Goal: Task Accomplishment & Management: Use online tool/utility

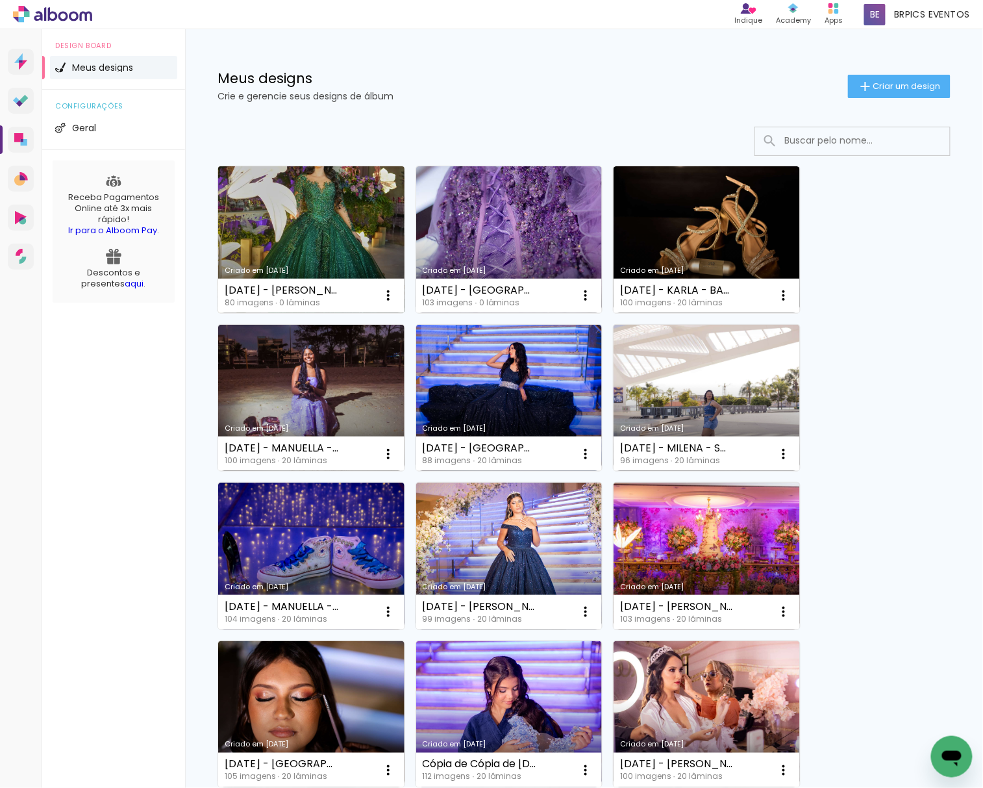
click at [282, 238] on link "Criado em [DATE]" at bounding box center [311, 239] width 186 height 147
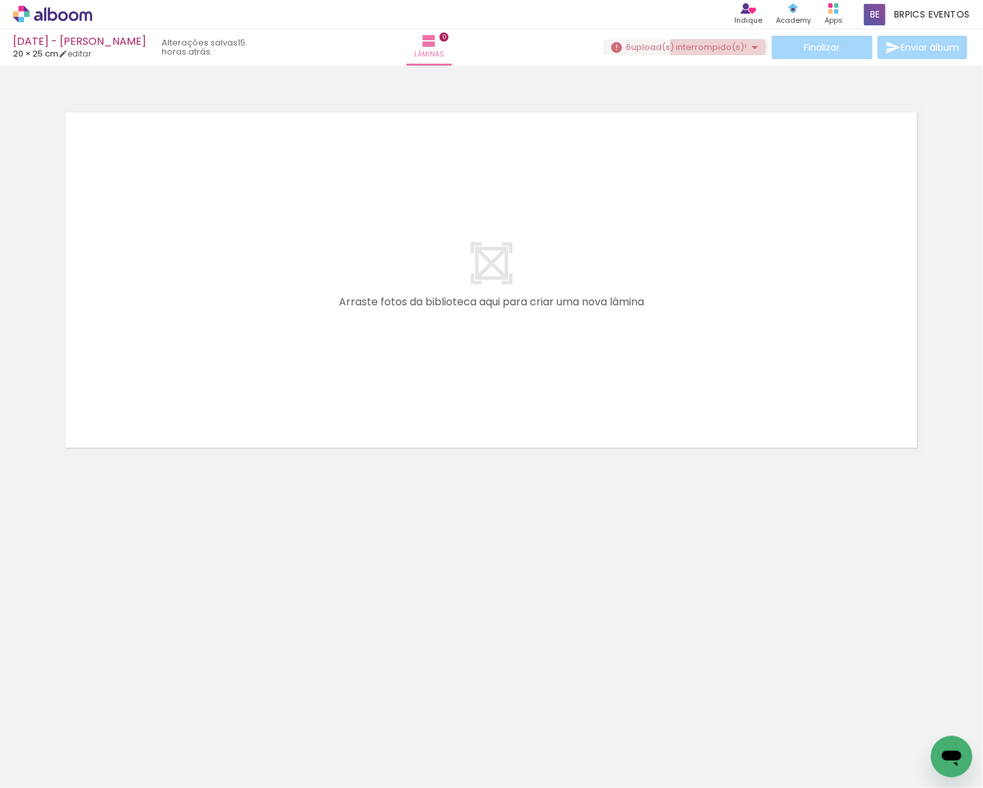
click at [713, 47] on span "upload(s) interrompido(s)!" at bounding box center [690, 47] width 116 height 12
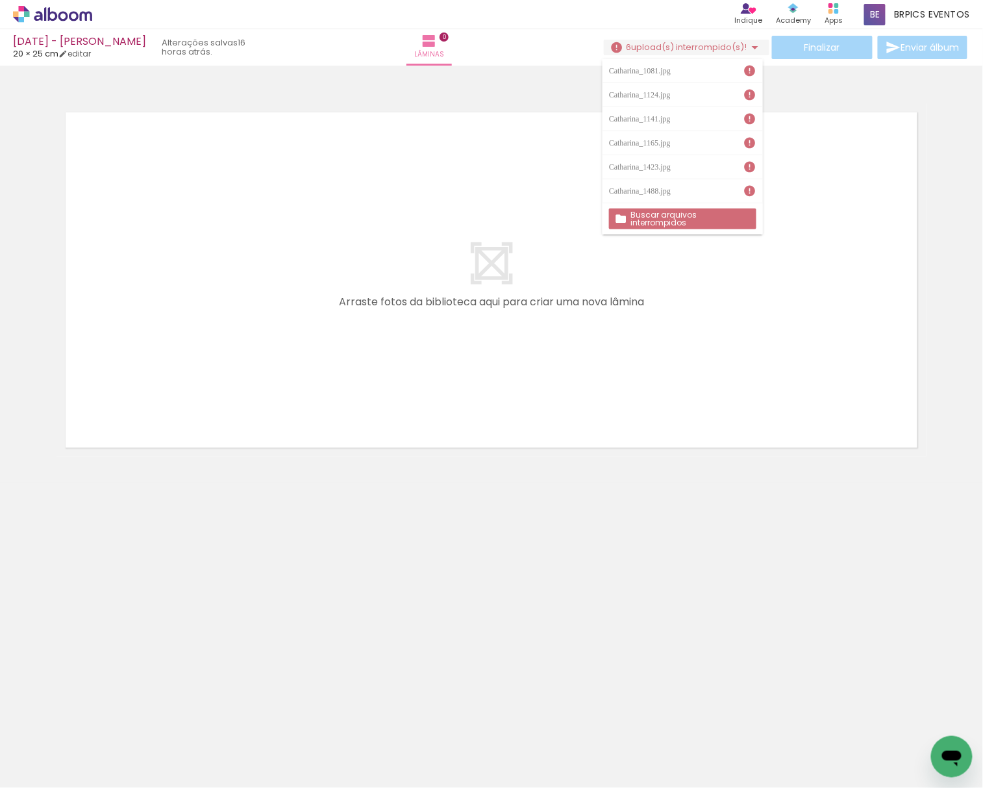
scroll to position [0, 3768]
click at [410, 715] on iron-icon at bounding box center [407, 718] width 14 height 14
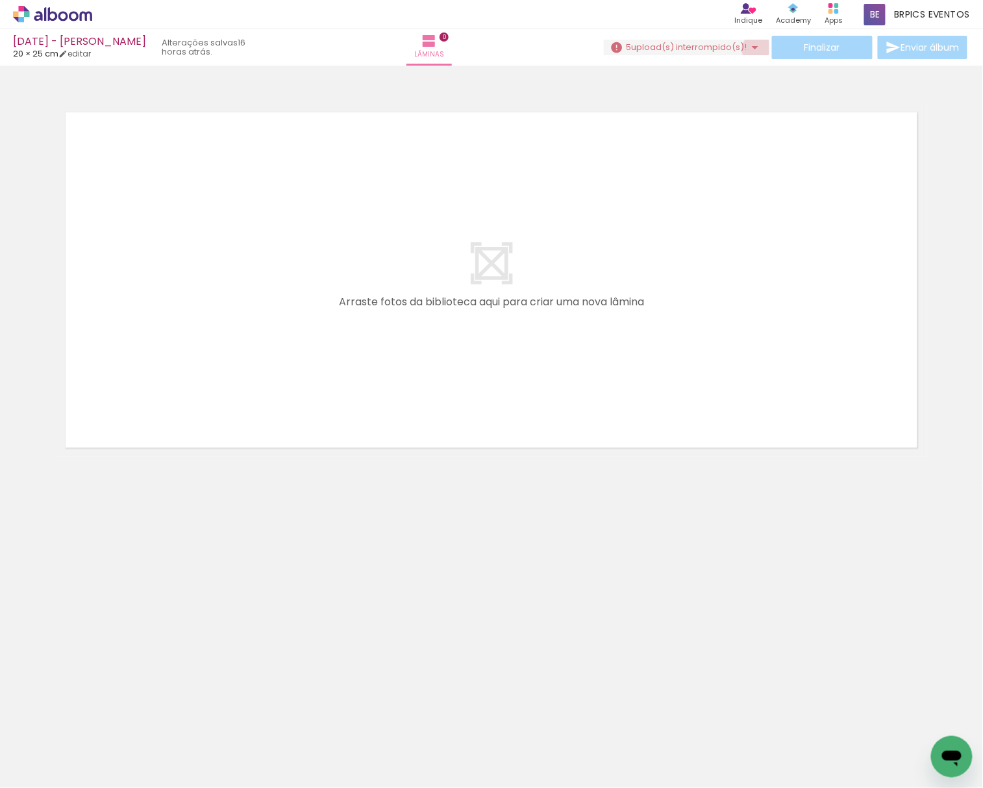
click at [754, 50] on iron-icon at bounding box center [755, 48] width 16 height 16
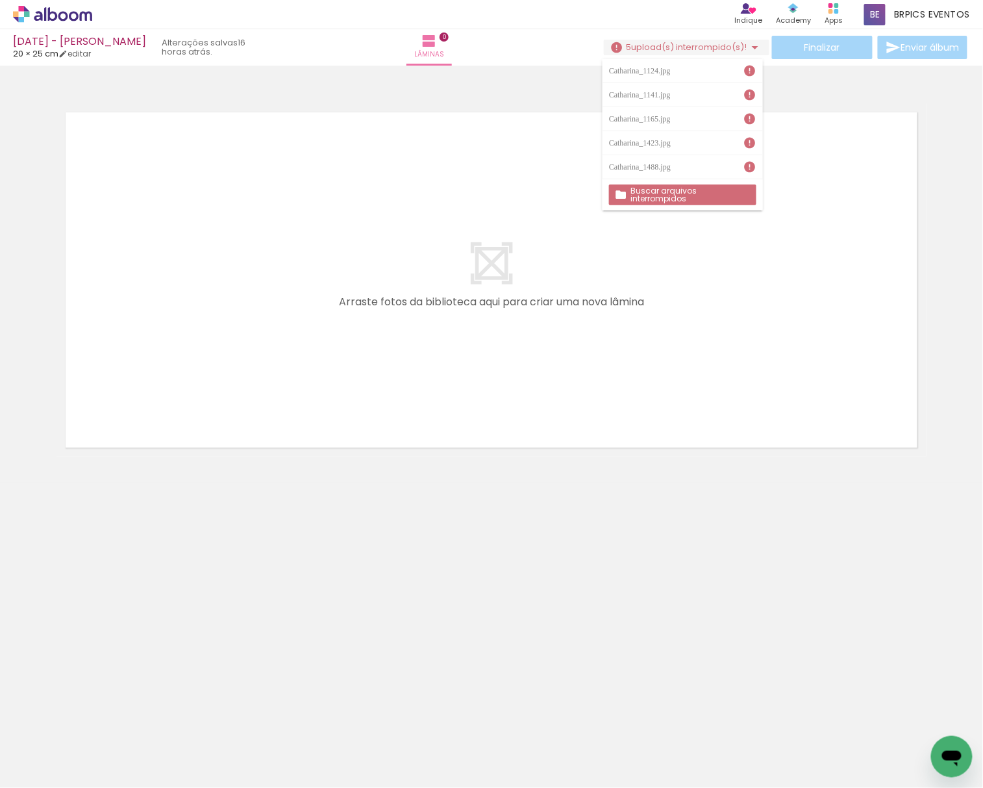
click at [482, 715] on iron-icon at bounding box center [480, 718] width 14 height 14
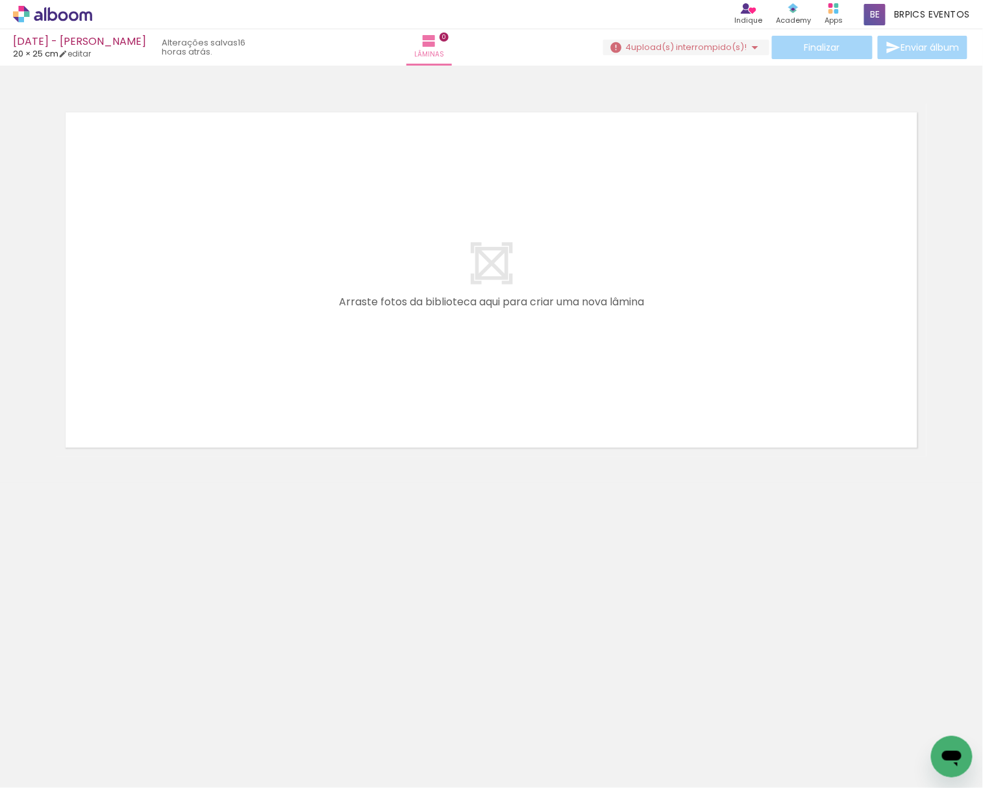
click at [728, 48] on span "upload(s) interrompido(s)!" at bounding box center [690, 47] width 116 height 12
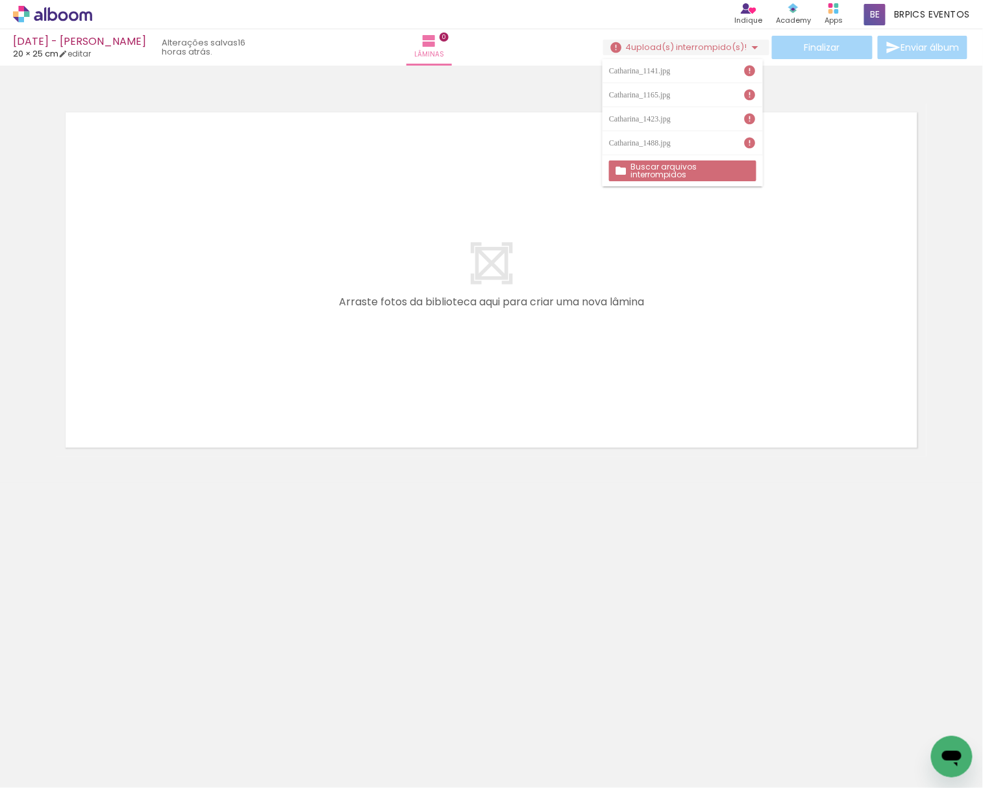
click at [728, 48] on span "upload(s) interrompido(s)!" at bounding box center [690, 47] width 116 height 12
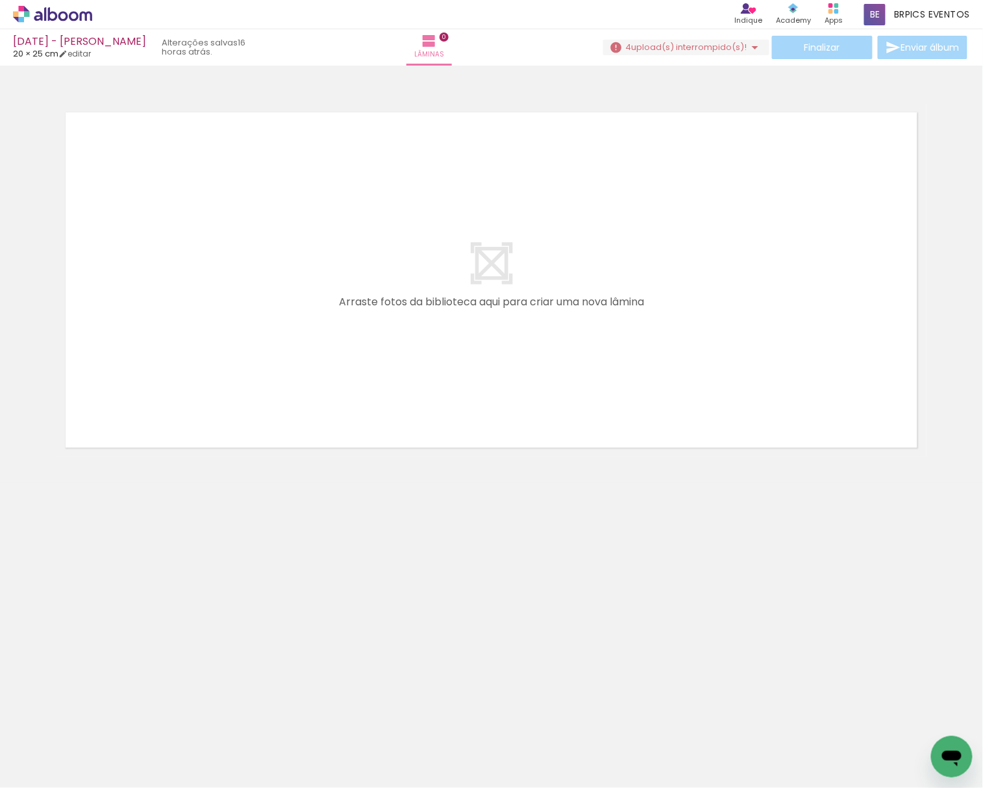
click at [700, 716] on iron-icon at bounding box center [698, 718] width 14 height 14
click at [726, 42] on span "upload(s) interrompido(s)!" at bounding box center [690, 47] width 116 height 12
click at [169, 715] on iron-icon at bounding box center [164, 718] width 14 height 14
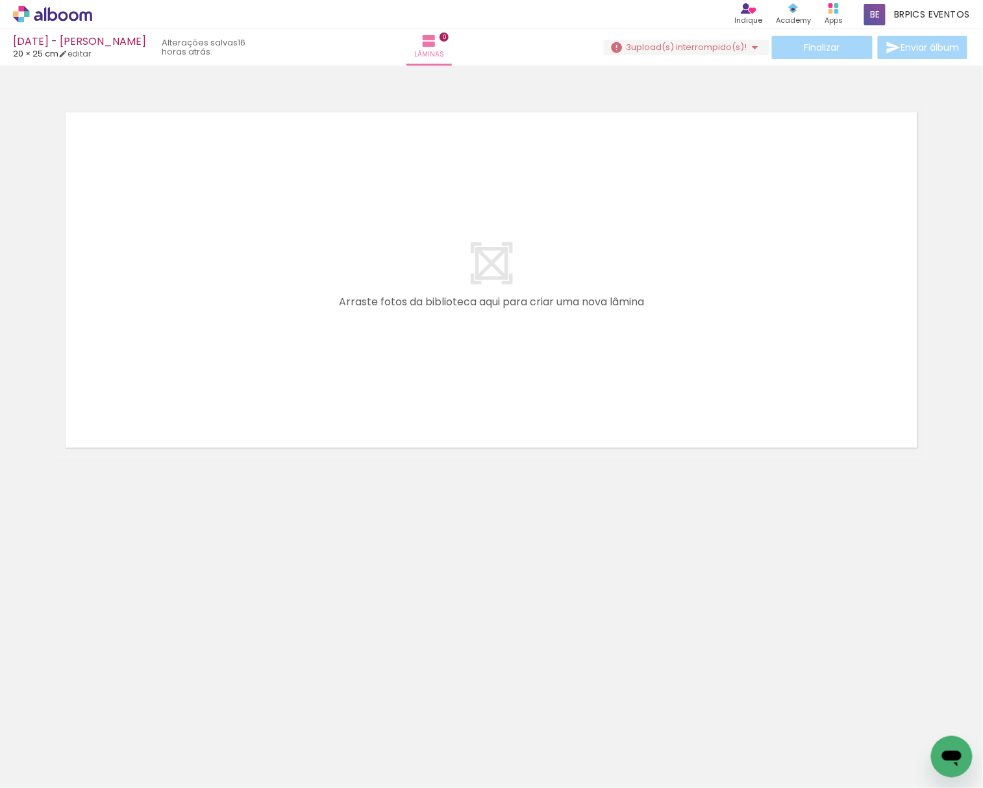
click at [681, 58] on div "Finalizar Enviar álbum" at bounding box center [787, 47] width 366 height 23
click at [682, 50] on span "upload(s) interrompido(s)!" at bounding box center [690, 47] width 116 height 12
click at [686, 45] on span "upload(s) interrompido(s)!" at bounding box center [690, 47] width 116 height 12
drag, startPoint x: 838, startPoint y: 778, endPoint x: 23, endPoint y: 40, distance: 1099.2
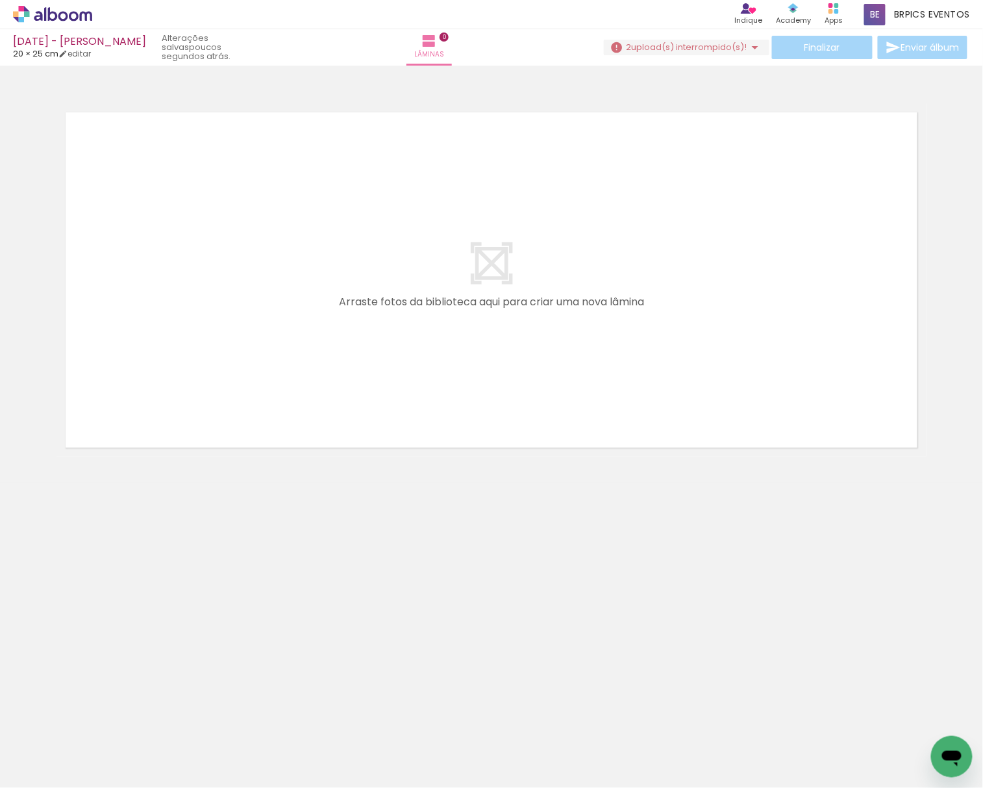
click at [690, 720] on iron-icon at bounding box center [685, 718] width 14 height 14
click at [653, 48] on span "upload(s) interrompido(s)!" at bounding box center [690, 47] width 116 height 12
click at [656, 45] on span "upload(s) interrompido(s)!" at bounding box center [690, 47] width 116 height 12
click at [907, 718] on iron-icon at bounding box center [903, 718] width 14 height 14
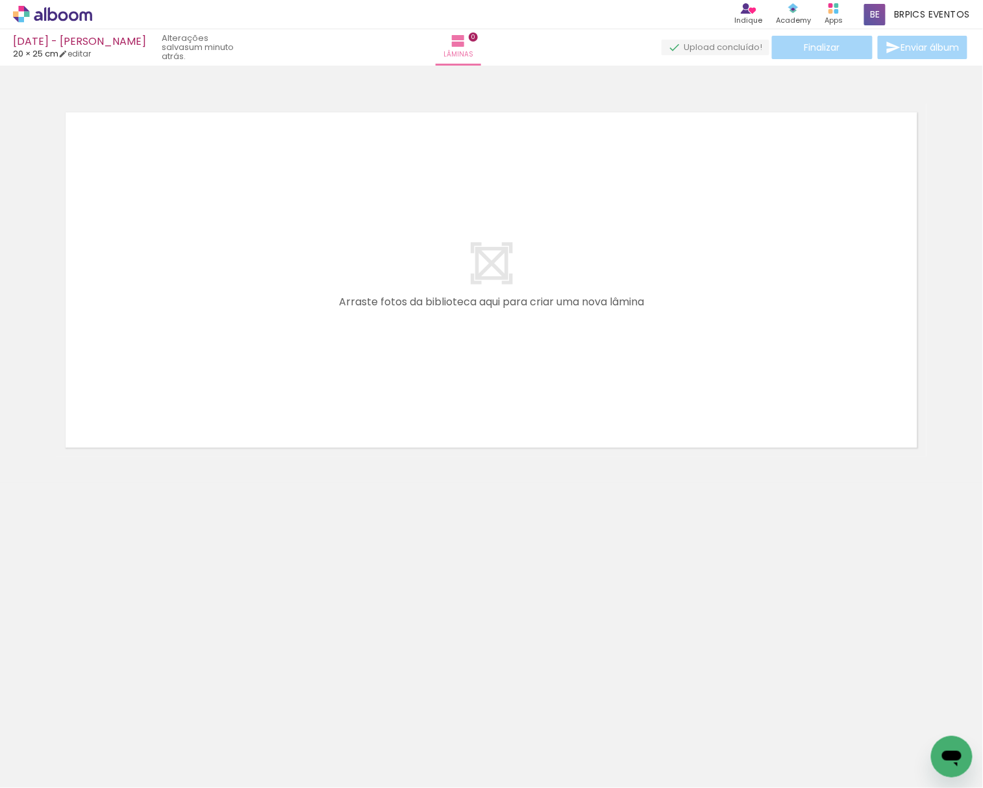
scroll to position [0, 0]
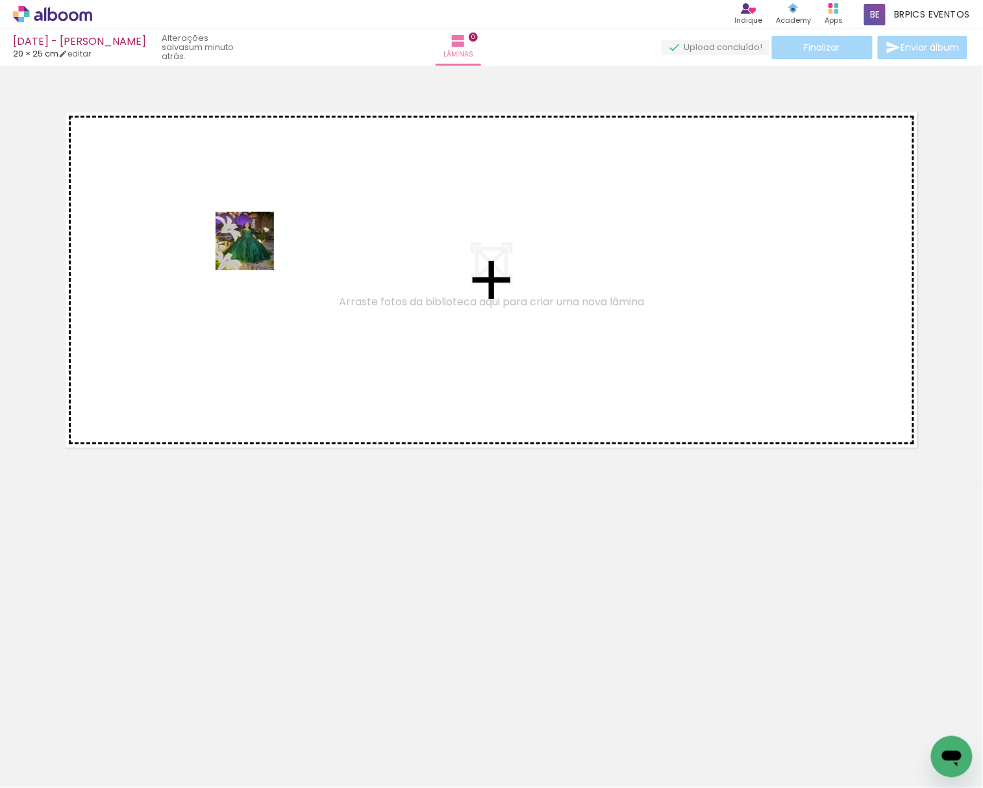
drag, startPoint x: 132, startPoint y: 753, endPoint x: 255, endPoint y: 245, distance: 522.9
click at [255, 245] on quentale-workspace at bounding box center [491, 394] width 983 height 788
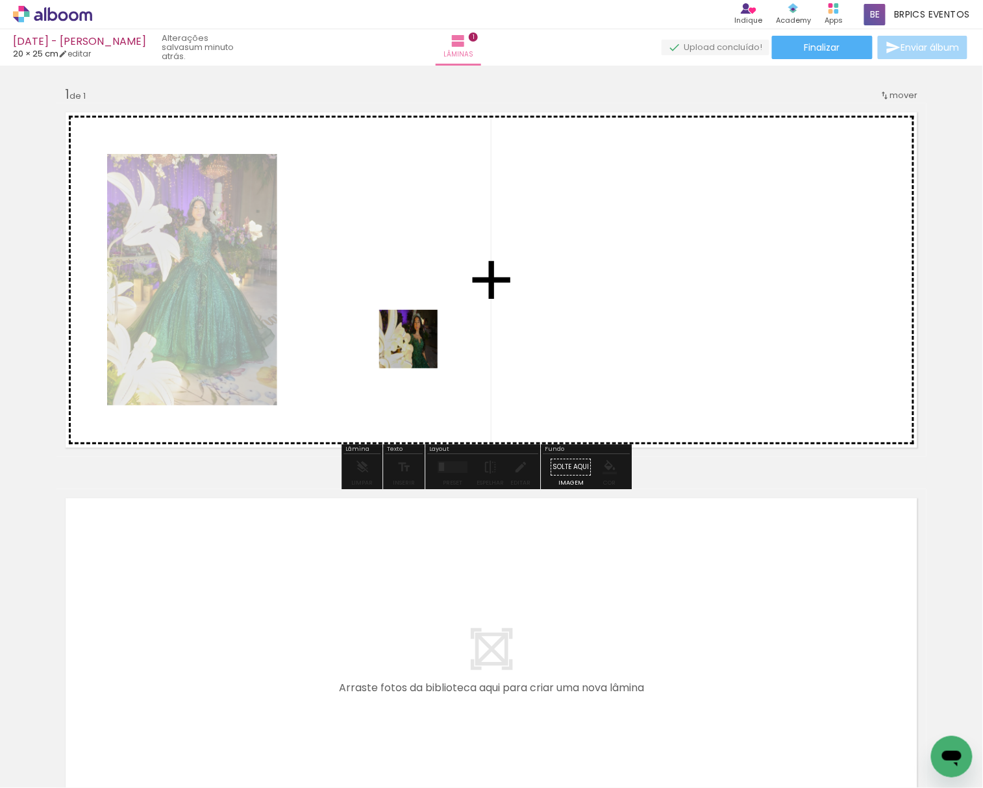
drag, startPoint x: 231, startPoint y: 729, endPoint x: 430, endPoint y: 320, distance: 454.2
click at [430, 320] on quentale-workspace at bounding box center [491, 394] width 983 height 788
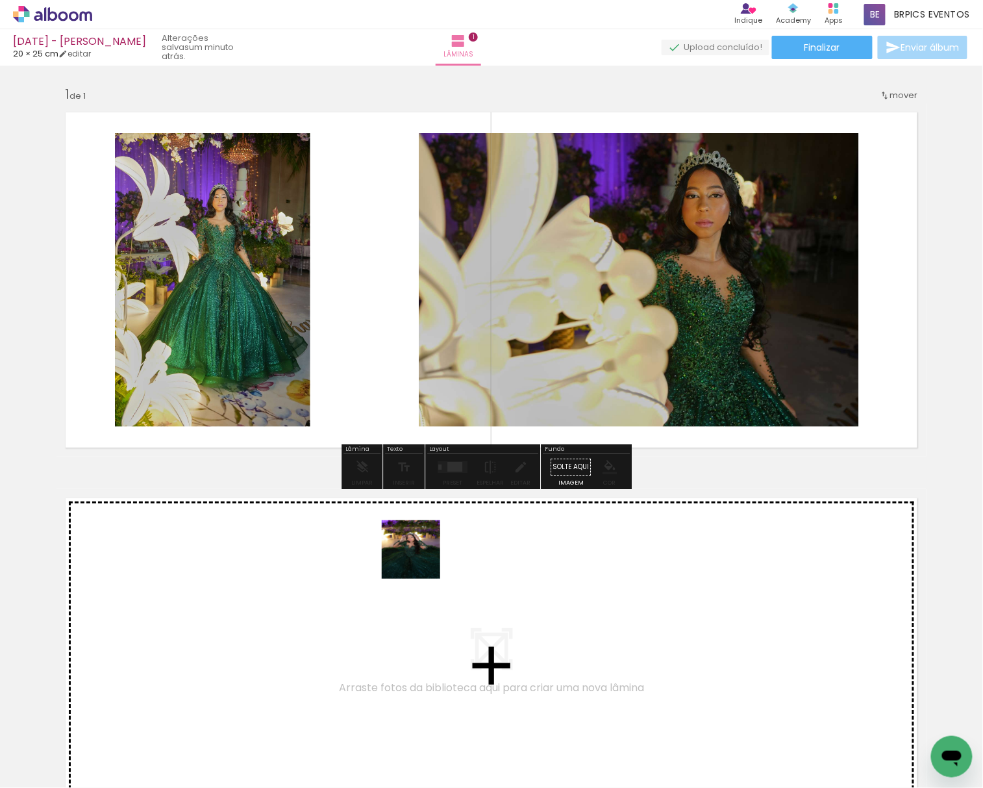
drag, startPoint x: 432, startPoint y: 723, endPoint x: 396, endPoint y: 283, distance: 441.7
click at [396, 283] on quentale-workspace at bounding box center [491, 394] width 983 height 788
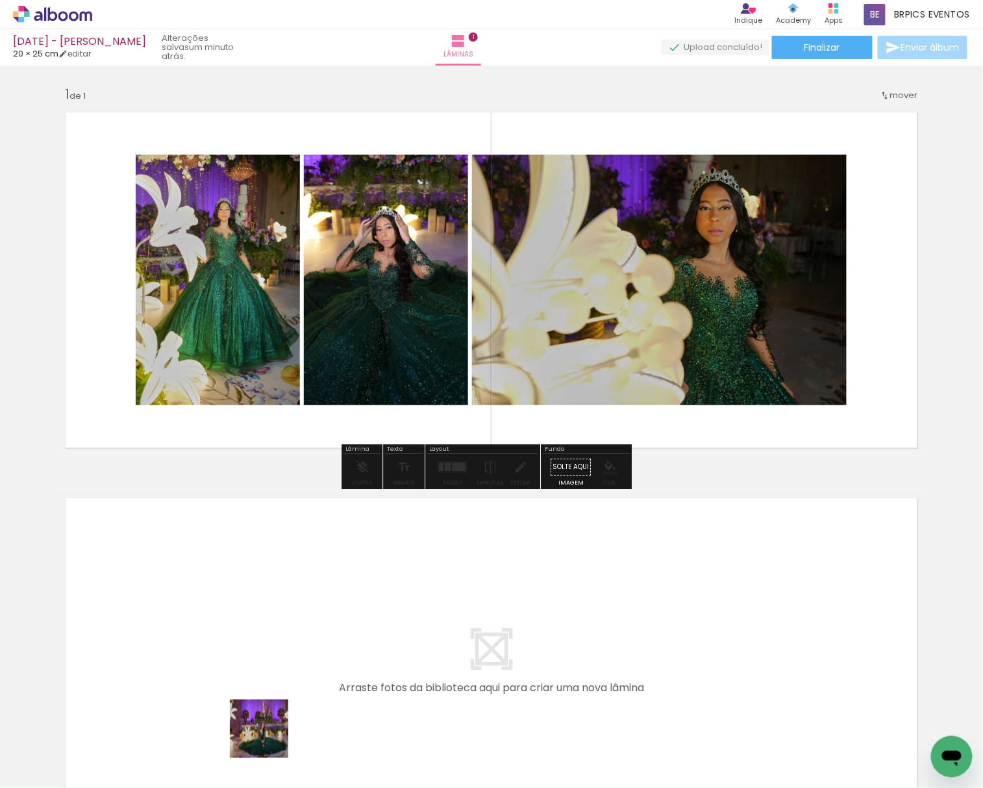
drag, startPoint x: 273, startPoint y: 756, endPoint x: 229, endPoint y: 597, distance: 164.3
click at [229, 597] on quentale-workspace at bounding box center [491, 394] width 983 height 788
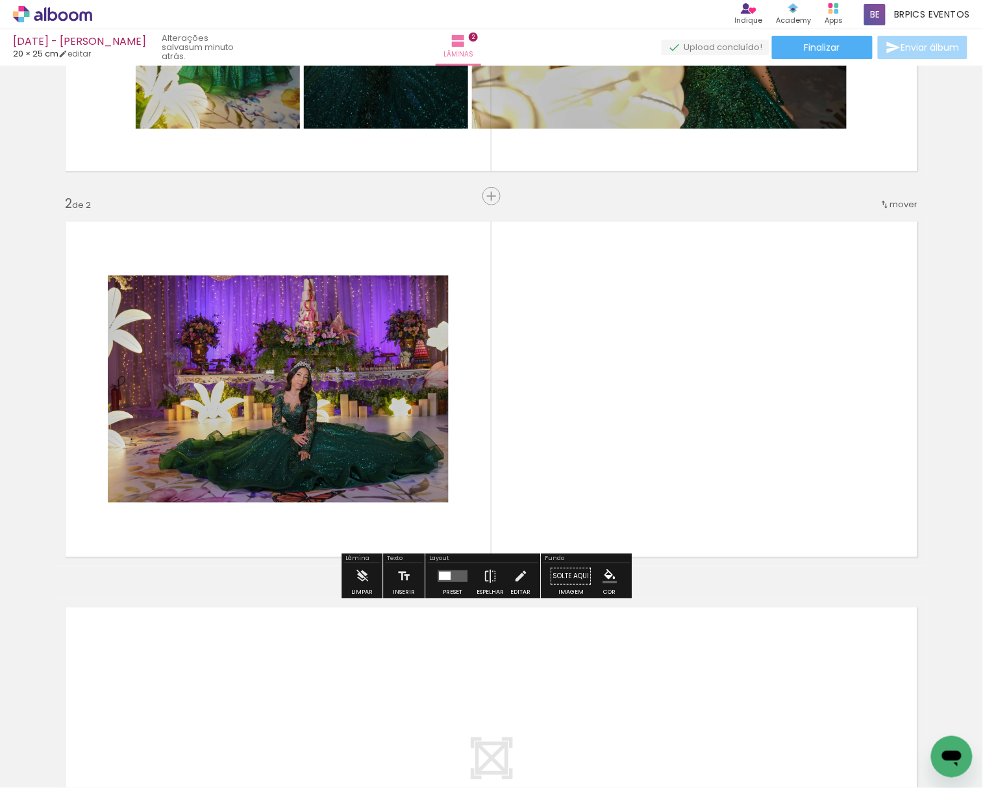
scroll to position [279, 0]
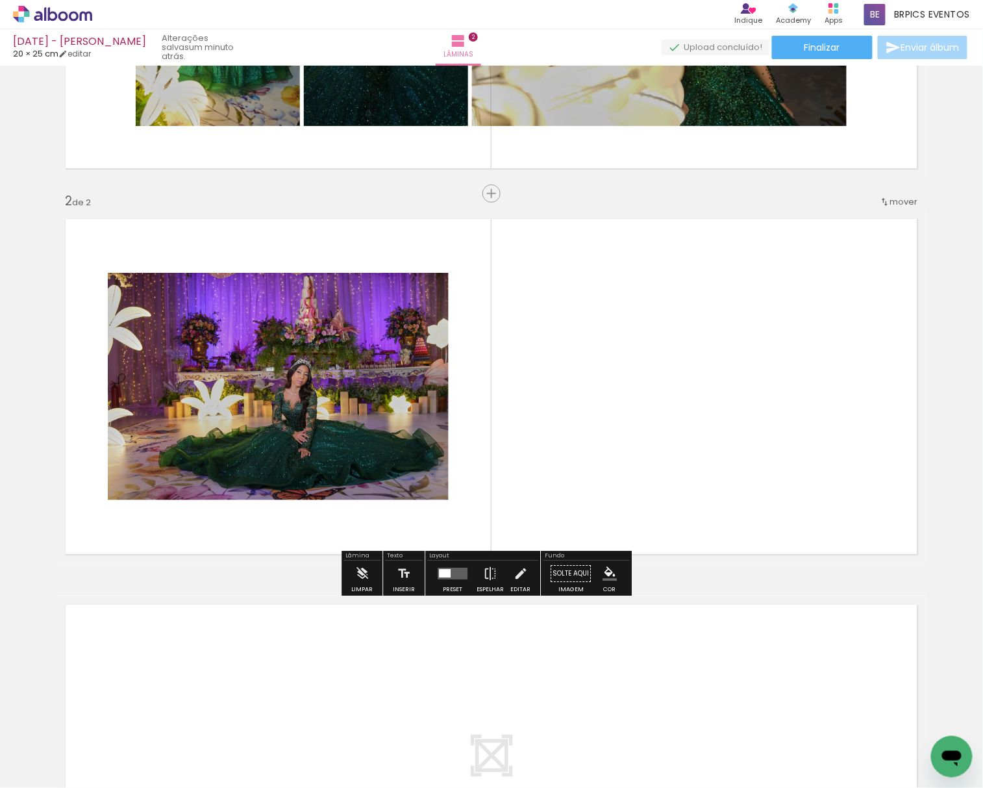
drag, startPoint x: 348, startPoint y: 765, endPoint x: 695, endPoint y: 474, distance: 452.6
click at [695, 474] on quentale-workspace at bounding box center [491, 394] width 983 height 788
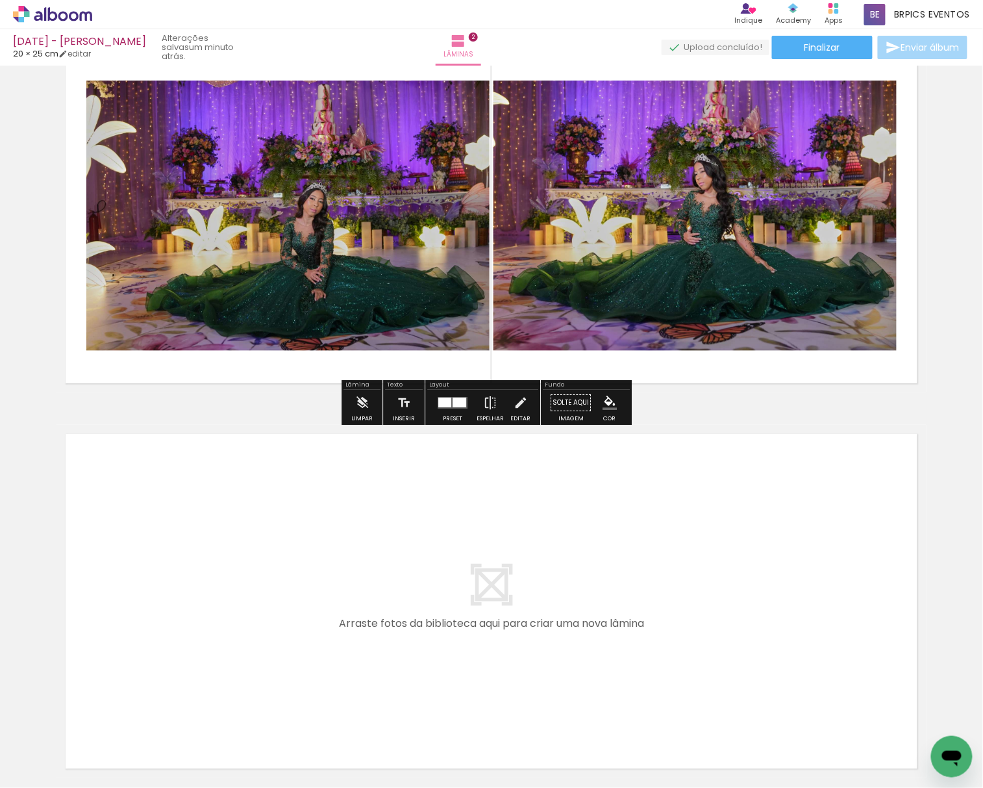
scroll to position [453, 0]
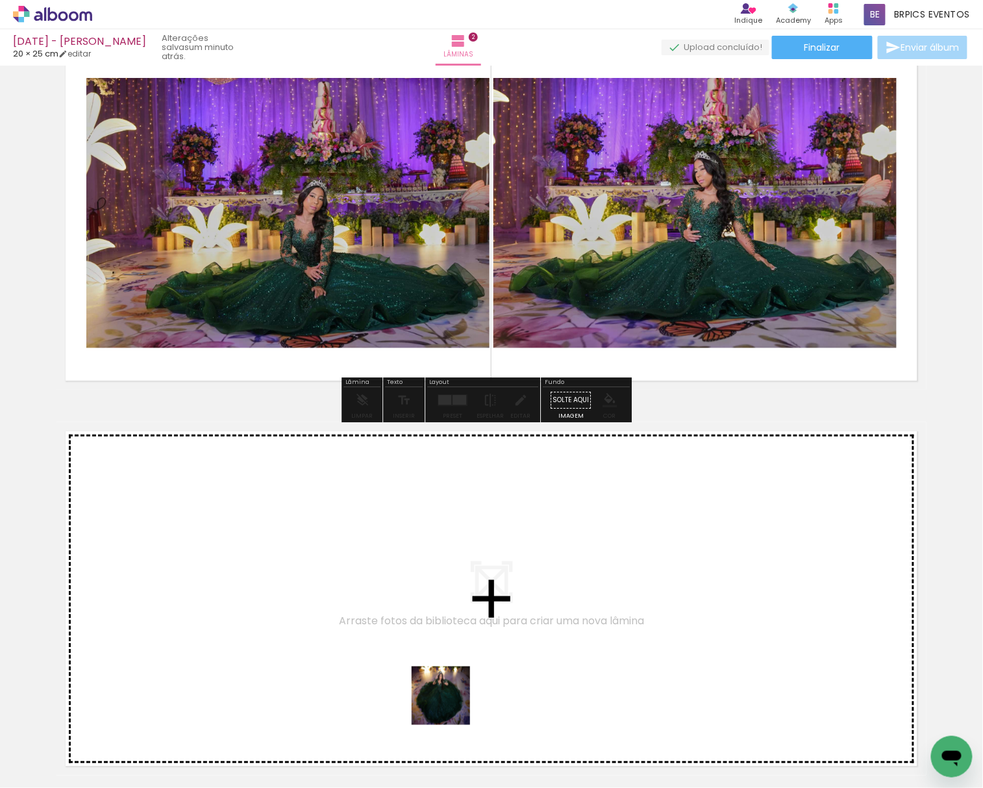
drag, startPoint x: 451, startPoint y: 705, endPoint x: 251, endPoint y: 553, distance: 251.2
click at [251, 553] on quentale-workspace at bounding box center [491, 394] width 983 height 788
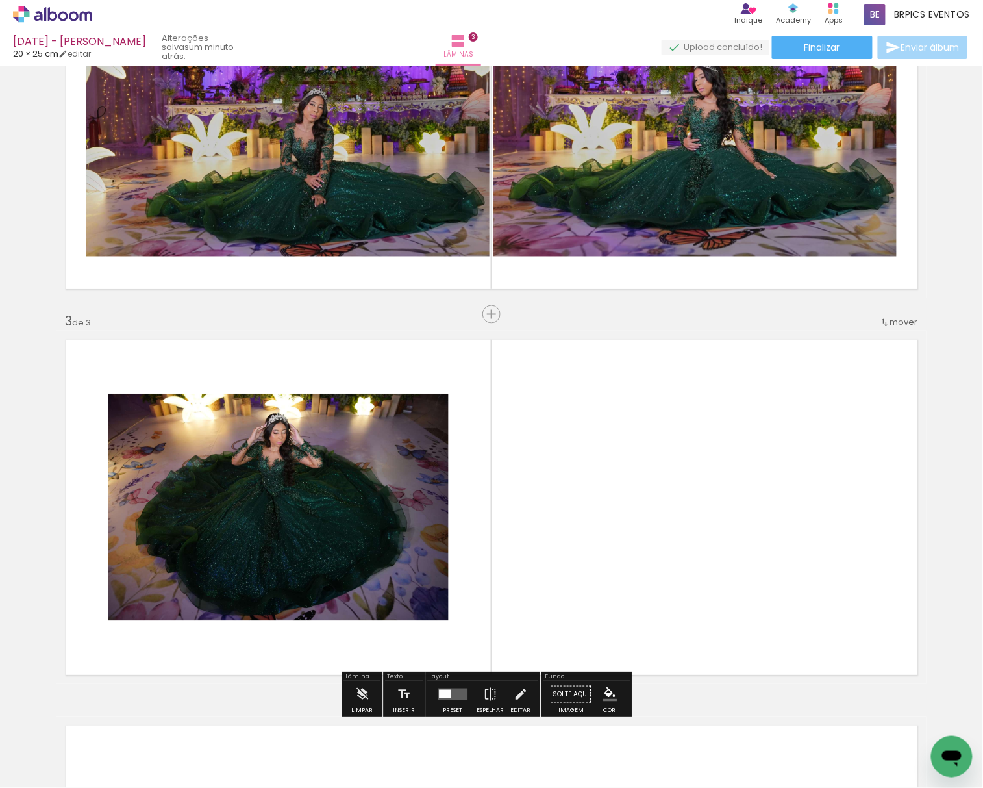
scroll to position [665, 0]
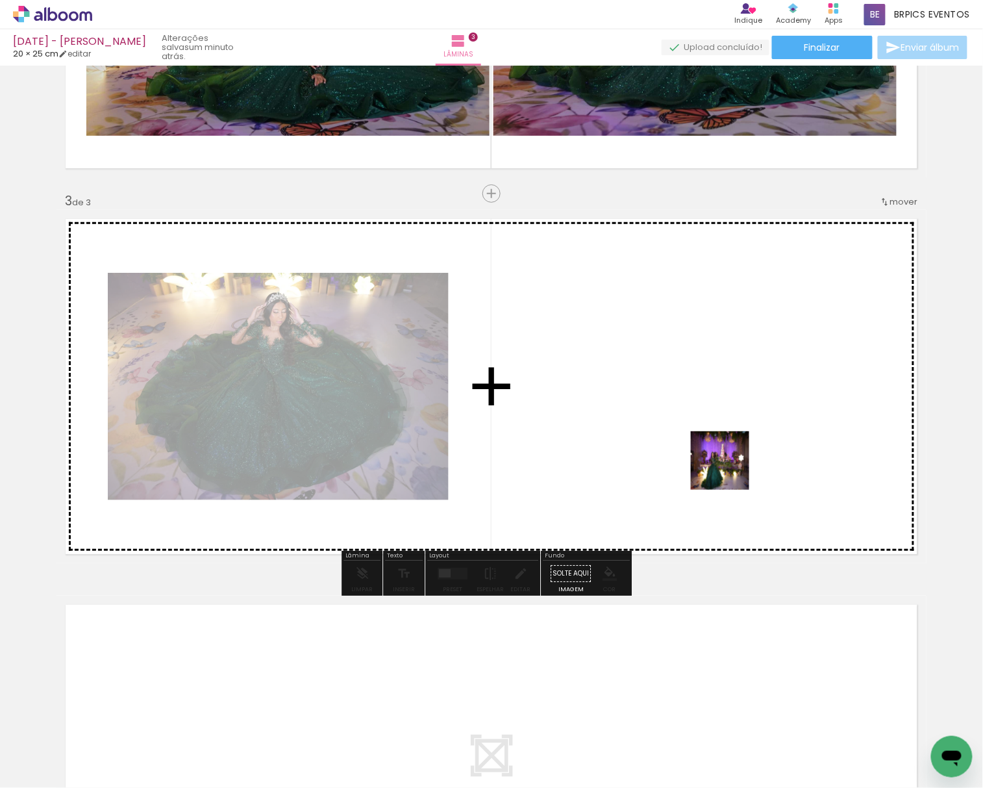
drag, startPoint x: 565, startPoint y: 742, endPoint x: 751, endPoint y: 429, distance: 364.3
click at [751, 429] on quentale-workspace at bounding box center [491, 394] width 983 height 788
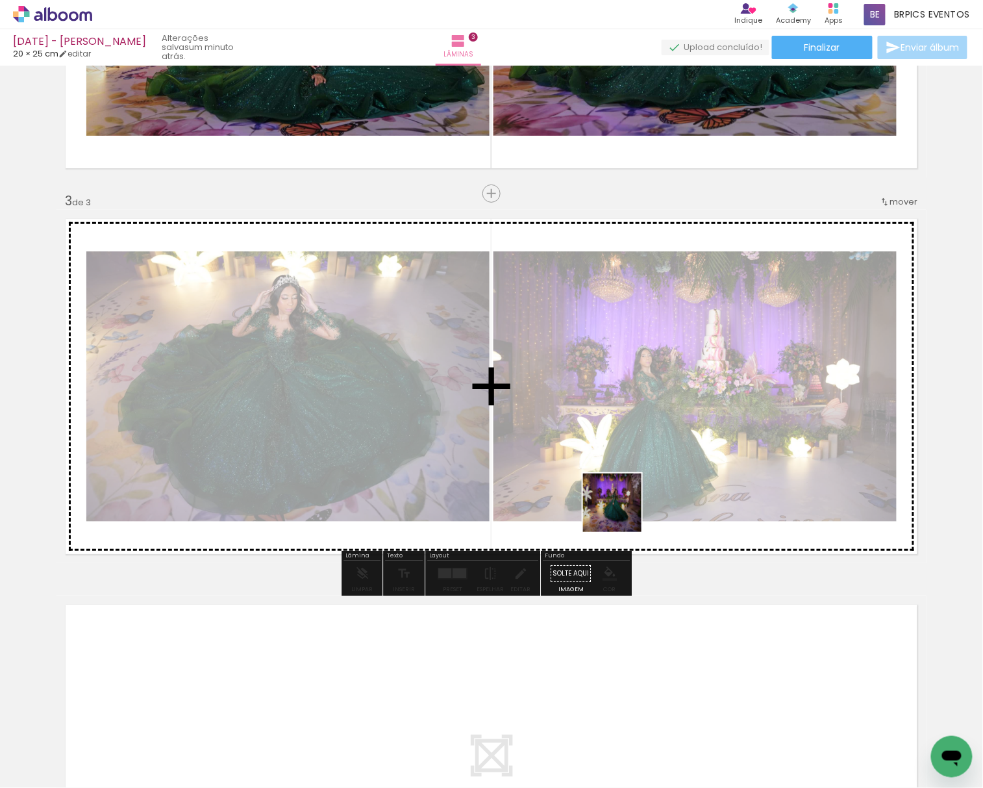
drag, startPoint x: 634, startPoint y: 622, endPoint x: 684, endPoint y: 585, distance: 61.7
click at [614, 395] on quentale-workspace at bounding box center [491, 394] width 983 height 788
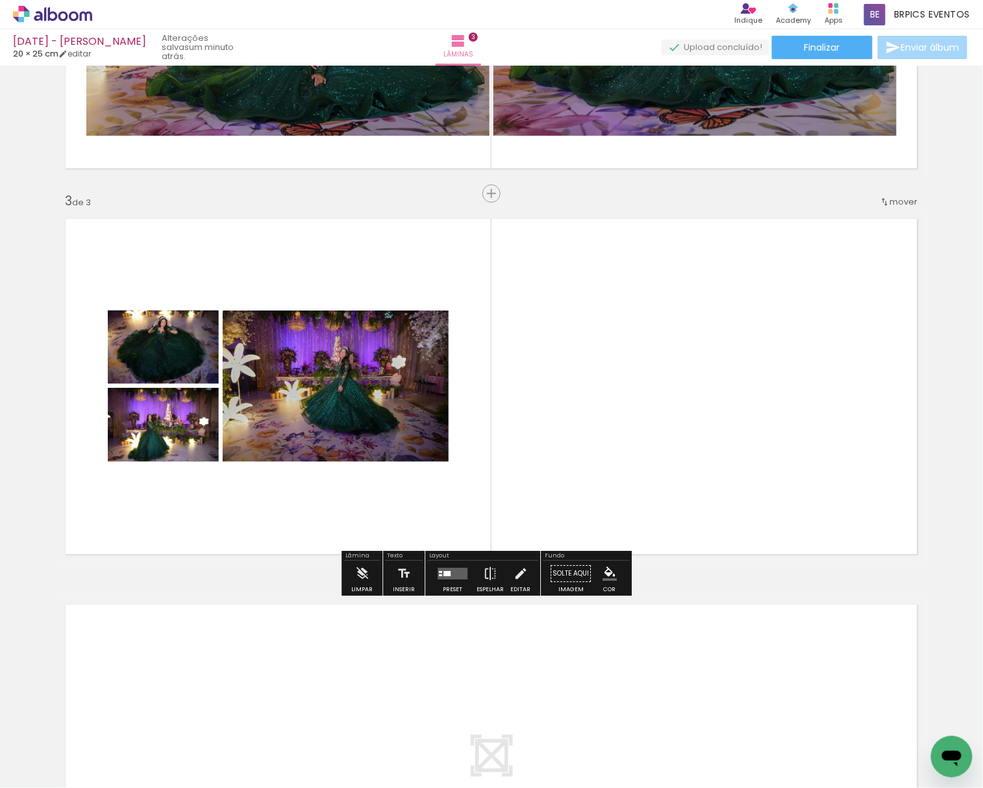
click at [36, 747] on input "Todas as fotos" at bounding box center [36, 748] width 49 height 11
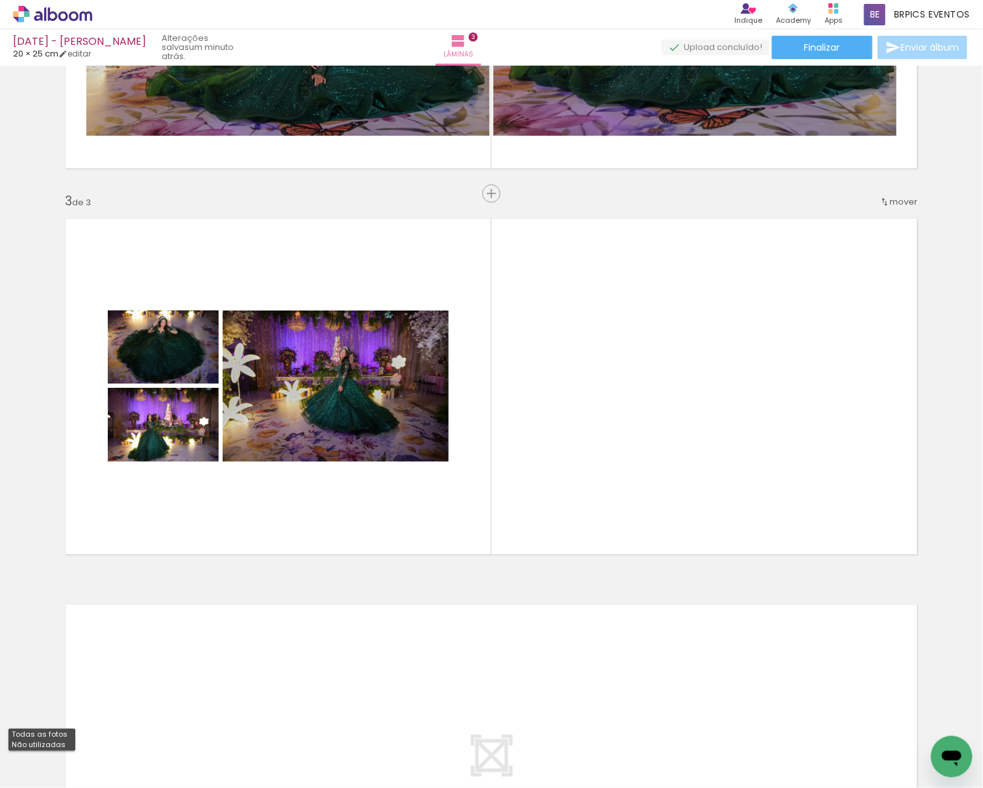
click at [0, 0] on slot "Não utilizadas" at bounding box center [0, 0] width 0 height 0
type input "Não utilizadas"
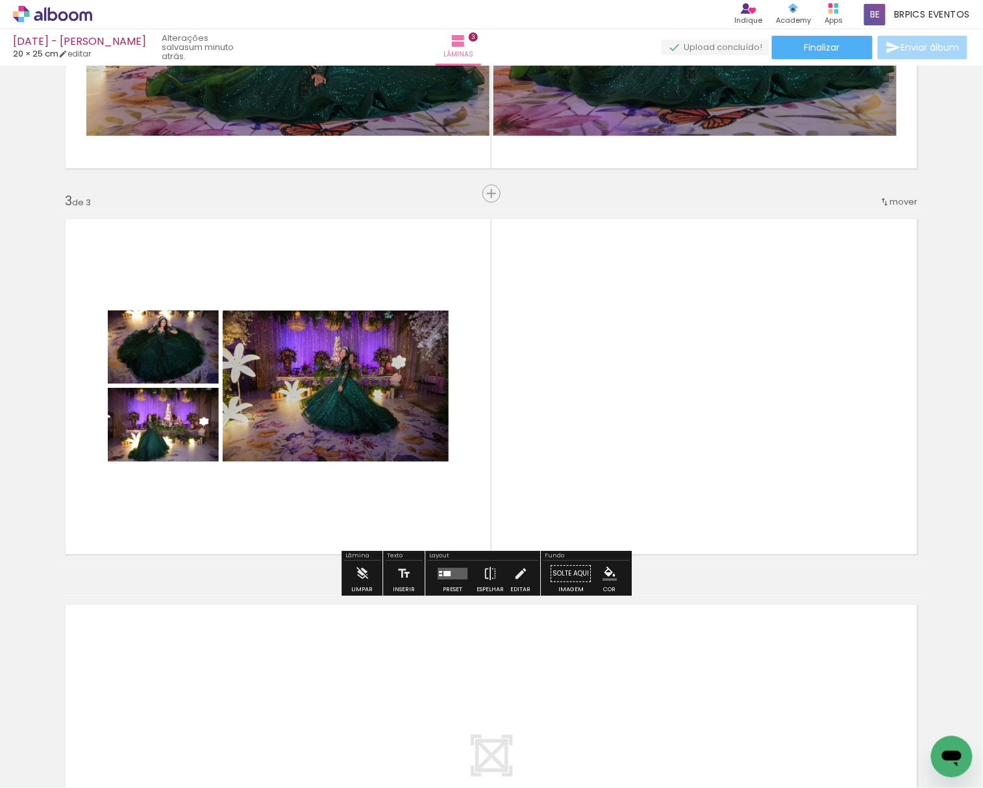
click at [918, 460] on quentale-layouter at bounding box center [491, 386] width 870 height 353
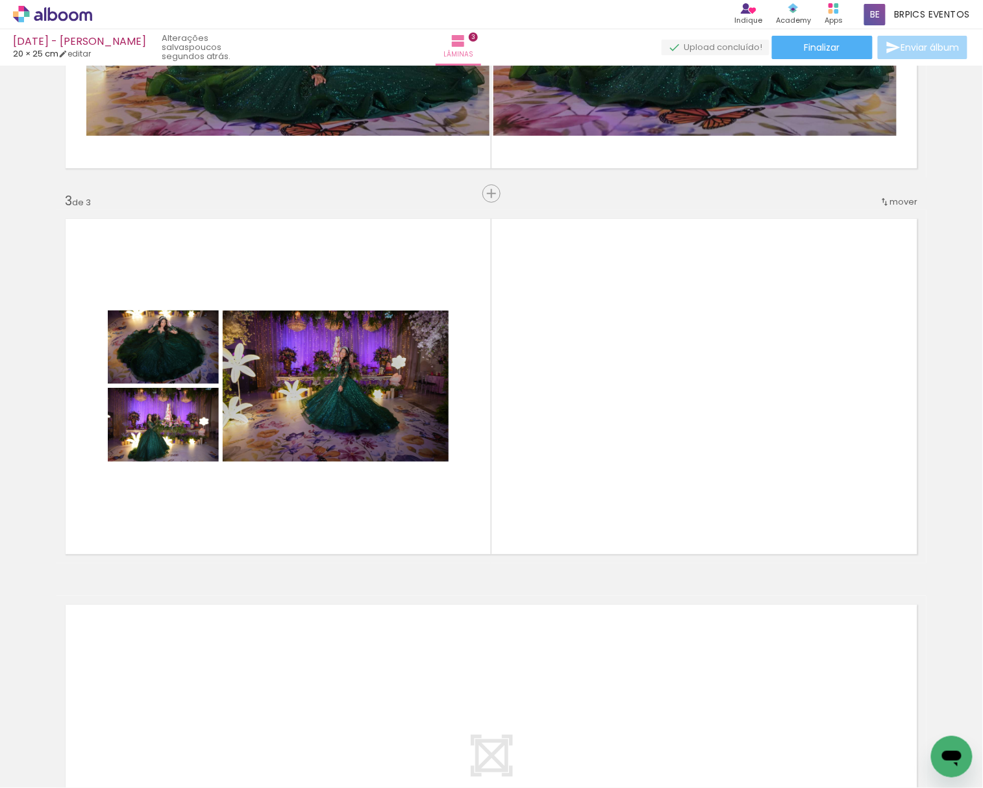
scroll to position [0, 530]
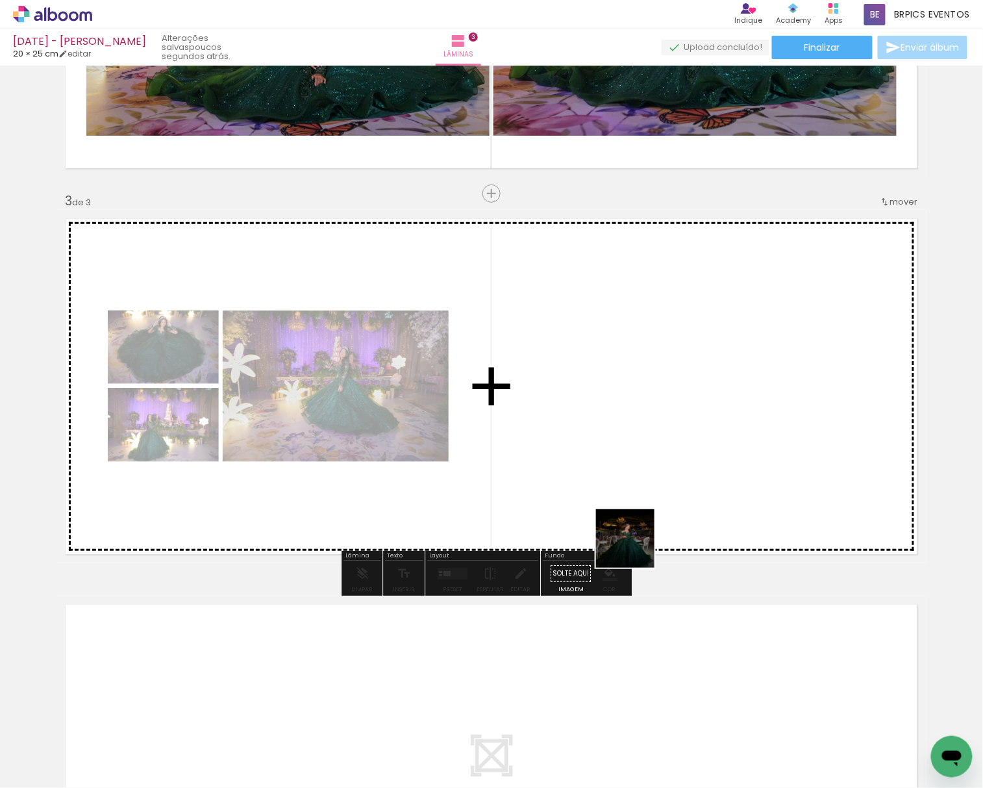
drag, startPoint x: 629, startPoint y: 764, endPoint x: 642, endPoint y: 434, distance: 330.1
click at [642, 434] on quentale-workspace at bounding box center [491, 394] width 983 height 788
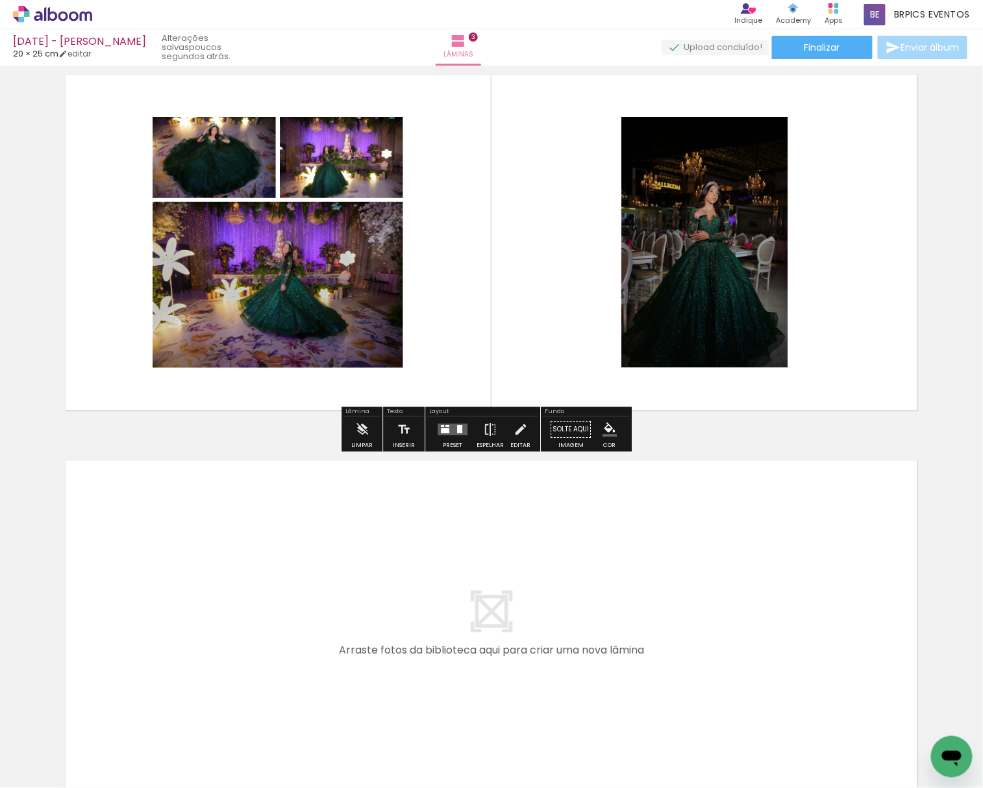
scroll to position [838, 0]
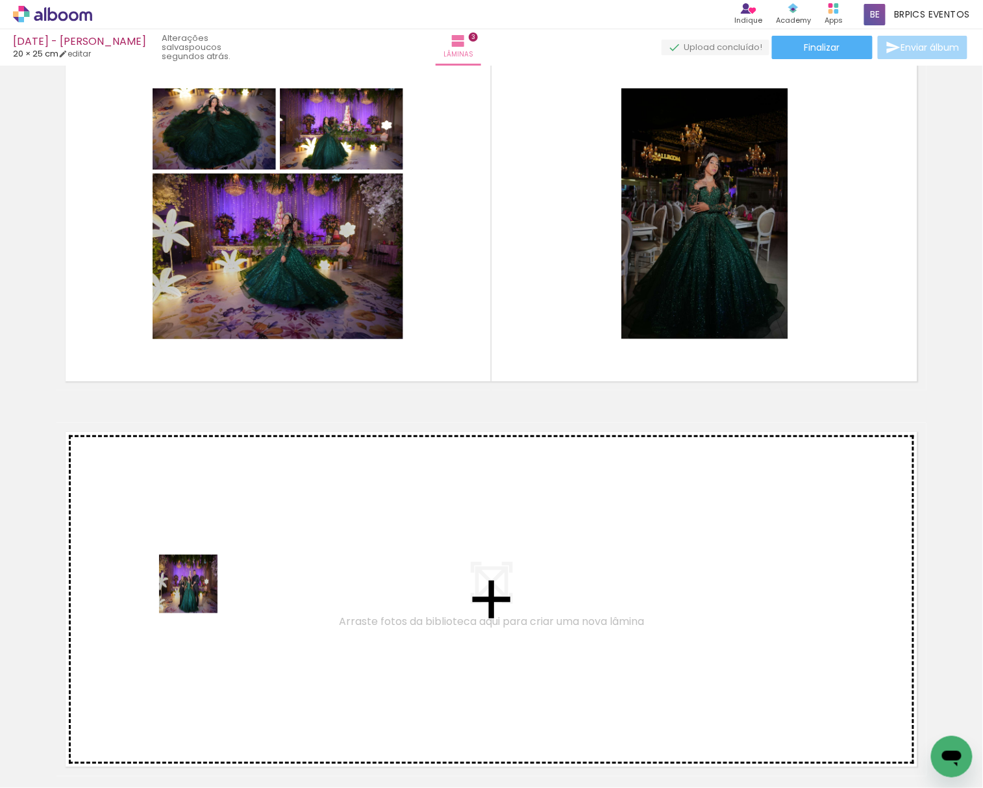
drag, startPoint x: 184, startPoint y: 629, endPoint x: 177, endPoint y: 757, distance: 128.1
click at [203, 577] on quentale-workspace at bounding box center [491, 394] width 983 height 788
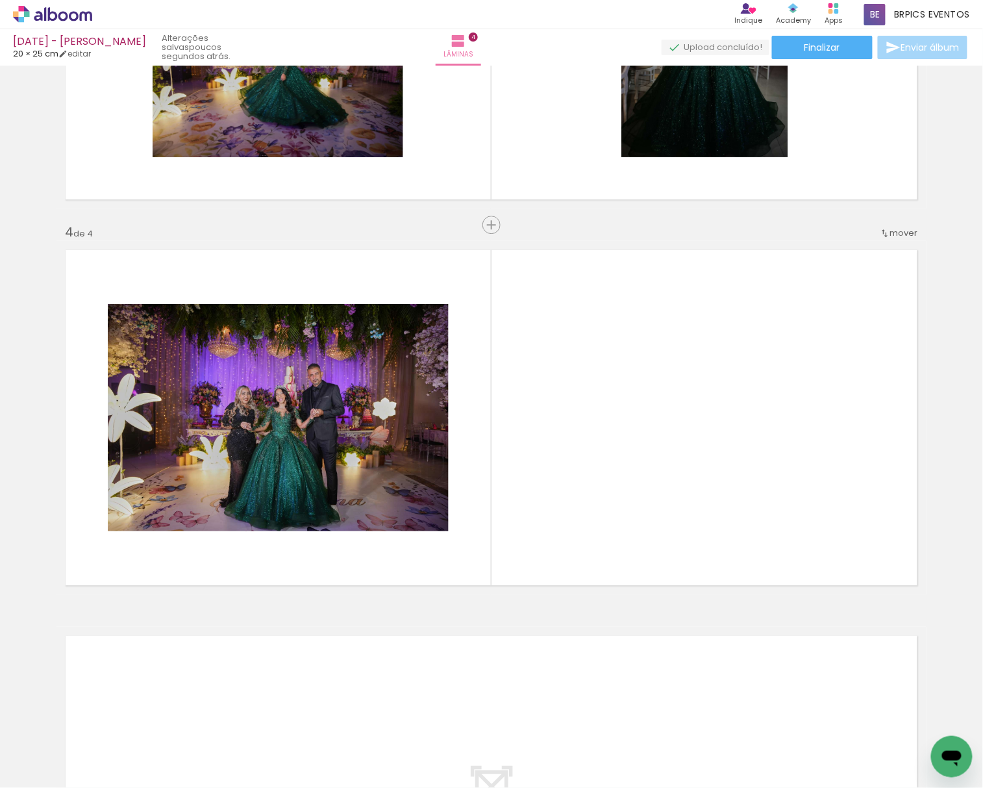
scroll to position [1051, 0]
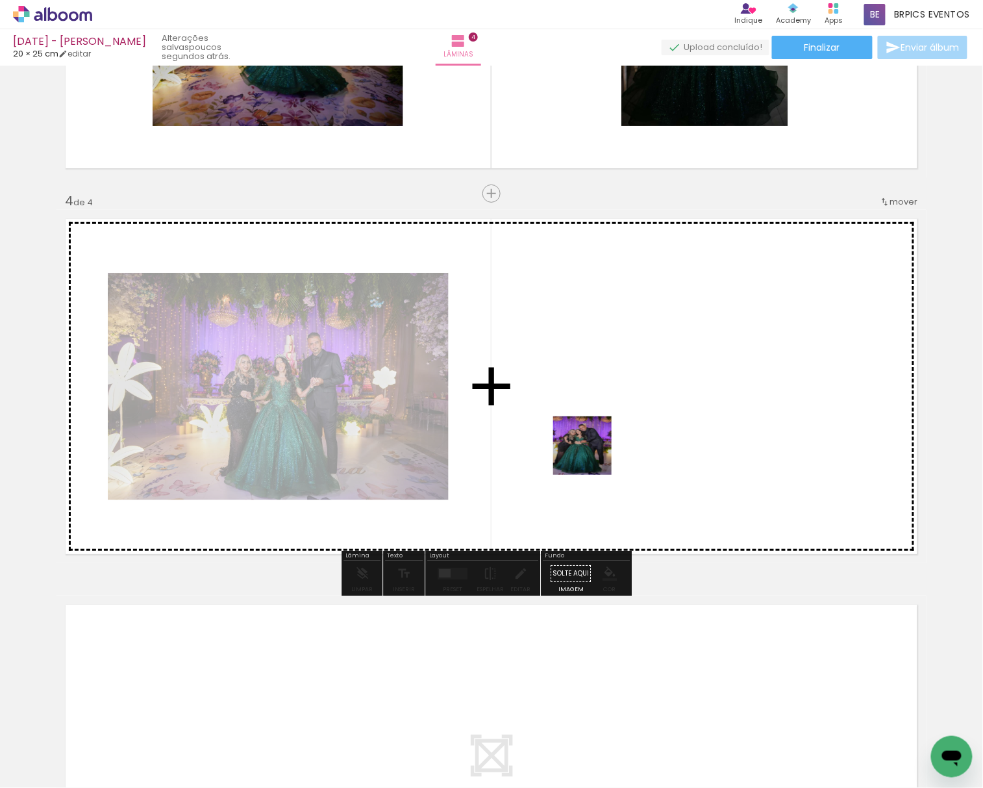
drag, startPoint x: 225, startPoint y: 694, endPoint x: 699, endPoint y: 367, distance: 576.6
click at [694, 390] on quentale-workspace at bounding box center [491, 394] width 983 height 788
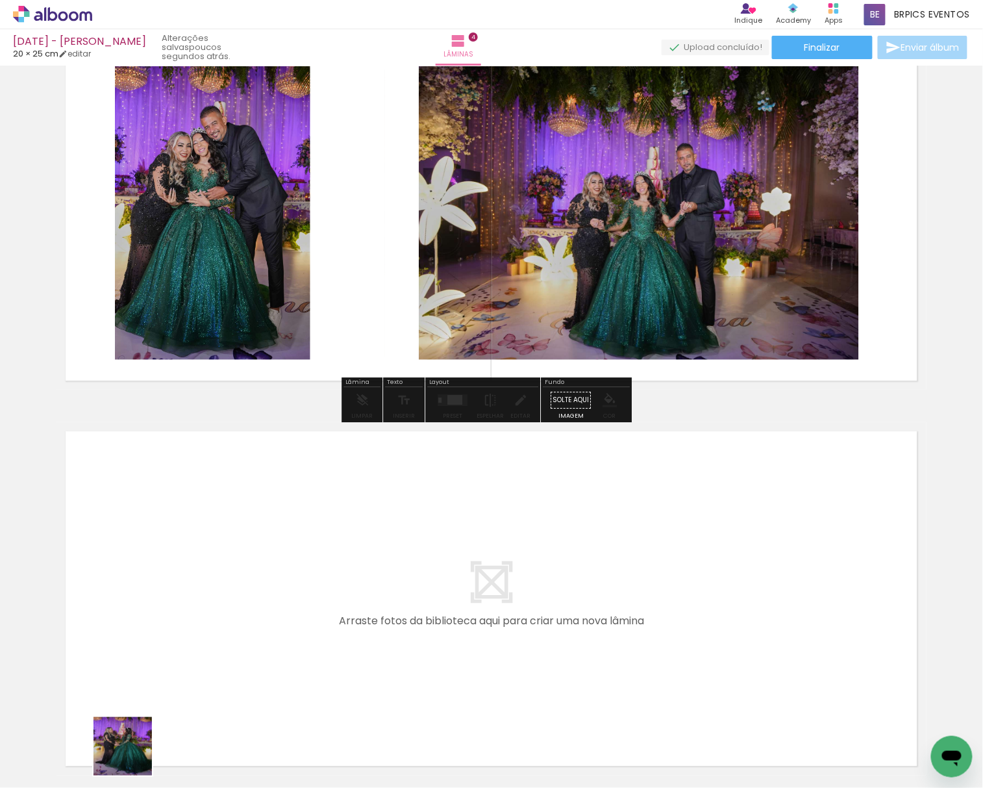
drag, startPoint x: 127, startPoint y: 760, endPoint x: 186, endPoint y: 575, distance: 193.5
click at [186, 575] on quentale-workspace at bounding box center [491, 394] width 983 height 788
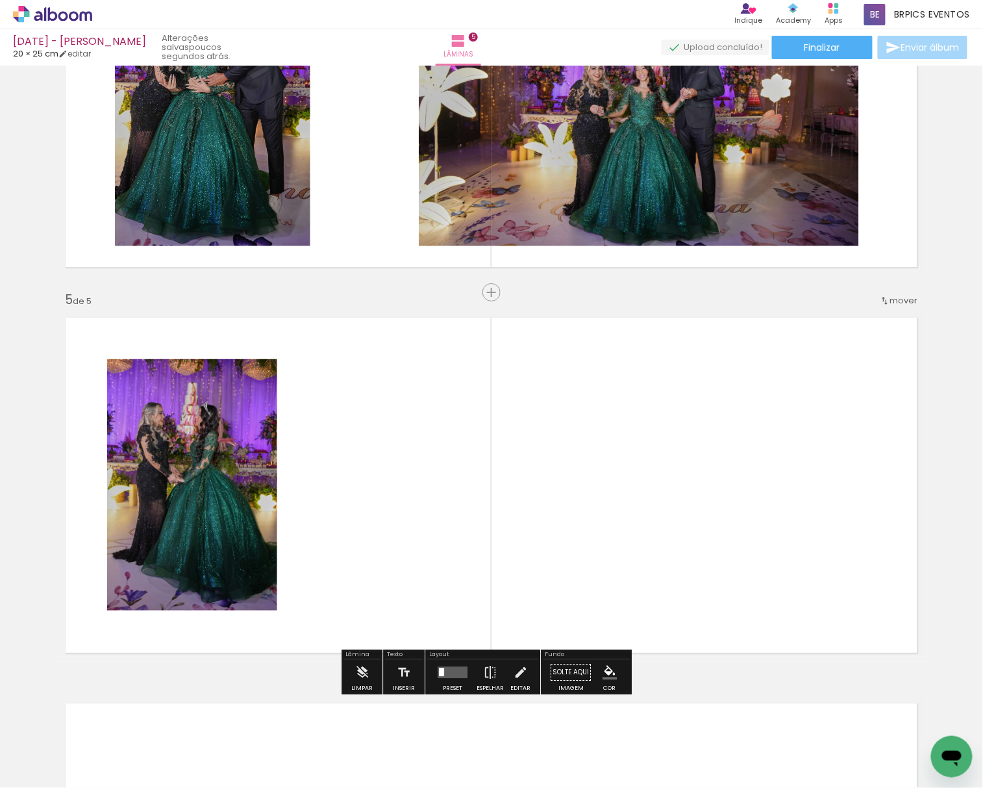
scroll to position [1436, 0]
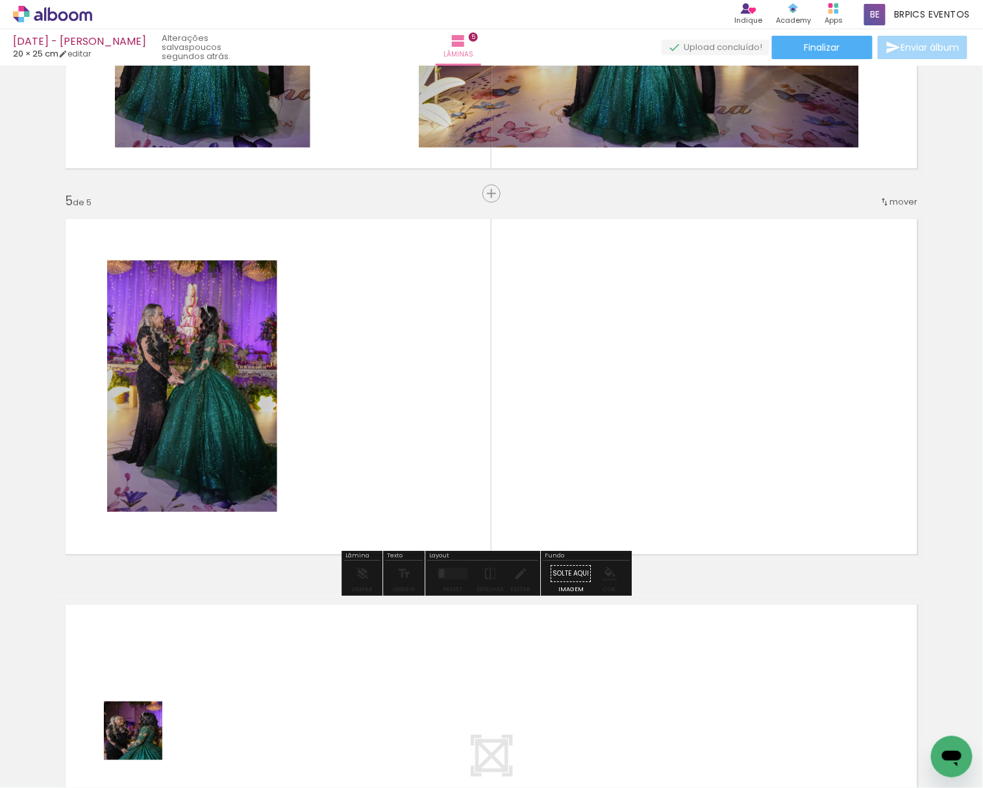
drag, startPoint x: 136, startPoint y: 748, endPoint x: 320, endPoint y: 556, distance: 265.9
click at [392, 339] on quentale-workspace at bounding box center [491, 394] width 983 height 788
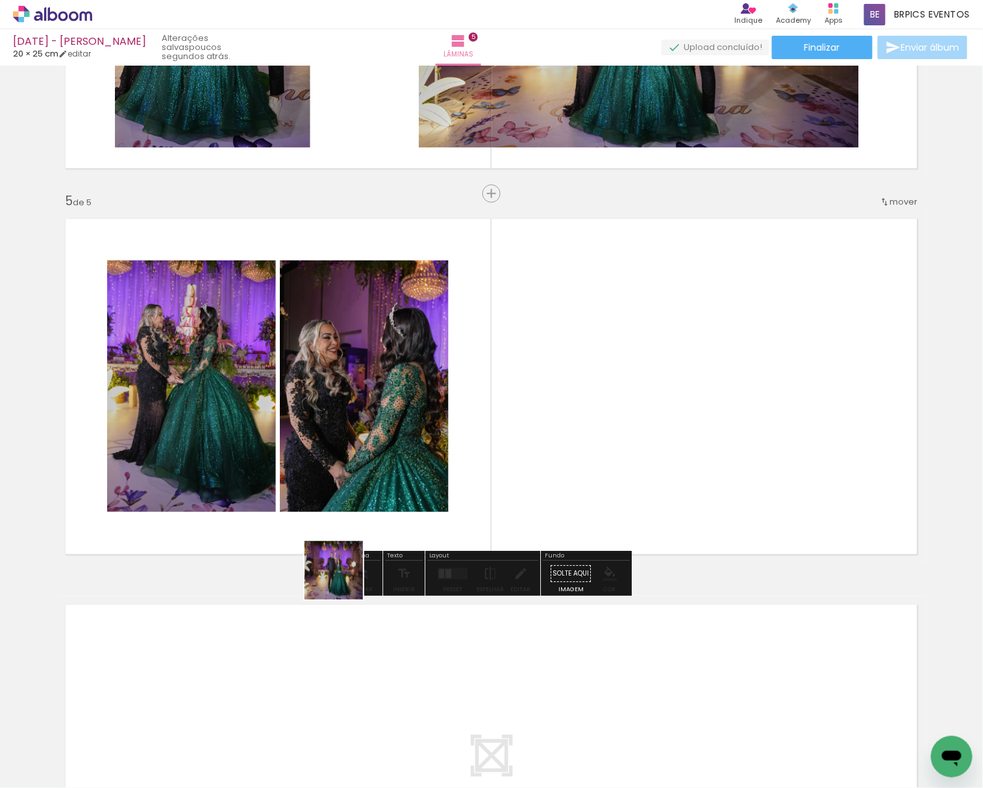
drag, startPoint x: 143, startPoint y: 739, endPoint x: 414, endPoint y: 640, distance: 288.8
click at [677, 321] on quentale-workspace at bounding box center [491, 394] width 983 height 788
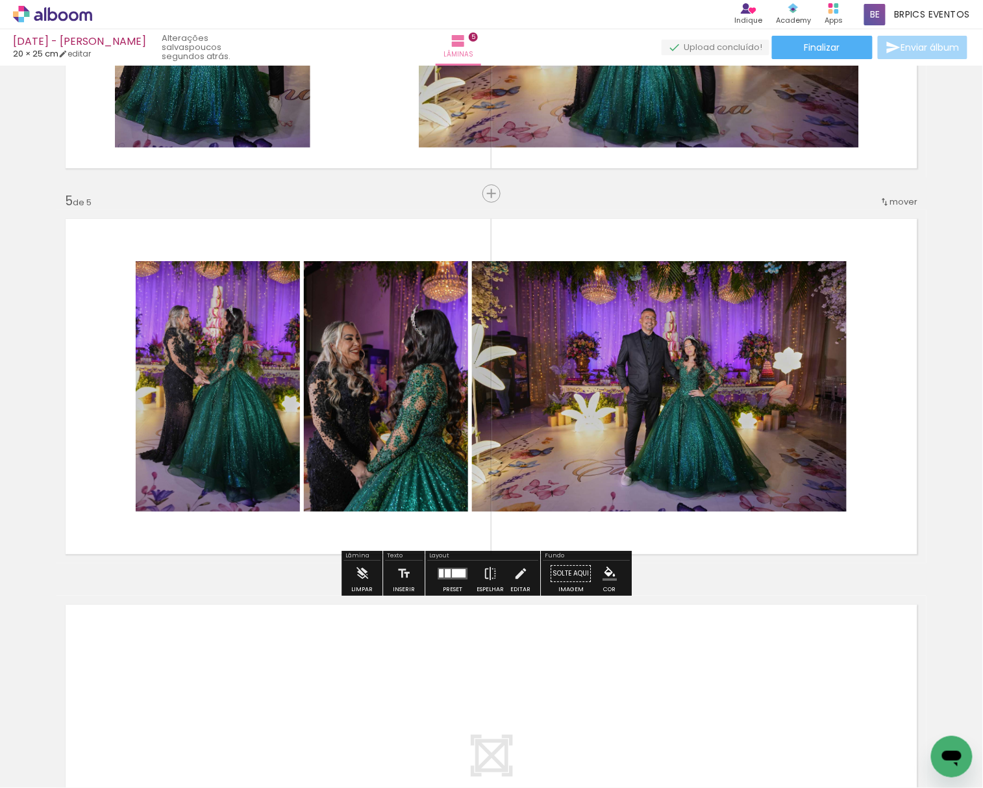
drag, startPoint x: 145, startPoint y: 744, endPoint x: 531, endPoint y: 284, distance: 599.2
click at [535, 352] on quentale-workspace at bounding box center [491, 394] width 983 height 788
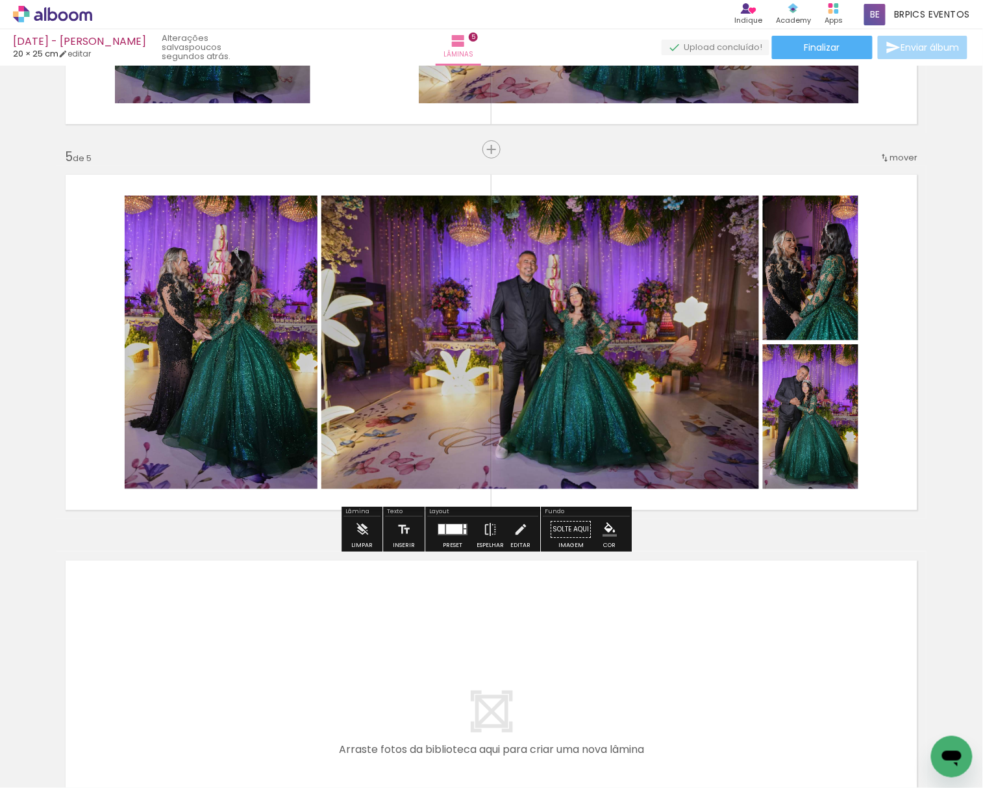
scroll to position [1609, 0]
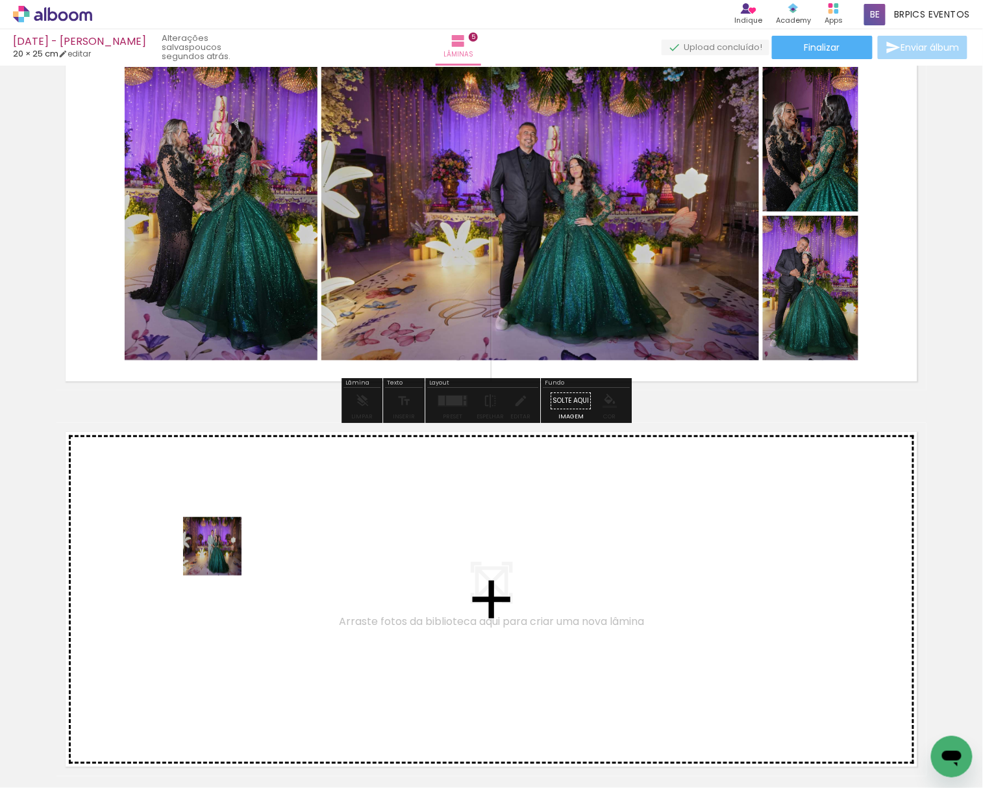
drag, startPoint x: 161, startPoint y: 725, endPoint x: 224, endPoint y: 549, distance: 186.9
click at [224, 549] on quentale-workspace at bounding box center [491, 394] width 983 height 788
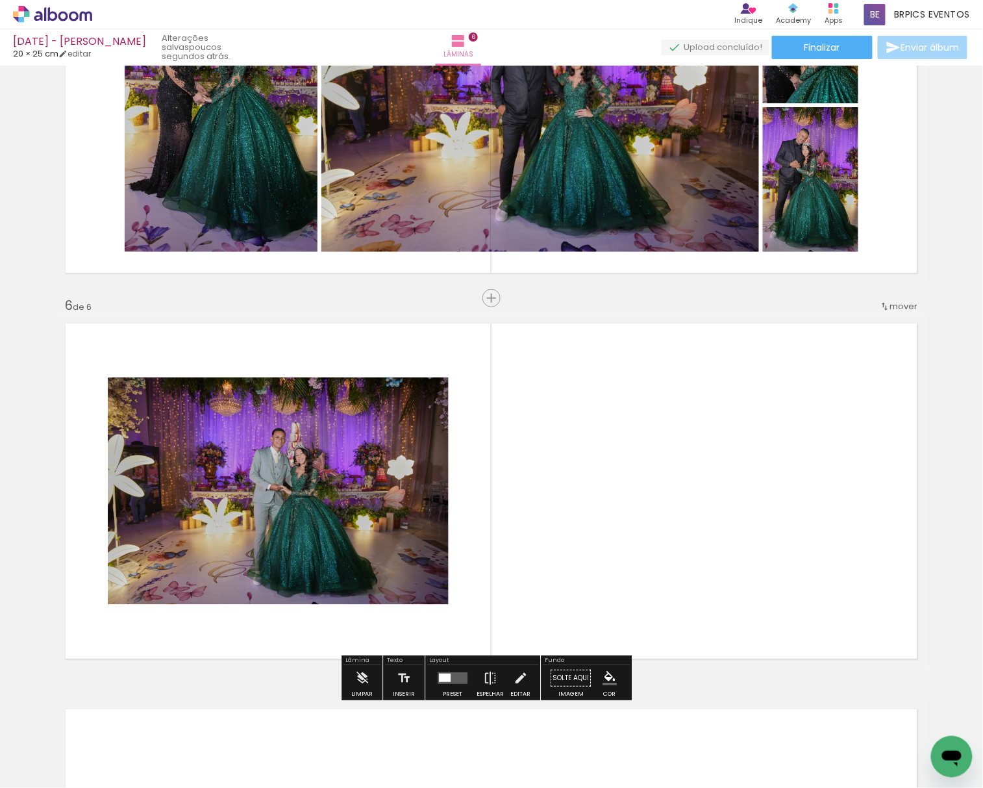
scroll to position [1822, 0]
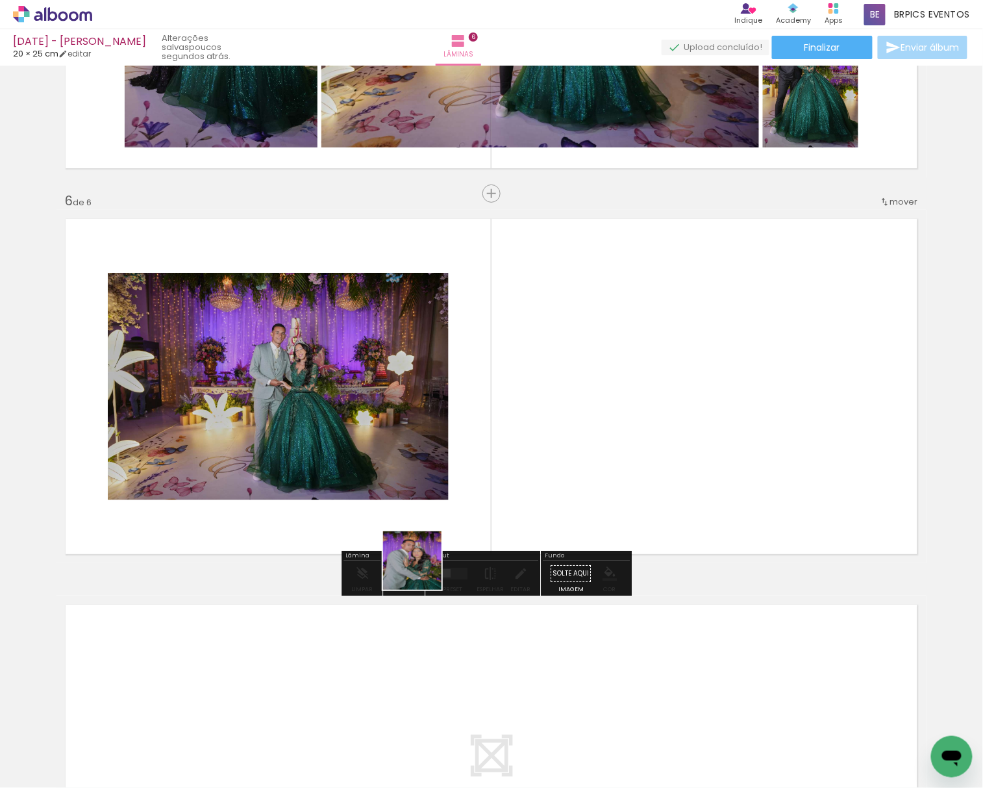
drag, startPoint x: 164, startPoint y: 739, endPoint x: 630, endPoint y: 395, distance: 578.6
click at [658, 411] on quentale-workspace at bounding box center [491, 394] width 983 height 788
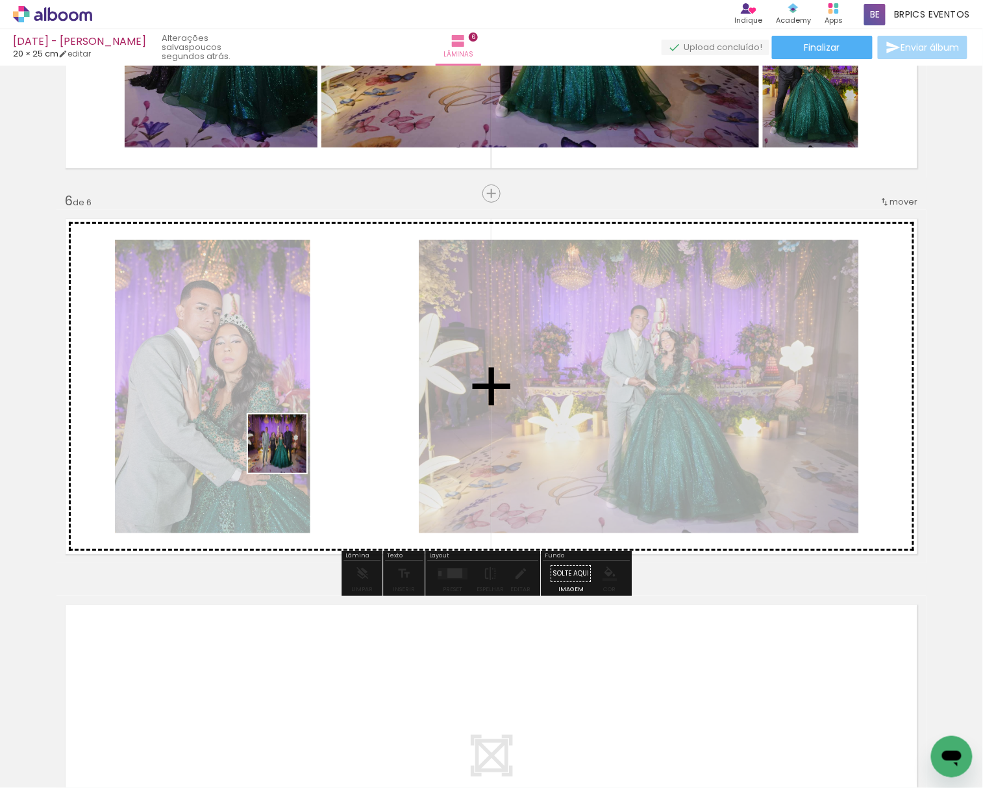
drag, startPoint x: 151, startPoint y: 735, endPoint x: 232, endPoint y: 695, distance: 90.6
click at [320, 330] on quentale-workspace at bounding box center [491, 394] width 983 height 788
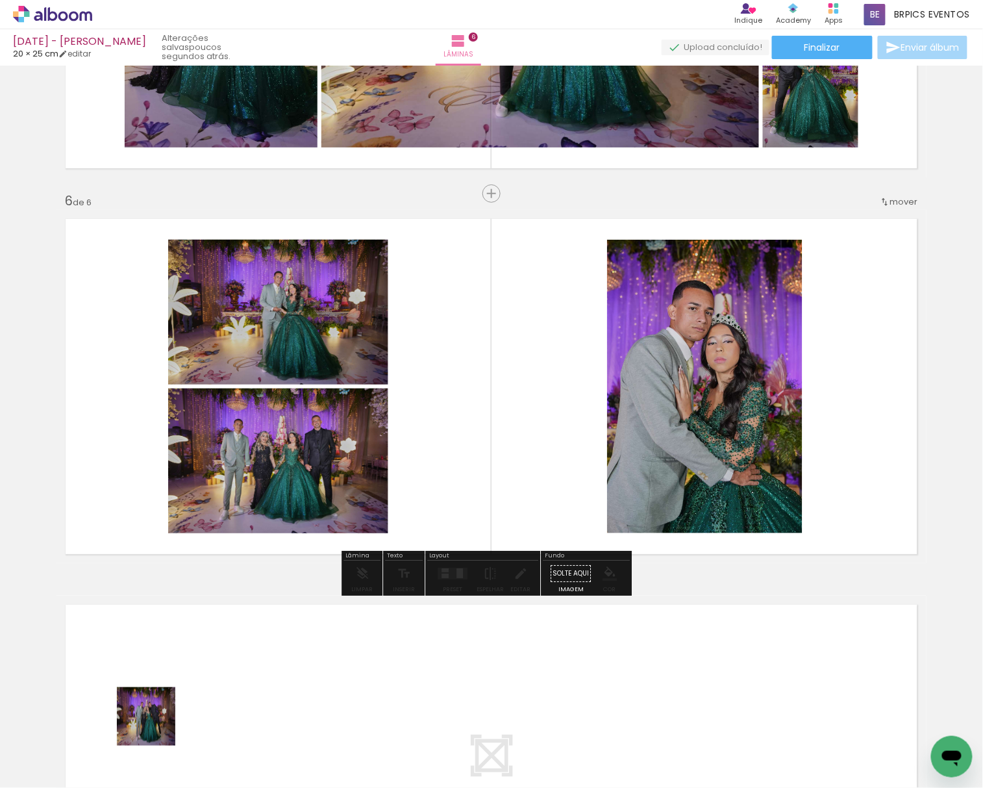
drag, startPoint x: 156, startPoint y: 726, endPoint x: 557, endPoint y: 334, distance: 561.1
click at [561, 357] on quentale-workspace at bounding box center [491, 394] width 983 height 788
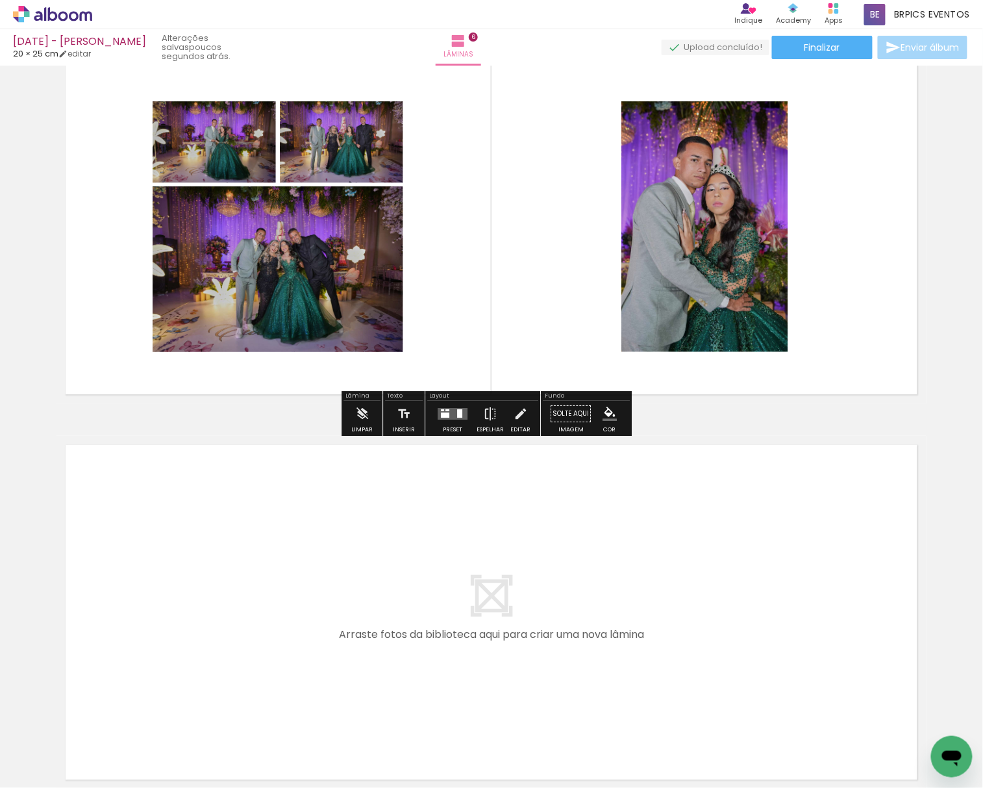
scroll to position [1996, 0]
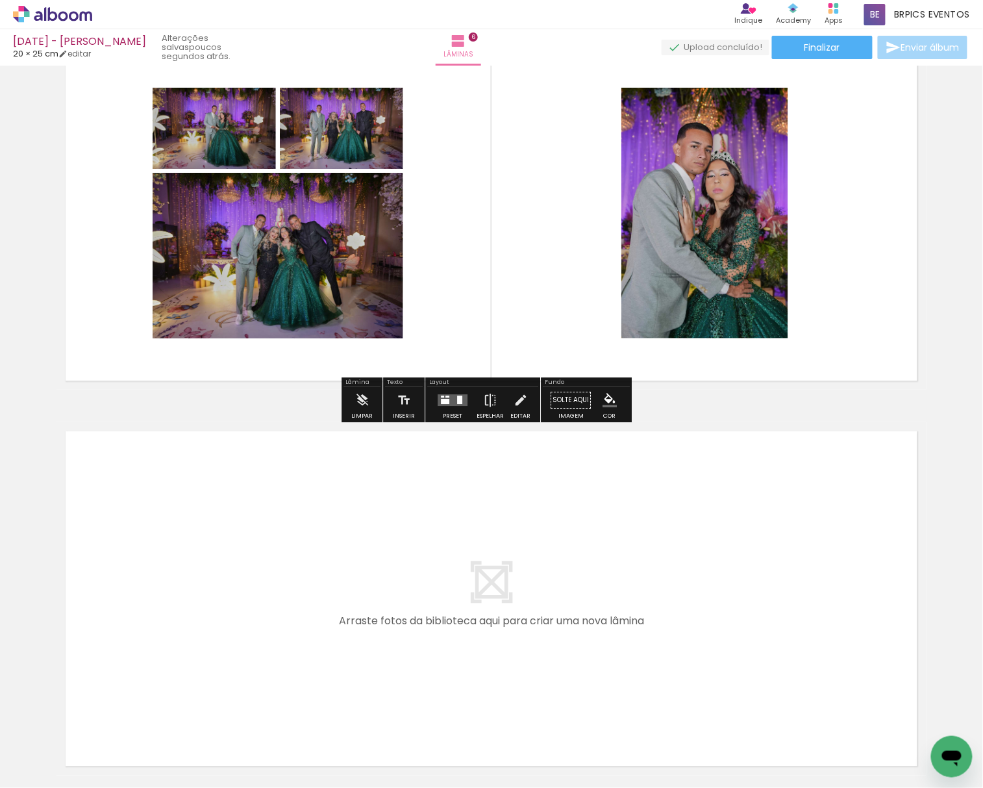
drag, startPoint x: 136, startPoint y: 751, endPoint x: 206, endPoint y: 488, distance: 271.7
click at [206, 488] on quentale-workspace at bounding box center [491, 394] width 983 height 788
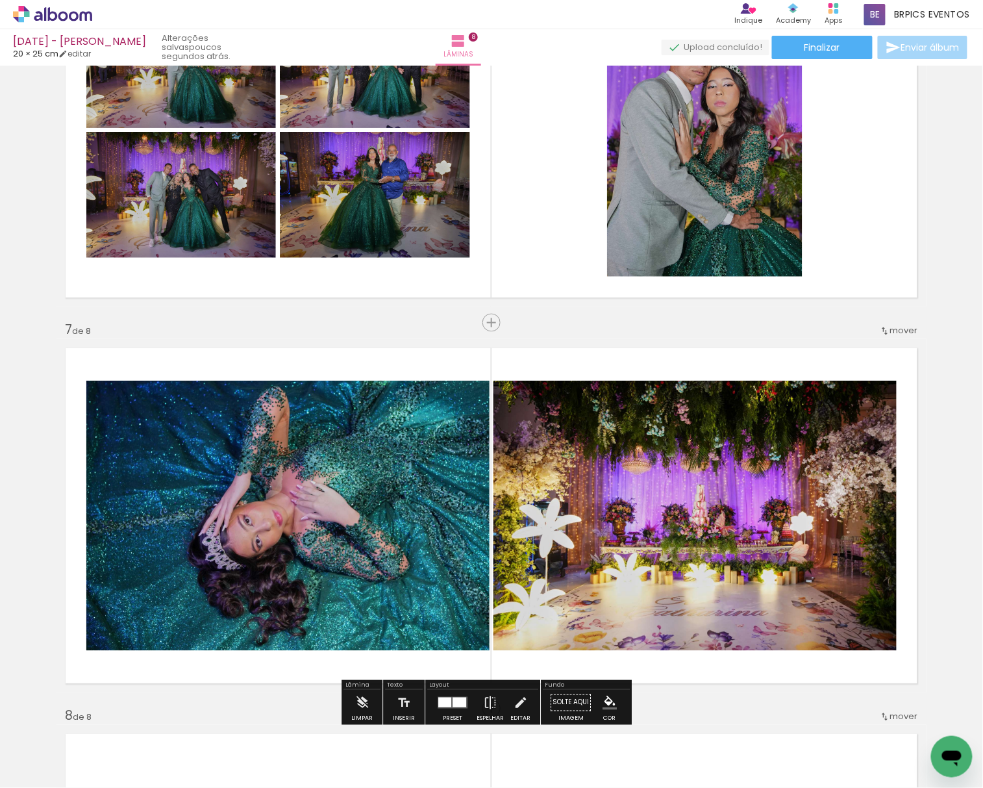
scroll to position [2078, 0]
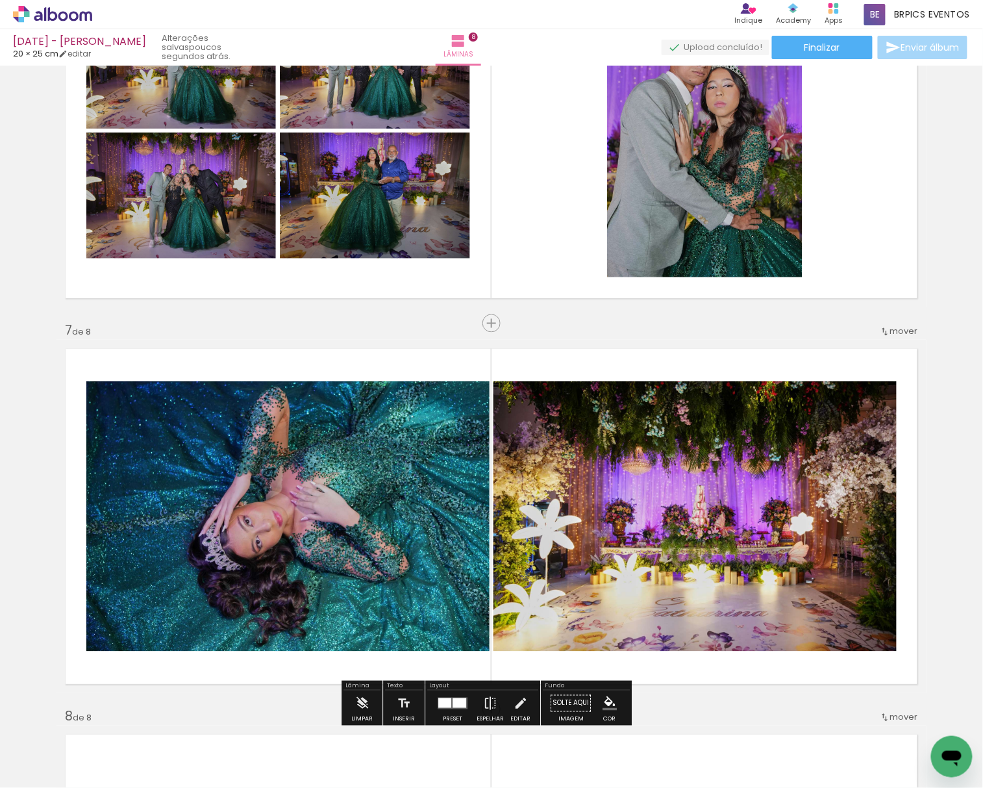
click at [883, 327] on iron-icon at bounding box center [885, 332] width 10 height 10
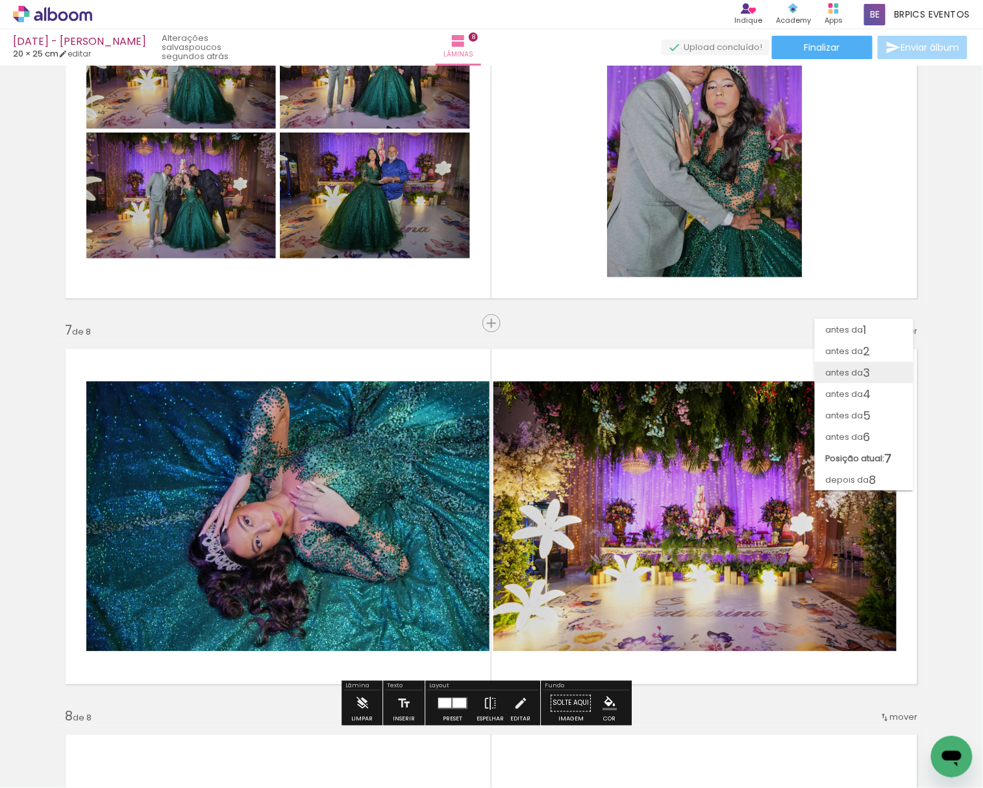
click at [855, 368] on span "antes da" at bounding box center [844, 372] width 38 height 21
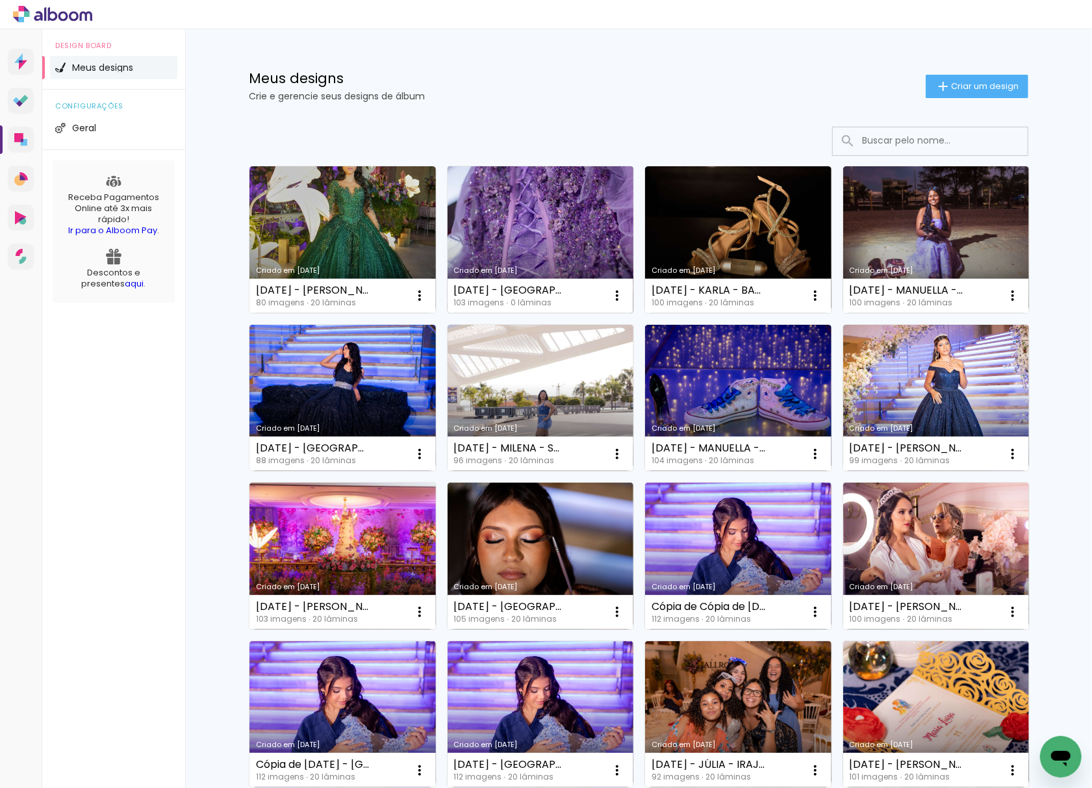
click at [545, 232] on link "Criado em [DATE]" at bounding box center [540, 239] width 186 height 147
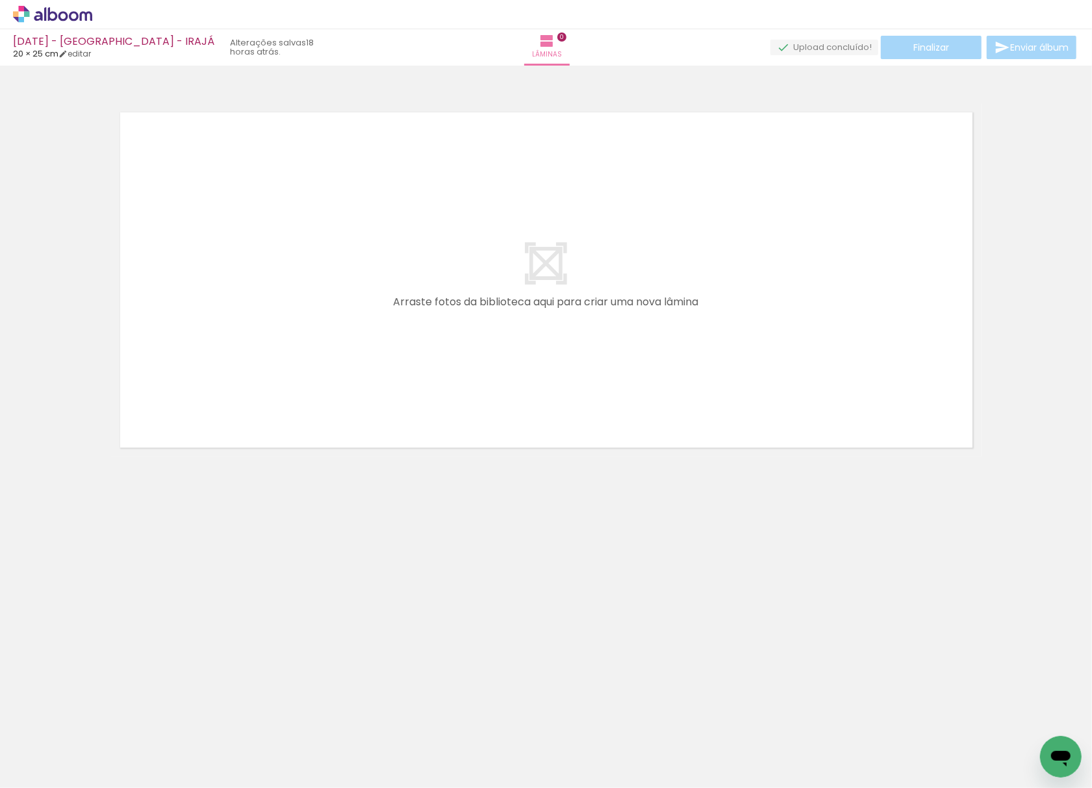
drag, startPoint x: 145, startPoint y: 754, endPoint x: 309, endPoint y: 276, distance: 505.2
click at [308, 278] on quentale-workspace at bounding box center [546, 394] width 1092 height 788
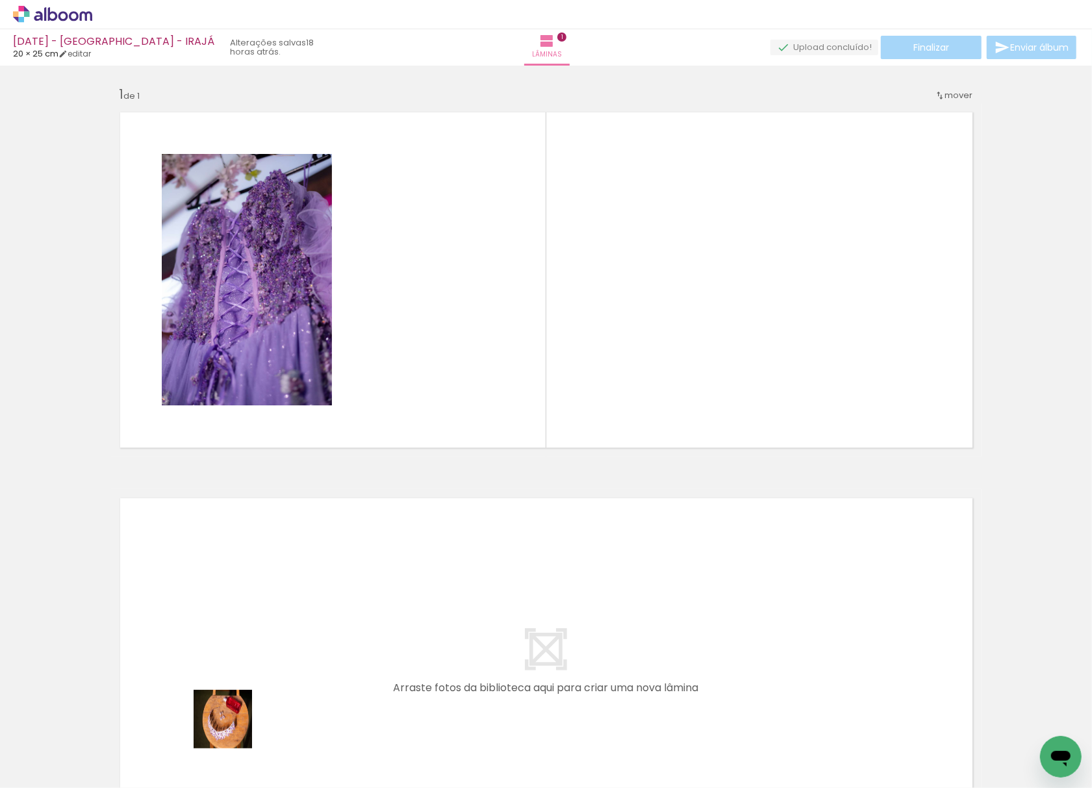
drag, startPoint x: 232, startPoint y: 729, endPoint x: 398, endPoint y: 479, distance: 299.3
click at [484, 301] on quentale-workspace at bounding box center [546, 394] width 1092 height 788
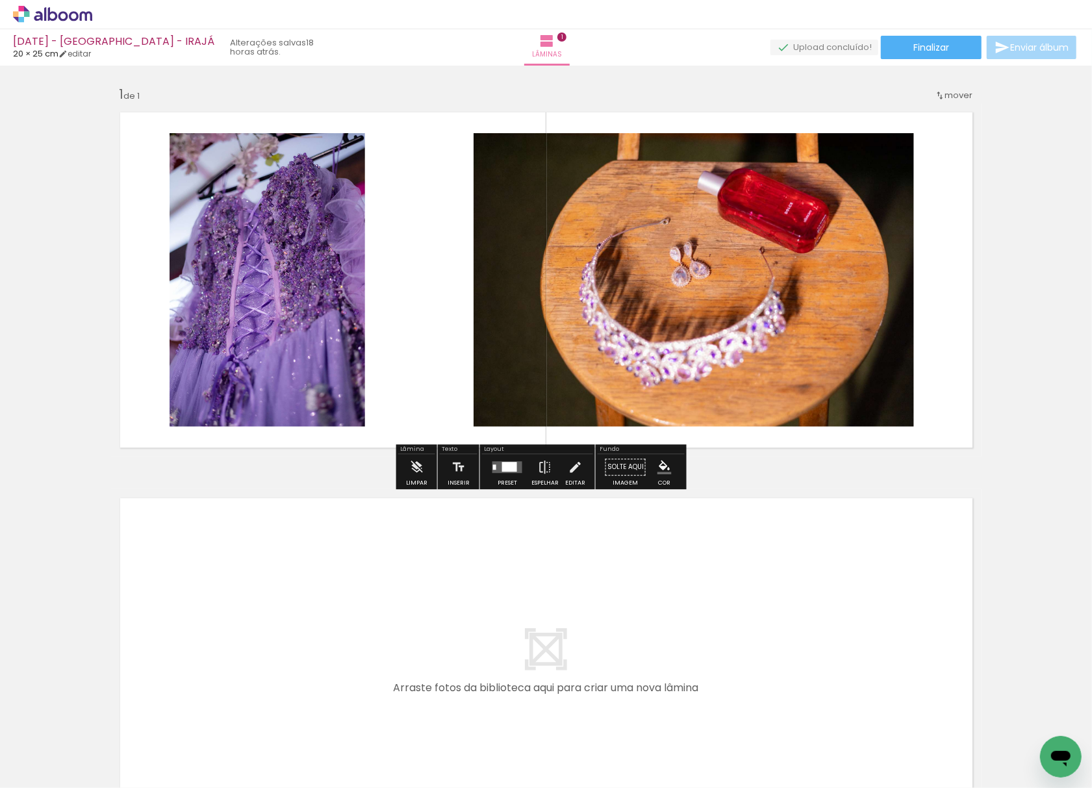
click at [53, 748] on input "Todas as fotos" at bounding box center [36, 748] width 49 height 11
click at [0, 0] on slot "Não utilizadas" at bounding box center [0, 0] width 0 height 0
type input "Não utilizadas"
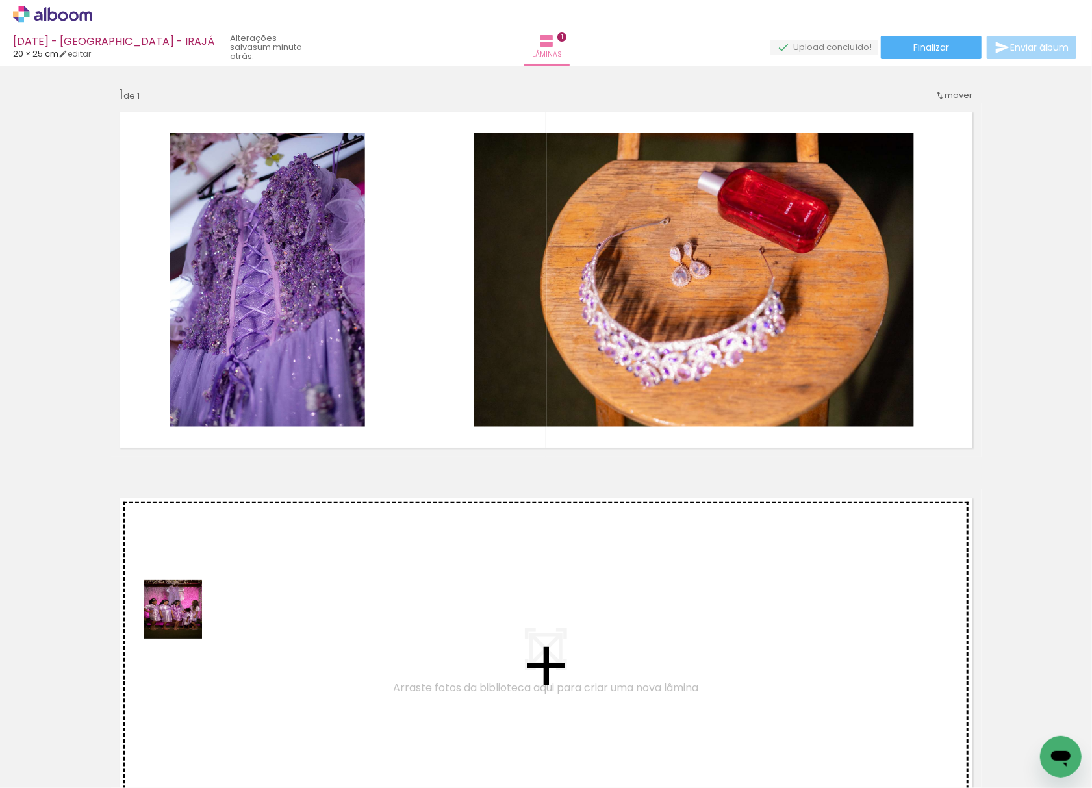
drag, startPoint x: 170, startPoint y: 665, endPoint x: 182, endPoint y: 729, distance: 64.8
click at [184, 612] on quentale-workspace at bounding box center [546, 394] width 1092 height 788
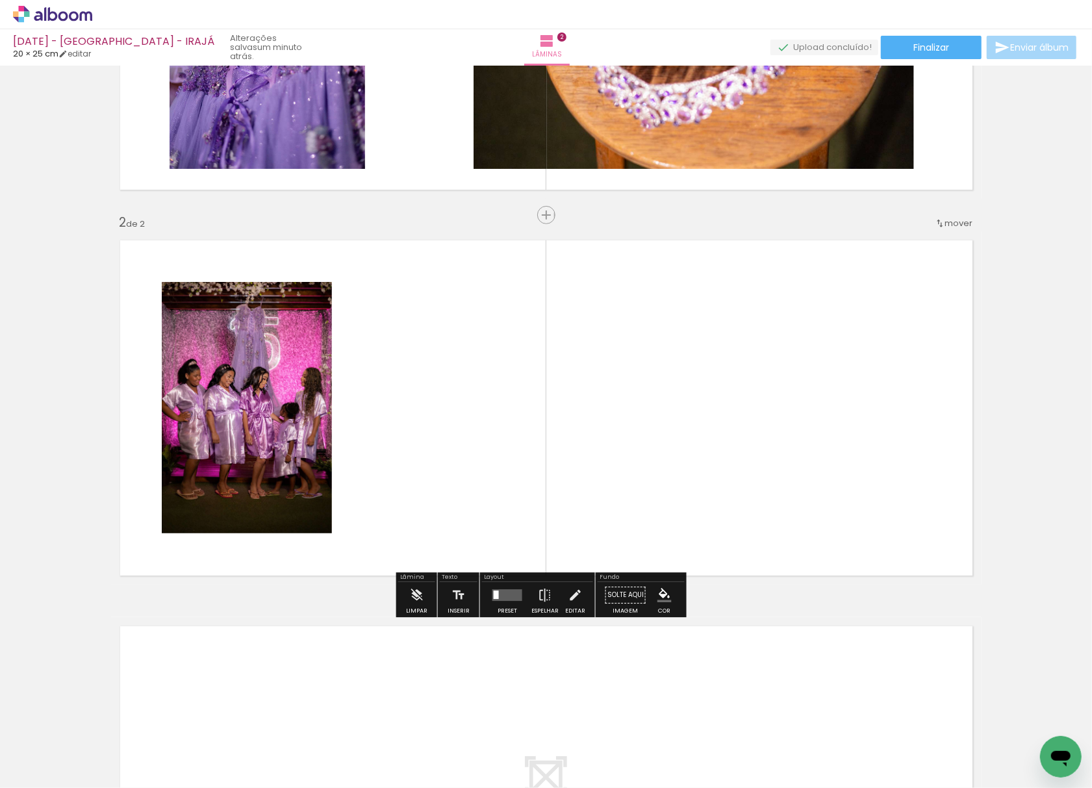
scroll to position [279, 0]
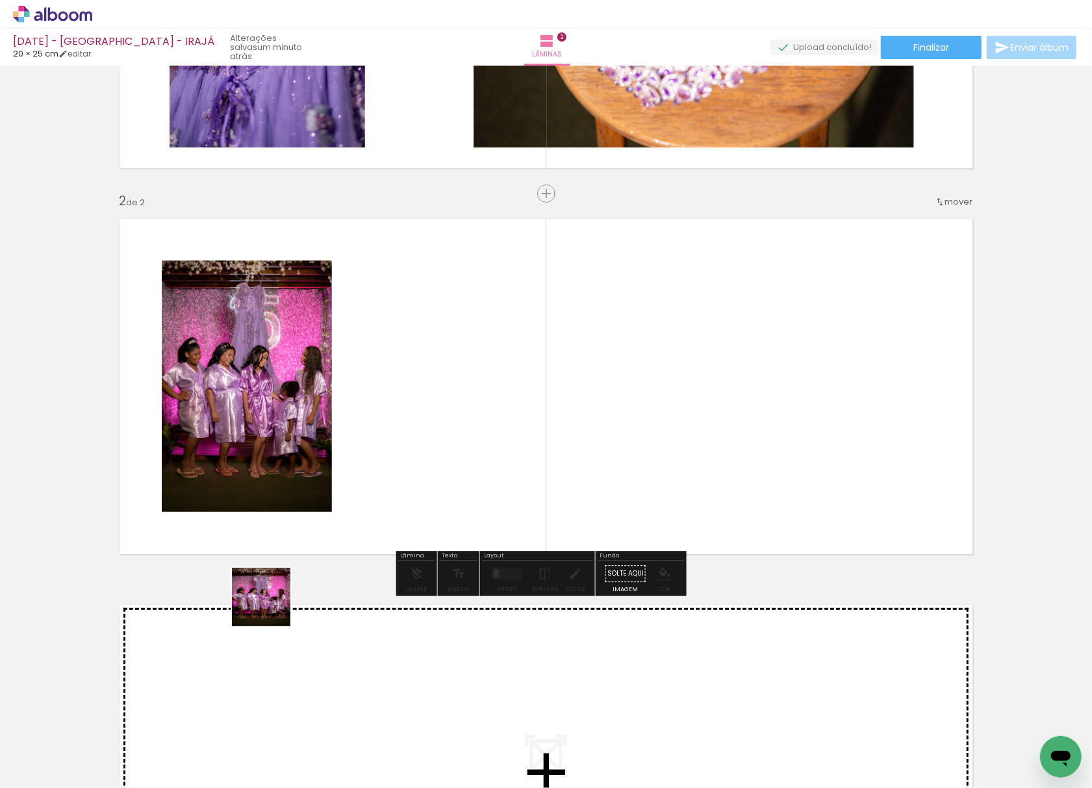
drag, startPoint x: 155, startPoint y: 746, endPoint x: 325, endPoint y: 512, distance: 289.5
click at [325, 512] on quentale-workspace at bounding box center [546, 394] width 1092 height 788
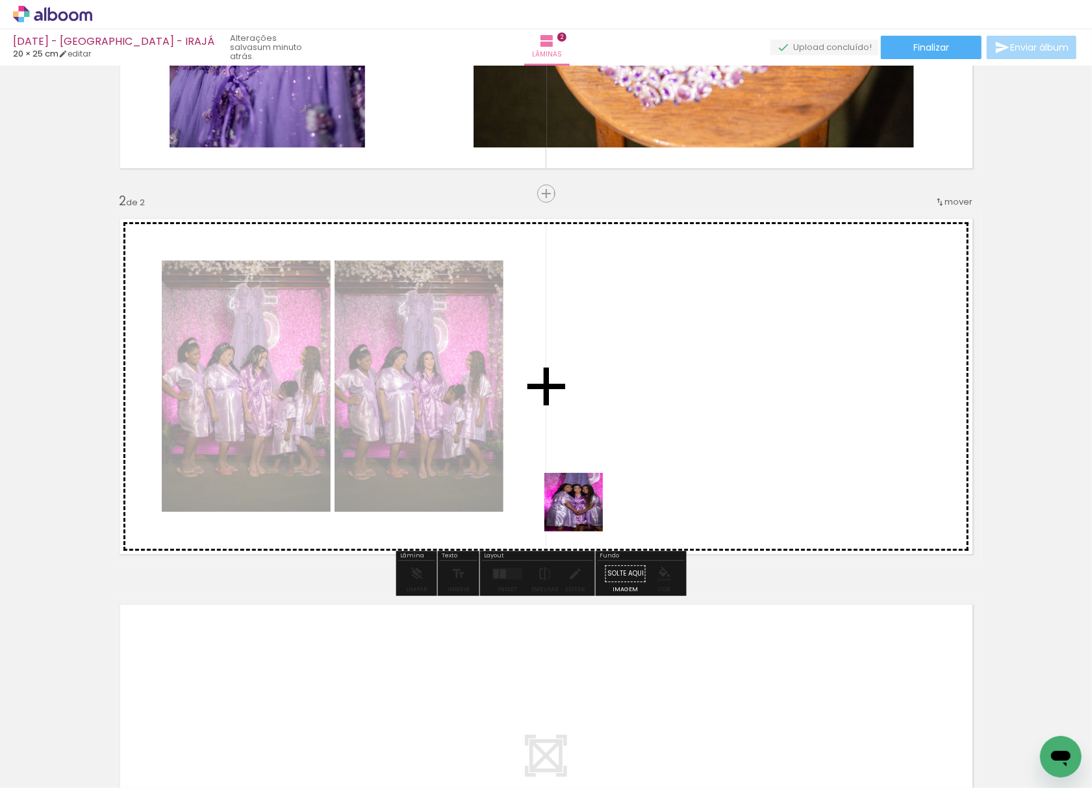
drag, startPoint x: 442, startPoint y: 595, endPoint x: 656, endPoint y: 471, distance: 247.0
click at [774, 371] on quentale-workspace at bounding box center [546, 394] width 1092 height 788
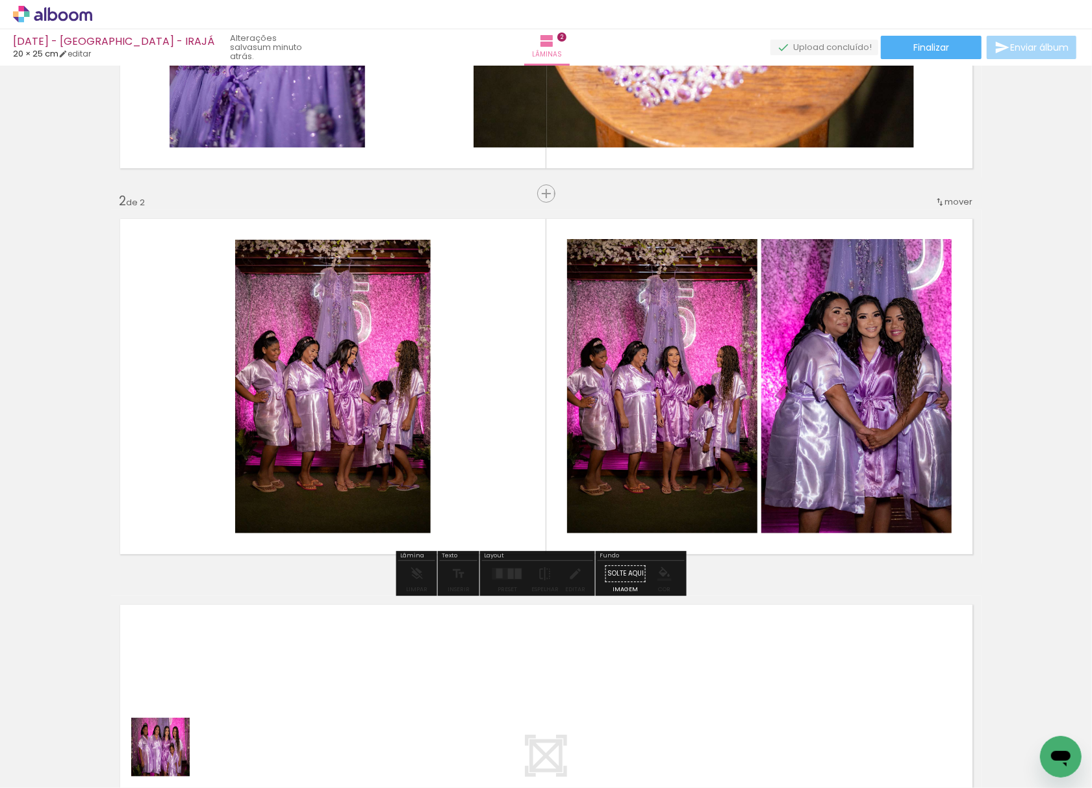
drag, startPoint x: 170, startPoint y: 757, endPoint x: 482, endPoint y: 399, distance: 474.5
click at [482, 399] on quentale-workspace at bounding box center [546, 394] width 1092 height 788
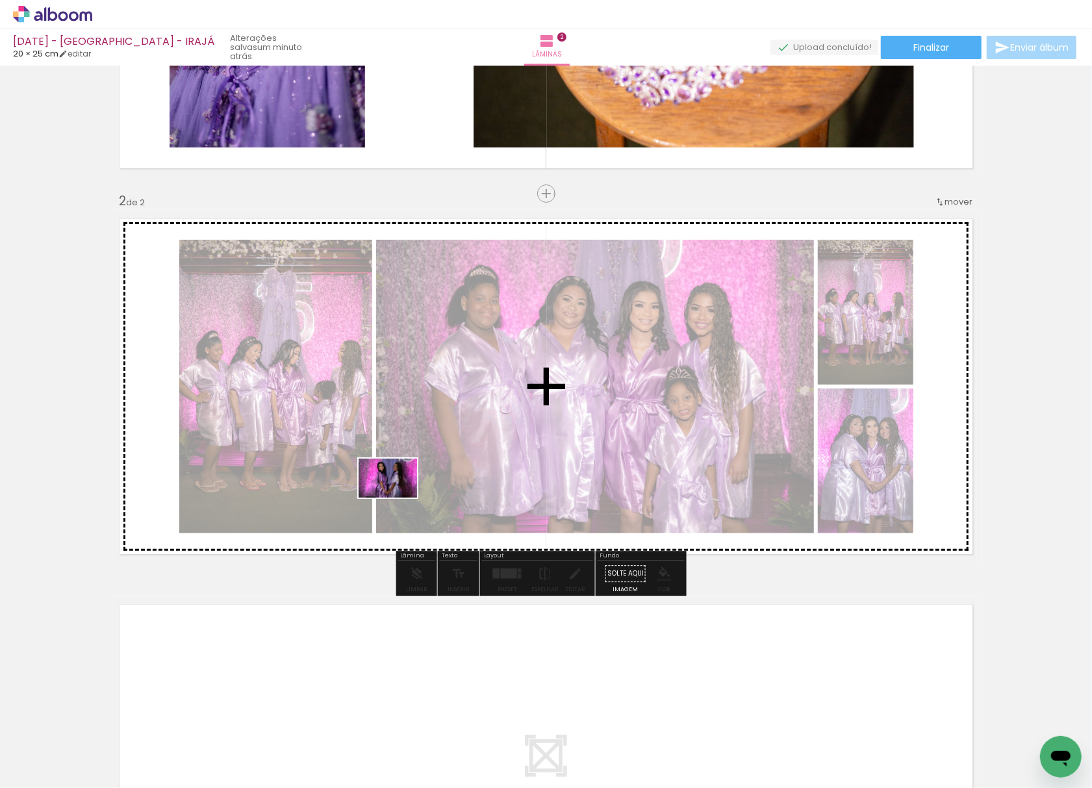
drag, startPoint x: 235, startPoint y: 681, endPoint x: 371, endPoint y: 538, distance: 197.5
click at [398, 494] on quentale-workspace at bounding box center [546, 394] width 1092 height 788
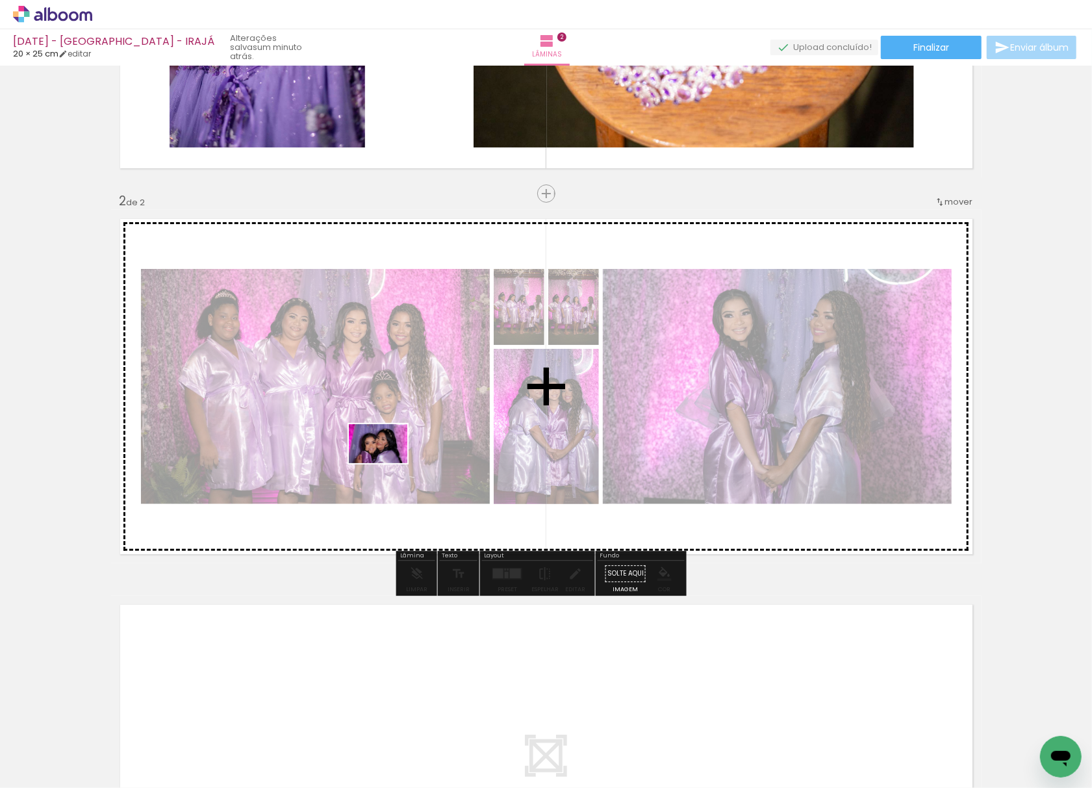
drag, startPoint x: 160, startPoint y: 731, endPoint x: 283, endPoint y: 564, distance: 208.1
click at [419, 413] on quentale-workspace at bounding box center [546, 394] width 1092 height 788
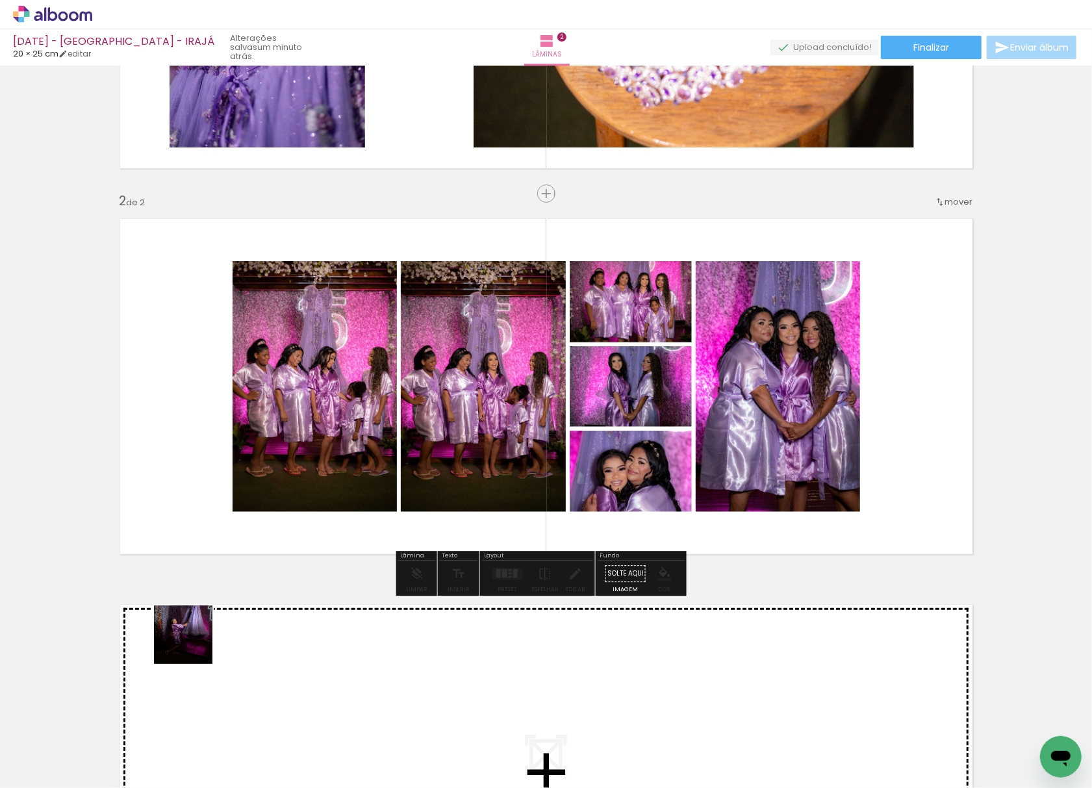
drag, startPoint x: 164, startPoint y: 734, endPoint x: 197, endPoint y: 627, distance: 111.5
click at [197, 627] on quentale-workspace at bounding box center [546, 394] width 1092 height 788
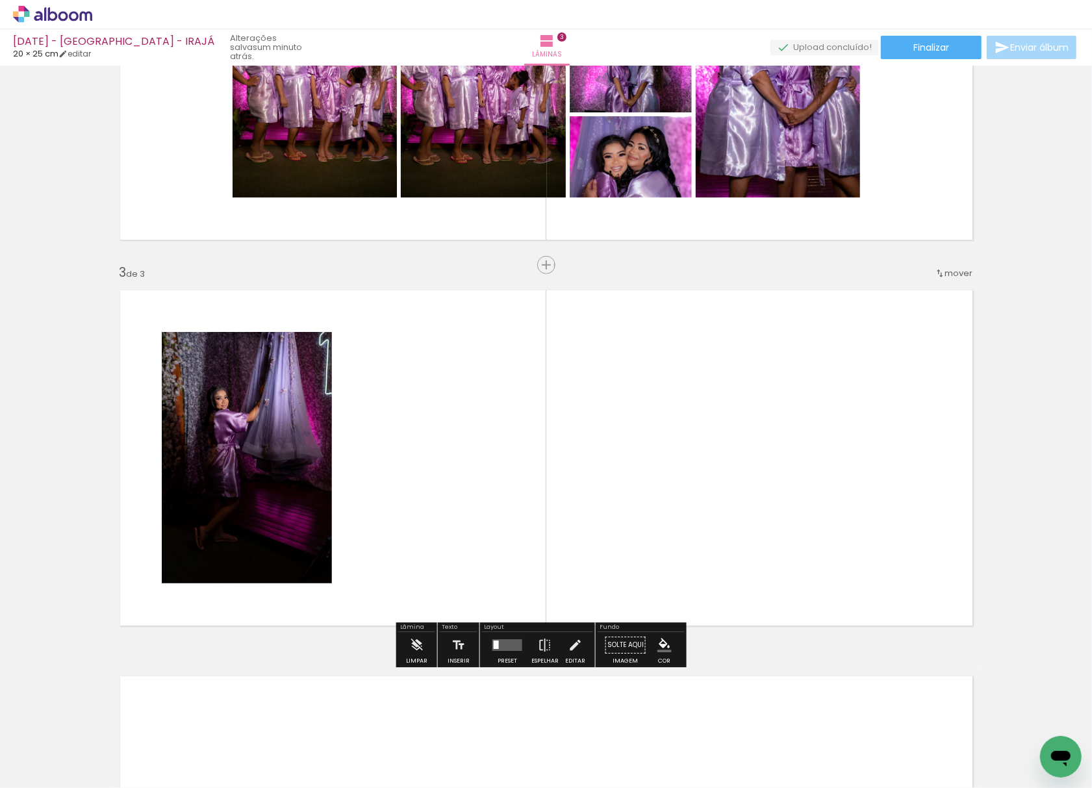
scroll to position [665, 0]
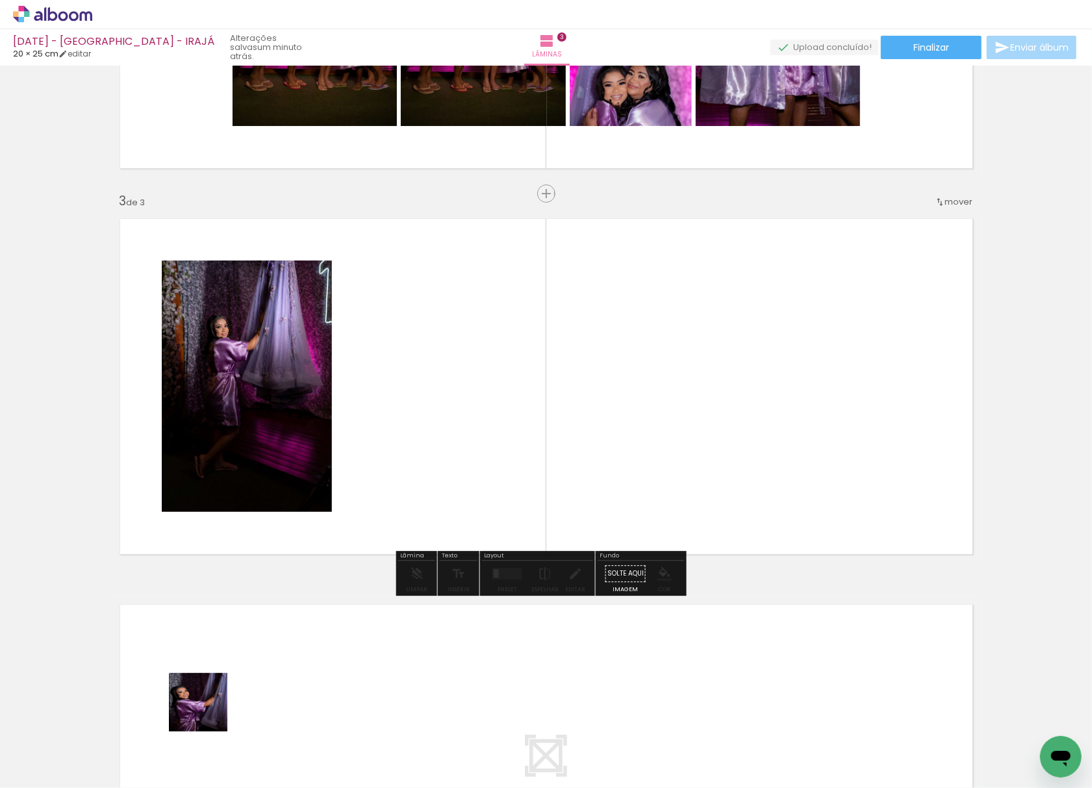
drag, startPoint x: 162, startPoint y: 758, endPoint x: 436, endPoint y: 338, distance: 502.2
click at [436, 338] on quentale-workspace at bounding box center [546, 394] width 1092 height 788
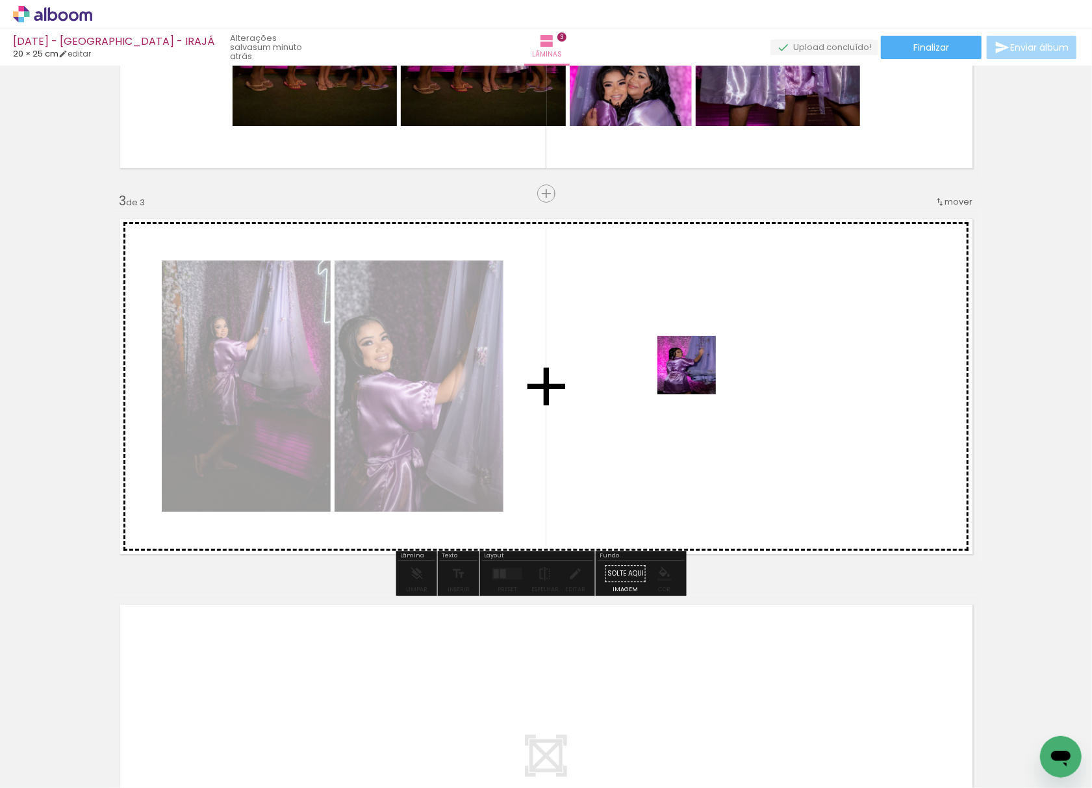
drag, startPoint x: 388, startPoint y: 689, endPoint x: 625, endPoint y: 504, distance: 300.2
click at [731, 323] on quentale-workspace at bounding box center [546, 394] width 1092 height 788
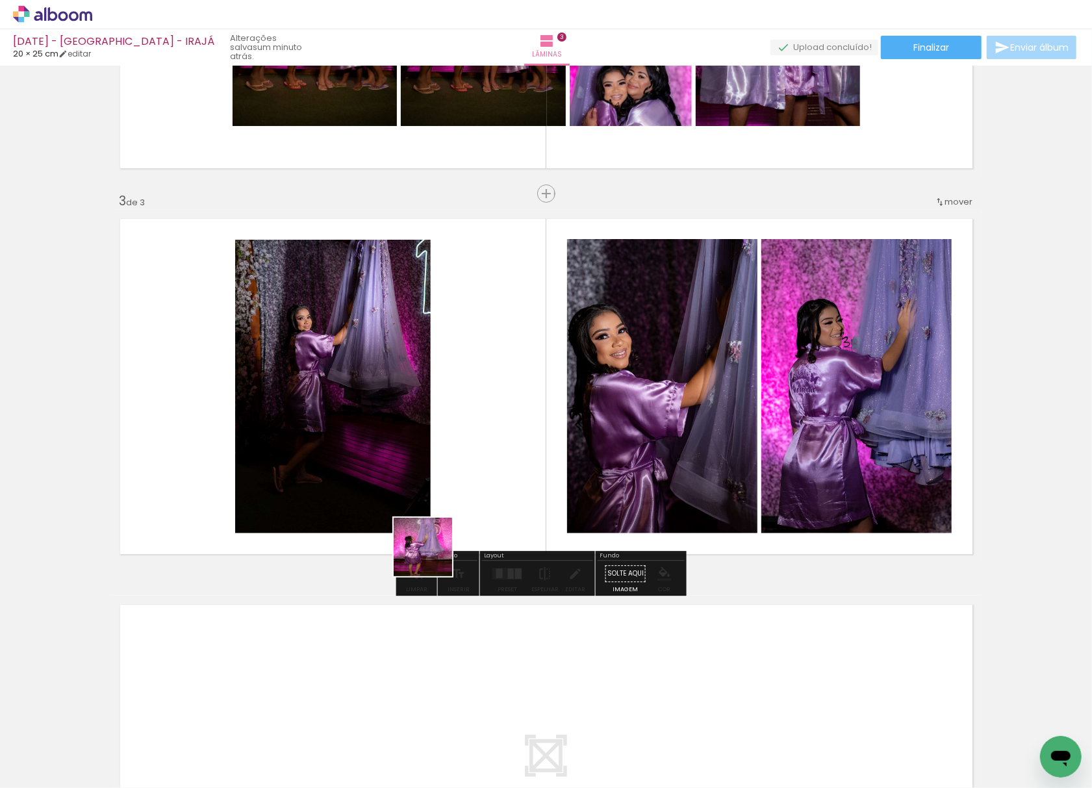
drag, startPoint x: 292, startPoint y: 756, endPoint x: 555, endPoint y: 387, distance: 452.6
click at [601, 310] on quentale-workspace at bounding box center [546, 394] width 1092 height 788
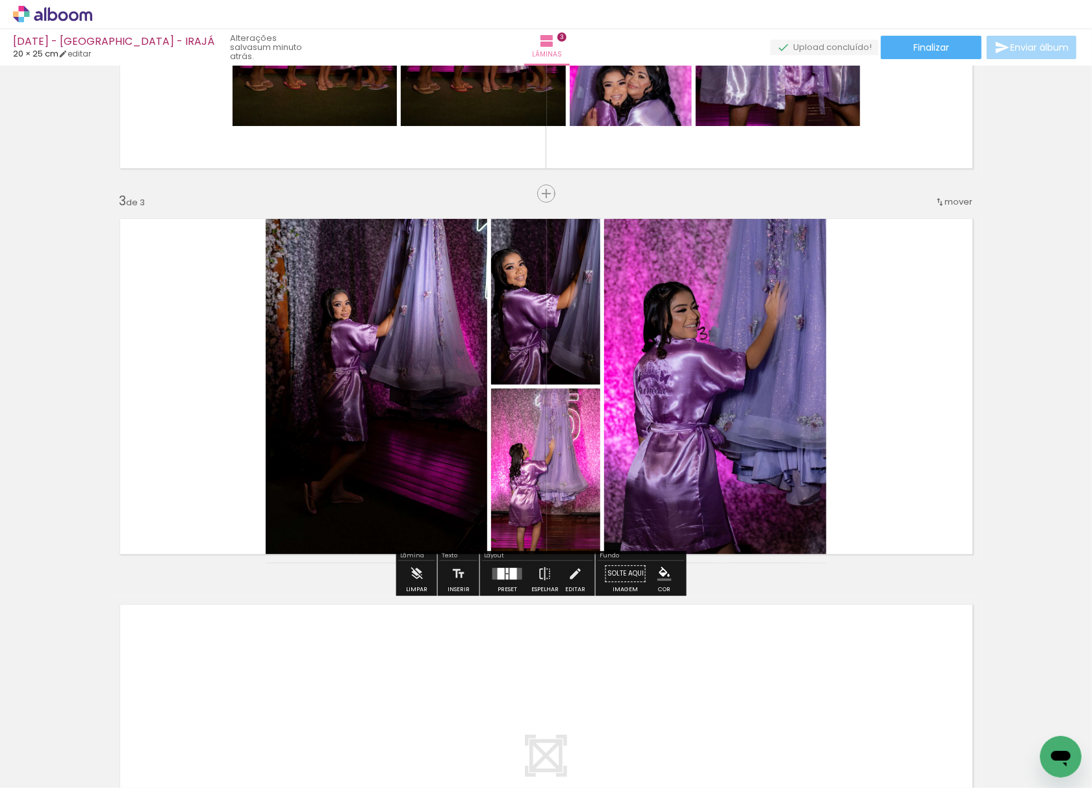
drag, startPoint x: 149, startPoint y: 755, endPoint x: 232, endPoint y: 627, distance: 152.6
click at [232, 627] on quentale-workspace at bounding box center [546, 394] width 1092 height 788
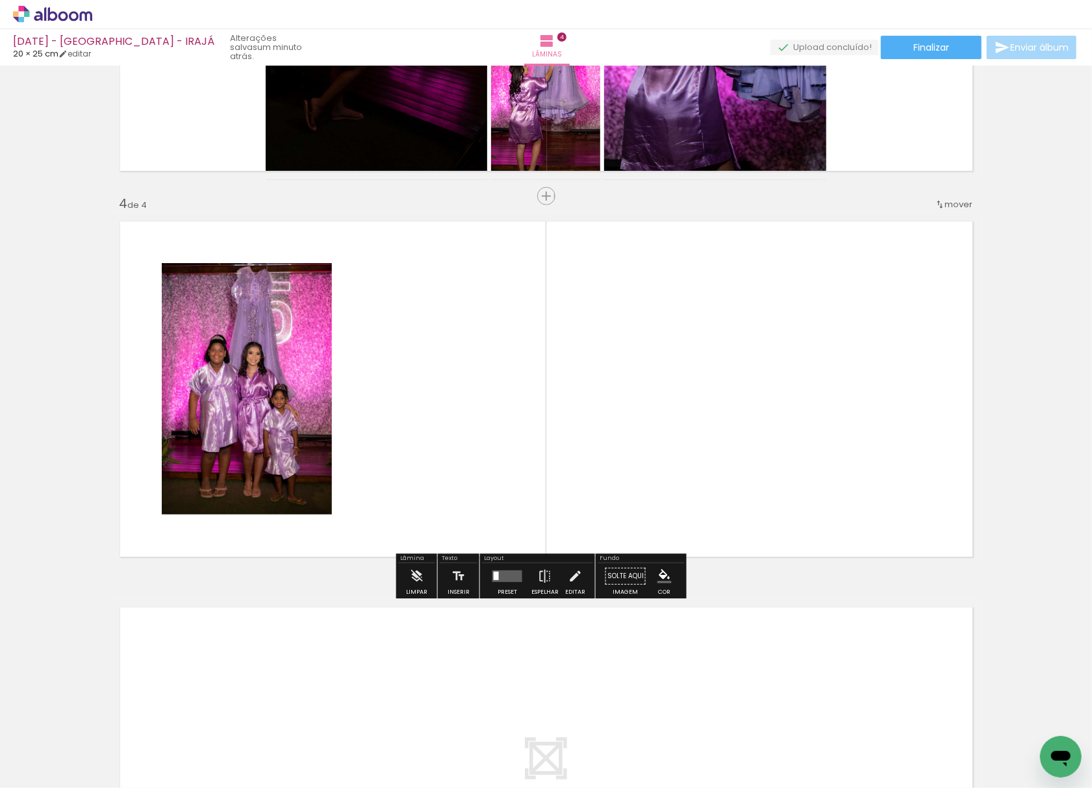
scroll to position [1051, 0]
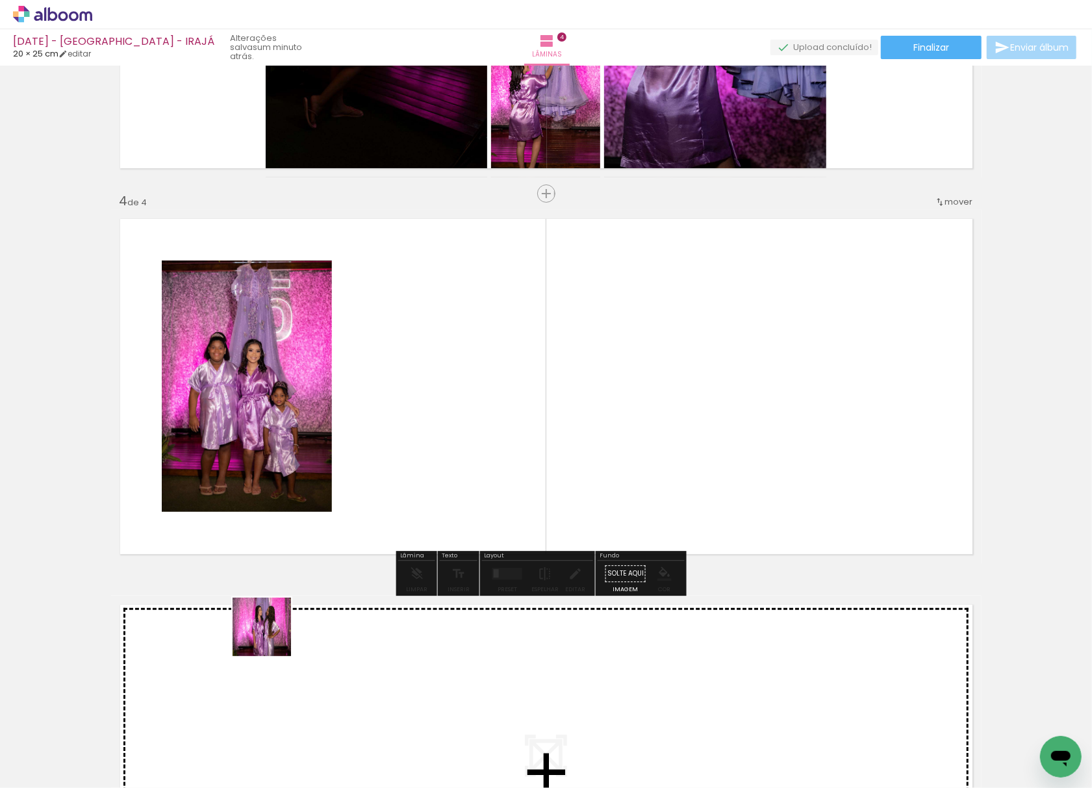
drag, startPoint x: 271, startPoint y: 636, endPoint x: 426, endPoint y: 367, distance: 310.7
click at [447, 390] on quentale-workspace at bounding box center [546, 394] width 1092 height 788
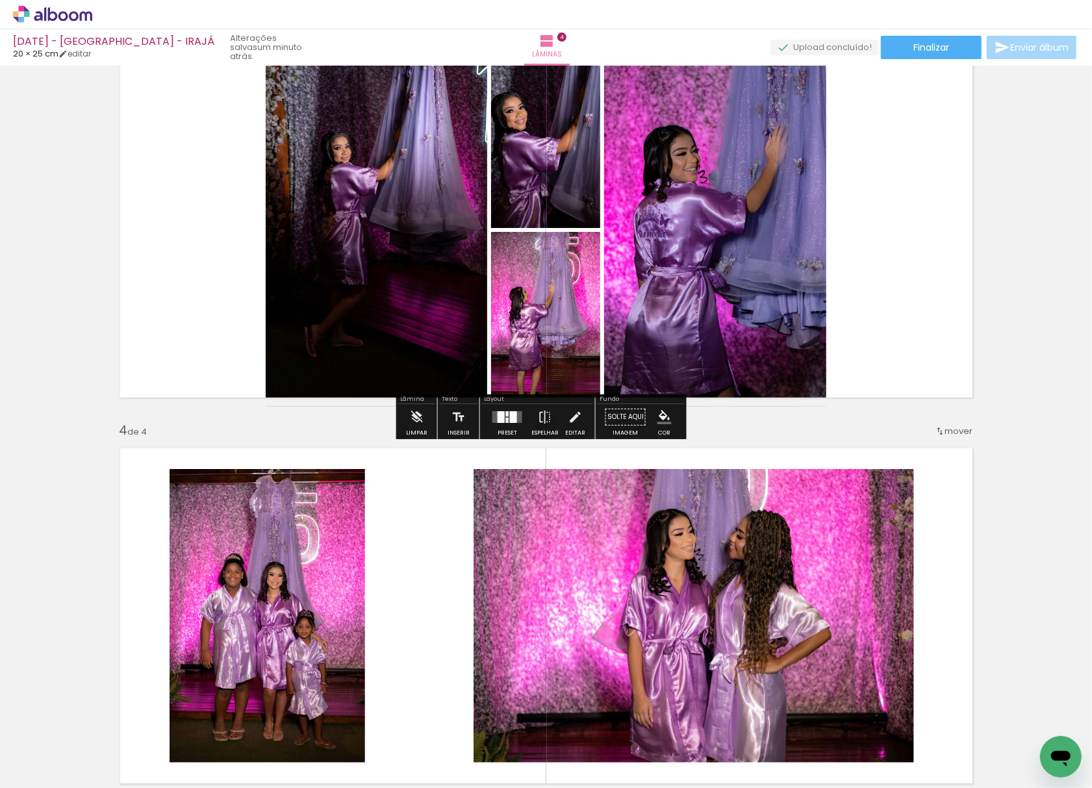
scroll to position [791, 0]
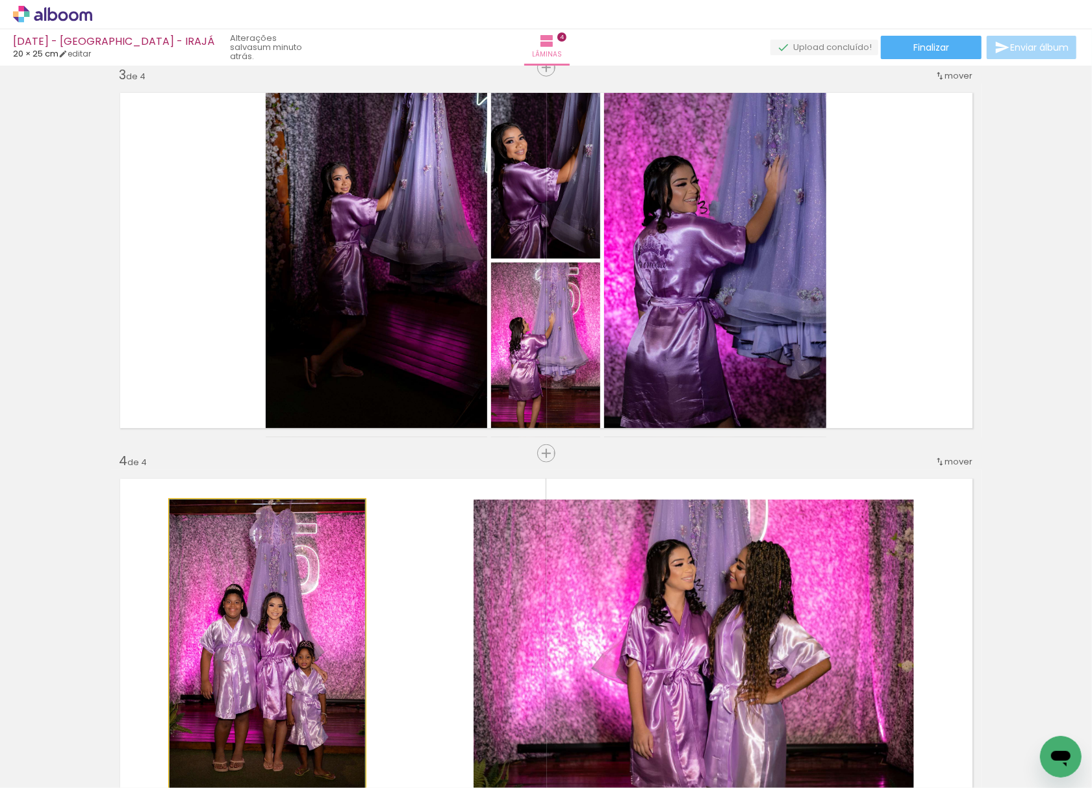
drag, startPoint x: 286, startPoint y: 629, endPoint x: 407, endPoint y: 383, distance: 274.2
click at [239, 247] on div "Inserir lâmina 1 de 4 Inserir lâmina 2 de 4 Inserir lâmina 3 de 4 Inserir lâmin…" at bounding box center [546, 243] width 1092 height 1929
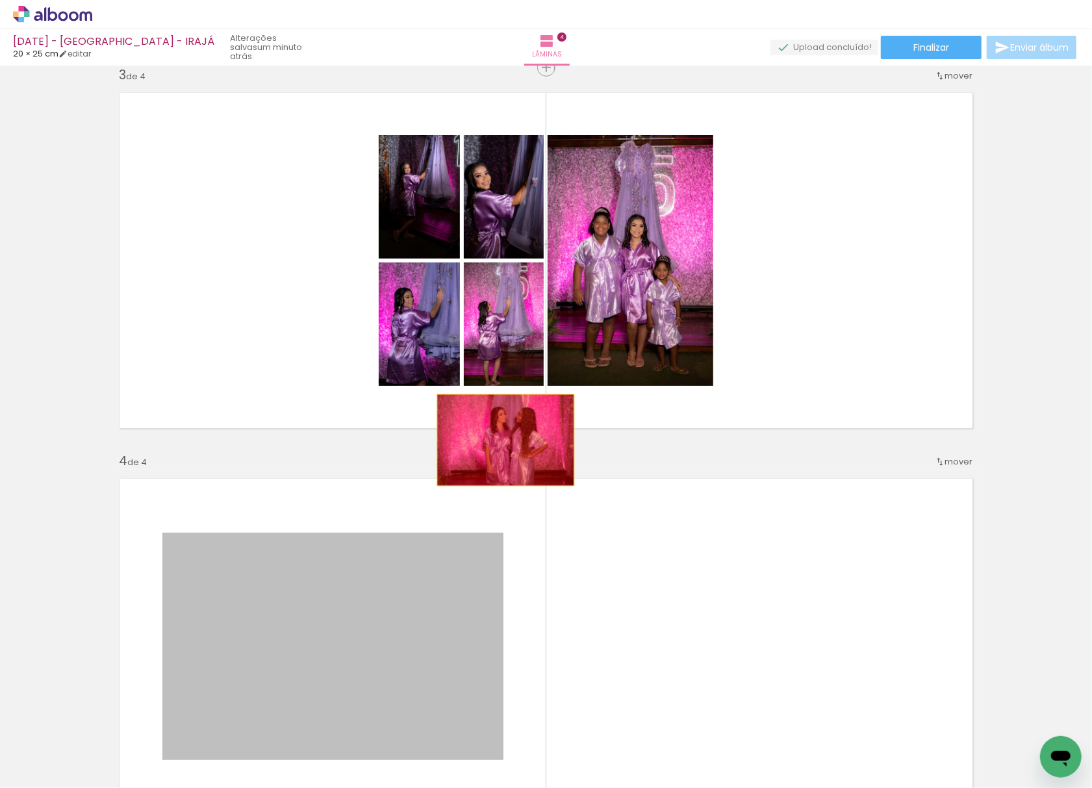
drag, startPoint x: 365, startPoint y: 627, endPoint x: 599, endPoint y: 274, distance: 423.1
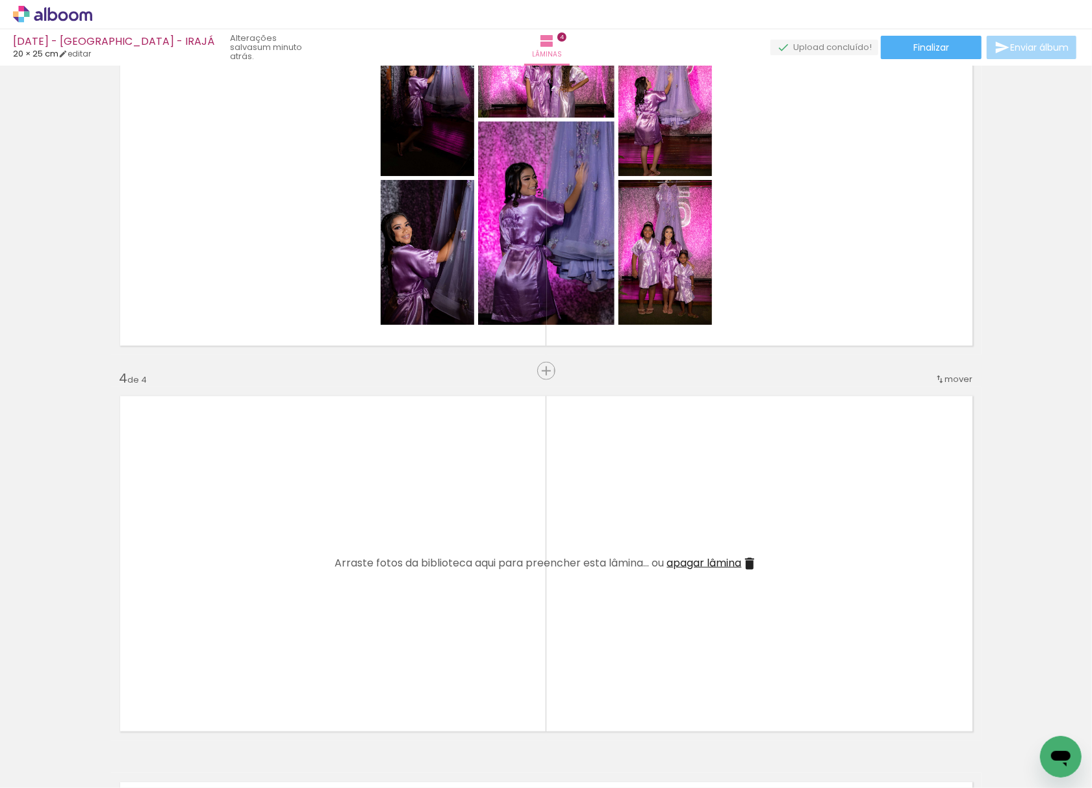
scroll to position [878, 0]
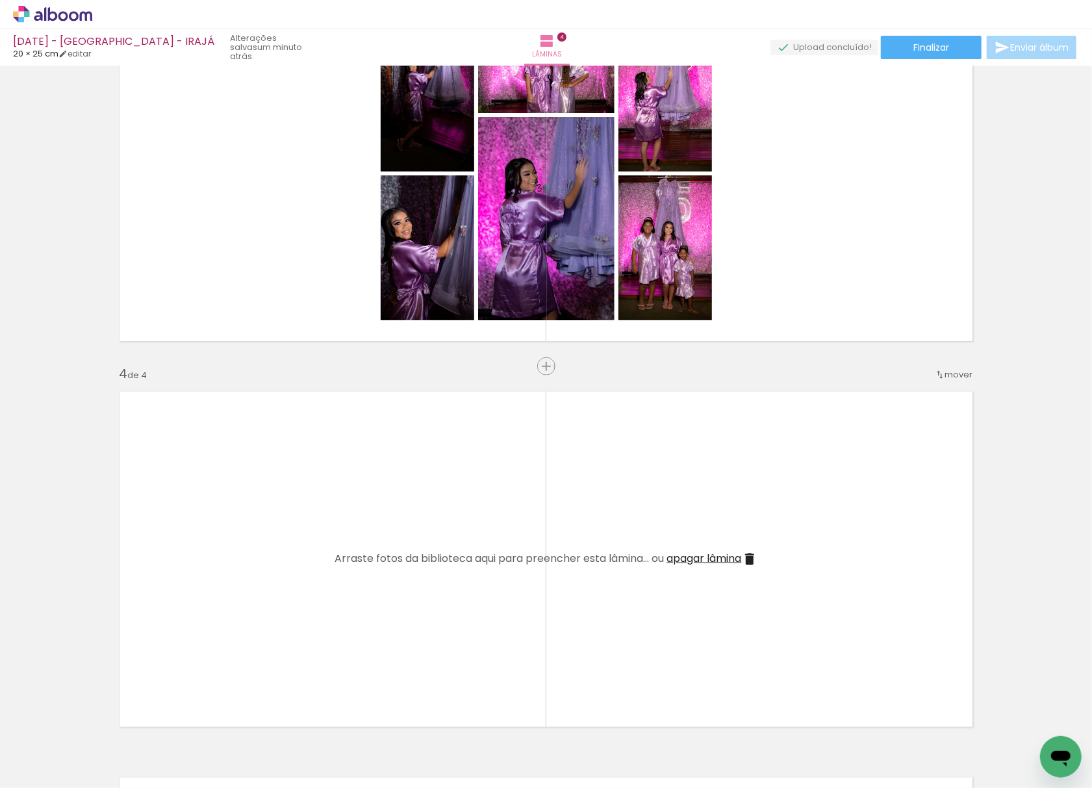
drag, startPoint x: 135, startPoint y: 733, endPoint x: 177, endPoint y: 686, distance: 63.0
click at [290, 473] on quentale-workspace at bounding box center [546, 394] width 1092 height 788
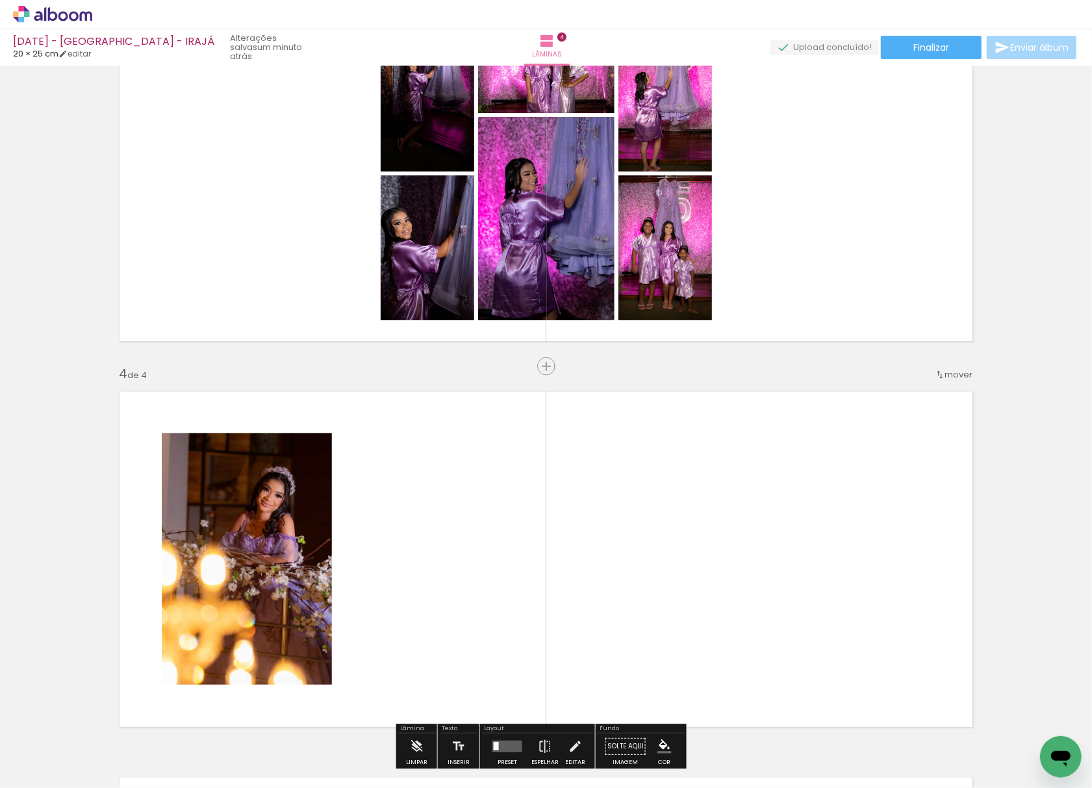
drag, startPoint x: 139, startPoint y: 748, endPoint x: 397, endPoint y: 552, distance: 324.4
click at [414, 562] on quentale-workspace at bounding box center [546, 394] width 1092 height 788
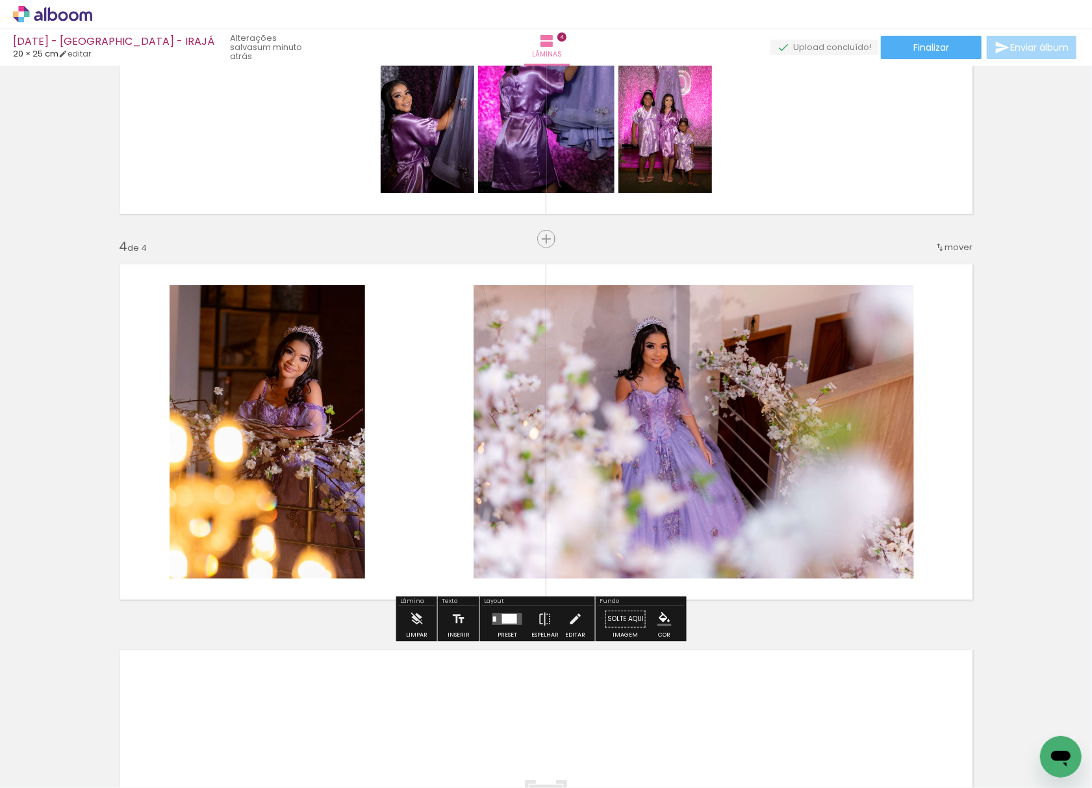
scroll to position [1051, 0]
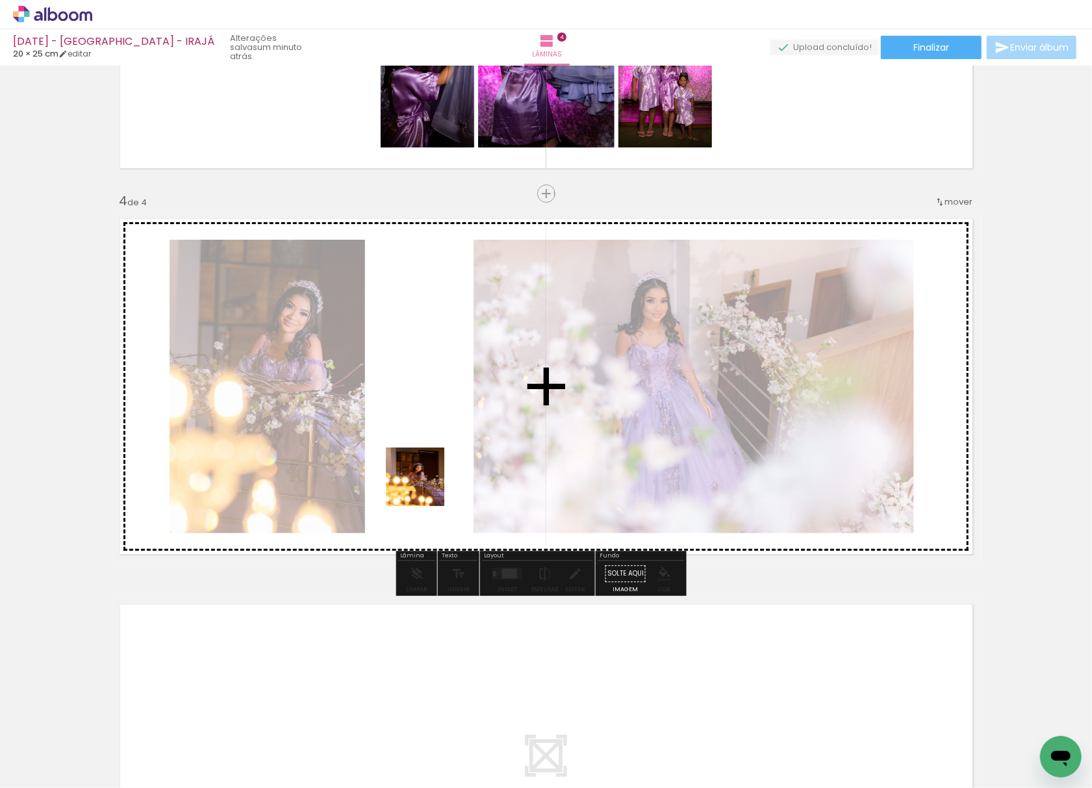
drag, startPoint x: 279, startPoint y: 619, endPoint x: 346, endPoint y: 544, distance: 100.7
click at [473, 378] on quentale-workspace at bounding box center [546, 394] width 1092 height 788
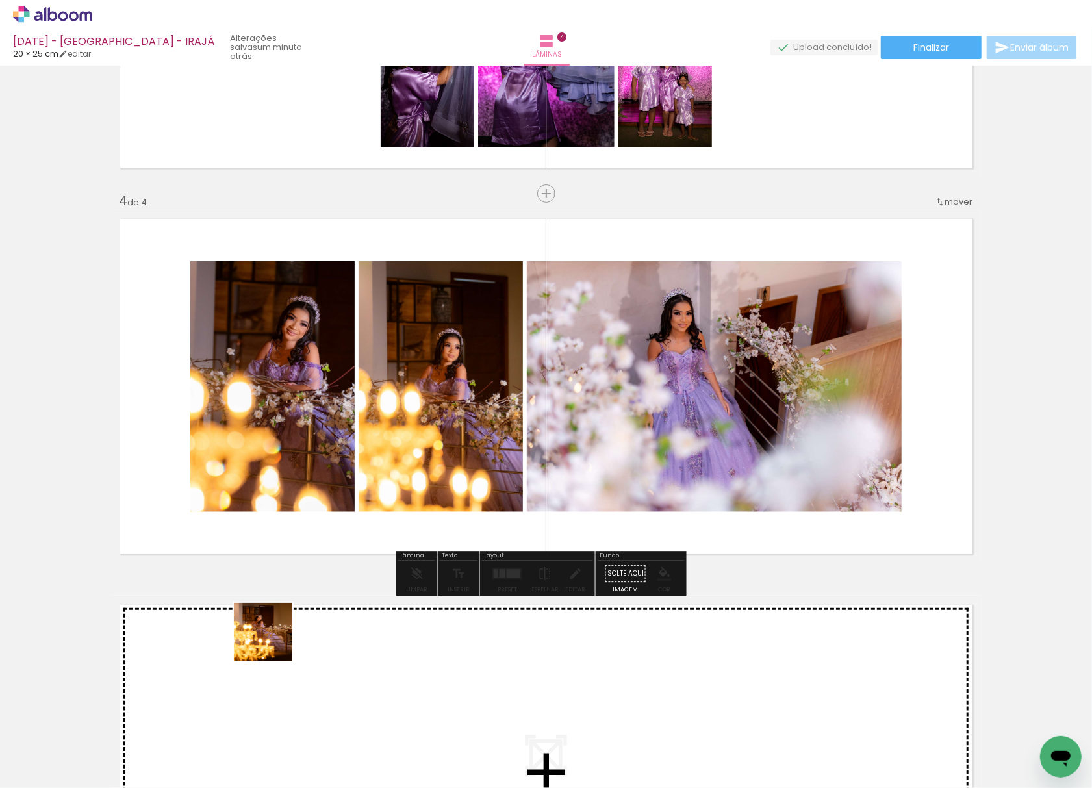
drag, startPoint x: 273, startPoint y: 642, endPoint x: 521, endPoint y: 380, distance: 360.6
click at [518, 396] on quentale-workspace at bounding box center [546, 394] width 1092 height 788
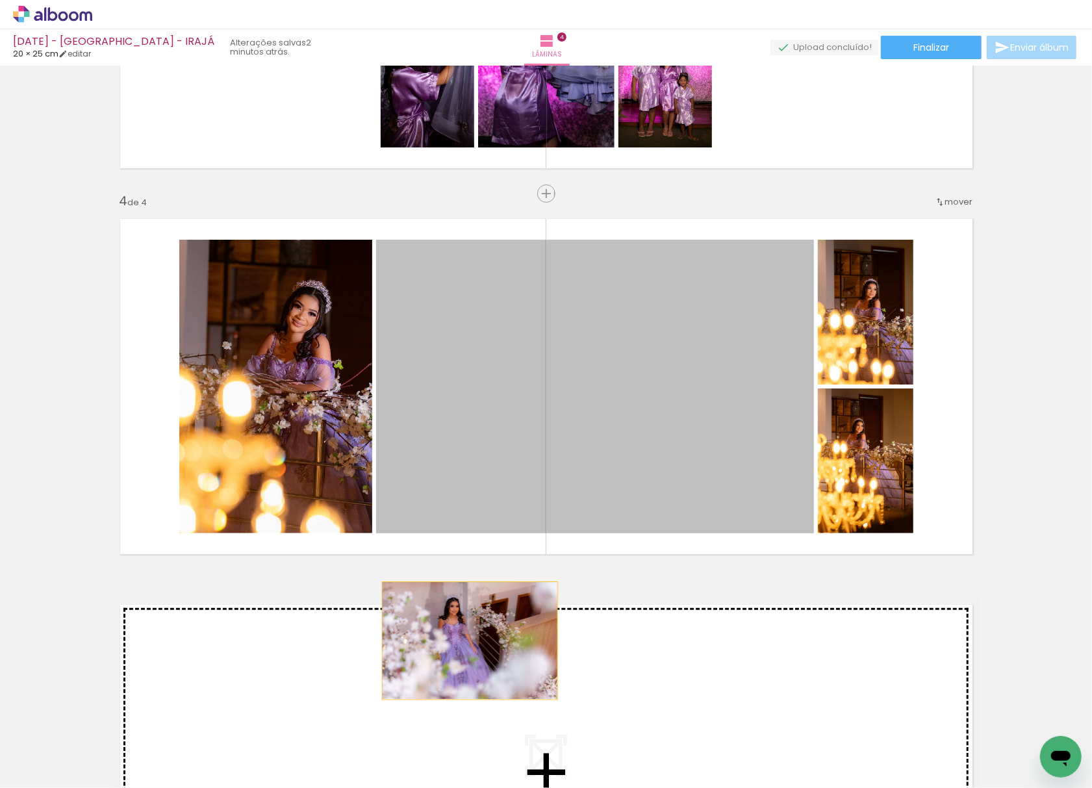
drag, startPoint x: 596, startPoint y: 460, endPoint x: 231, endPoint y: 738, distance: 458.7
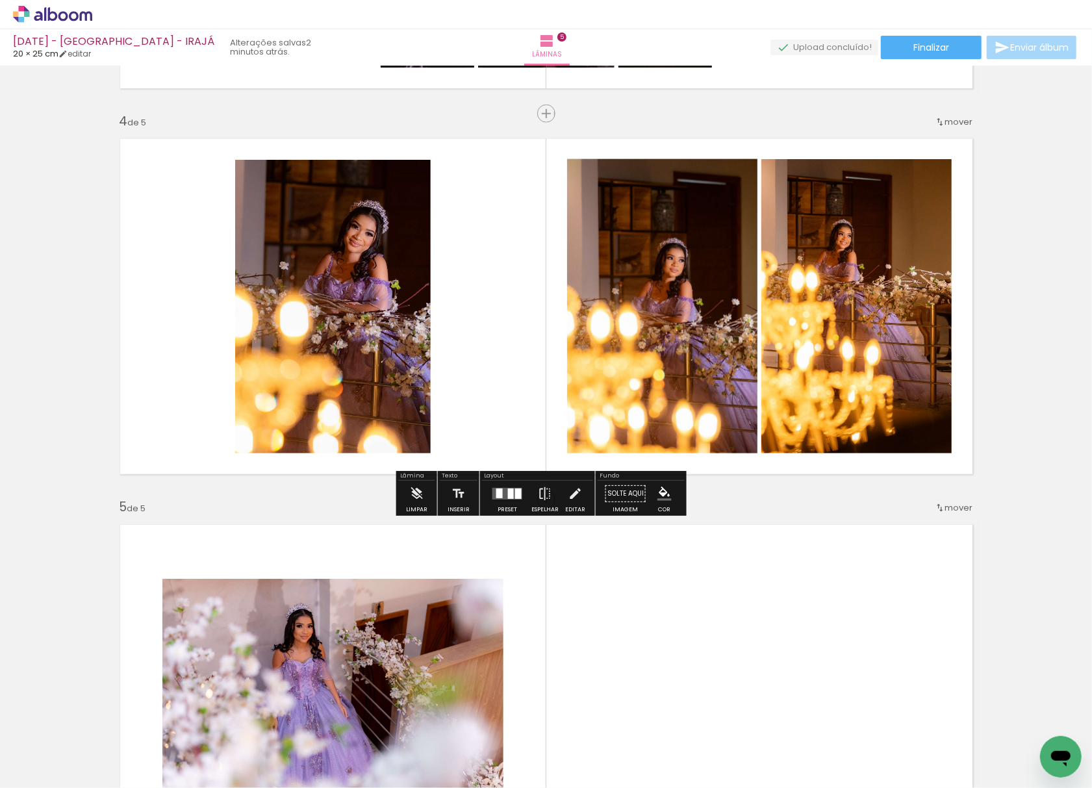
scroll to position [1090, 0]
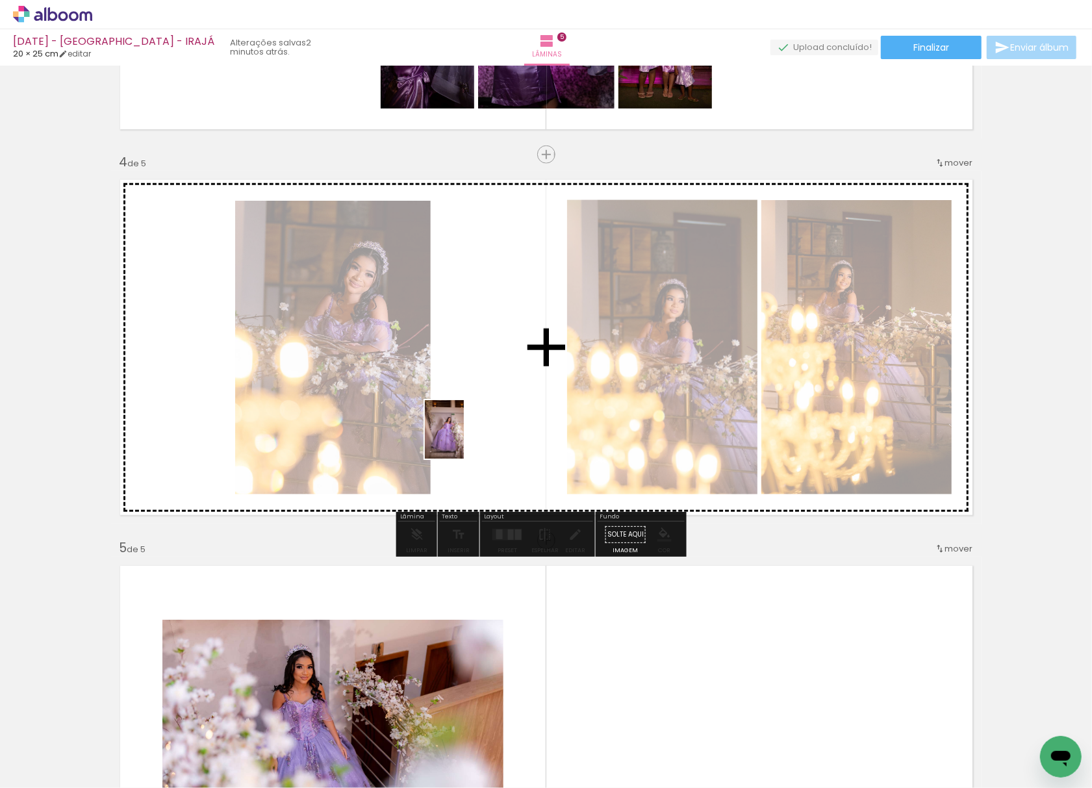
drag, startPoint x: 206, startPoint y: 758, endPoint x: 489, endPoint y: 394, distance: 461.9
click at [489, 394] on quentale-workspace at bounding box center [546, 394] width 1092 height 788
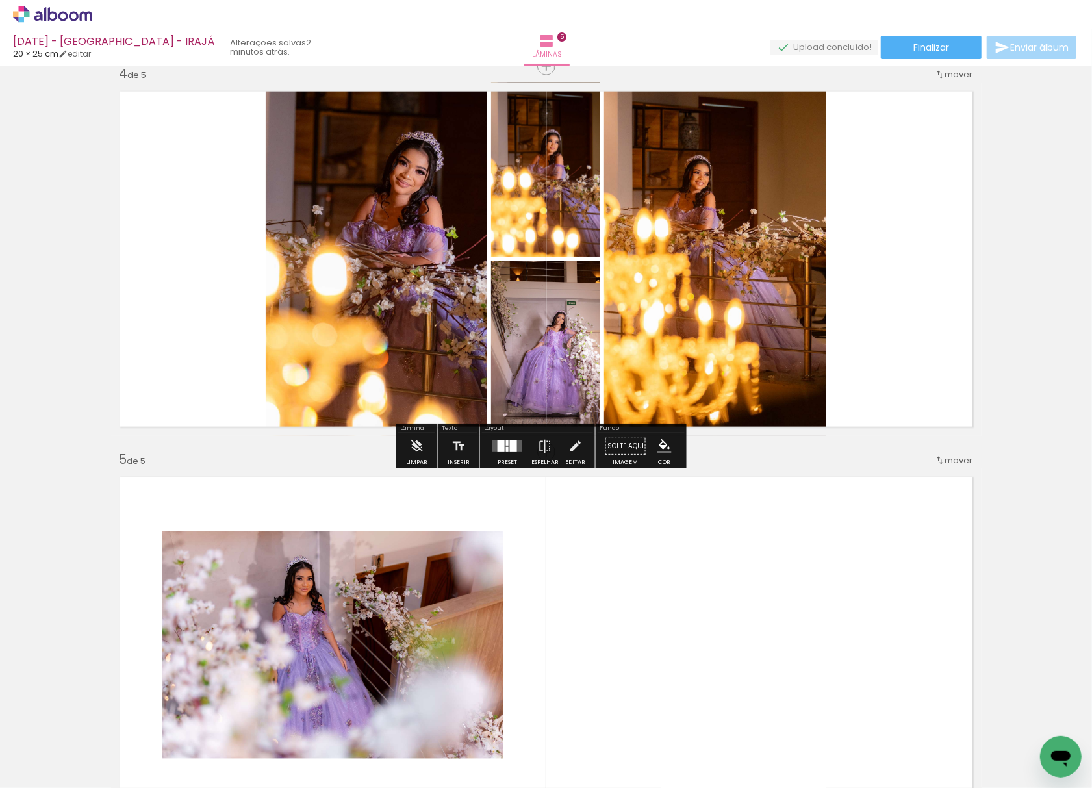
scroll to position [1177, 0]
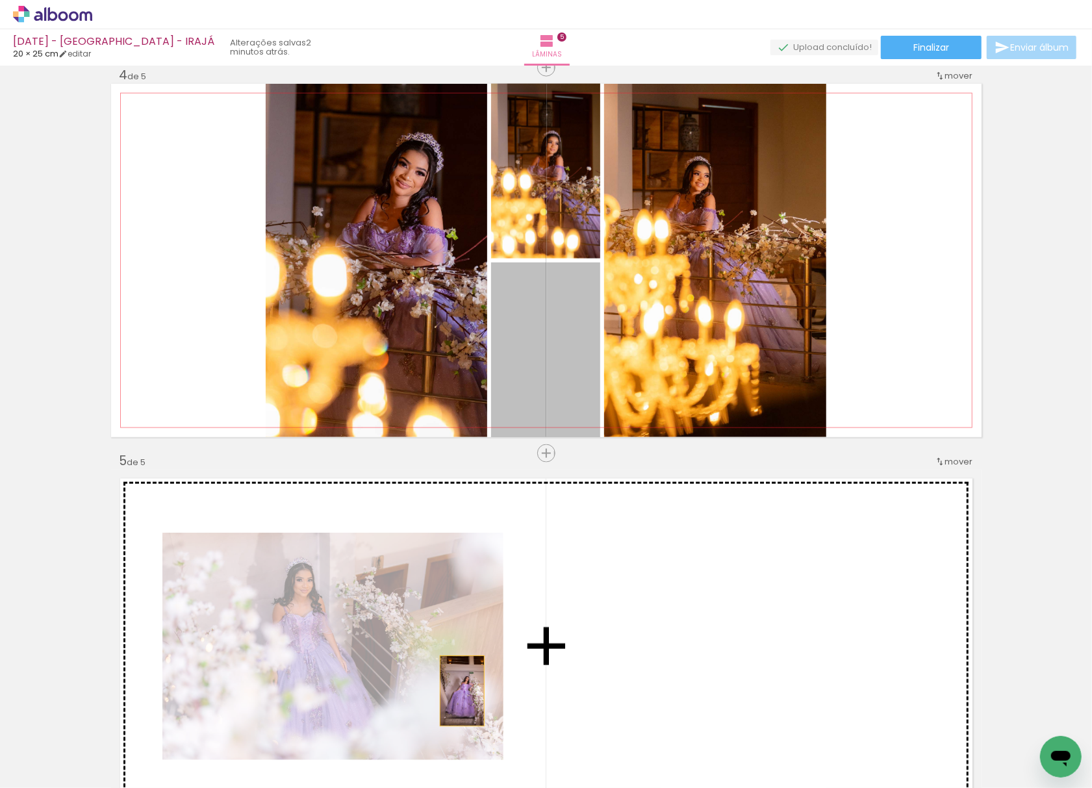
drag, startPoint x: 567, startPoint y: 374, endPoint x: 450, endPoint y: 705, distance: 351.2
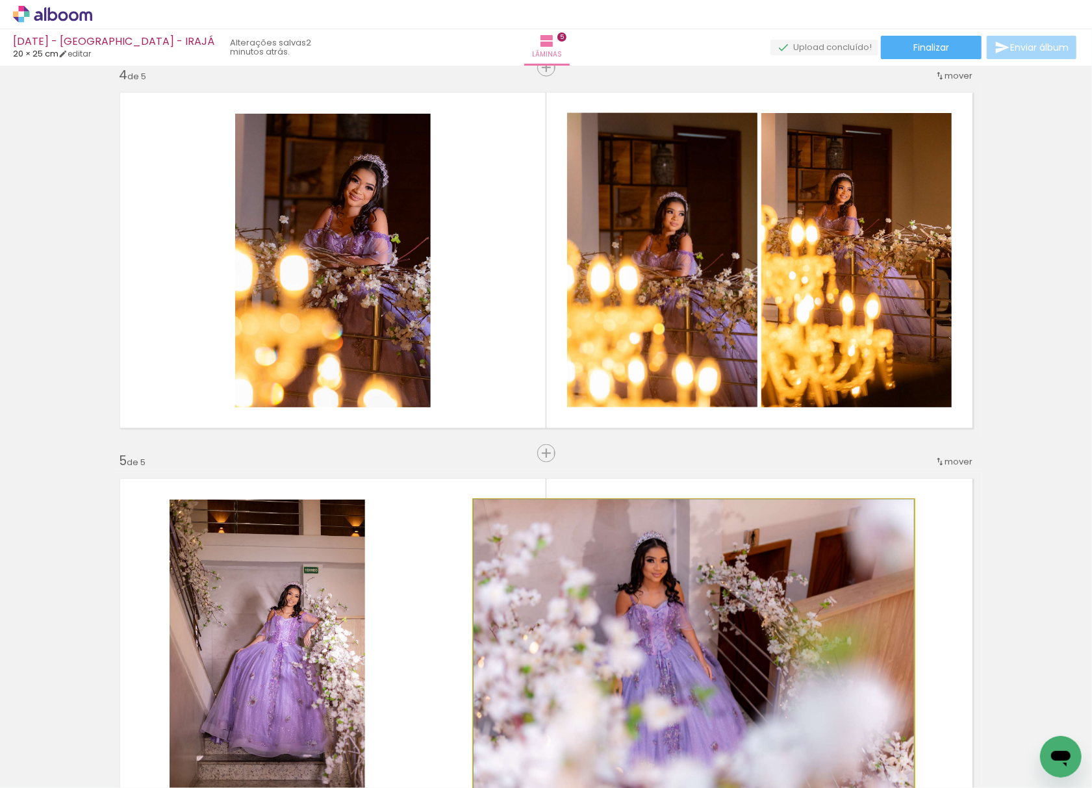
drag, startPoint x: 578, startPoint y: 590, endPoint x: 475, endPoint y: 312, distance: 296.9
click at [475, 312] on div "Inserir lâmina 1 de 5 Inserir lâmina 2 de 5 Inserir lâmina 3 de 5 Inserir lâmin…" at bounding box center [546, 50] width 1092 height 2315
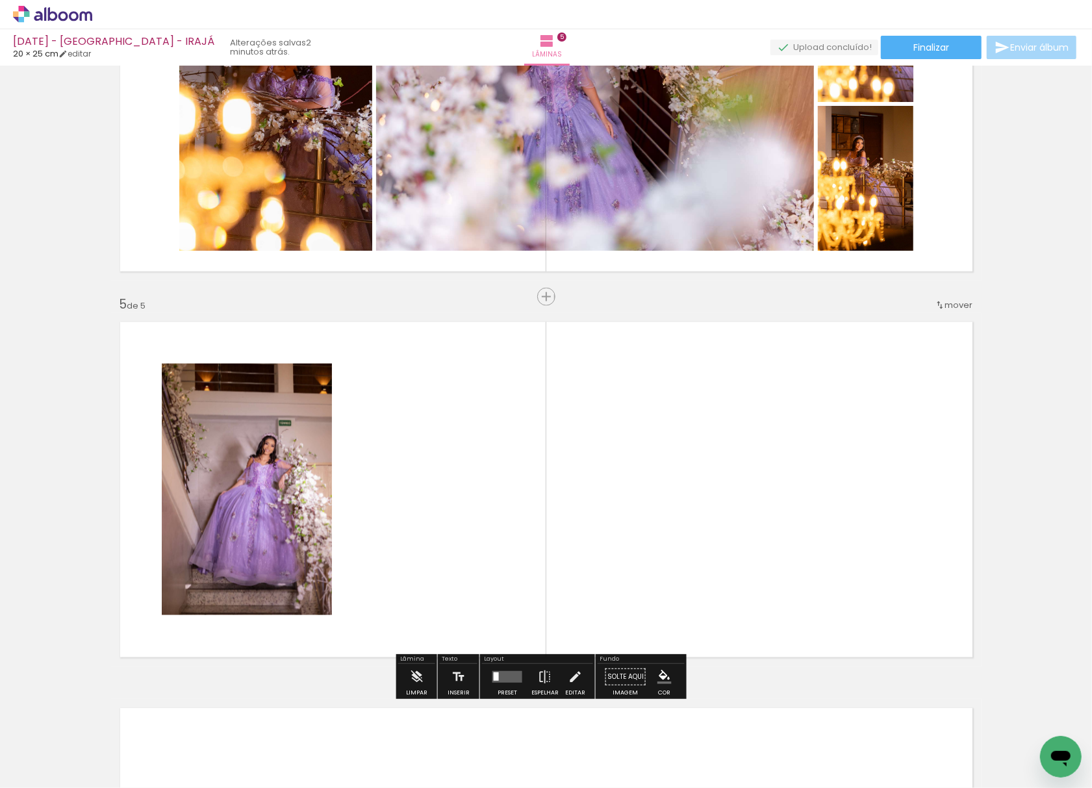
scroll to position [1349, 0]
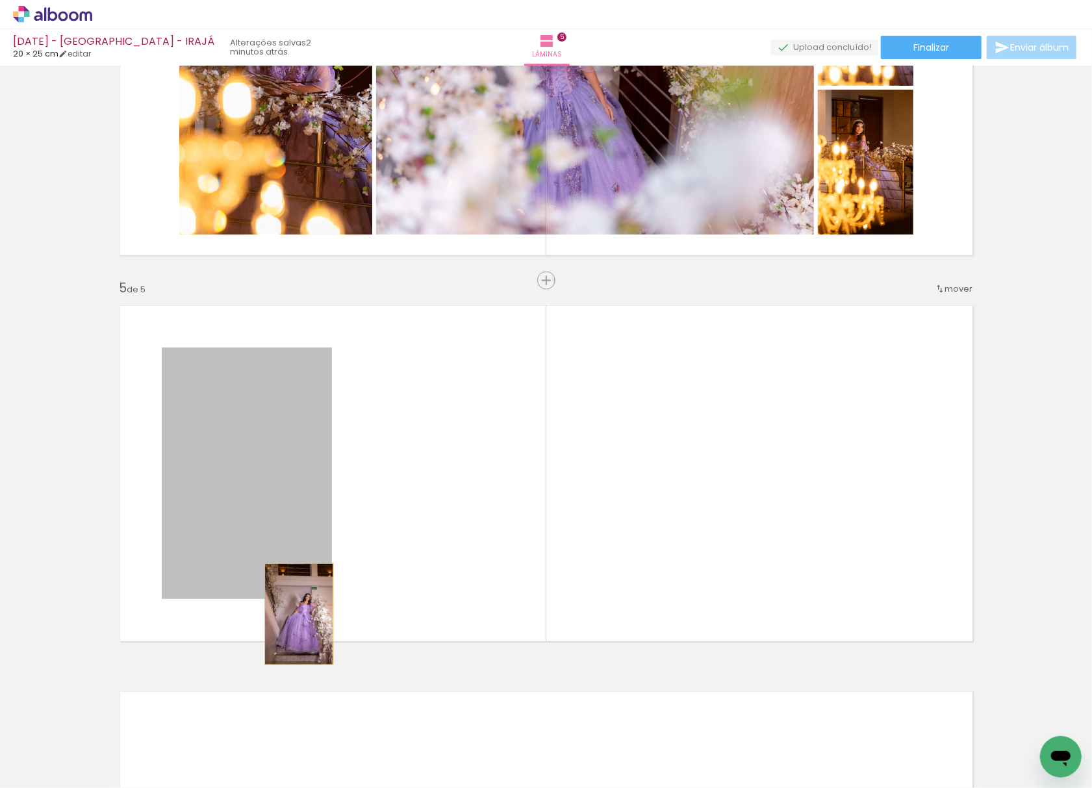
drag, startPoint x: 253, startPoint y: 542, endPoint x: 301, endPoint y: 594, distance: 71.2
click at [294, 614] on quentale-layouter at bounding box center [546, 473] width 870 height 353
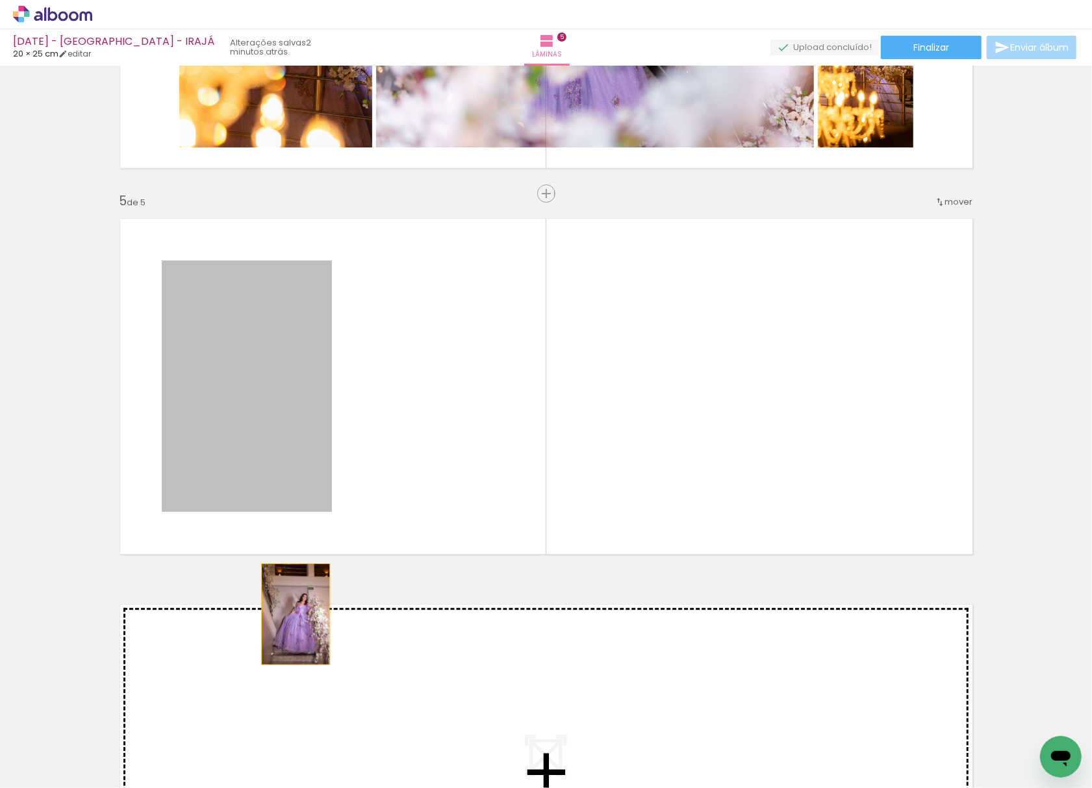
drag, startPoint x: 294, startPoint y: 514, endPoint x: 271, endPoint y: 583, distance: 72.7
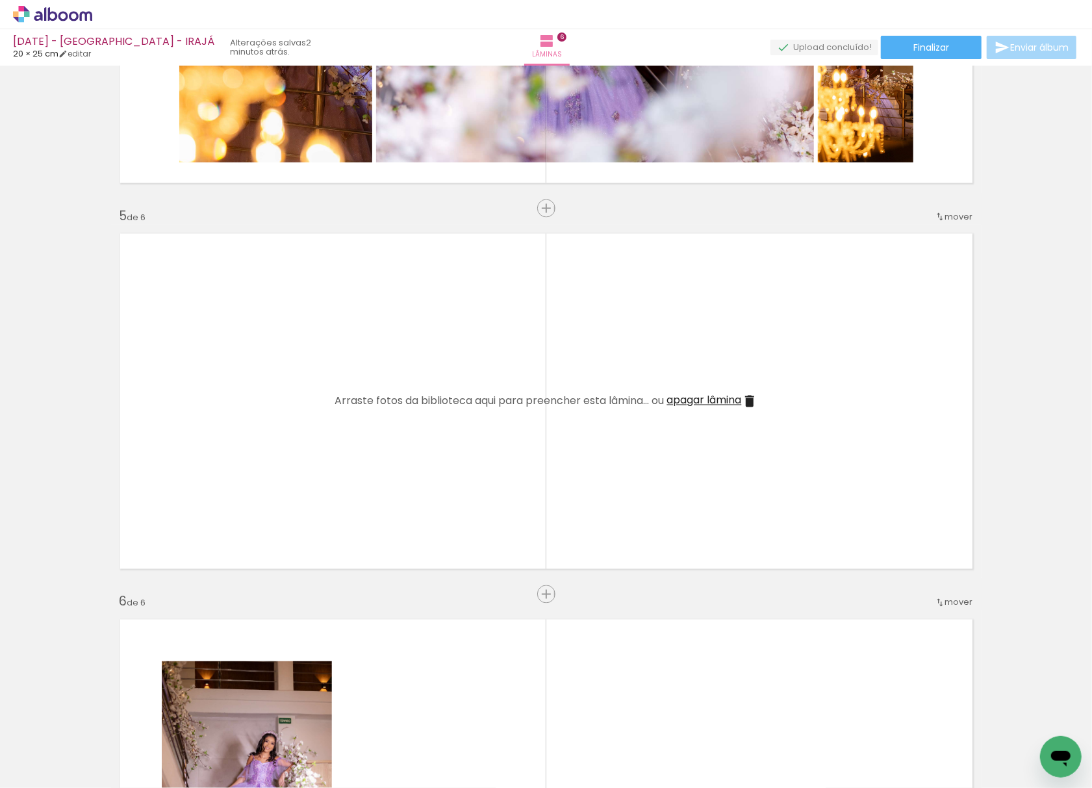
scroll to position [1421, 0]
drag, startPoint x: 148, startPoint y: 742, endPoint x: 309, endPoint y: 361, distance: 413.2
click at [309, 361] on quentale-workspace at bounding box center [546, 394] width 1092 height 788
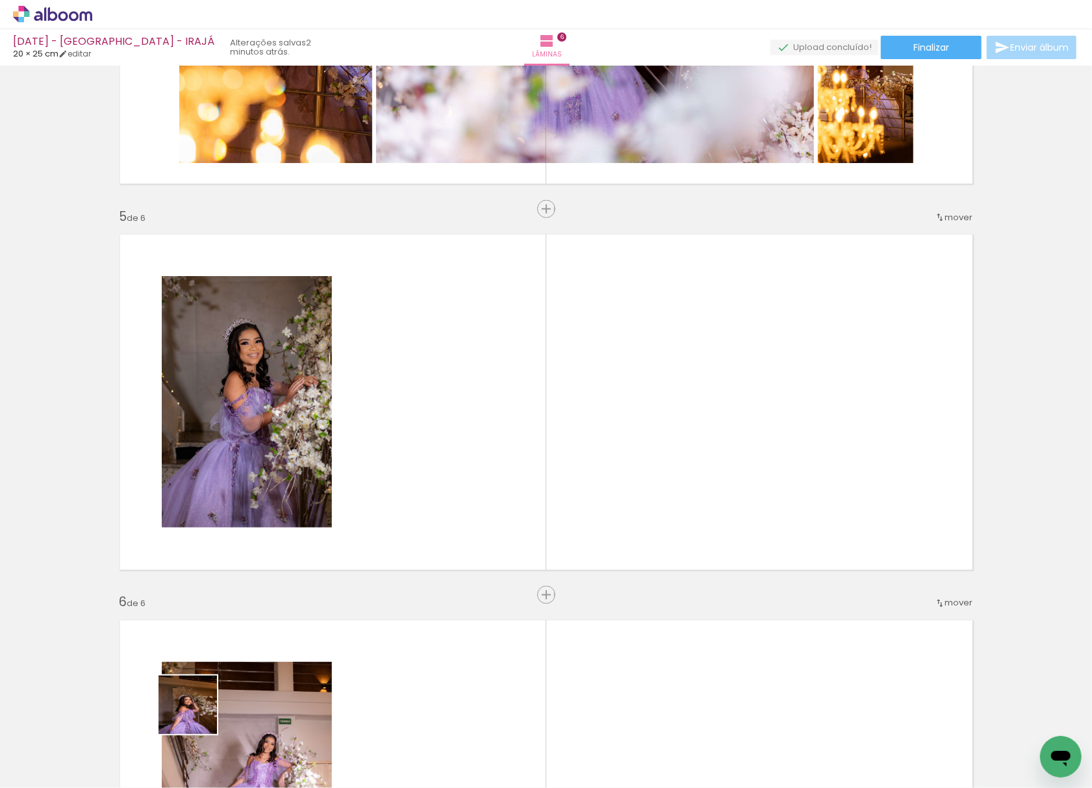
drag, startPoint x: 197, startPoint y: 714, endPoint x: 266, endPoint y: 642, distance: 99.2
click at [462, 412] on quentale-workspace at bounding box center [546, 394] width 1092 height 788
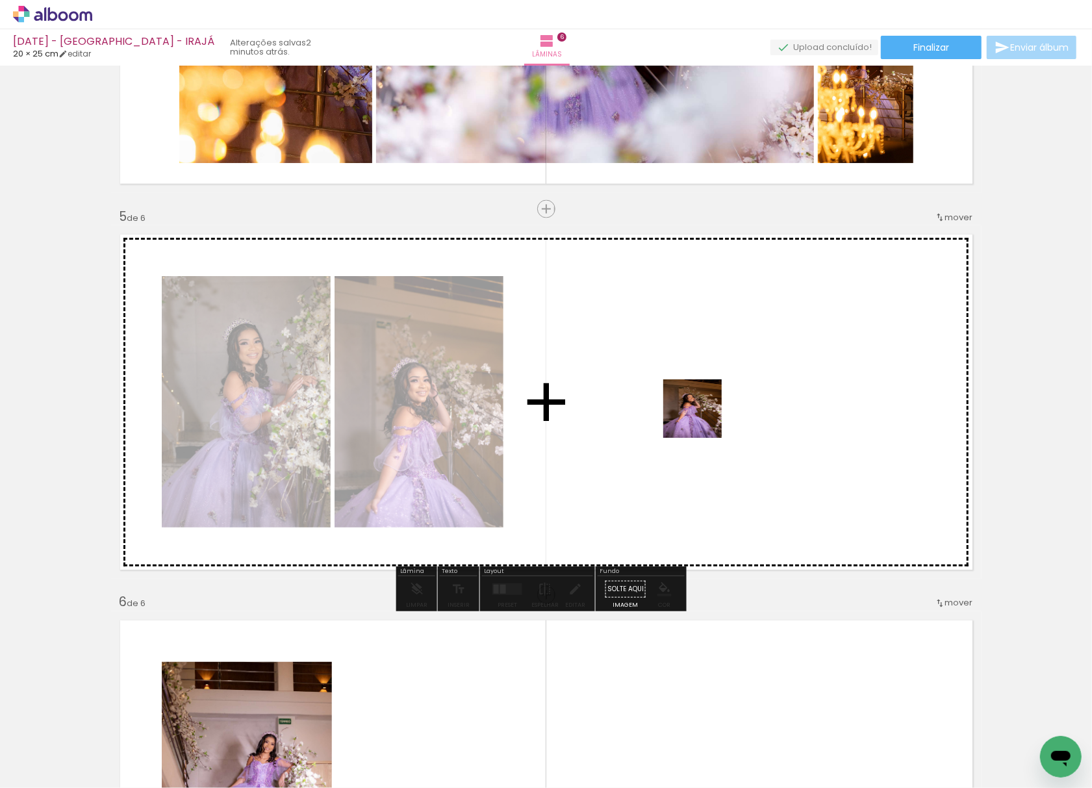
drag, startPoint x: 144, startPoint y: 753, endPoint x: 347, endPoint y: 642, distance: 231.6
click at [786, 340] on quentale-workspace at bounding box center [546, 394] width 1092 height 788
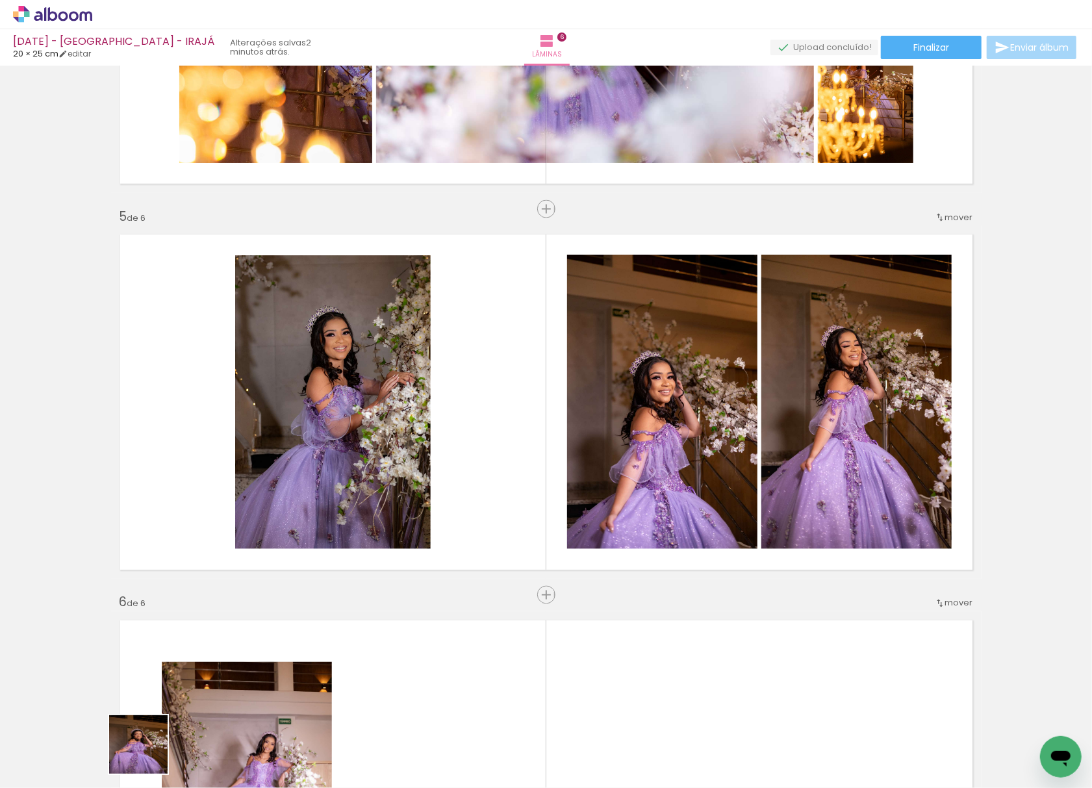
drag, startPoint x: 148, startPoint y: 754, endPoint x: 494, endPoint y: 334, distance: 543.9
click at [483, 351] on quentale-workspace at bounding box center [546, 394] width 1092 height 788
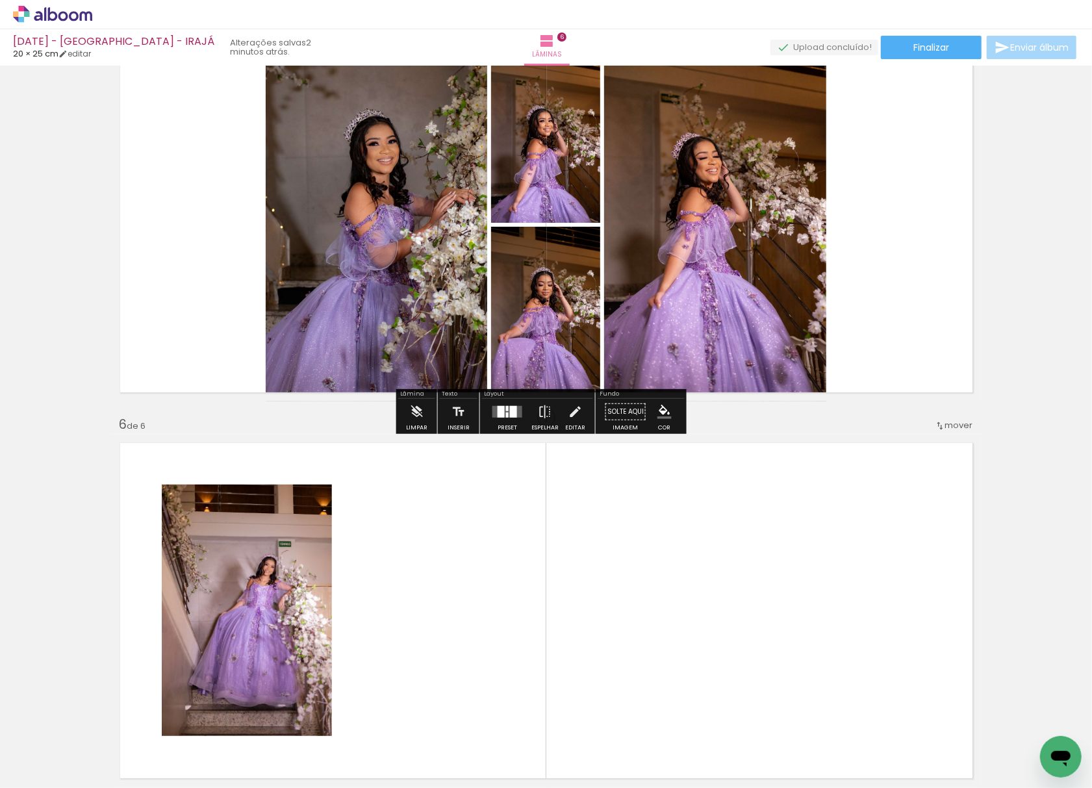
scroll to position [1681, 0]
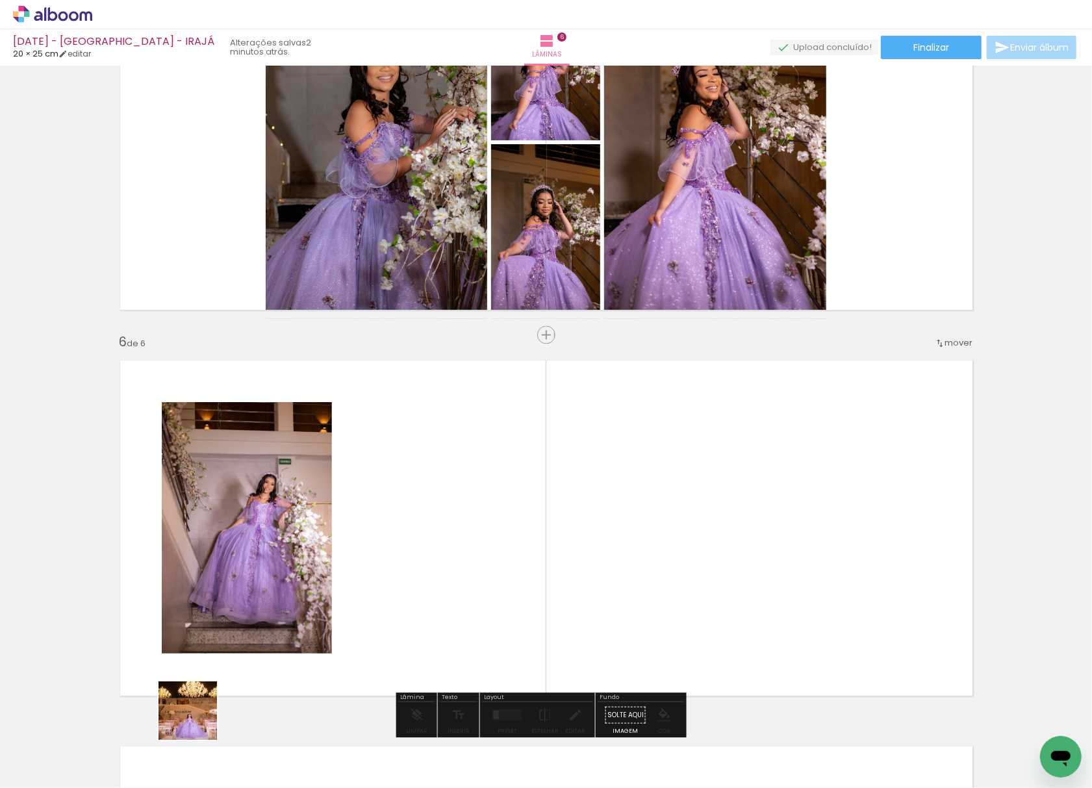
drag, startPoint x: 156, startPoint y: 754, endPoint x: 538, endPoint y: 448, distance: 489.7
click at [558, 423] on quentale-workspace at bounding box center [546, 394] width 1092 height 788
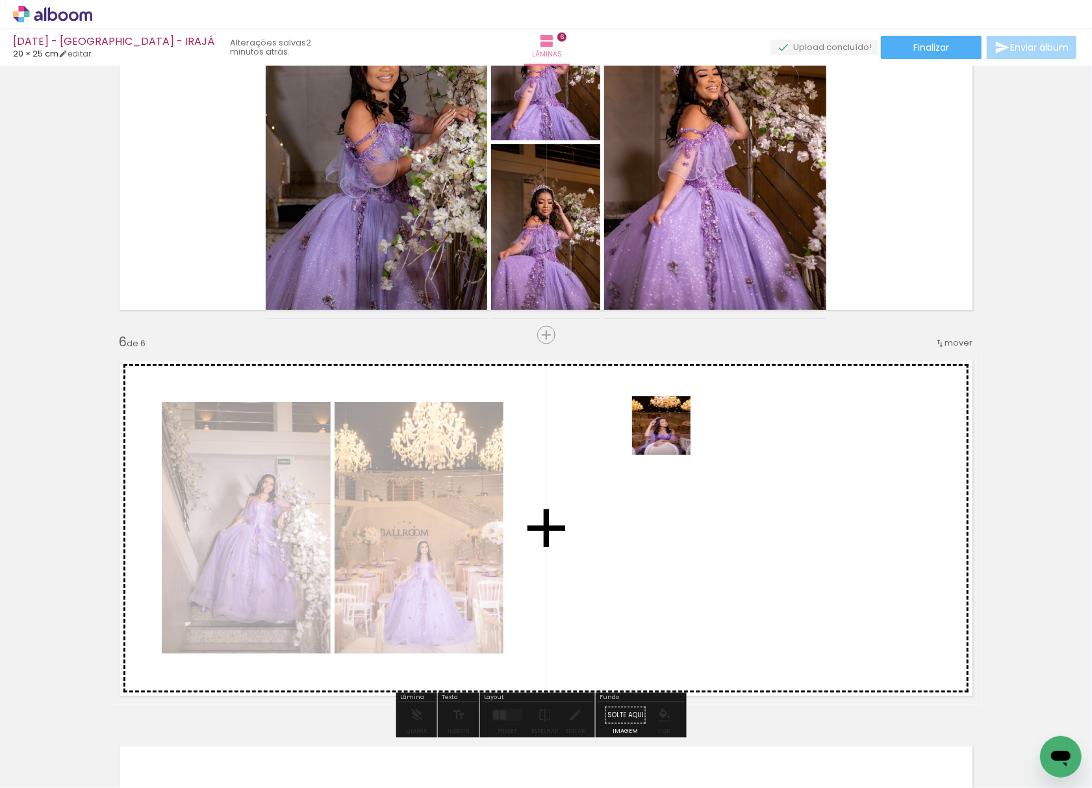
drag, startPoint x: 499, startPoint y: 578, endPoint x: 421, endPoint y: 640, distance: 99.4
click at [678, 429] on quentale-workspace at bounding box center [546, 394] width 1092 height 788
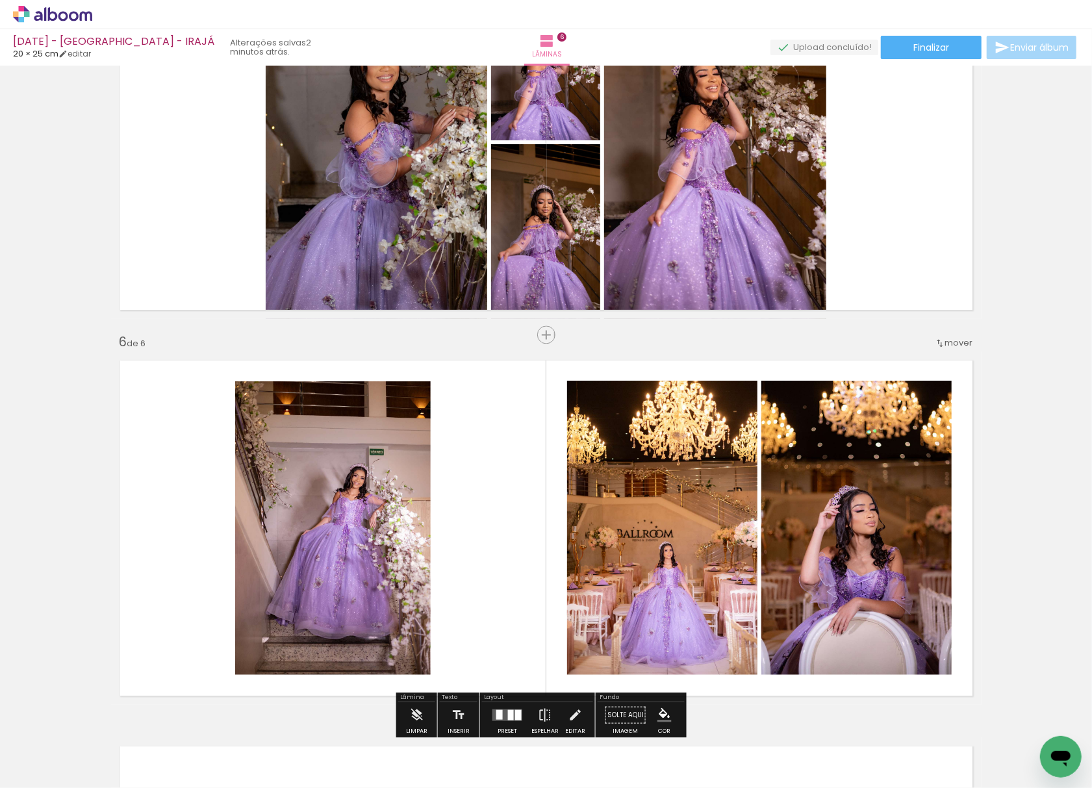
drag
click at [497, 432] on quentale-workspace at bounding box center [546, 394] width 1092 height 788
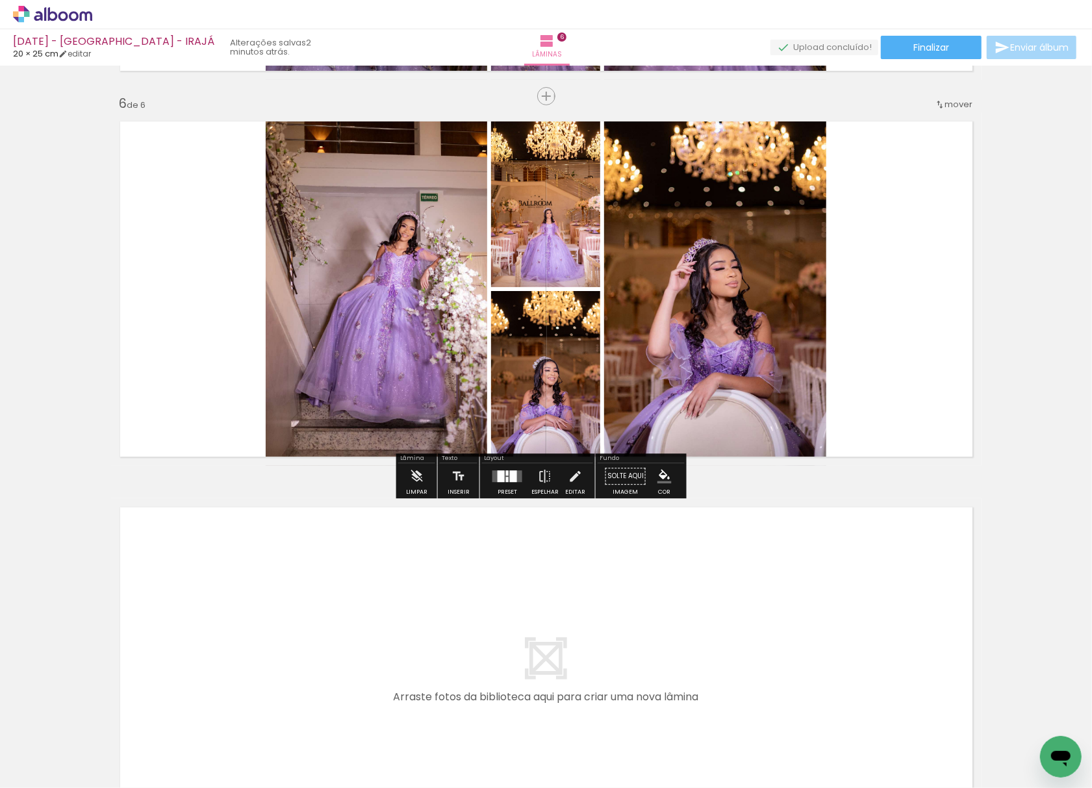
scroll to position [1940, 0]
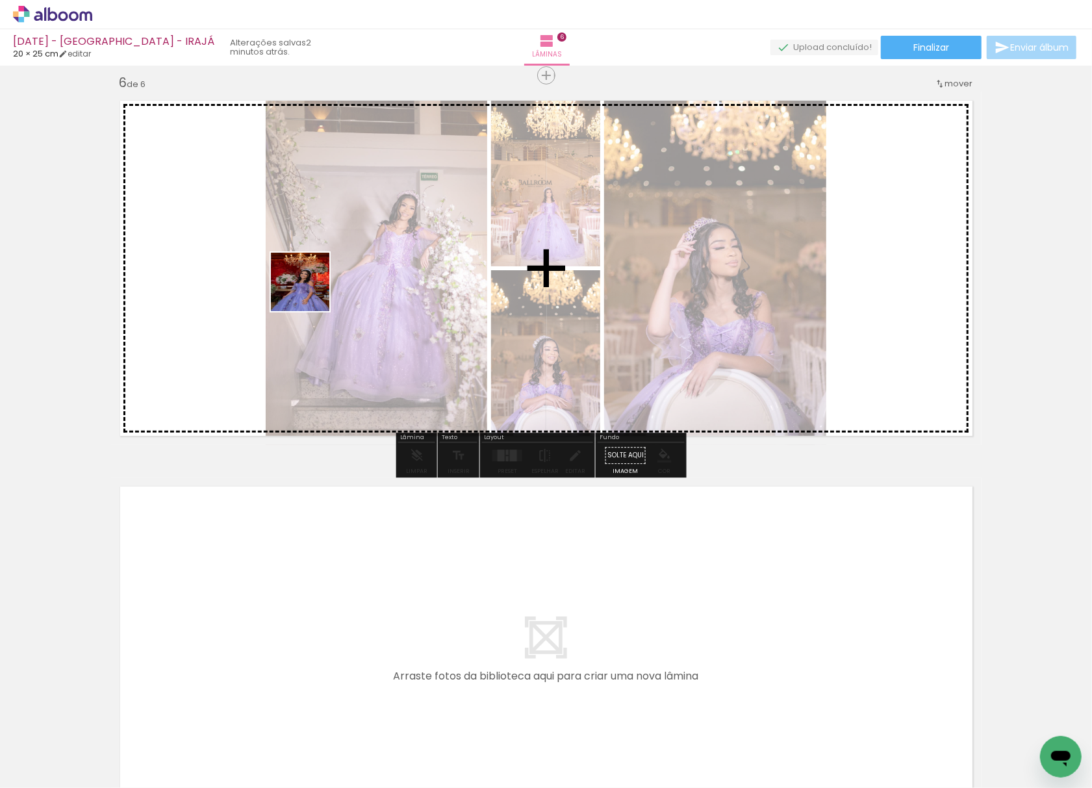
click at [317, 262] on quentale-workspace at bounding box center [546, 394] width 1092 height 788
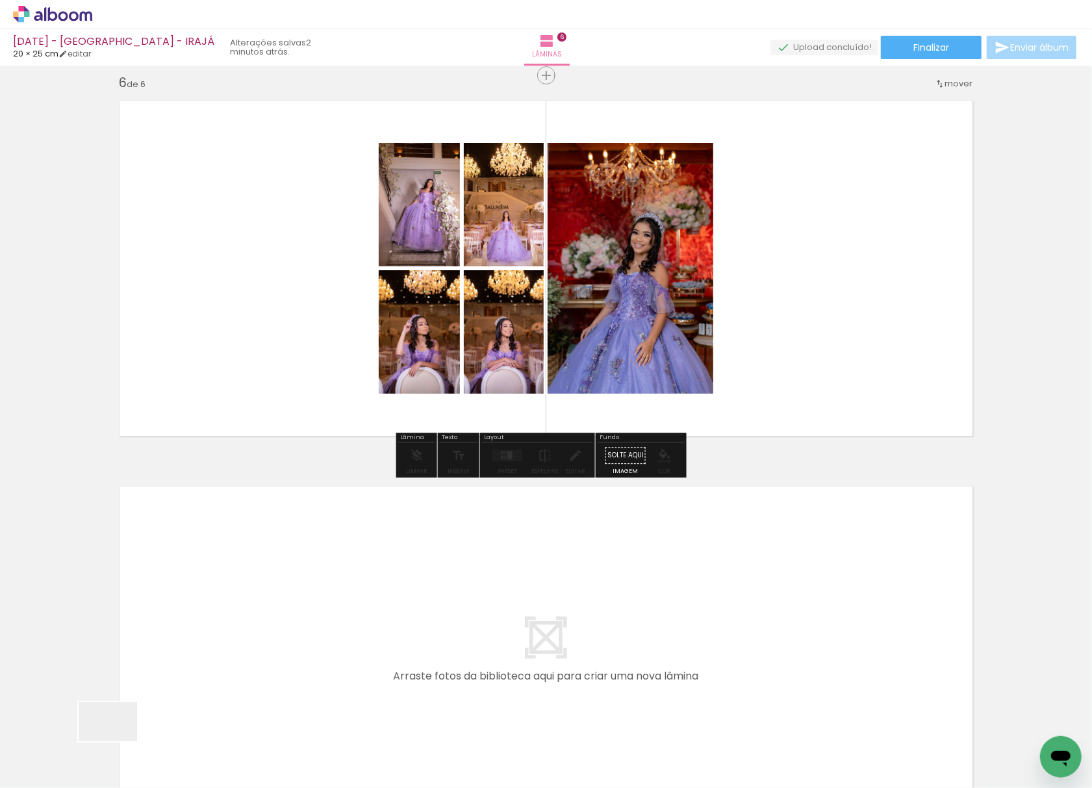
click at [260, 547] on quentale-workspace at bounding box center [546, 394] width 1092 height 788
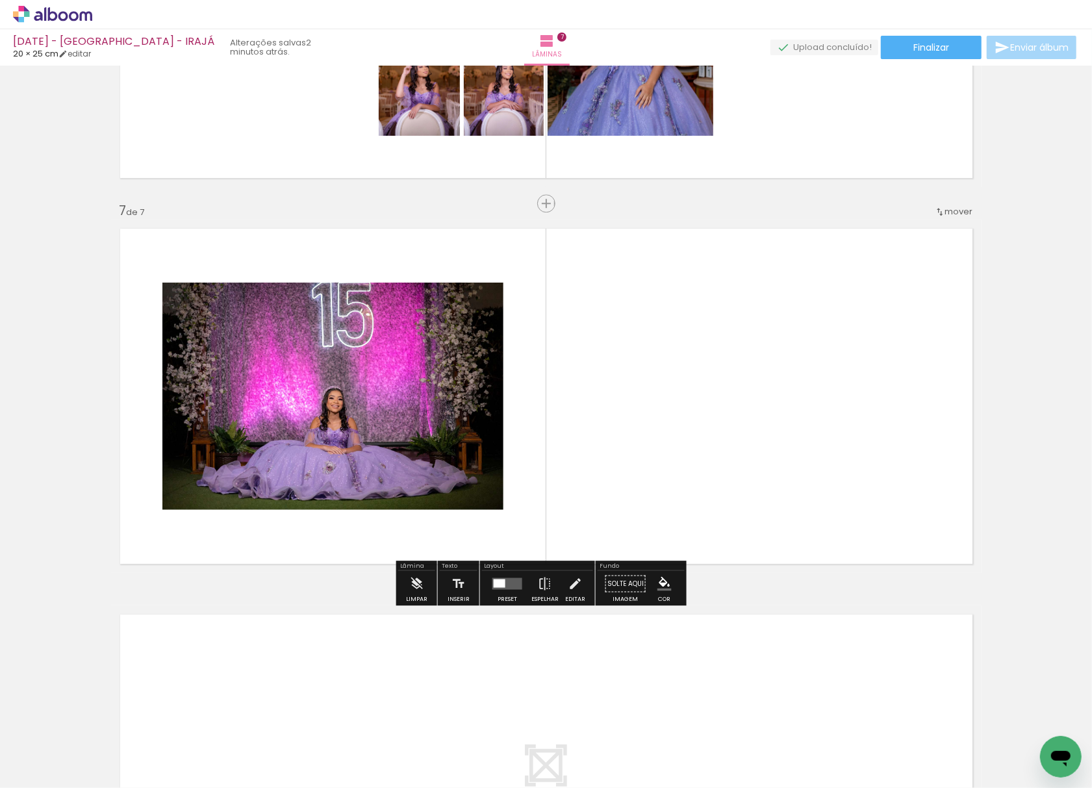
scroll to position [2208, 0]
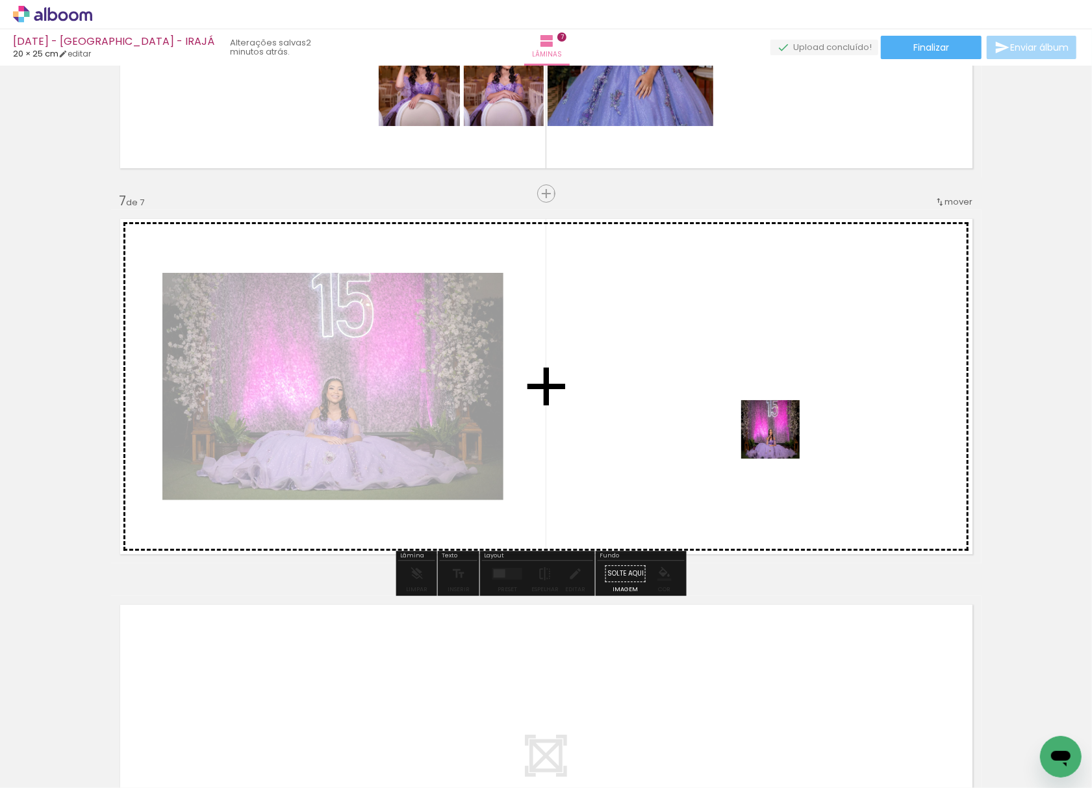
click at [785, 435] on quentale-workspace at bounding box center [546, 394] width 1092 height 788
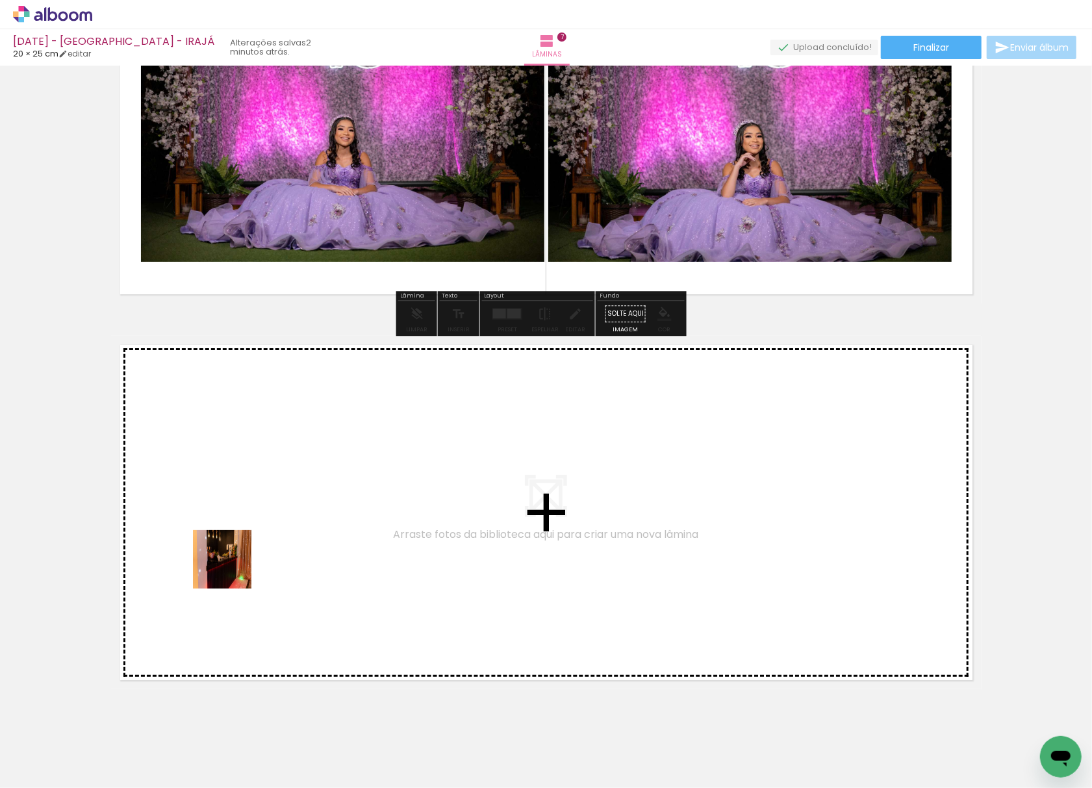
click at [250, 526] on quentale-workspace at bounding box center [546, 394] width 1092 height 788
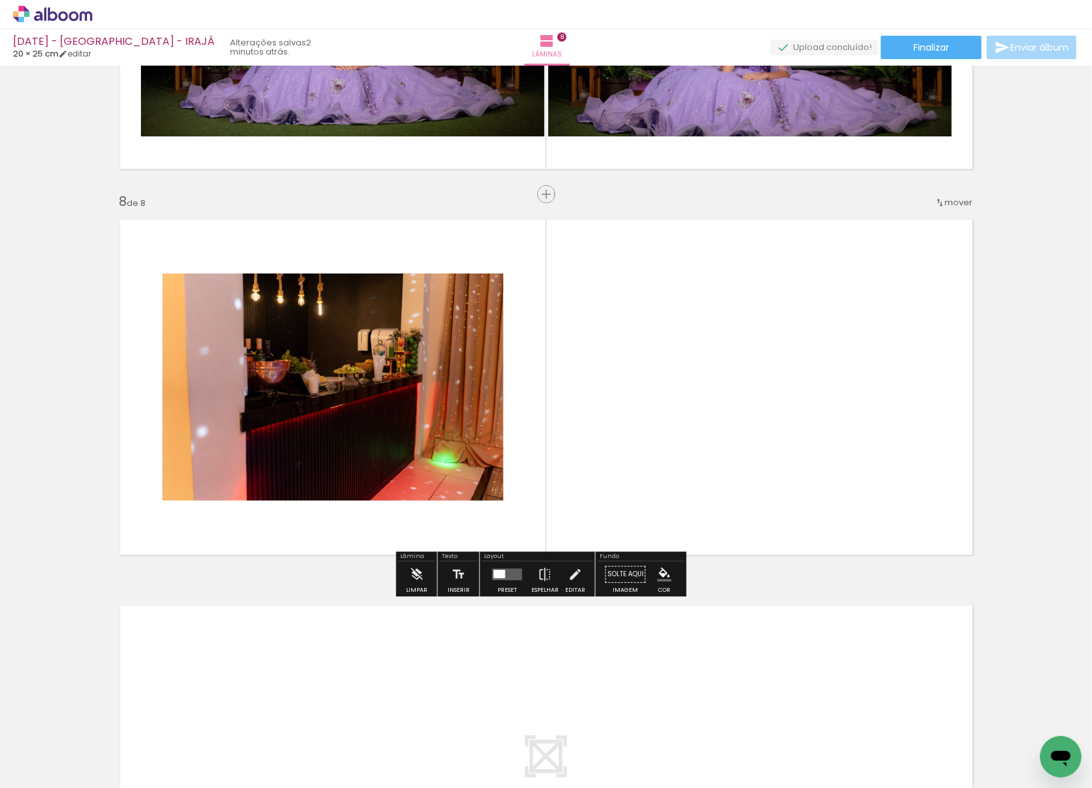
scroll to position [2594, 0]
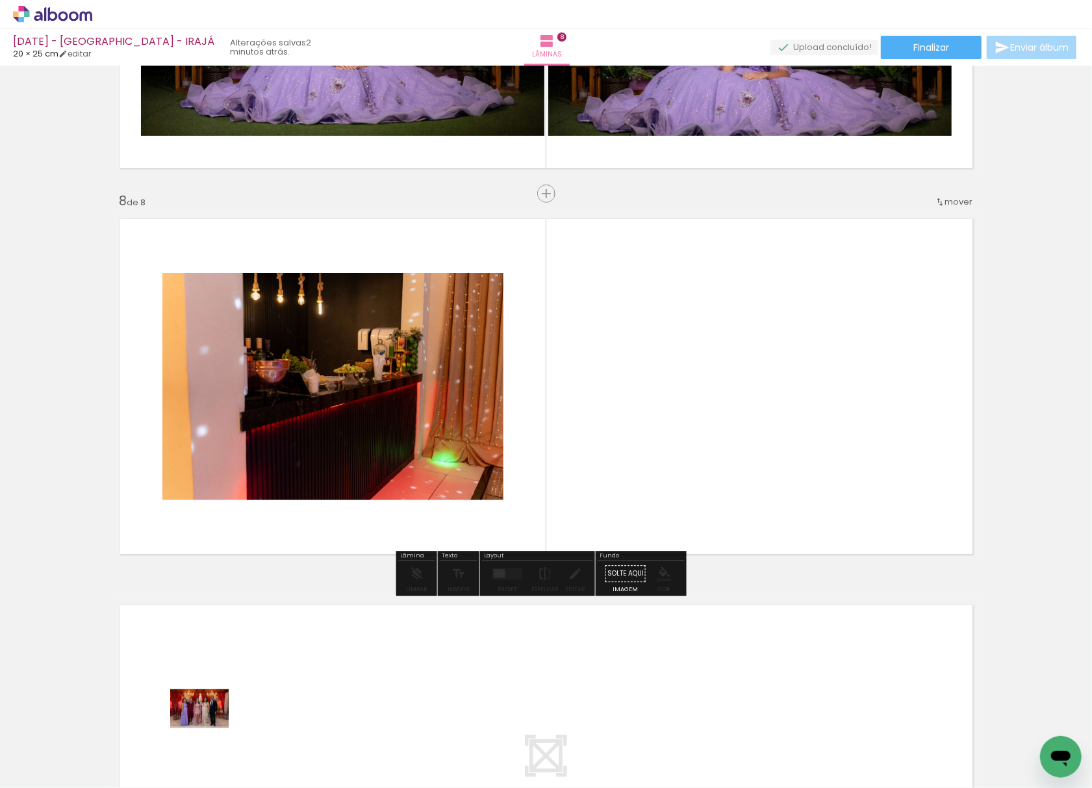
click at [106, 777] on iron-horizontal-list at bounding box center [94, 747] width 26 height 81
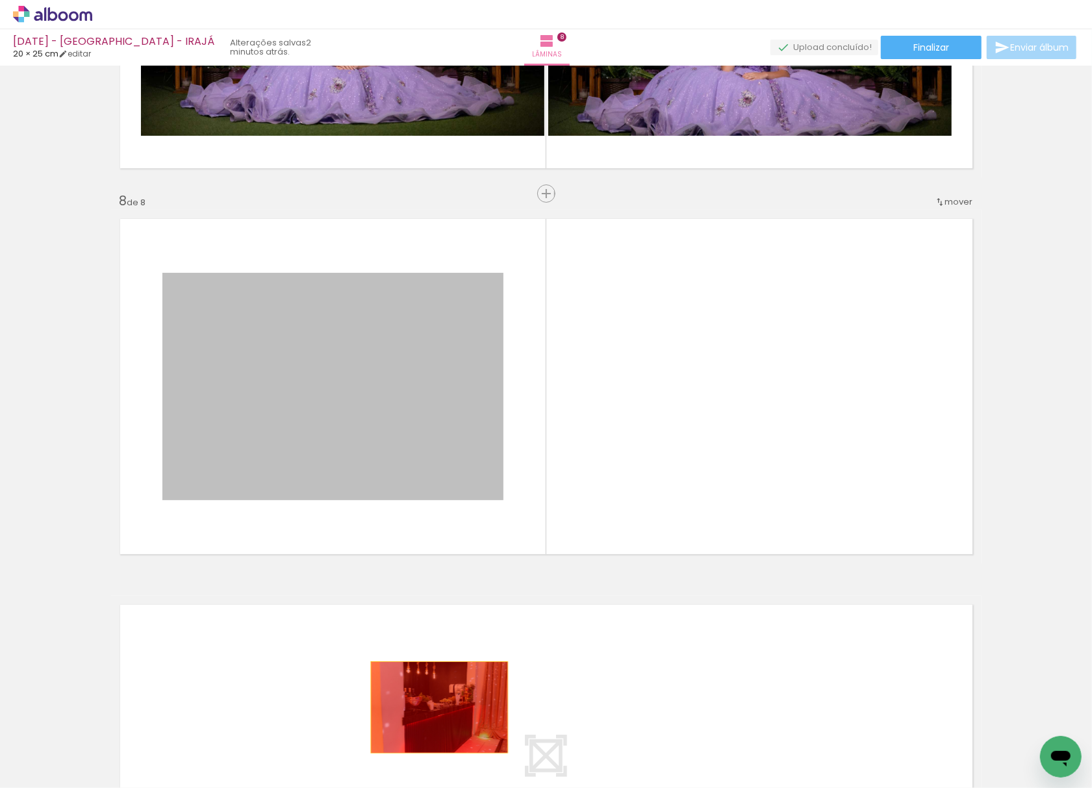
click at [406, 787] on html "link( href="../../bower_components/polymer/polymer.html" rel="import" ) picture…" at bounding box center [546, 394] width 1092 height 788
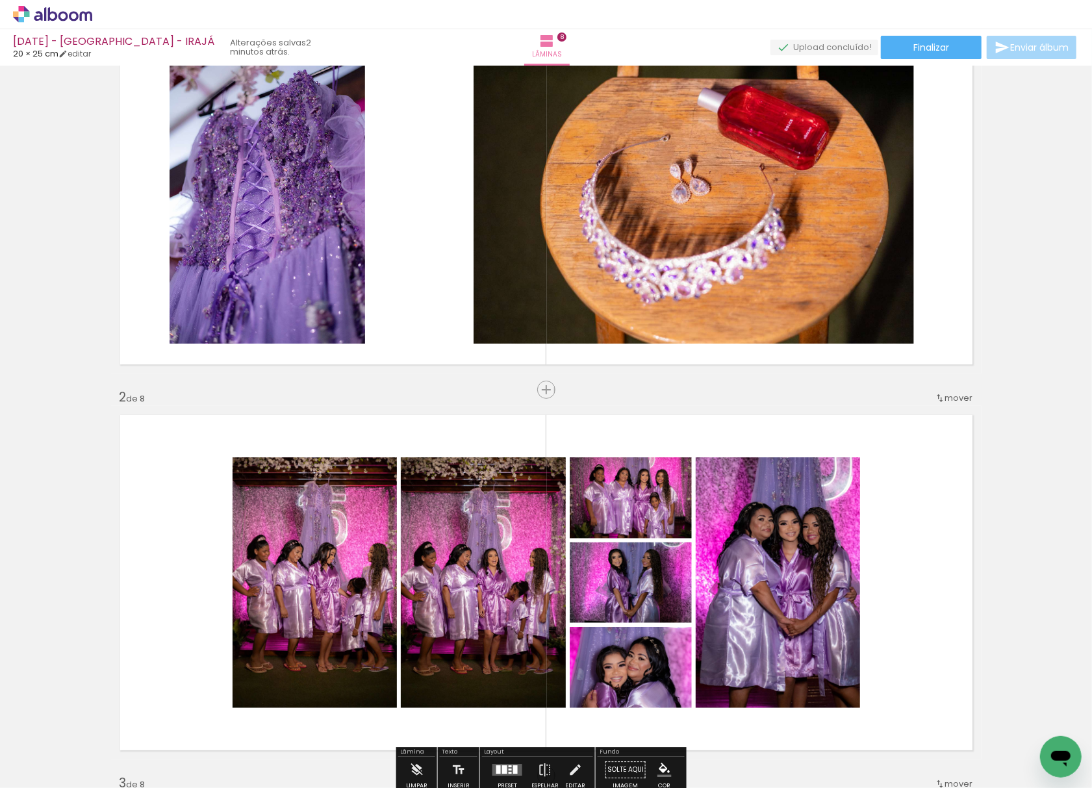
scroll to position [0, 0]
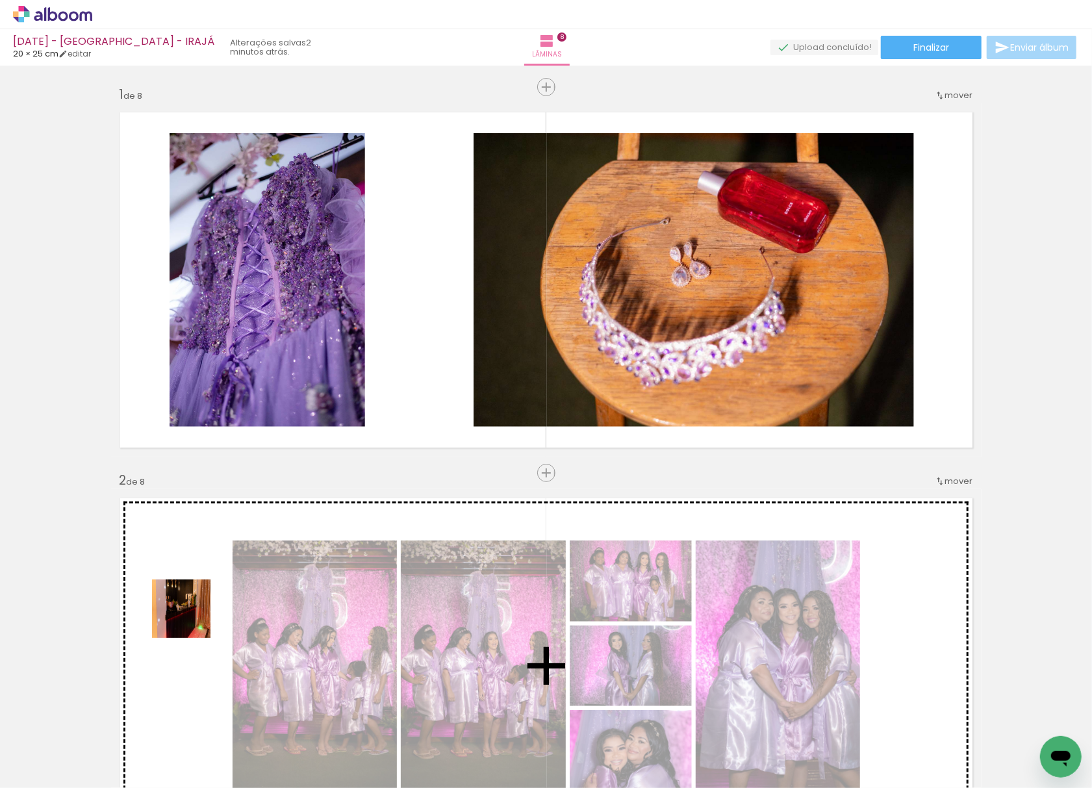
click at [388, 334] on quentale-workspace at bounding box center [546, 394] width 1092 height 788
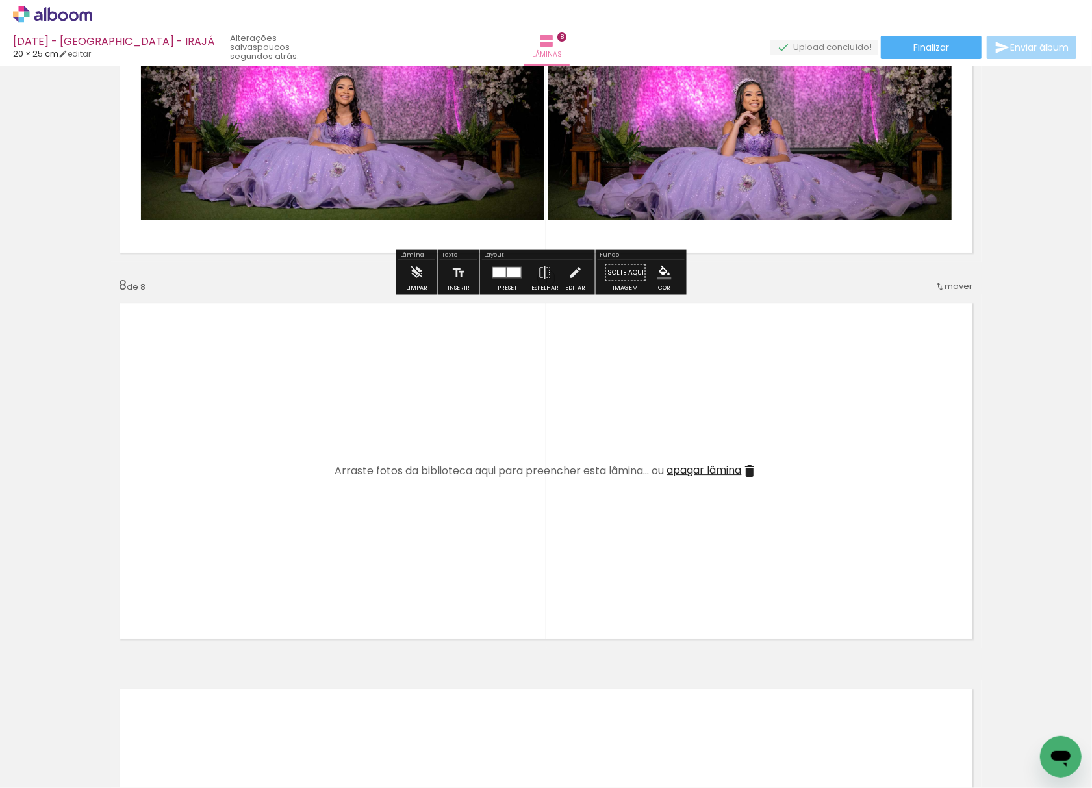
scroll to position [2510, 0]
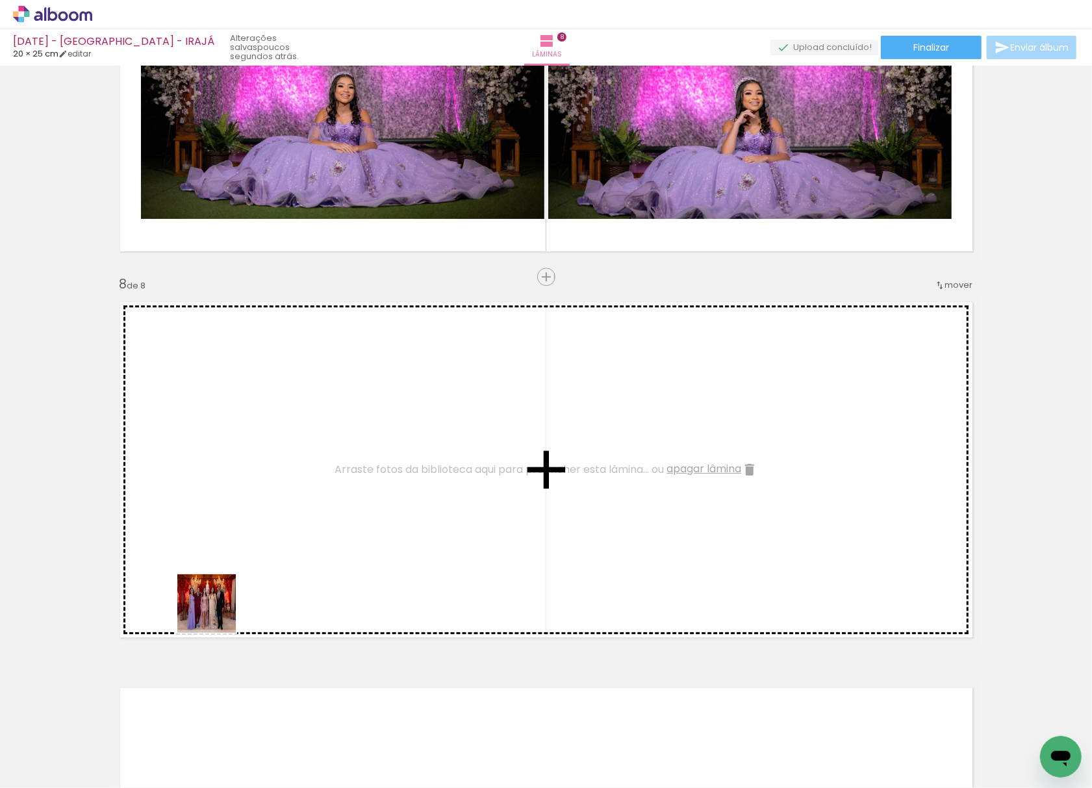
drag, startPoint x: 120, startPoint y: 732, endPoint x: 309, endPoint y: 495, distance: 303.6
click at [309, 495] on quentale-workspace at bounding box center [546, 394] width 1092 height 788
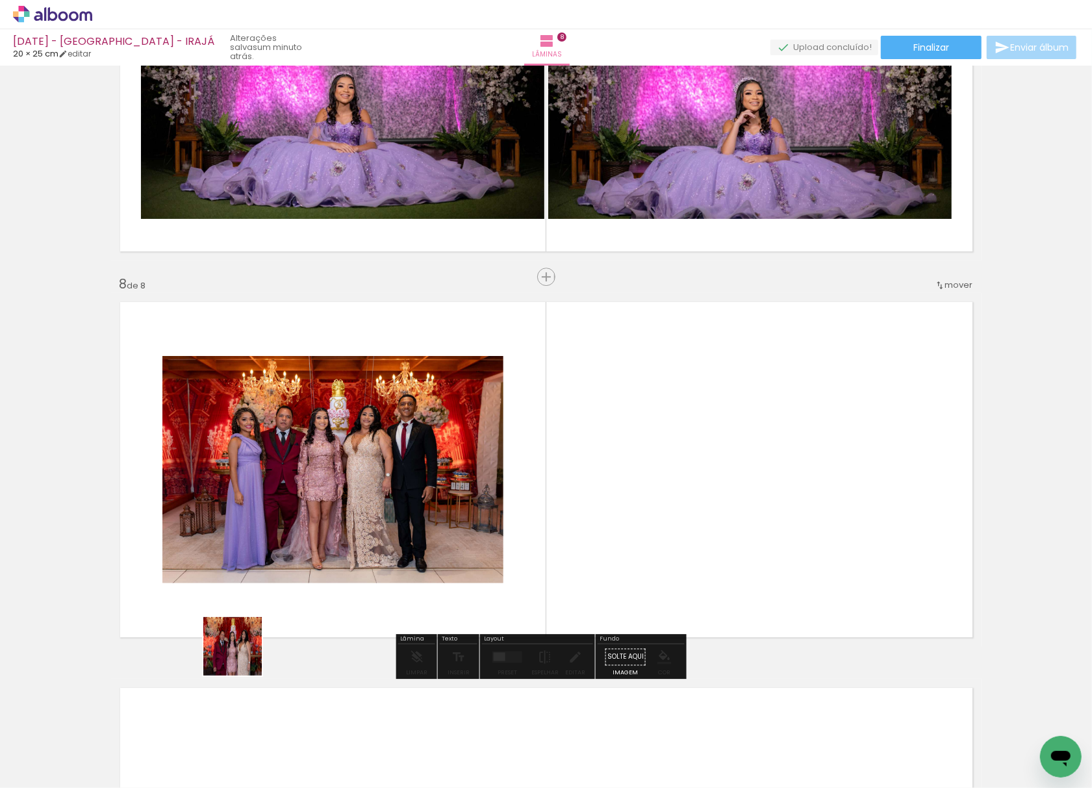
drag, startPoint x: 156, startPoint y: 722, endPoint x: 720, endPoint y: 397, distance: 650.5
click at [720, 397] on quentale-workspace at bounding box center [546, 394] width 1092 height 788
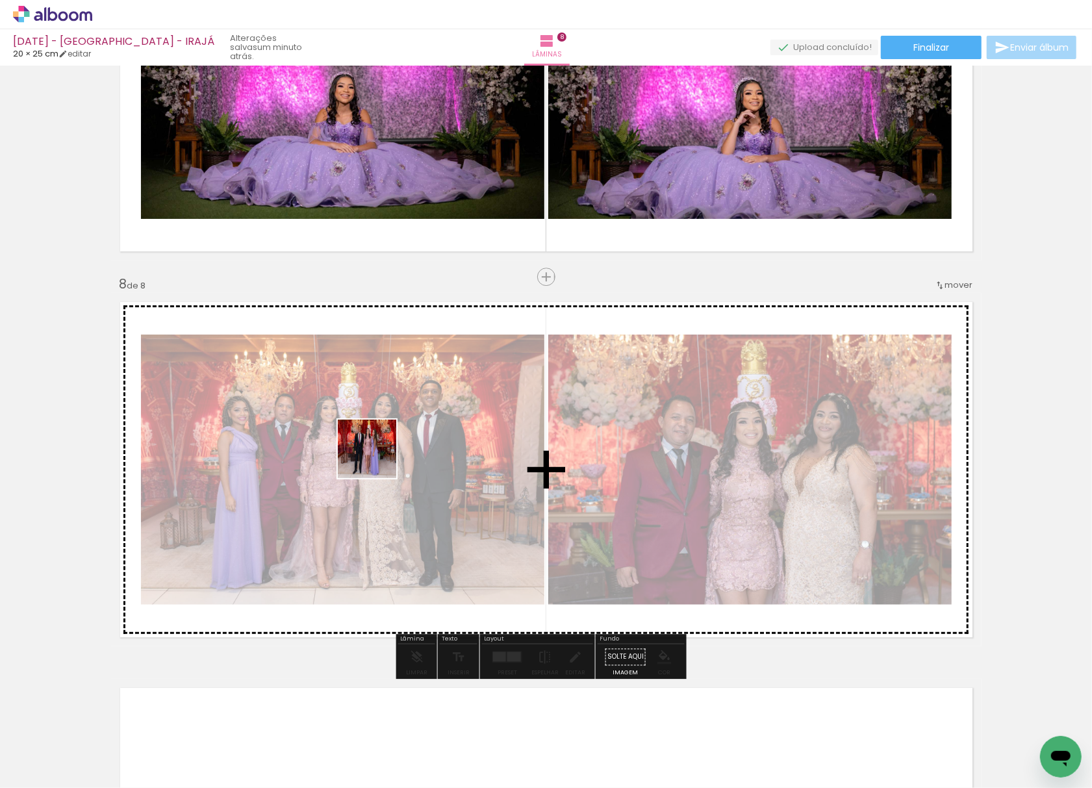
drag, startPoint x: 149, startPoint y: 745, endPoint x: 167, endPoint y: 725, distance: 27.6
click at [378, 453] on quentale-workspace at bounding box center [546, 394] width 1092 height 788
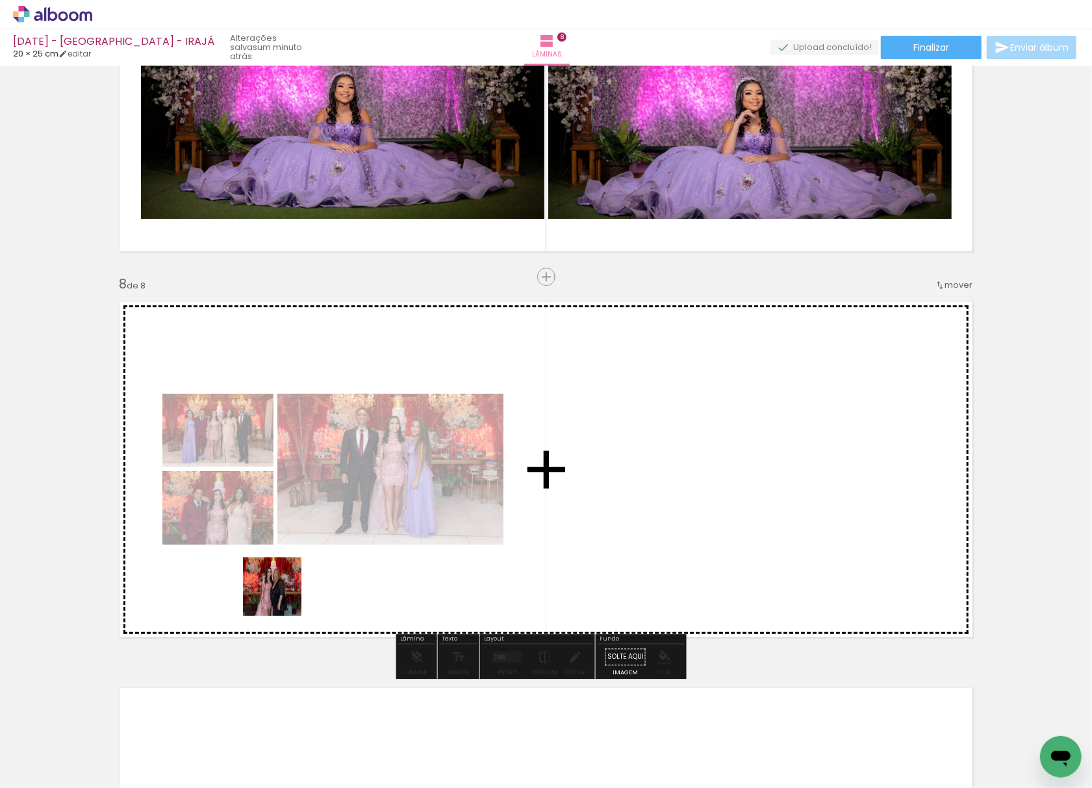
drag, startPoint x: 282, startPoint y: 596, endPoint x: 216, endPoint y: 725, distance: 144.3
click at [361, 458] on quentale-workspace at bounding box center [546, 394] width 1092 height 788
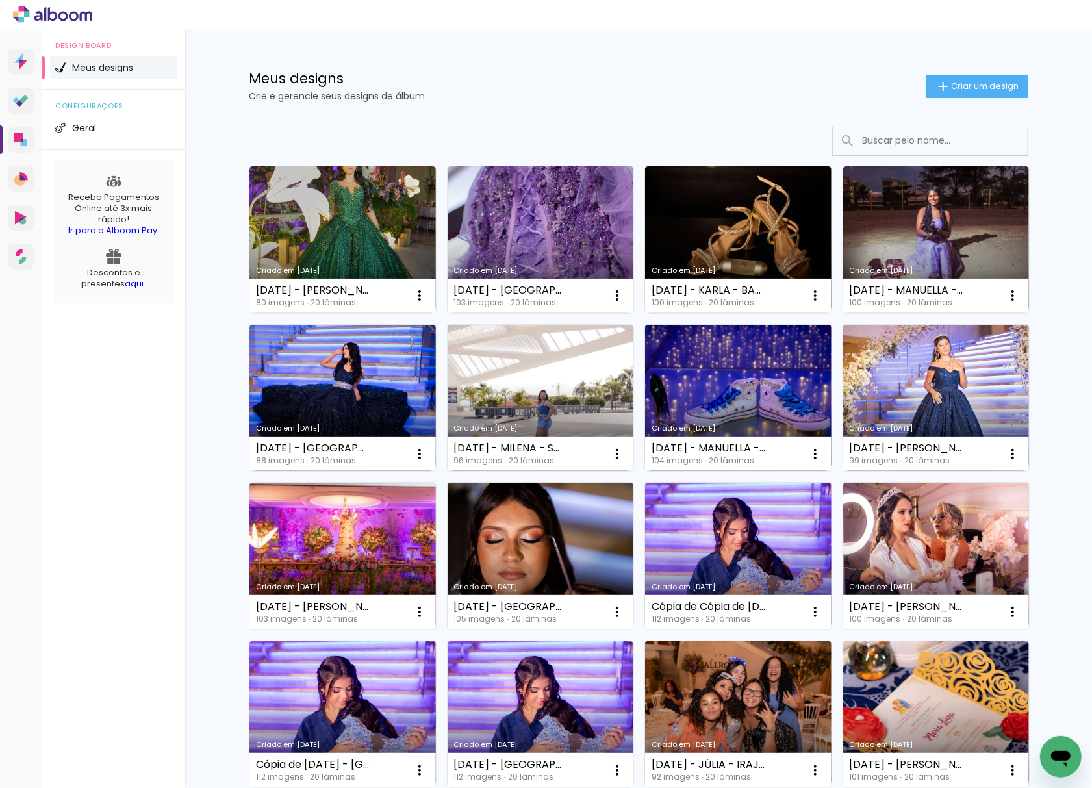
click at [962, 147] on input at bounding box center [947, 140] width 185 height 27
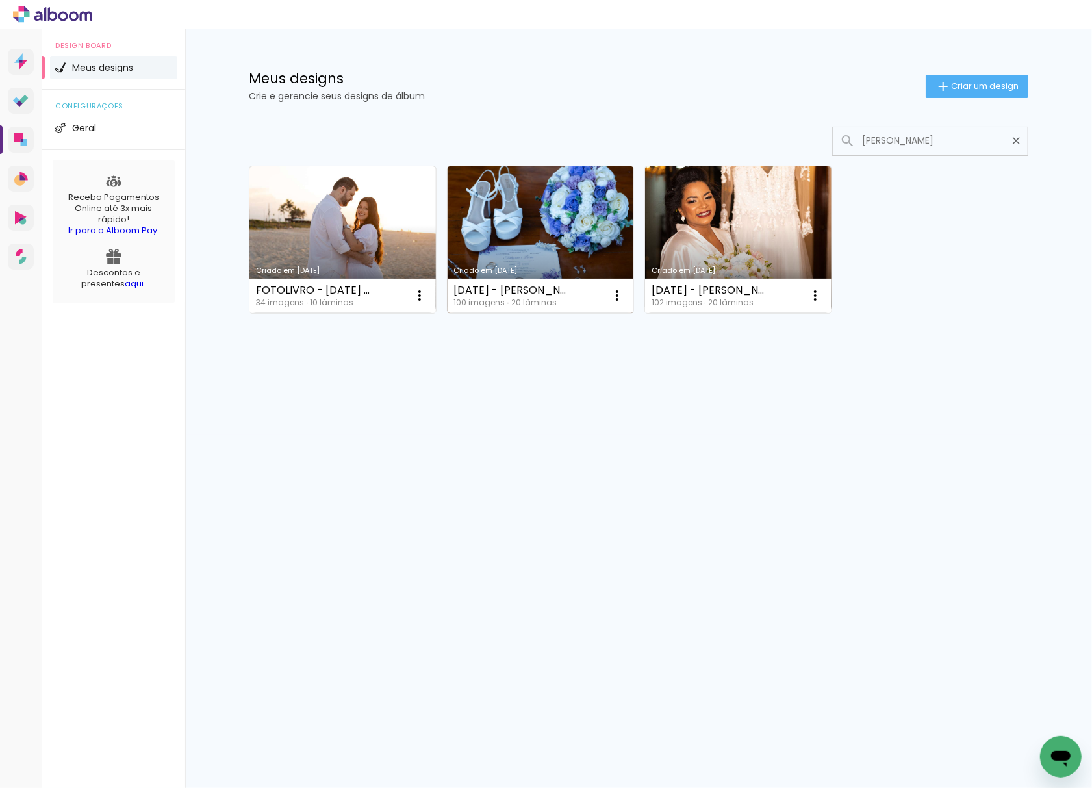
type input "[PERSON_NAME]"
type paper-input "[PERSON_NAME]"
click at [488, 245] on link "Criado em [DATE]" at bounding box center [540, 239] width 186 height 147
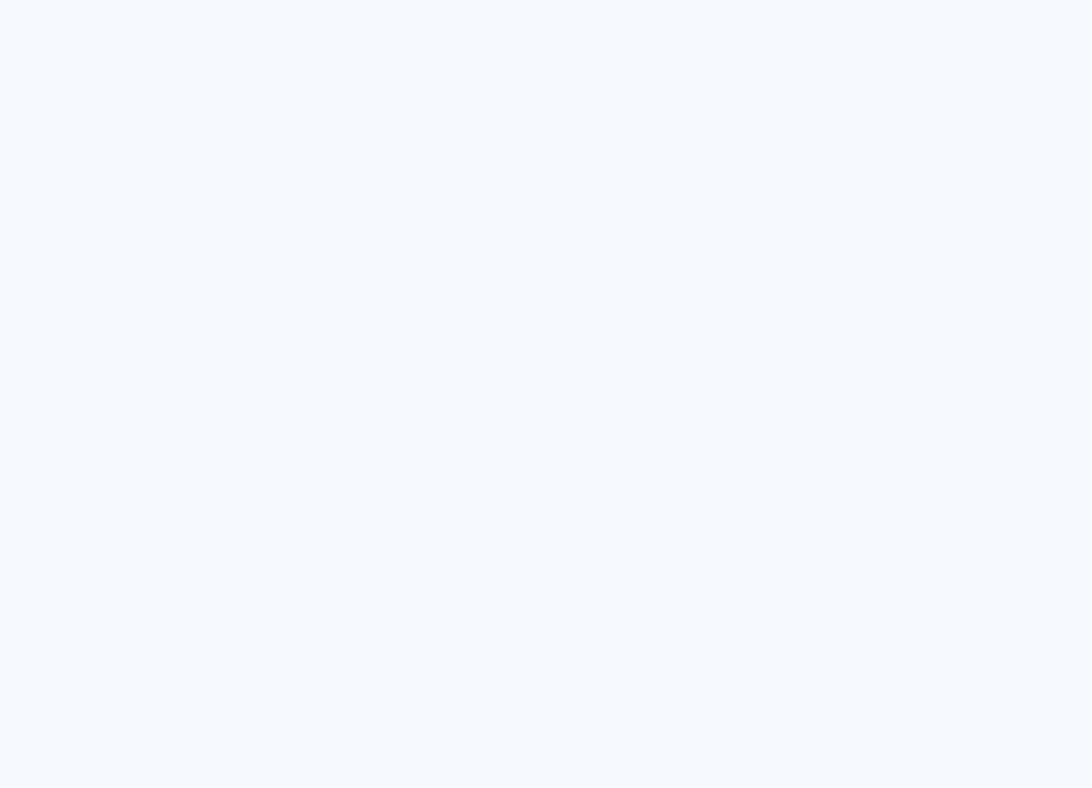
type input "Todas as fotos"
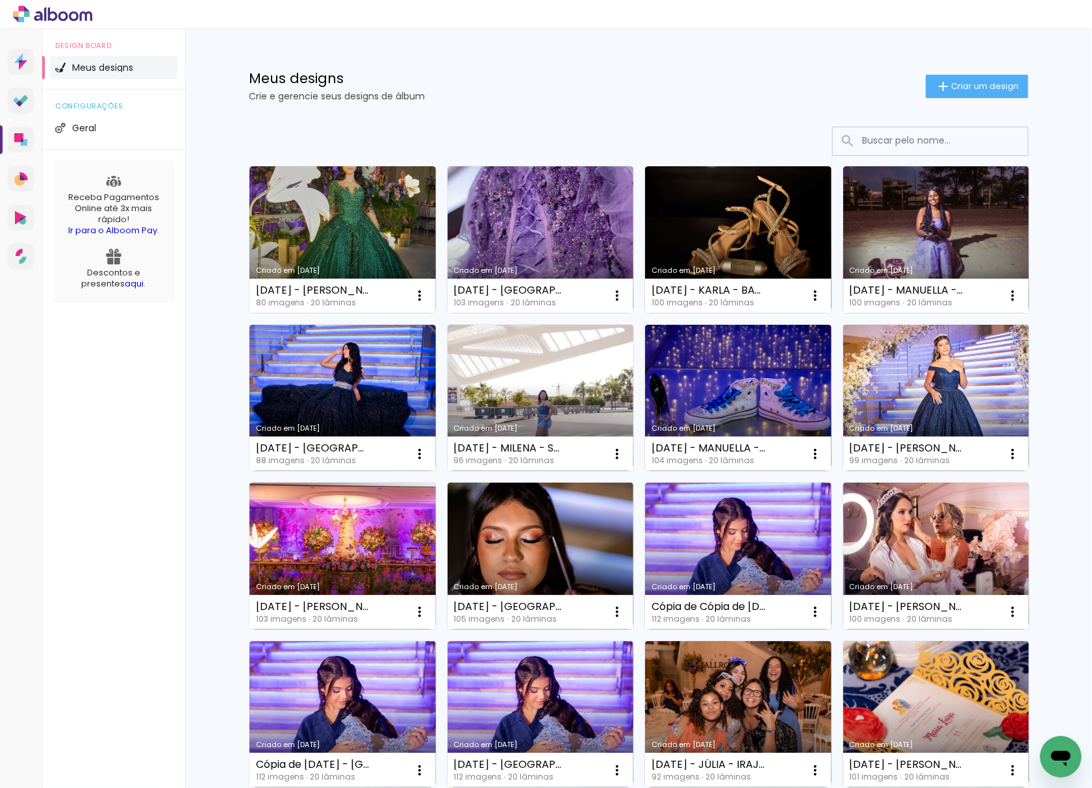
click at [884, 148] on input at bounding box center [947, 140] width 185 height 27
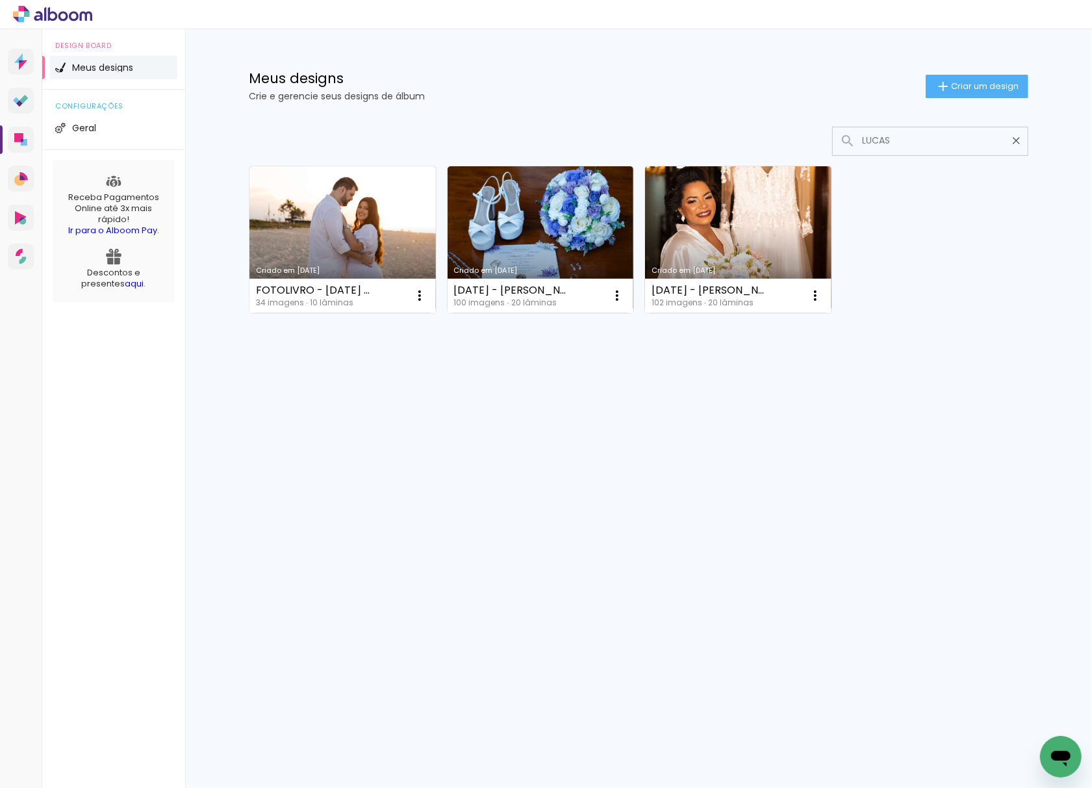
click at [887, 144] on input "LUCAS" at bounding box center [936, 140] width 162 height 27
type input "LUCAS"
type paper-input "LUCAS"
click at [279, 236] on link "Criado em [DATE]" at bounding box center [342, 239] width 186 height 147
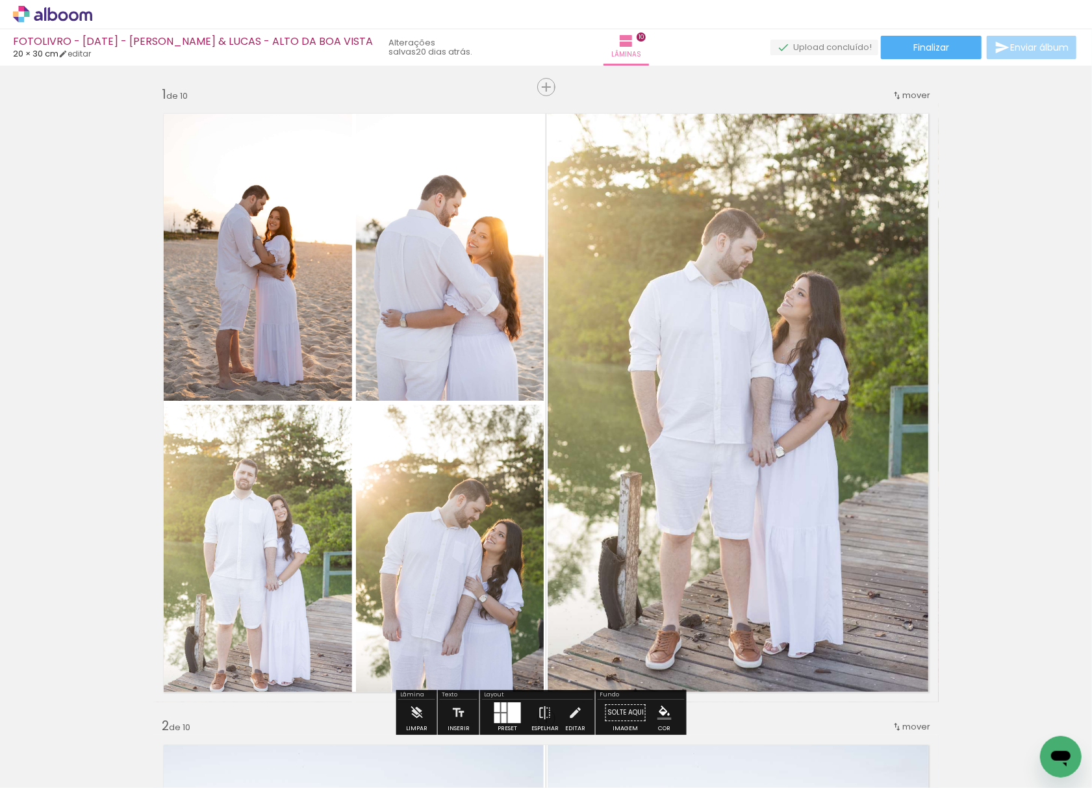
click at [37, 748] on input "Todas as fotos" at bounding box center [36, 748] width 49 height 11
click at [0, 0] on slot "Não utilizadas" at bounding box center [0, 0] width 0 height 0
type input "Não utilizadas"
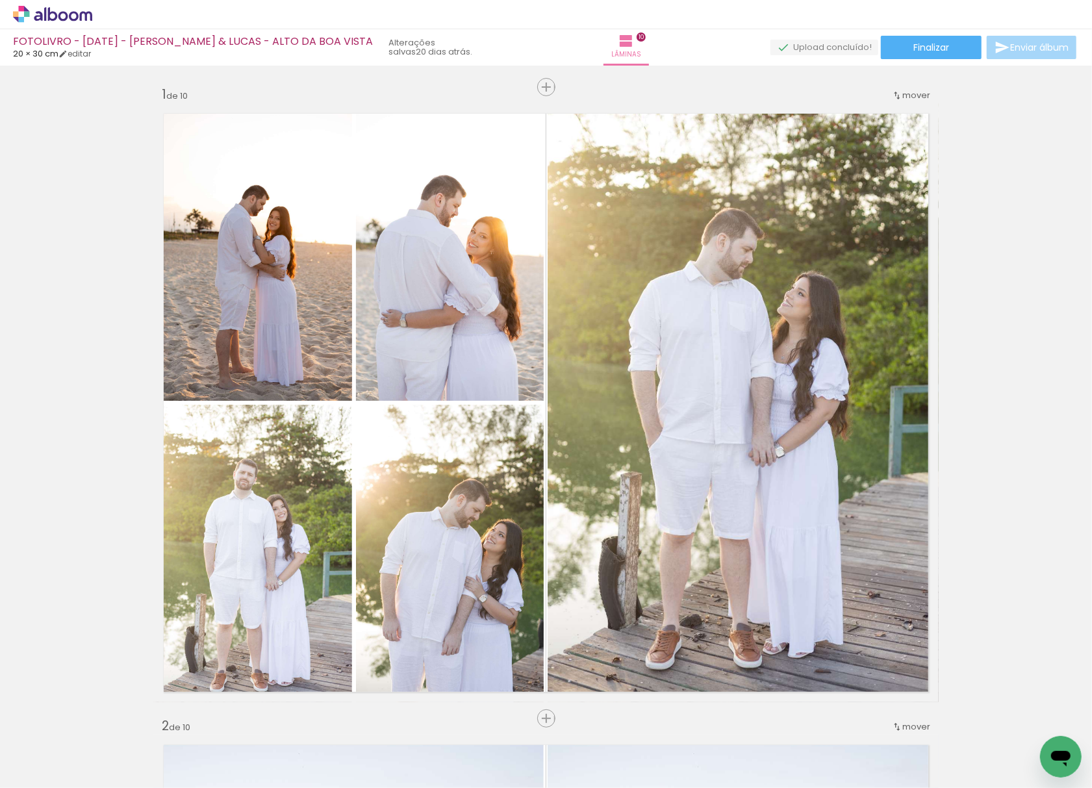
click at [42, 777] on span "Adicionar Fotos" at bounding box center [46, 780] width 39 height 14
click at [0, 0] on input "file" at bounding box center [0, 0] width 0 height 0
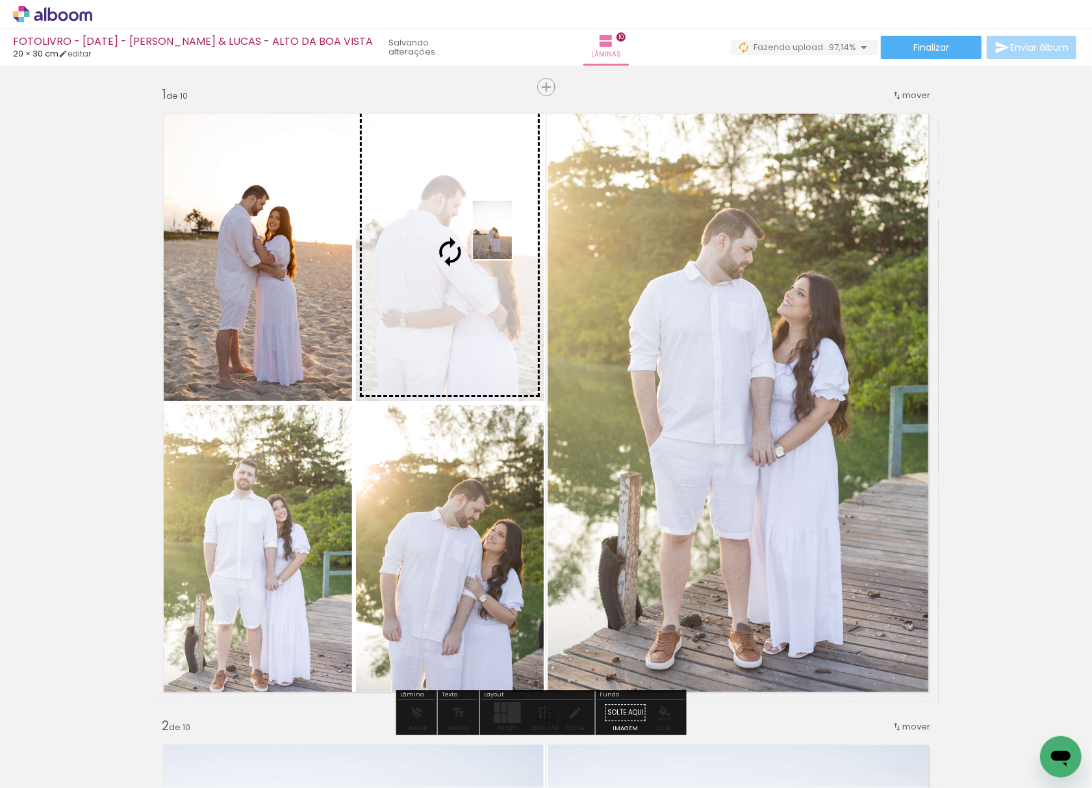
drag, startPoint x: 138, startPoint y: 753, endPoint x: 510, endPoint y: 240, distance: 634.6
click at [510, 240] on quentale-workspace at bounding box center [546, 394] width 1092 height 788
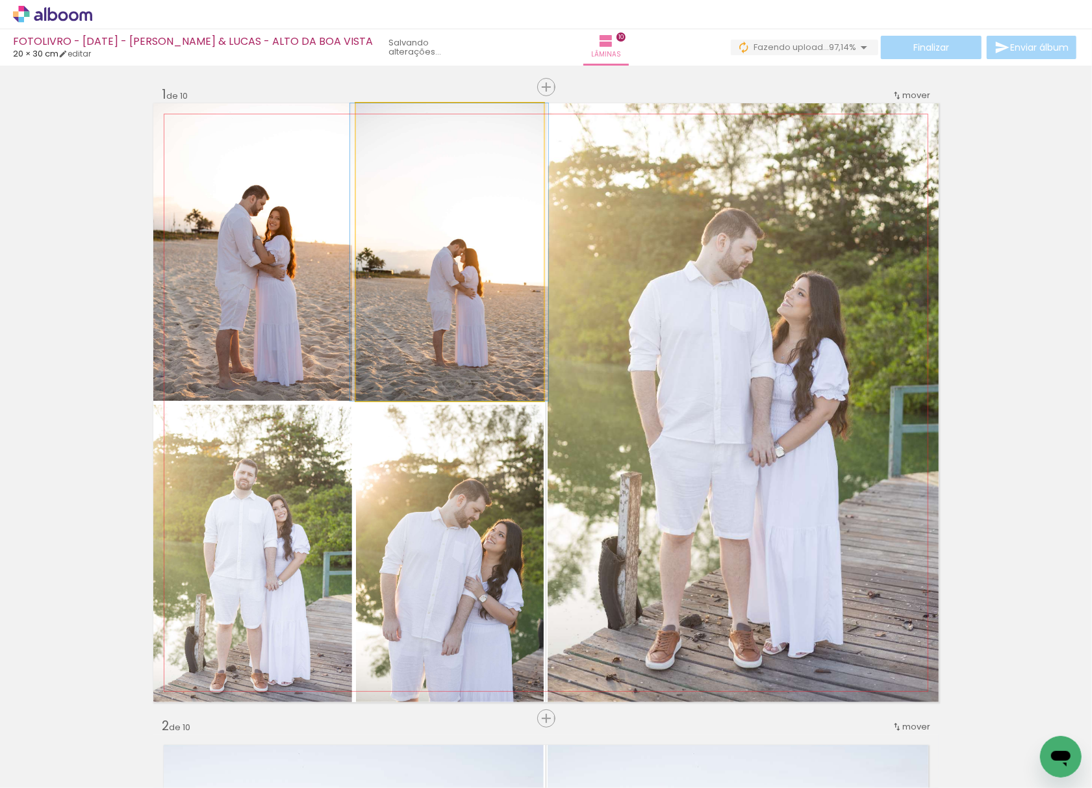
drag, startPoint x: 466, startPoint y: 284, endPoint x: 466, endPoint y: 301, distance: 17.5
drag, startPoint x: 462, startPoint y: 301, endPoint x: 453, endPoint y: 305, distance: 9.7
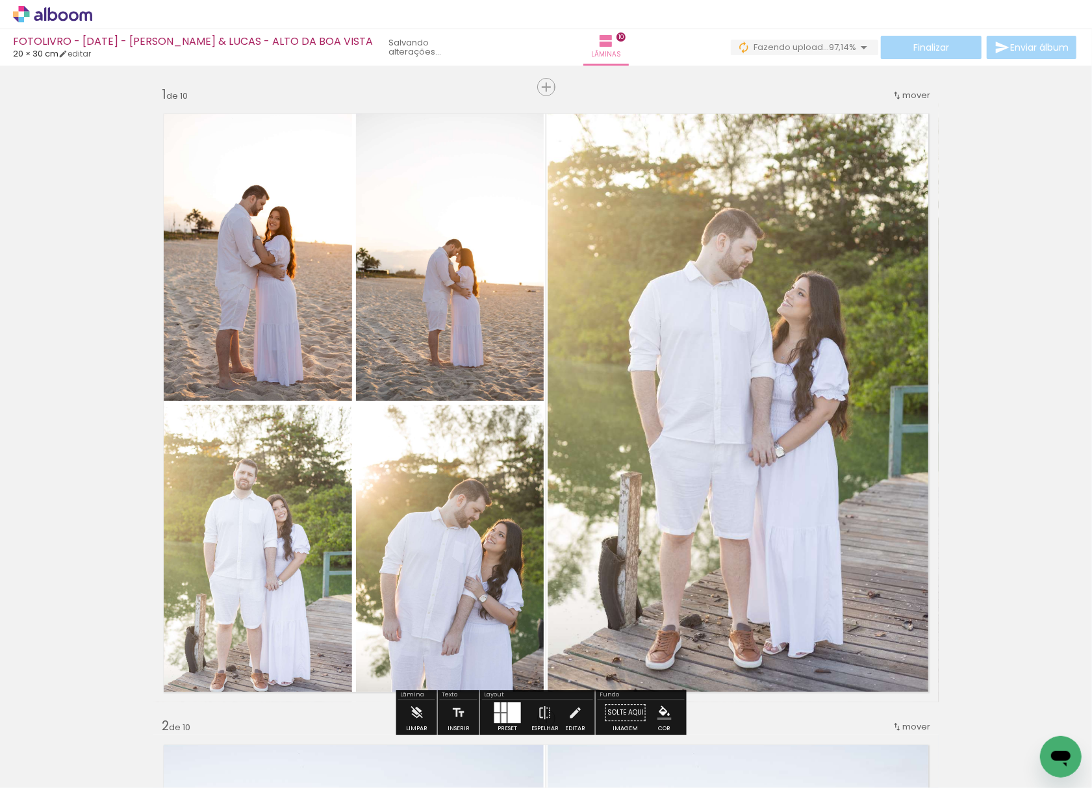
click at [104, 716] on iron-icon at bounding box center [102, 718] width 14 height 14
click at [930, 49] on span "Finalizar" at bounding box center [931, 47] width 36 height 9
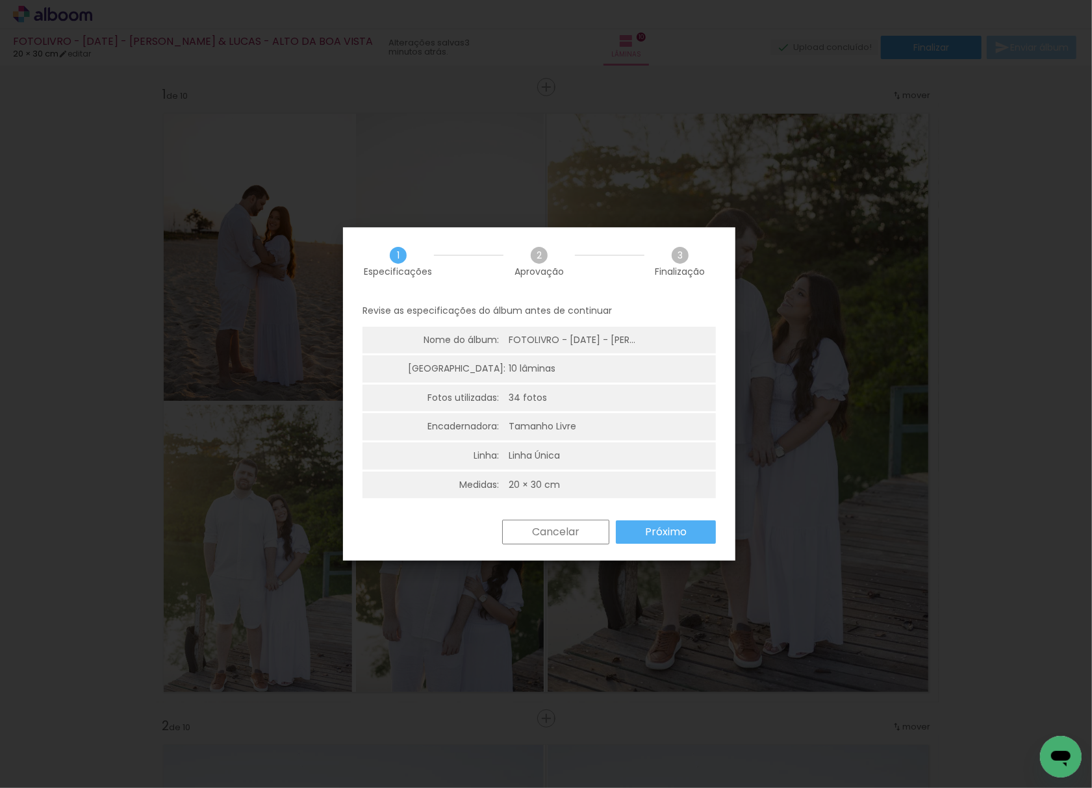
click at [0, 0] on slot "Próximo" at bounding box center [0, 0] width 0 height 0
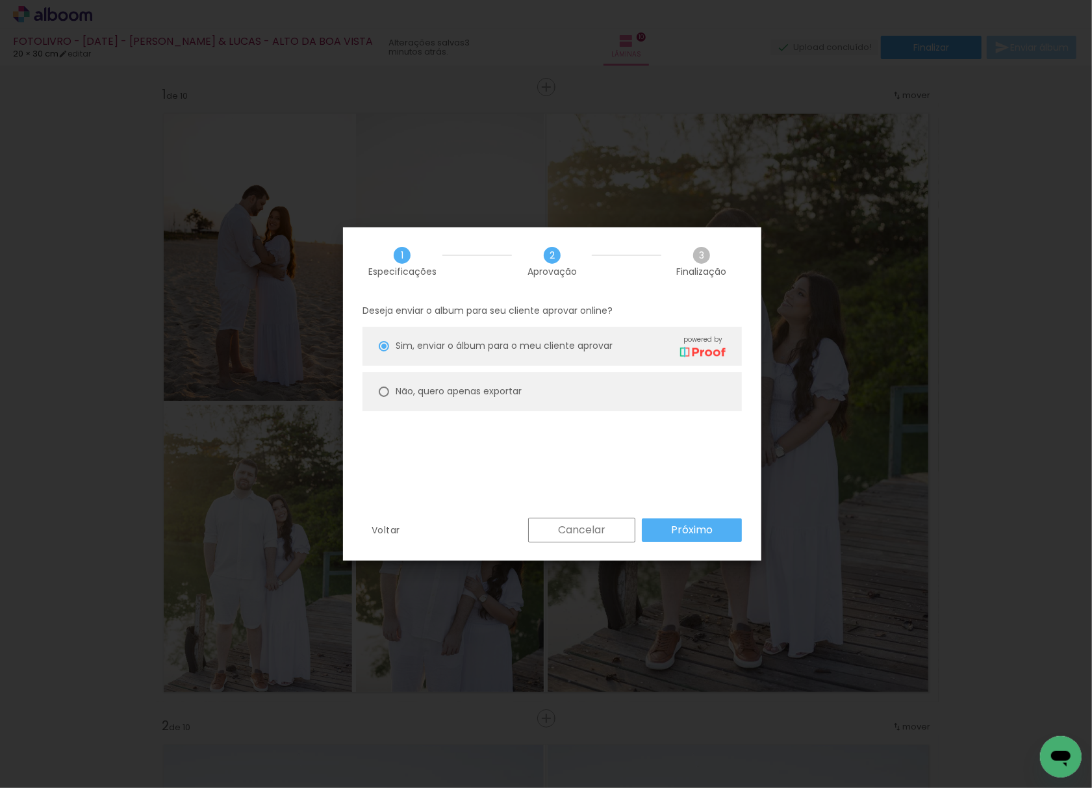
click at [653, 396] on paper-radio-button "Não, quero apenas exportar" at bounding box center [551, 391] width 379 height 39
type paper-radio-button "on"
click at [0, 0] on slot "Próximo" at bounding box center [0, 0] width 0 height 0
type input "Alta, 300 DPI"
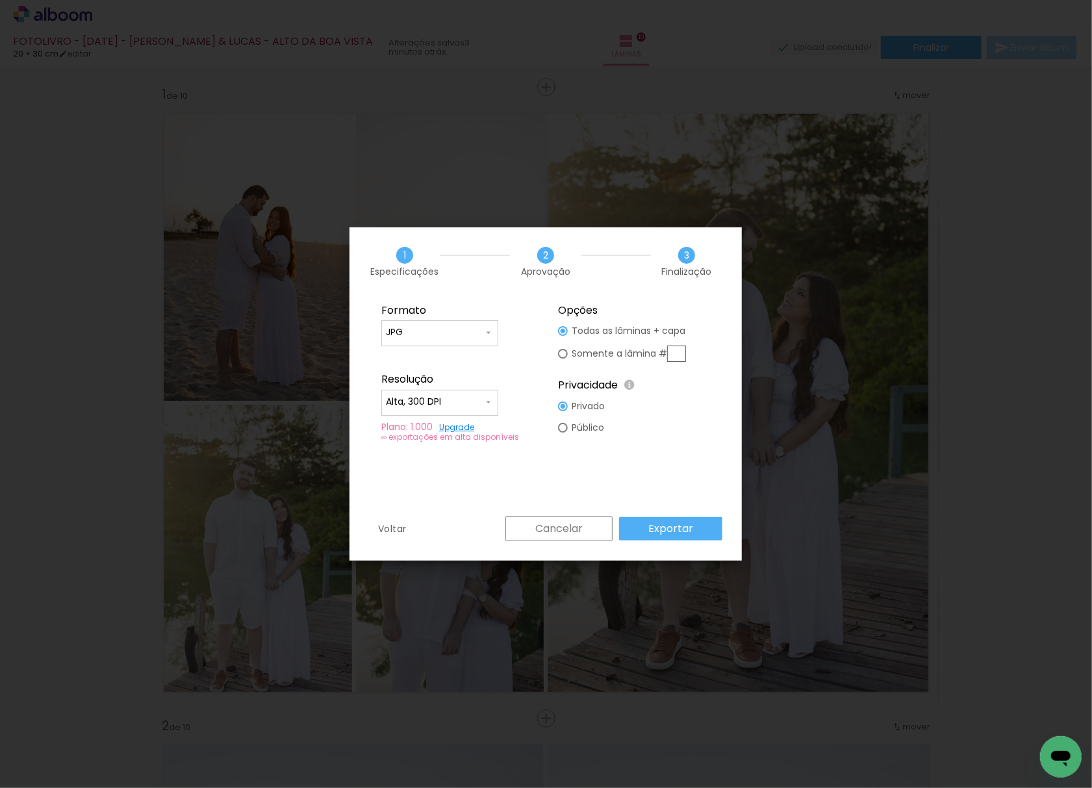
click at [679, 352] on input "text" at bounding box center [676, 353] width 19 height 16
type paper-radio-button "on"
type input "1"
click at [0, 0] on slot "Exportar" at bounding box center [0, 0] width 0 height 0
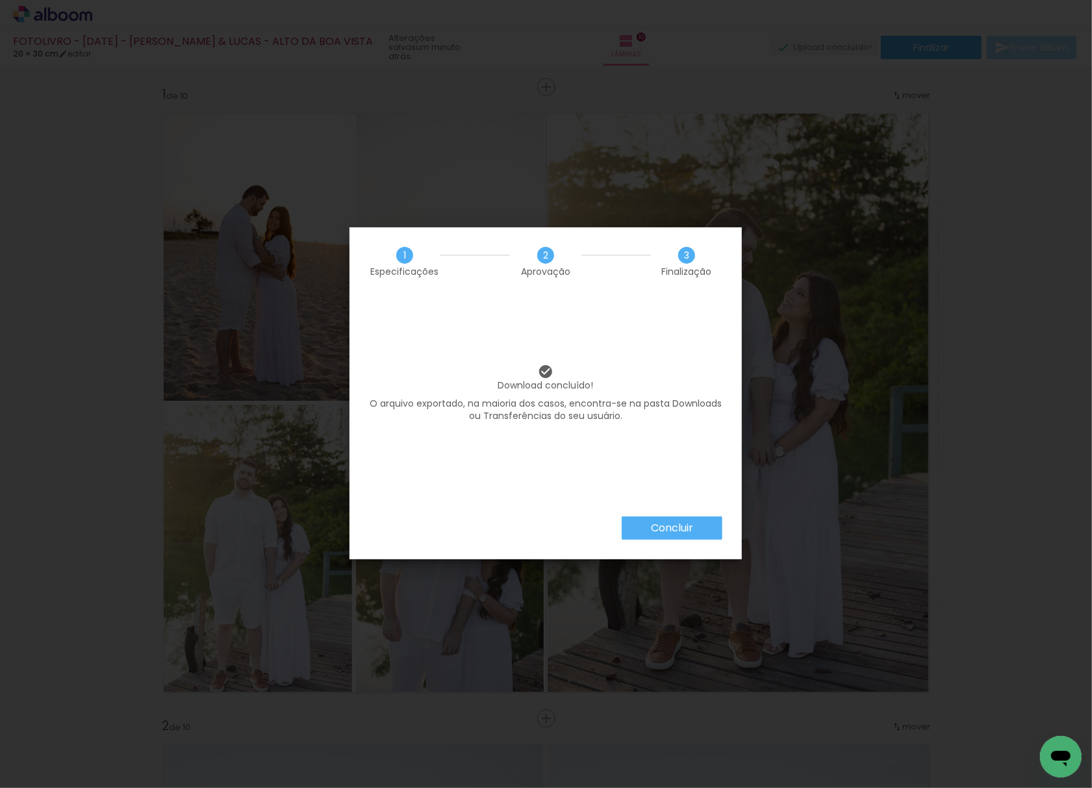
drag, startPoint x: 675, startPoint y: 531, endPoint x: 681, endPoint y: 504, distance: 27.3
click at [0, 0] on slot "Concluir" at bounding box center [0, 0] width 0 height 0
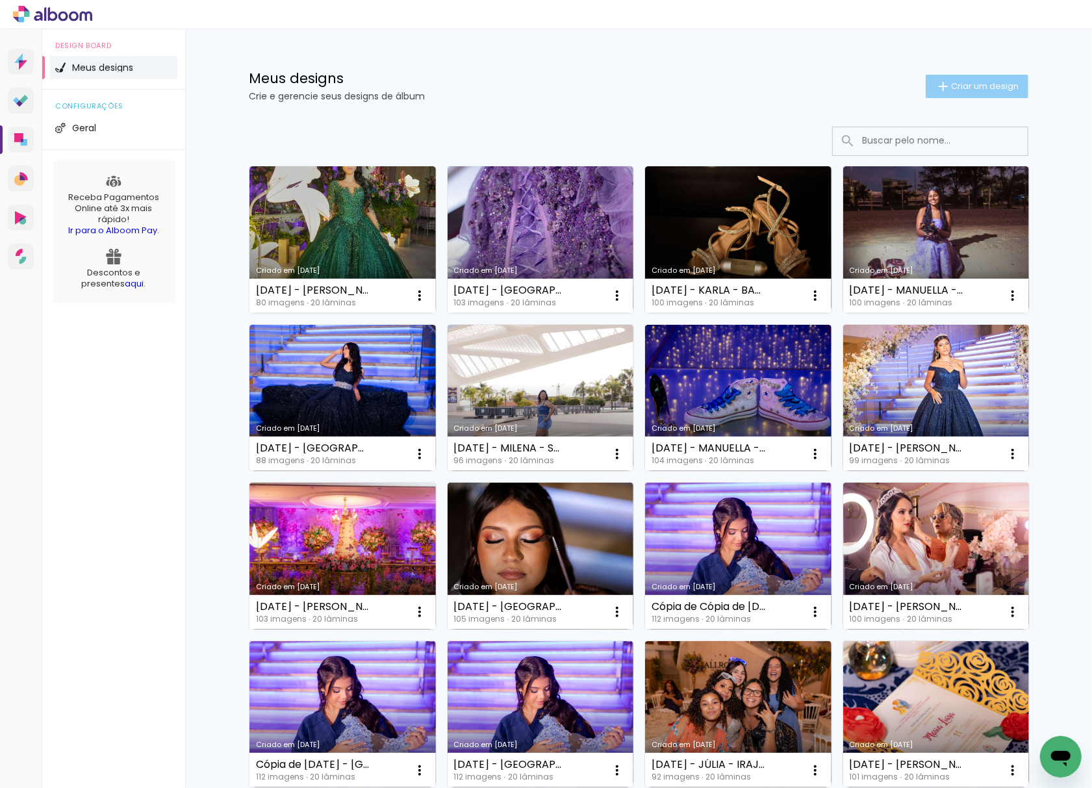
click at [935, 92] on iron-icon at bounding box center [943, 87] width 16 height 16
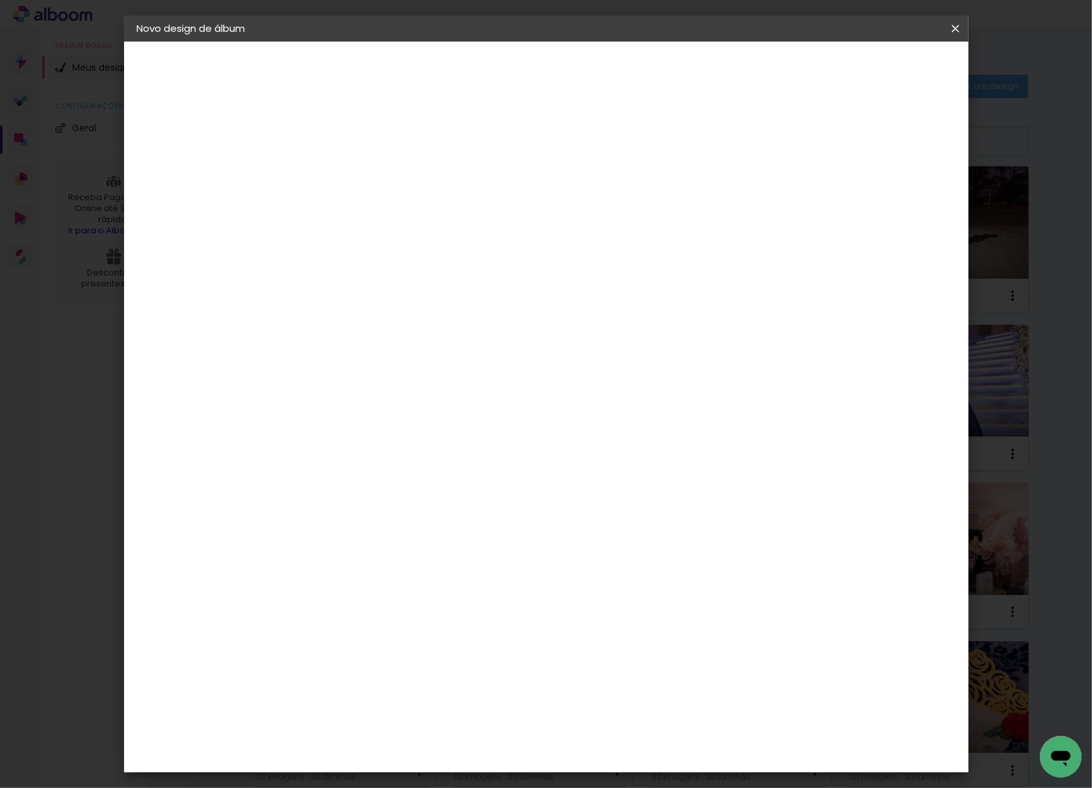
click at [349, 167] on input at bounding box center [349, 174] width 0 height 20
type input "[DATE] - MANUELA - ALTO DA [GEOGRAPHIC_DATA]"
type paper-input "[DATE] - MANUELA - ALTO DA [GEOGRAPHIC_DATA]"
click at [0, 0] on slot "Avançar" at bounding box center [0, 0] width 0 height 0
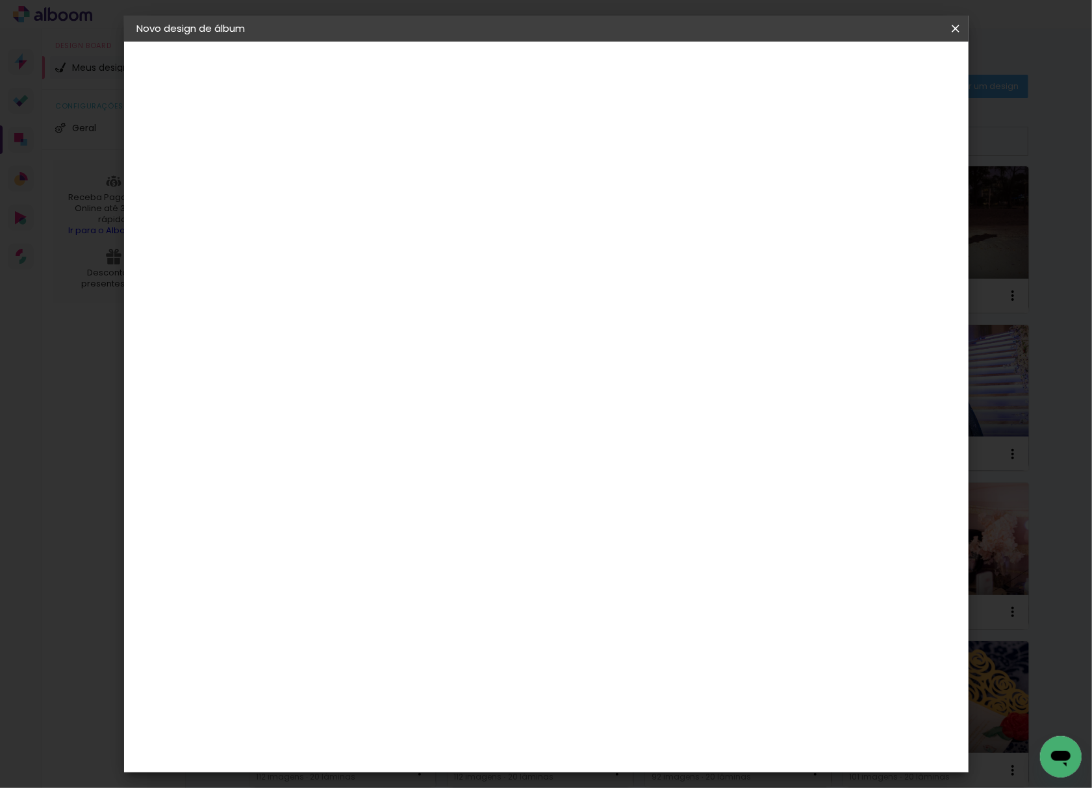
click at [592, 180] on div at bounding box center [530, 174] width 125 height 17
drag, startPoint x: 839, startPoint y: 190, endPoint x: 837, endPoint y: 175, distance: 15.1
click at [592, 191] on paper-item "Tamanho Livre" at bounding box center [530, 197] width 125 height 29
click at [592, 78] on paper-button "Avançar" at bounding box center [561, 69] width 64 height 22
click at [313, 370] on input "30" at bounding box center [309, 367] width 34 height 19
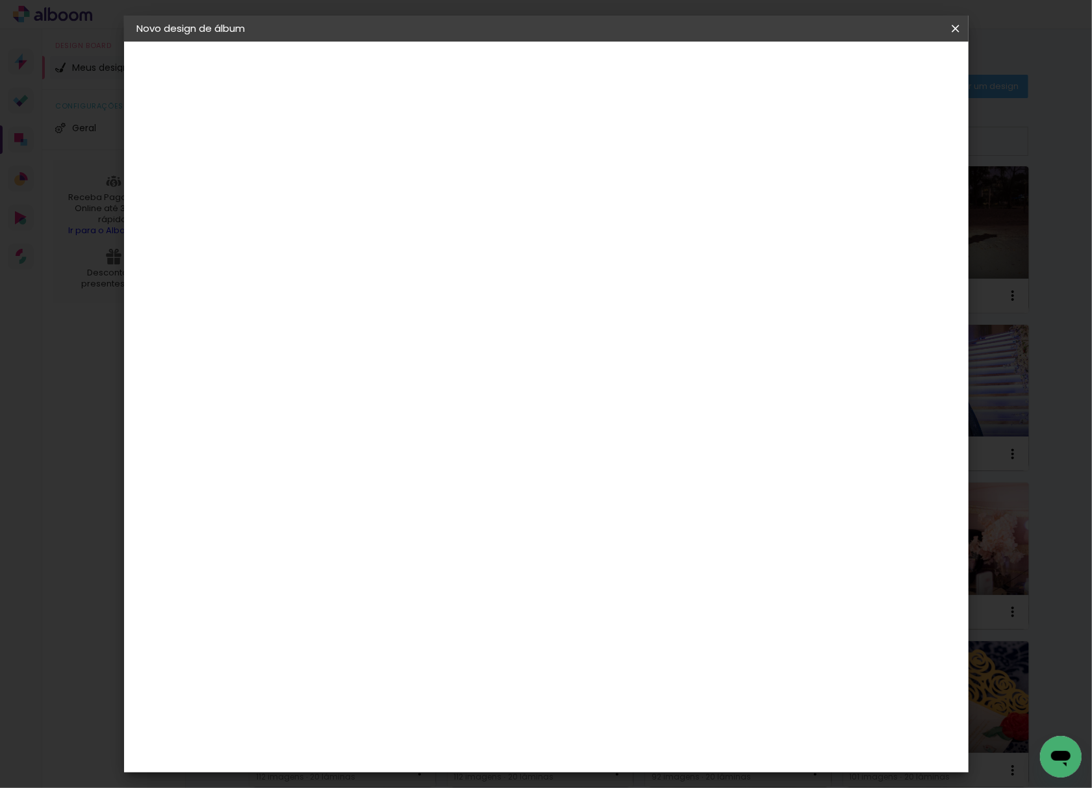
click at [313, 370] on input "30" at bounding box center [309, 367] width 34 height 19
type input "20,3"
type paper-input "20,3"
click at [614, 458] on input "60" at bounding box center [616, 457] width 34 height 19
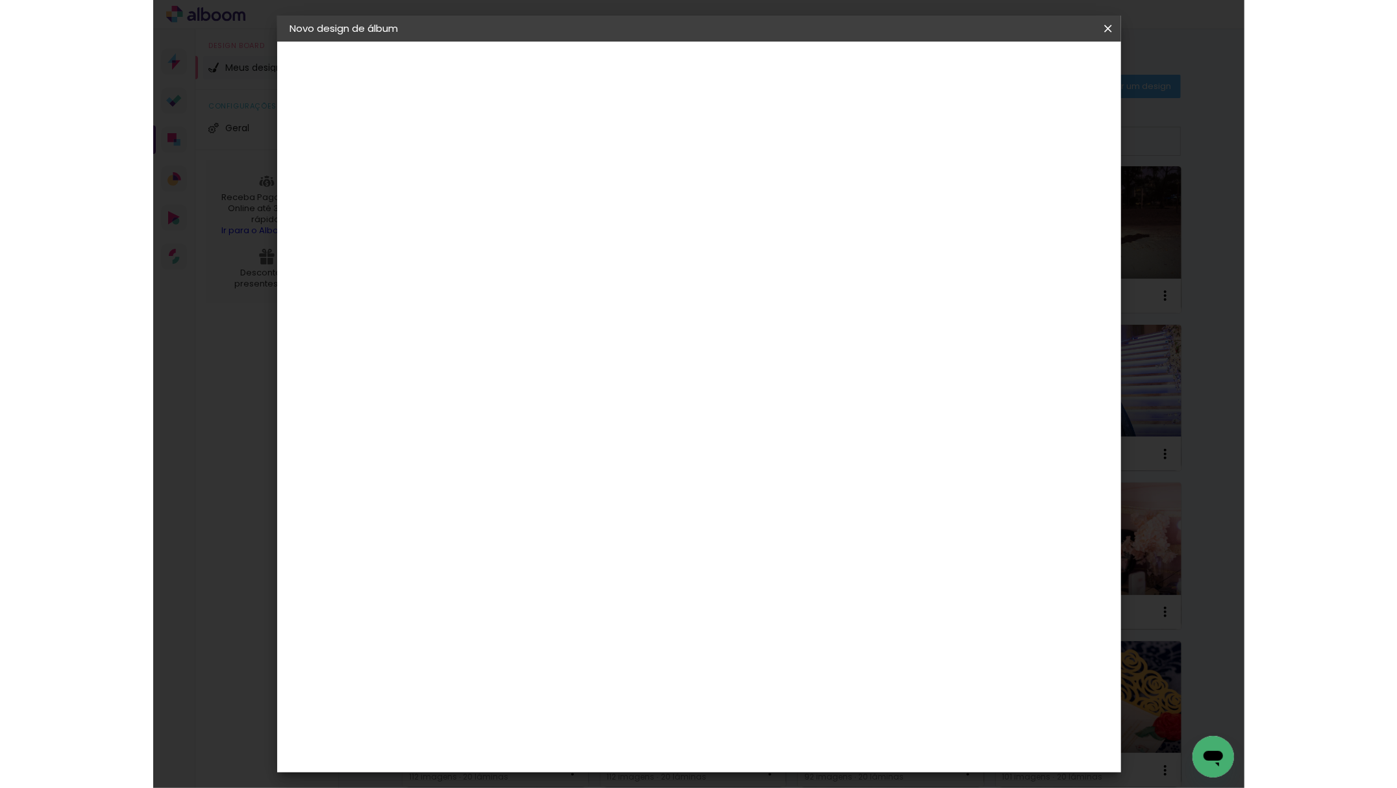
scroll to position [99, 0]
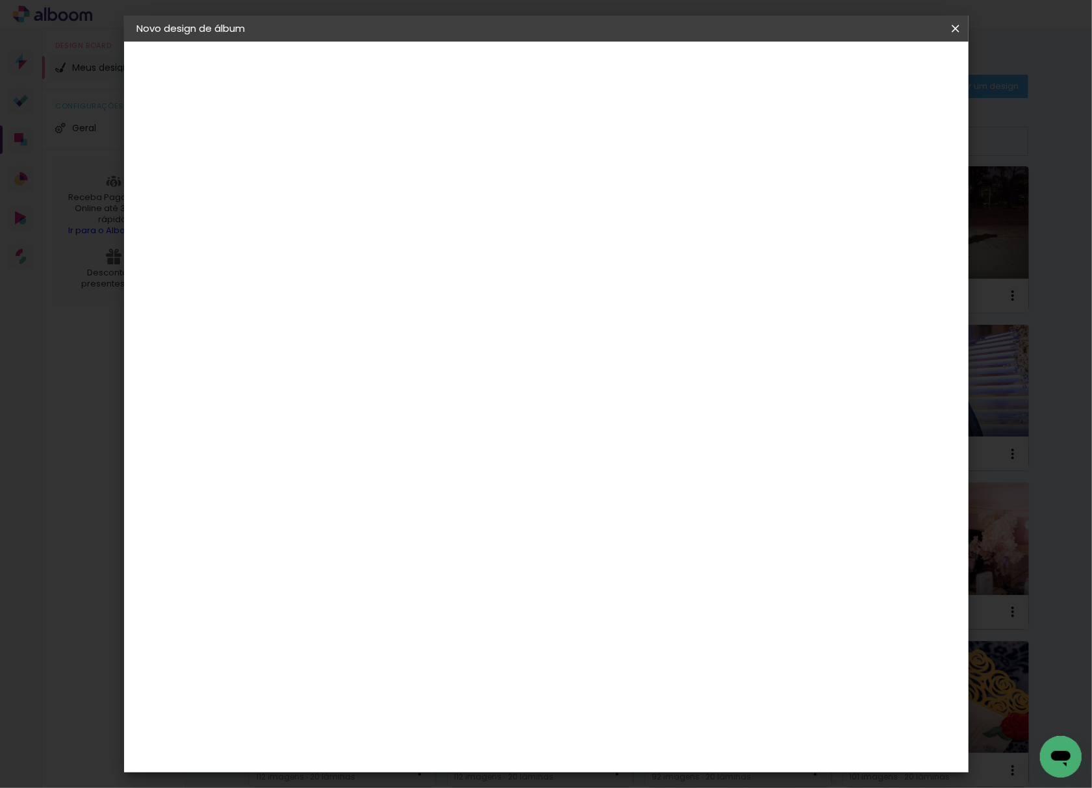
type input "50"
type paper-input "50"
click at [871, 68] on span "Iniciar design" at bounding box center [841, 68] width 59 height 9
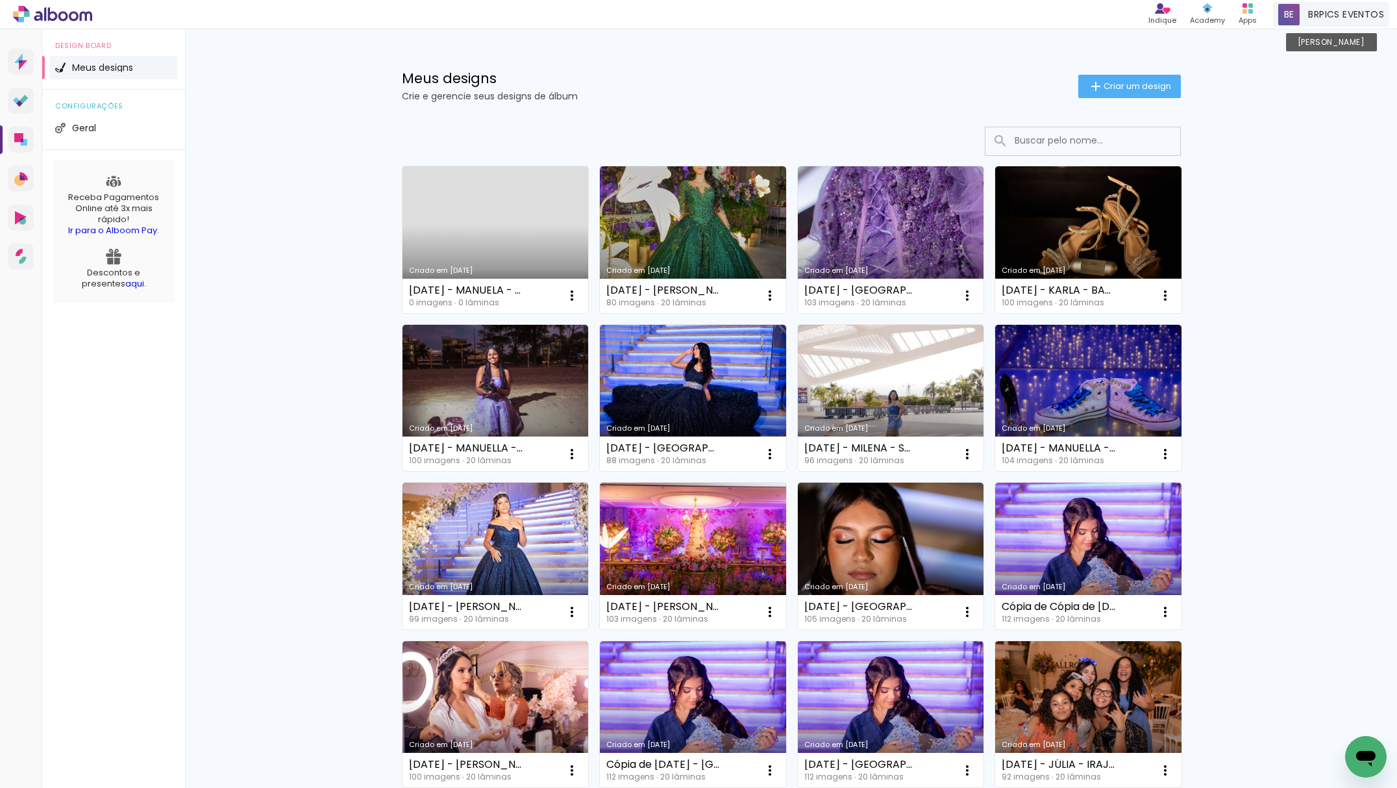
click at [1279, 25] on div at bounding box center [1289, 14] width 21 height 21
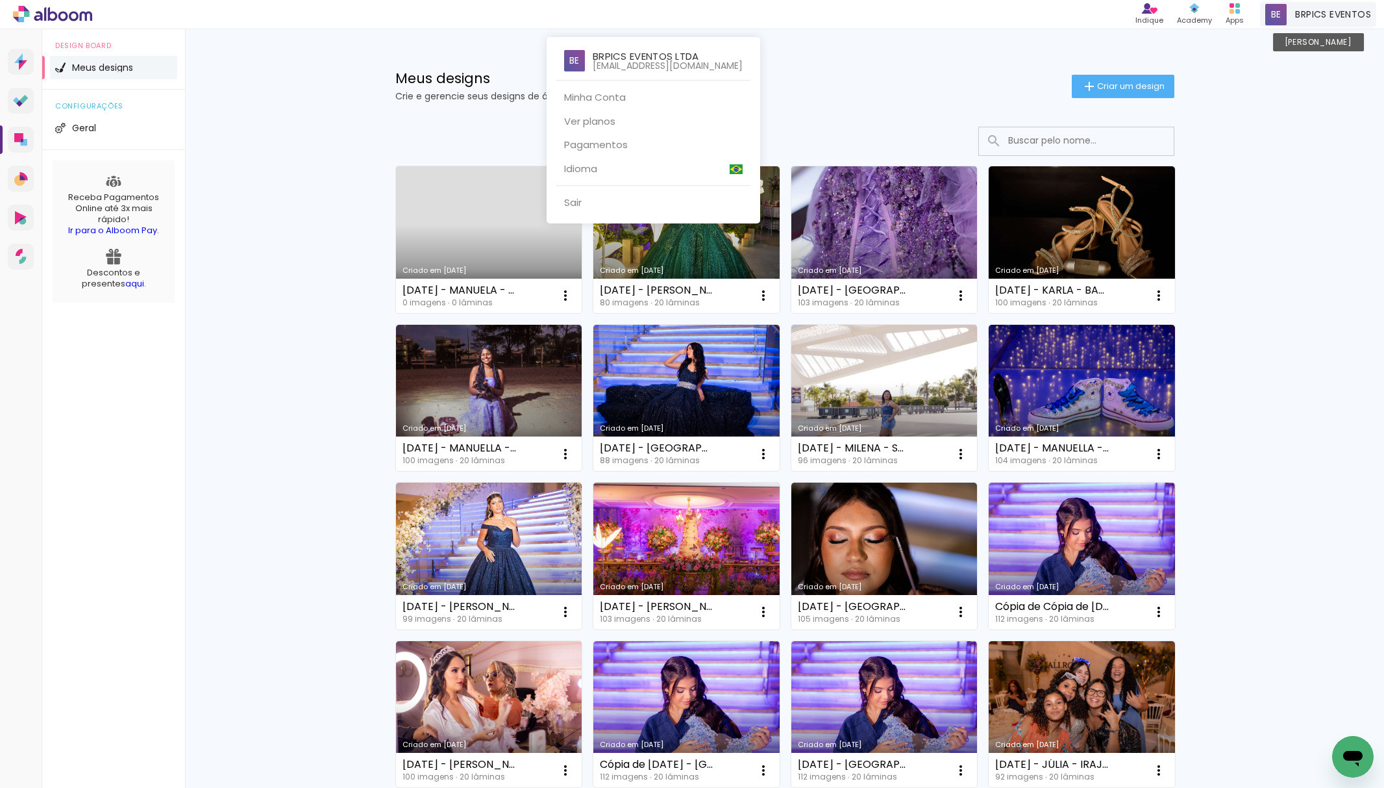
click at [1260, 27] on div "BRPICS EVENTOS [PERSON_NAME]" at bounding box center [1318, 14] width 116 height 25
click at [1266, 25] on div at bounding box center [1276, 14] width 21 height 21
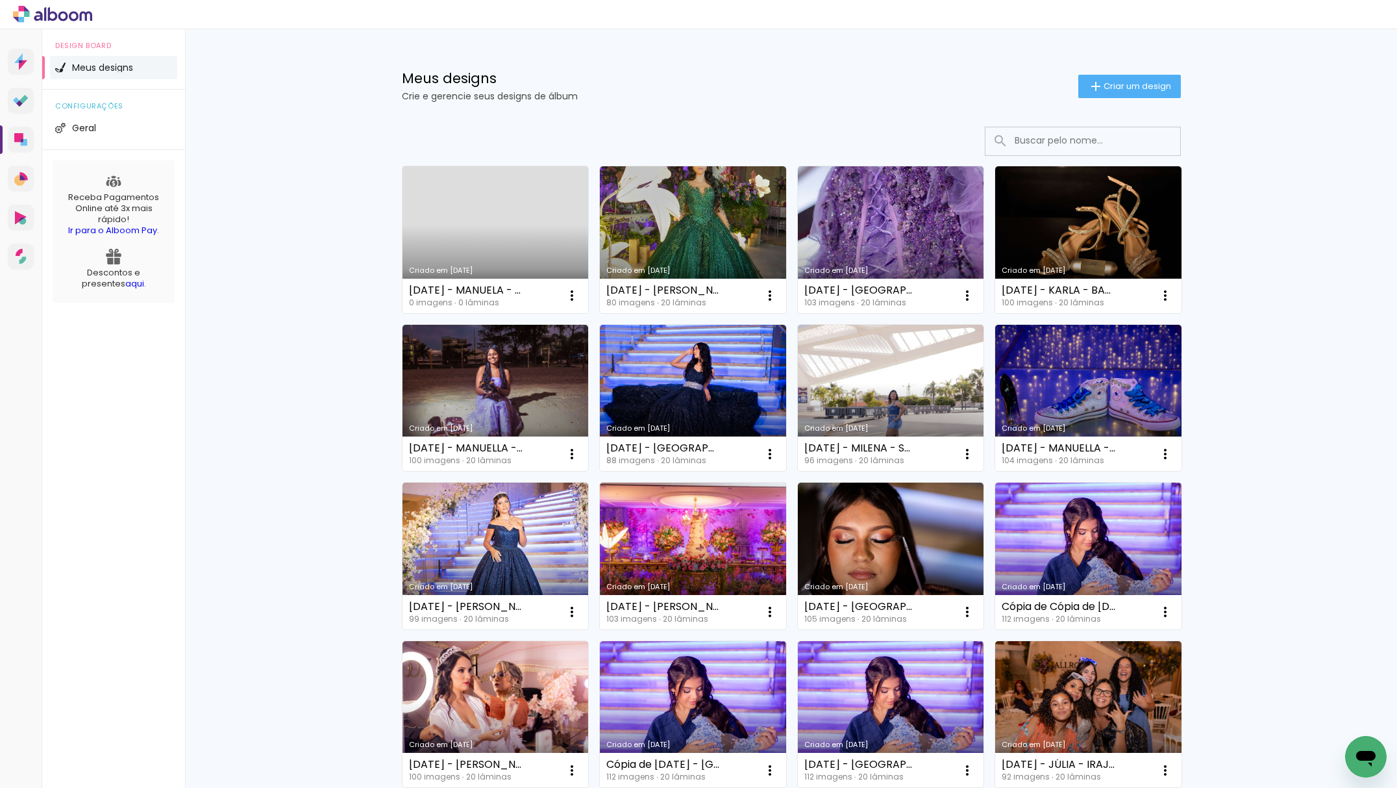
click at [1271, 325] on div "Meus designs Crie e gerencie seus designs de álbum Criar um design Criado em 01…" at bounding box center [791, 719] width 1212 height 1381
click at [1079, 142] on input at bounding box center [1100, 140] width 185 height 27
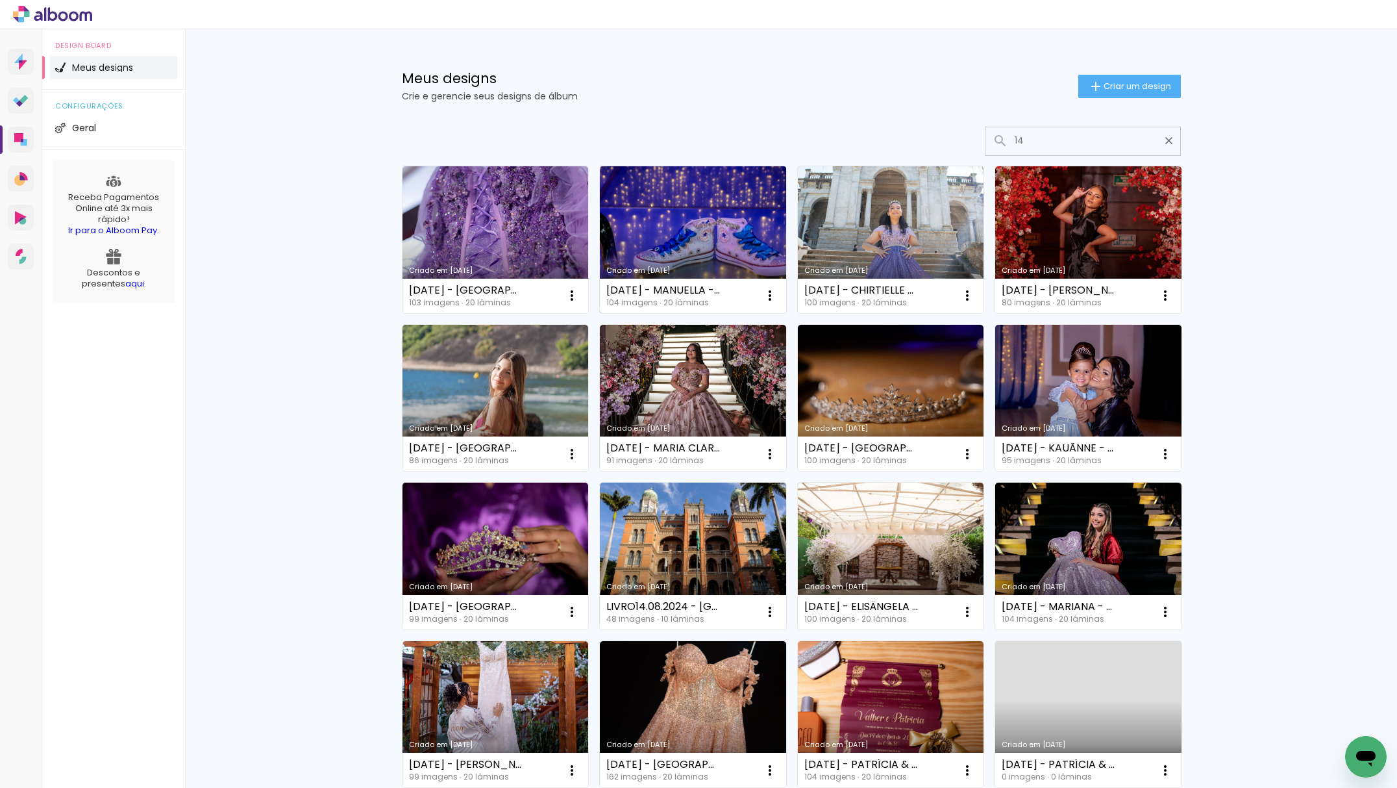
type input "14"
type paper-input "14"
click at [683, 255] on link "Criado em [DATE]" at bounding box center [693, 239] width 186 height 147
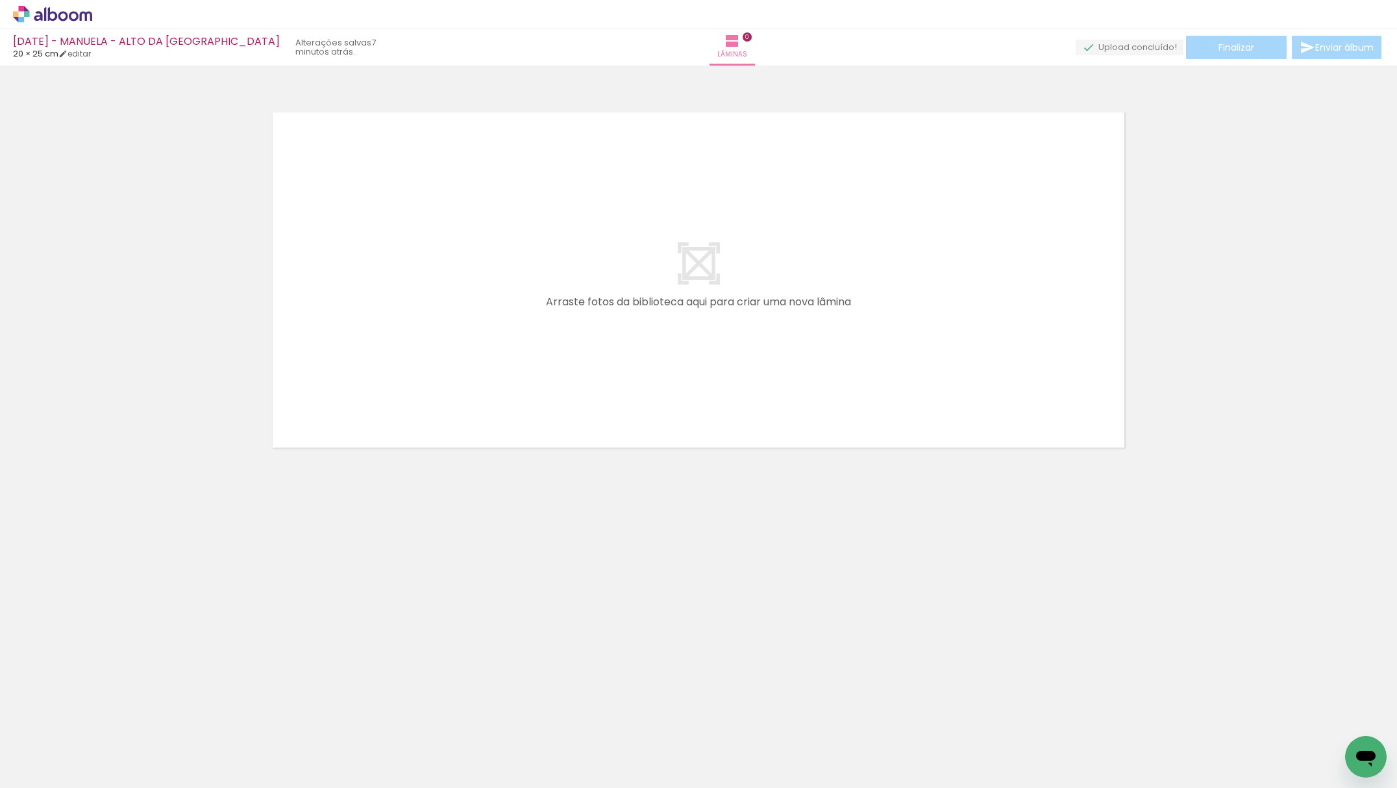
click at [873, 597] on neon-animated-pages "Confirmar Cancelar" at bounding box center [698, 427] width 1397 height 722
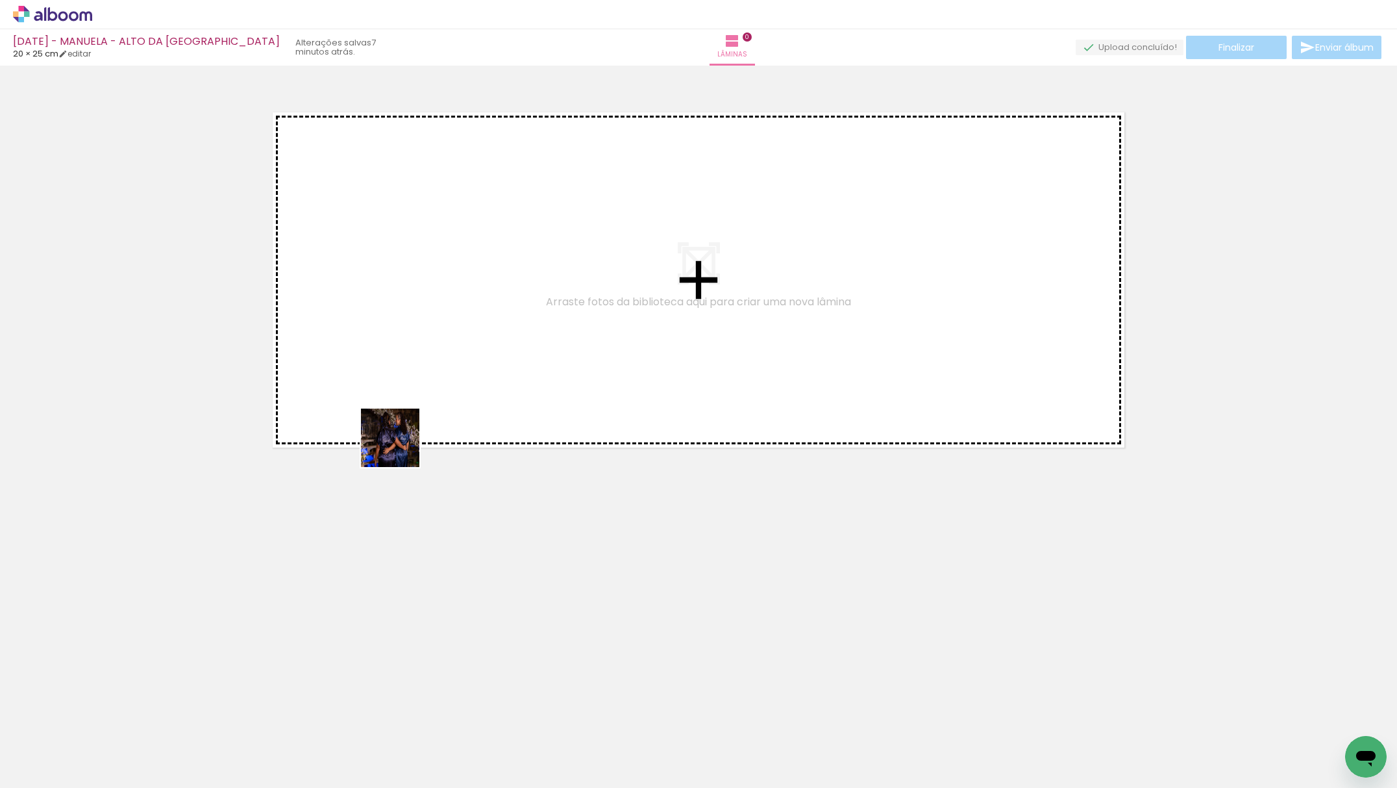
drag, startPoint x: 340, startPoint y: 510, endPoint x: 278, endPoint y: 783, distance: 279.8
click at [497, 310] on quentale-workspace at bounding box center [698, 394] width 1397 height 788
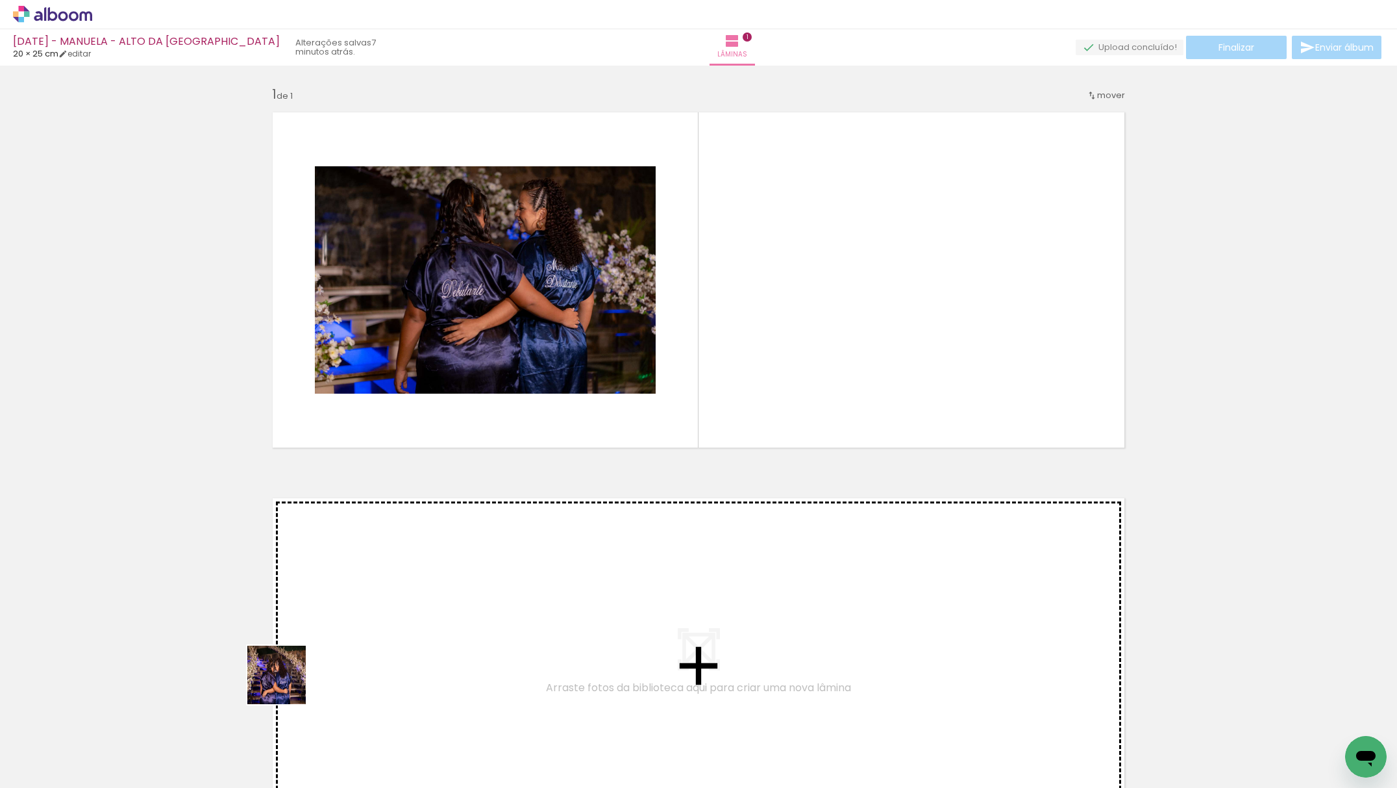
drag, startPoint x: 286, startPoint y: 684, endPoint x: 747, endPoint y: 336, distance: 577.2
click at [747, 336] on quentale-workspace at bounding box center [698, 394] width 1397 height 788
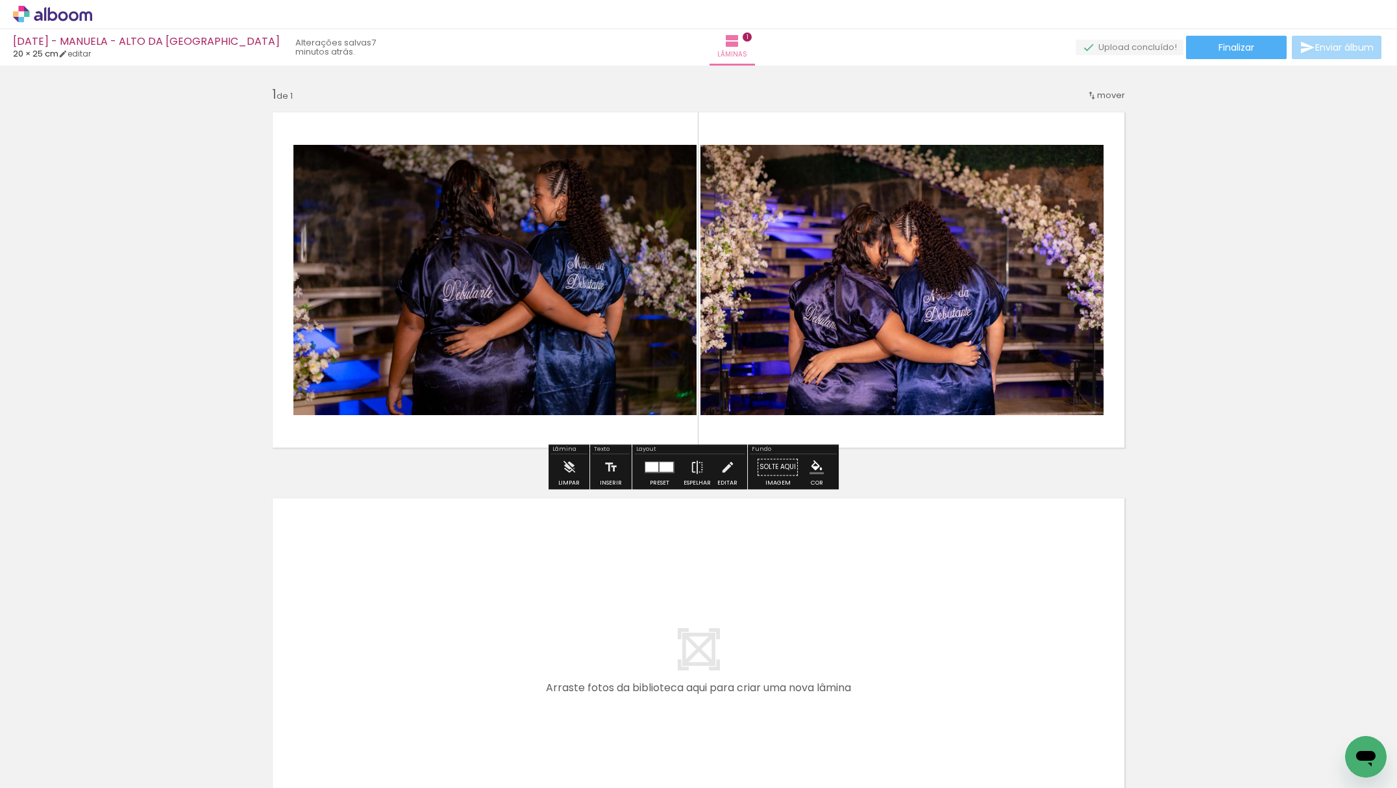
drag, startPoint x: 310, startPoint y: 708, endPoint x: 536, endPoint y: 343, distance: 429.2
click at [585, 216] on quentale-workspace at bounding box center [698, 394] width 1397 height 788
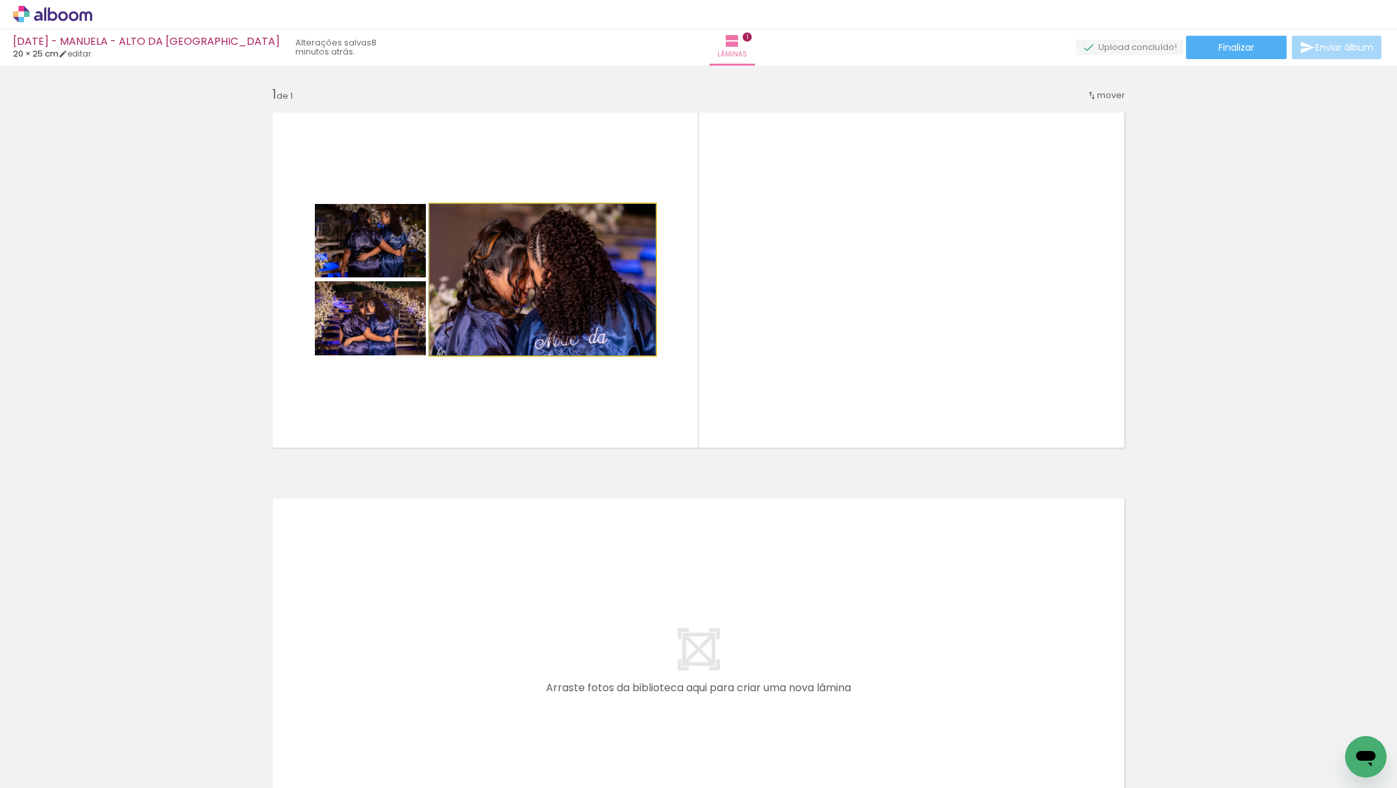
drag, startPoint x: 571, startPoint y: 344, endPoint x: 352, endPoint y: 320, distance: 220.8
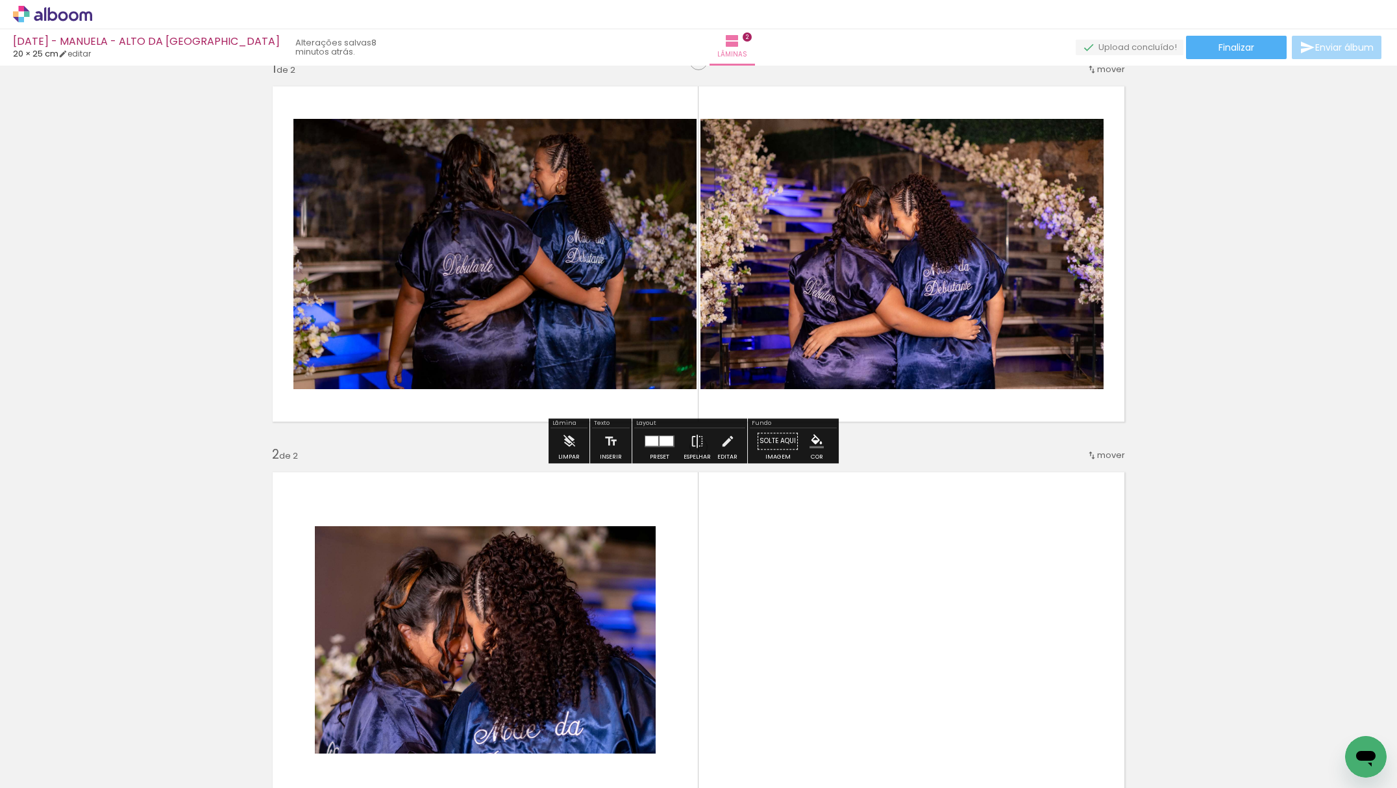
scroll to position [19, 0]
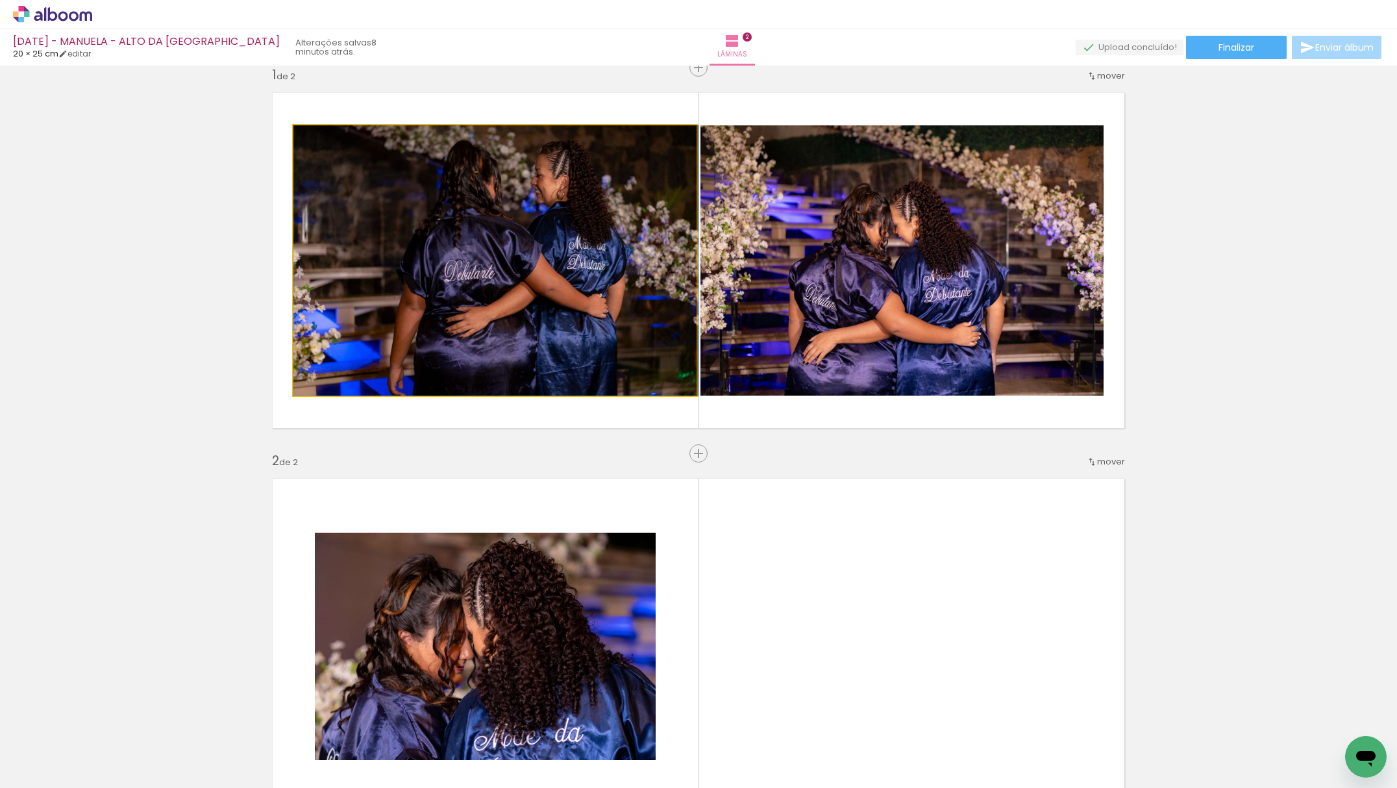
drag, startPoint x: 466, startPoint y: 261, endPoint x: 730, endPoint y: 403, distance: 299.6
click at [701, 545] on div "Inserir lâmina 1 de 2 Inserir lâmina 2 de 2" at bounding box center [698, 630] width 1397 height 1158
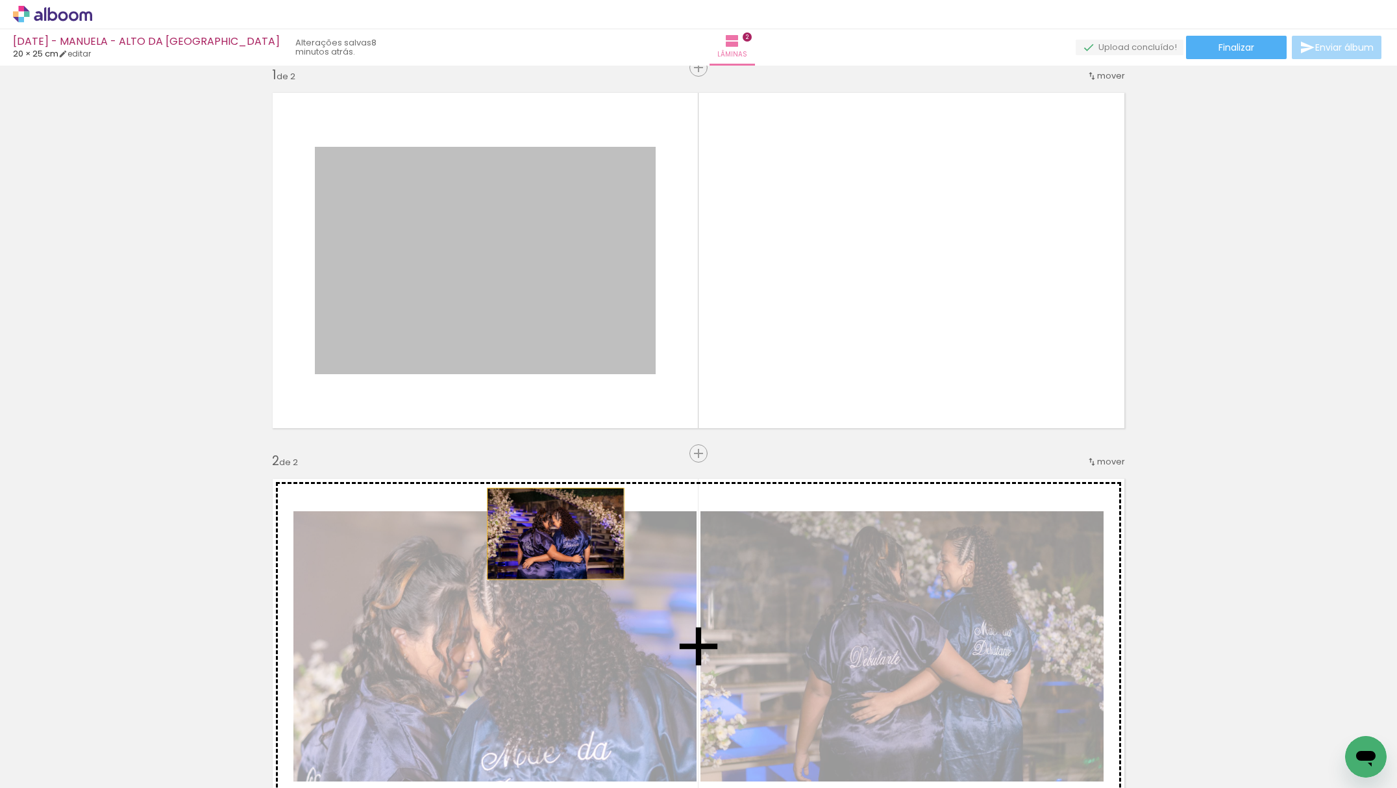
drag, startPoint x: 518, startPoint y: 328, endPoint x: 549, endPoint y: 533, distance: 207.7
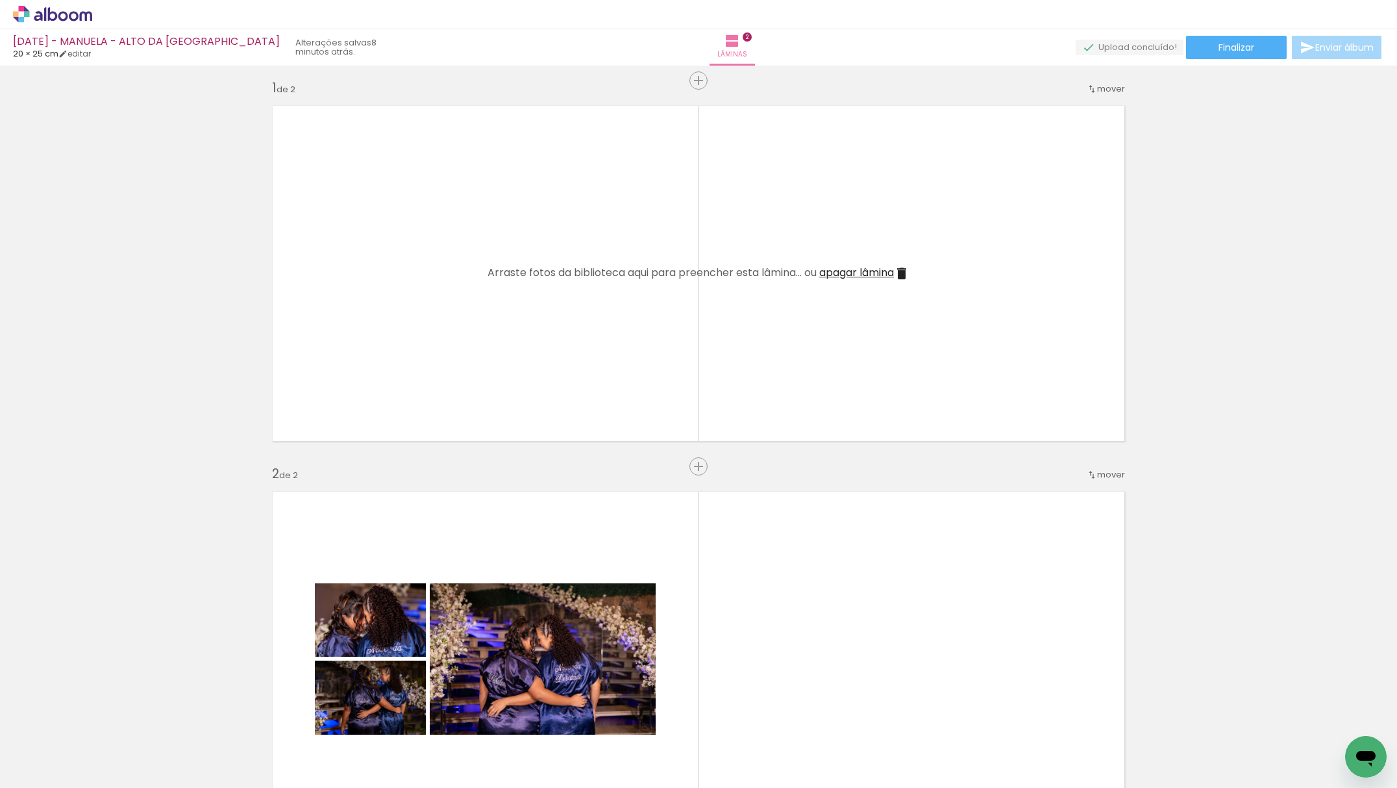
scroll to position [0, 0]
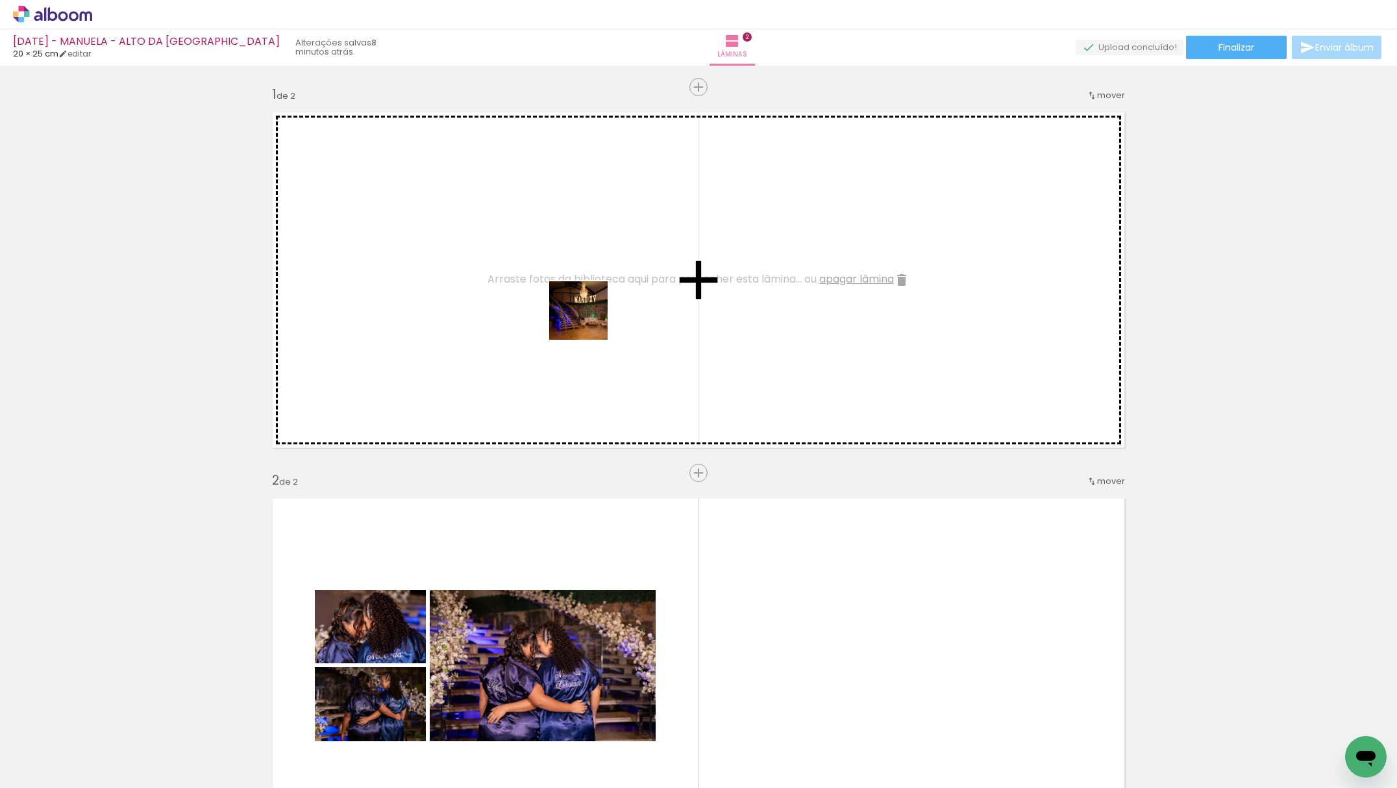
drag, startPoint x: 587, startPoint y: 758, endPoint x: 710, endPoint y: 484, distance: 300.3
click at [588, 318] on quentale-workspace at bounding box center [698, 394] width 1397 height 788
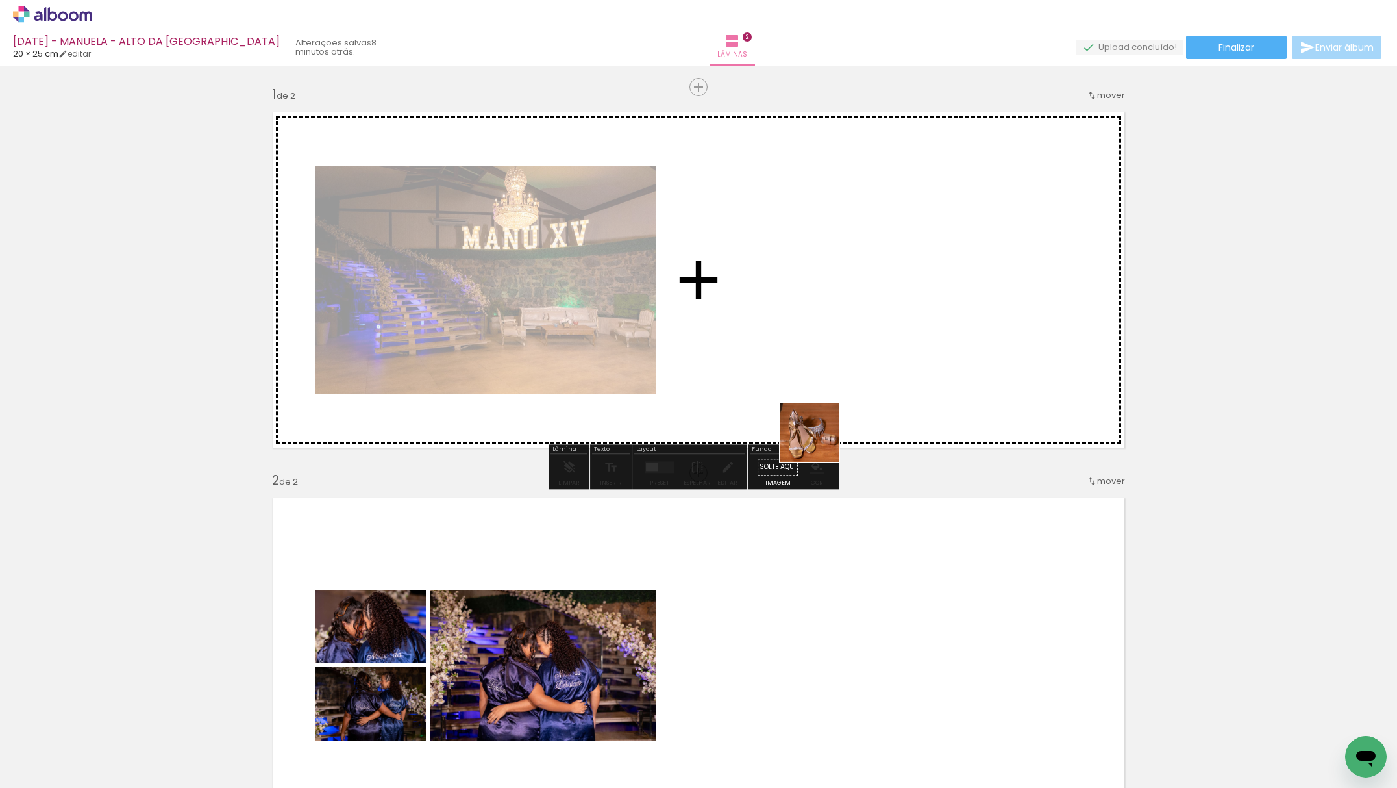
drag, startPoint x: 800, startPoint y: 504, endPoint x: 932, endPoint y: 453, distance: 142.1
click at [860, 303] on quentale-workspace at bounding box center [698, 394] width 1397 height 788
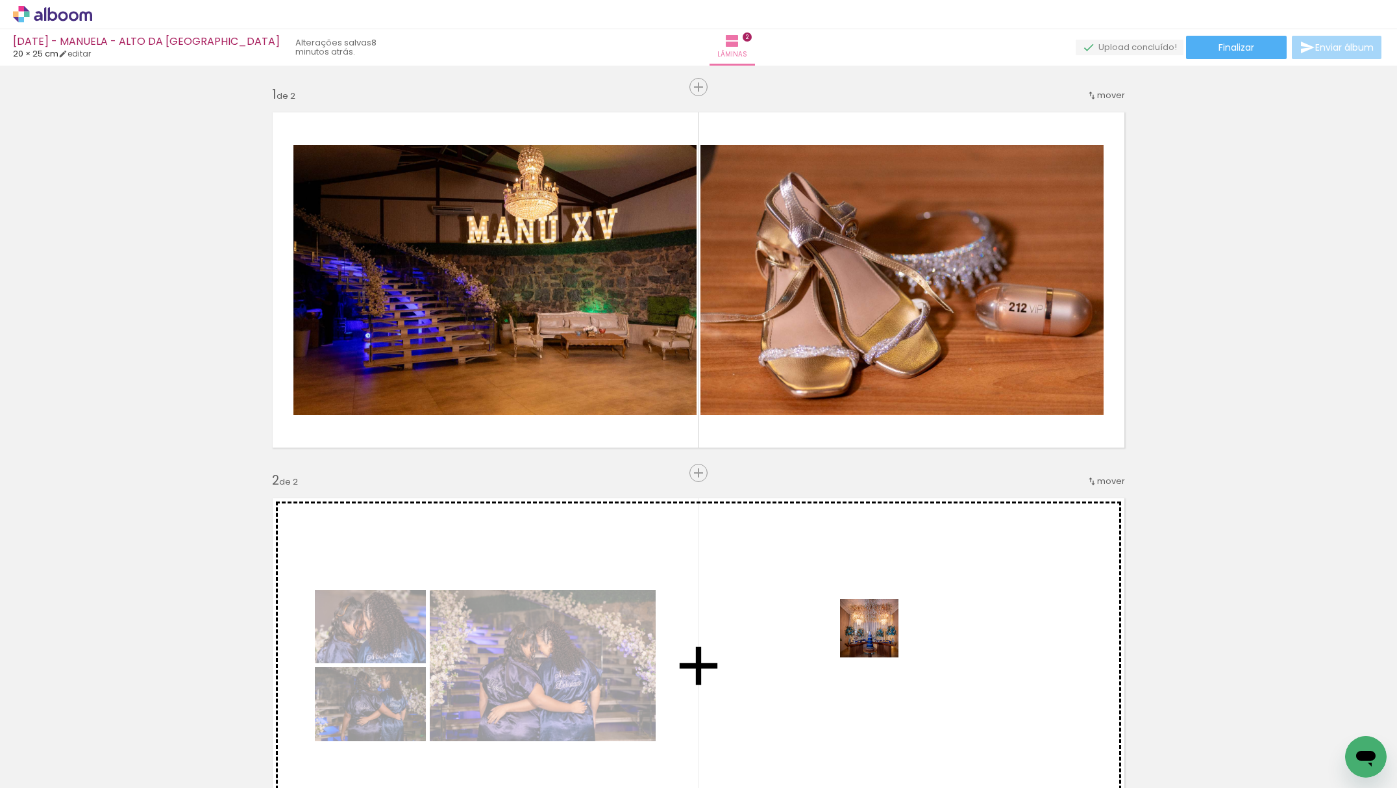
drag, startPoint x: 883, startPoint y: 729, endPoint x: 848, endPoint y: 278, distance: 452.0
click at [829, 230] on quentale-workspace at bounding box center [698, 394] width 1397 height 788
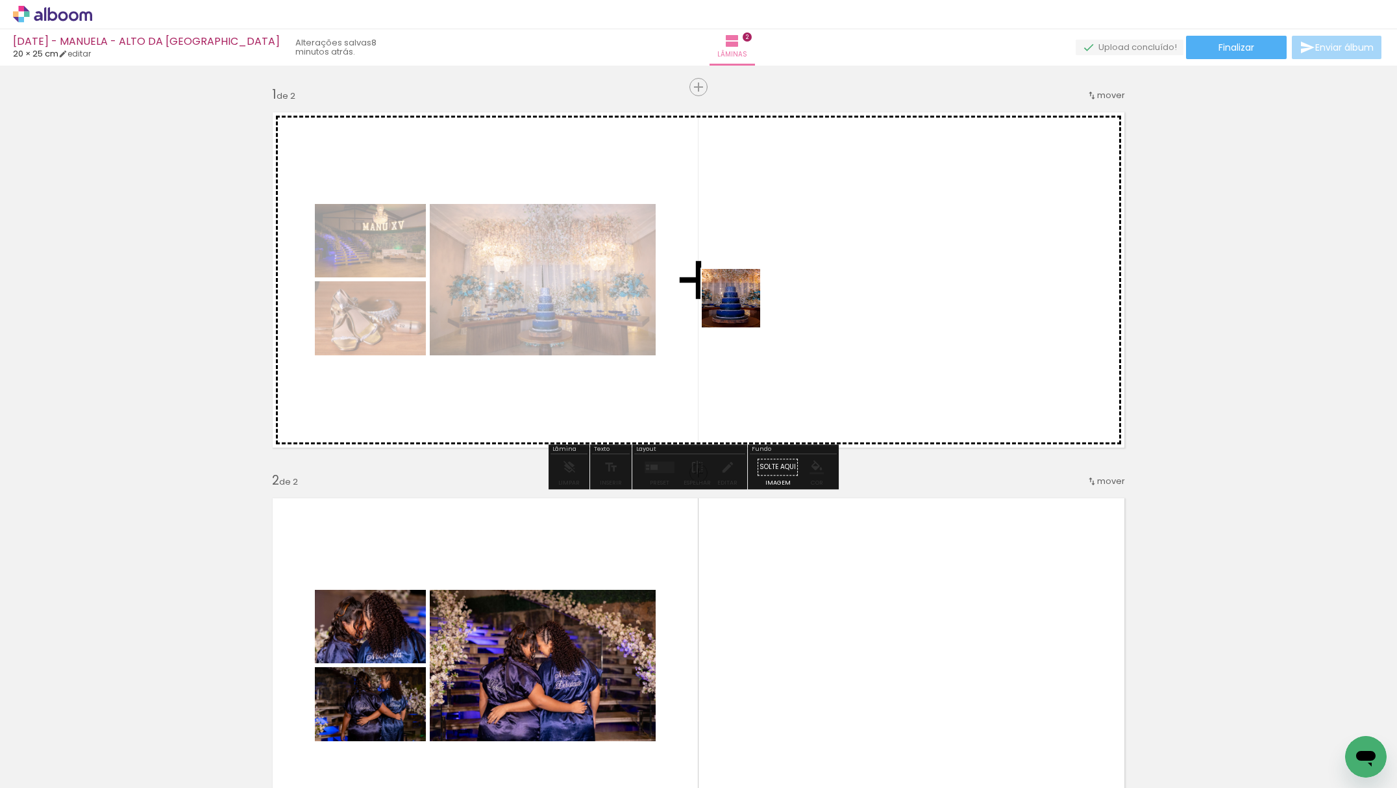
drag, startPoint x: 931, startPoint y: 688, endPoint x: 730, endPoint y: 276, distance: 458.9
click at [730, 284] on quentale-workspace at bounding box center [698, 394] width 1397 height 788
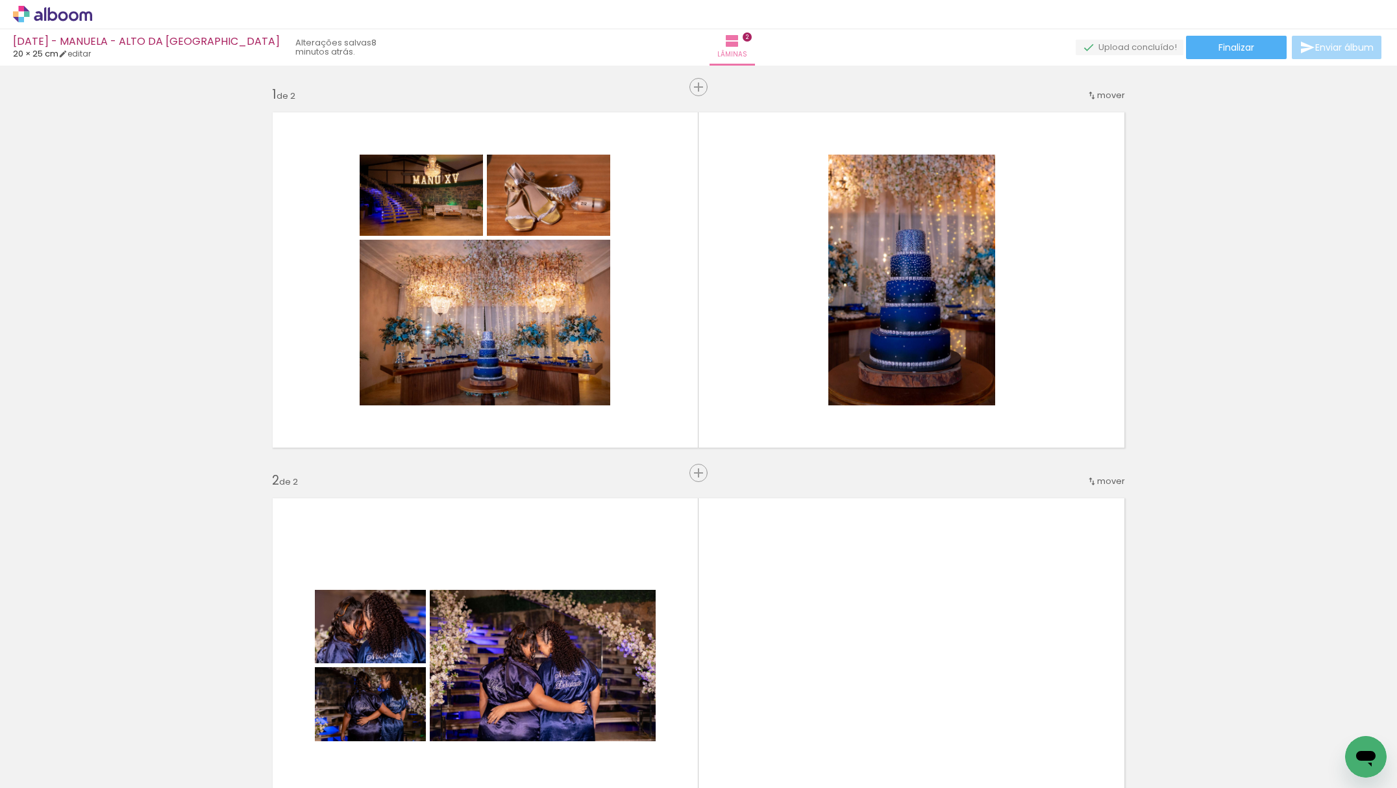
drag, startPoint x: 1000, startPoint y: 751, endPoint x: 992, endPoint y: 470, distance: 281.3
click at [778, 194] on quentale-workspace at bounding box center [698, 394] width 1397 height 788
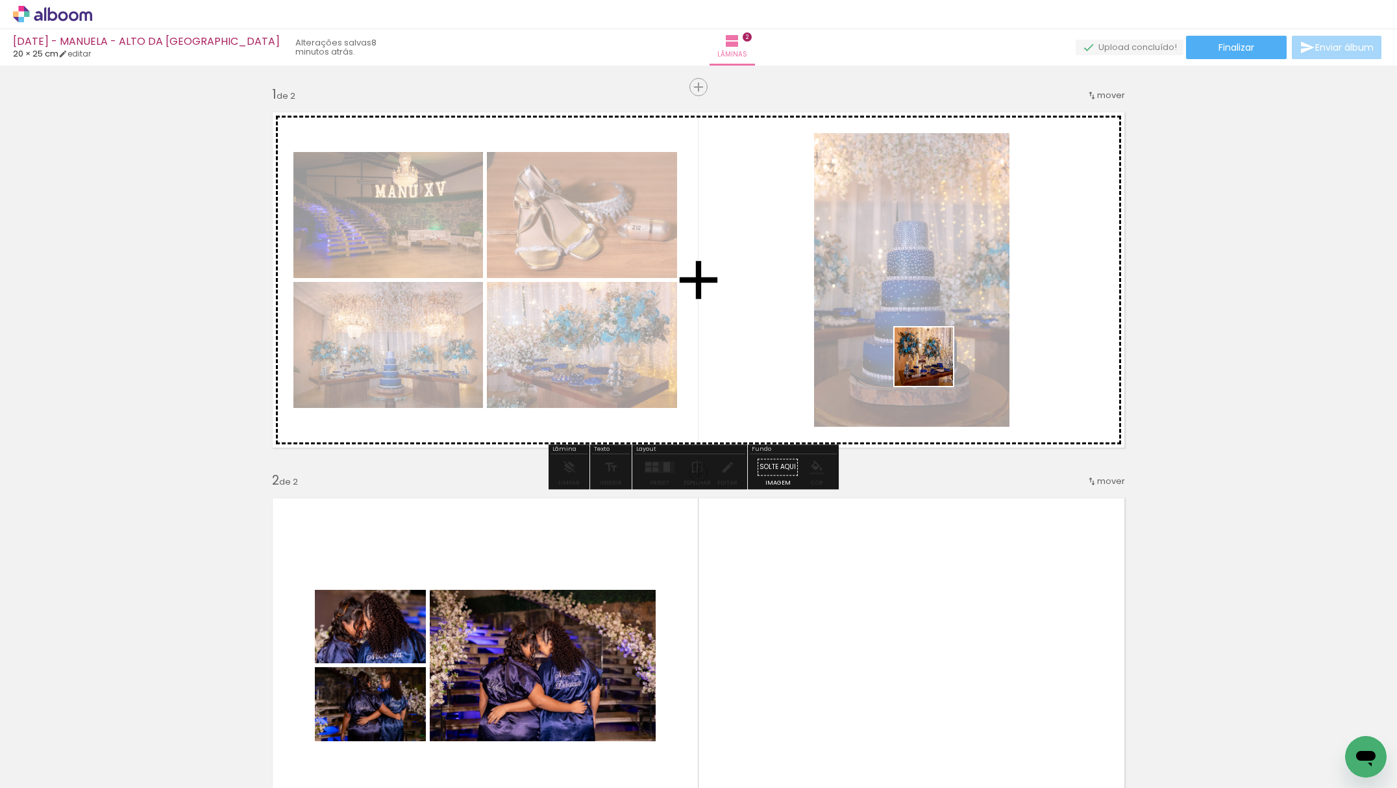
drag, startPoint x: 1084, startPoint y: 743, endPoint x: 1300, endPoint y: 657, distance: 232.0
click at [907, 264] on quentale-workspace at bounding box center [698, 394] width 1397 height 788
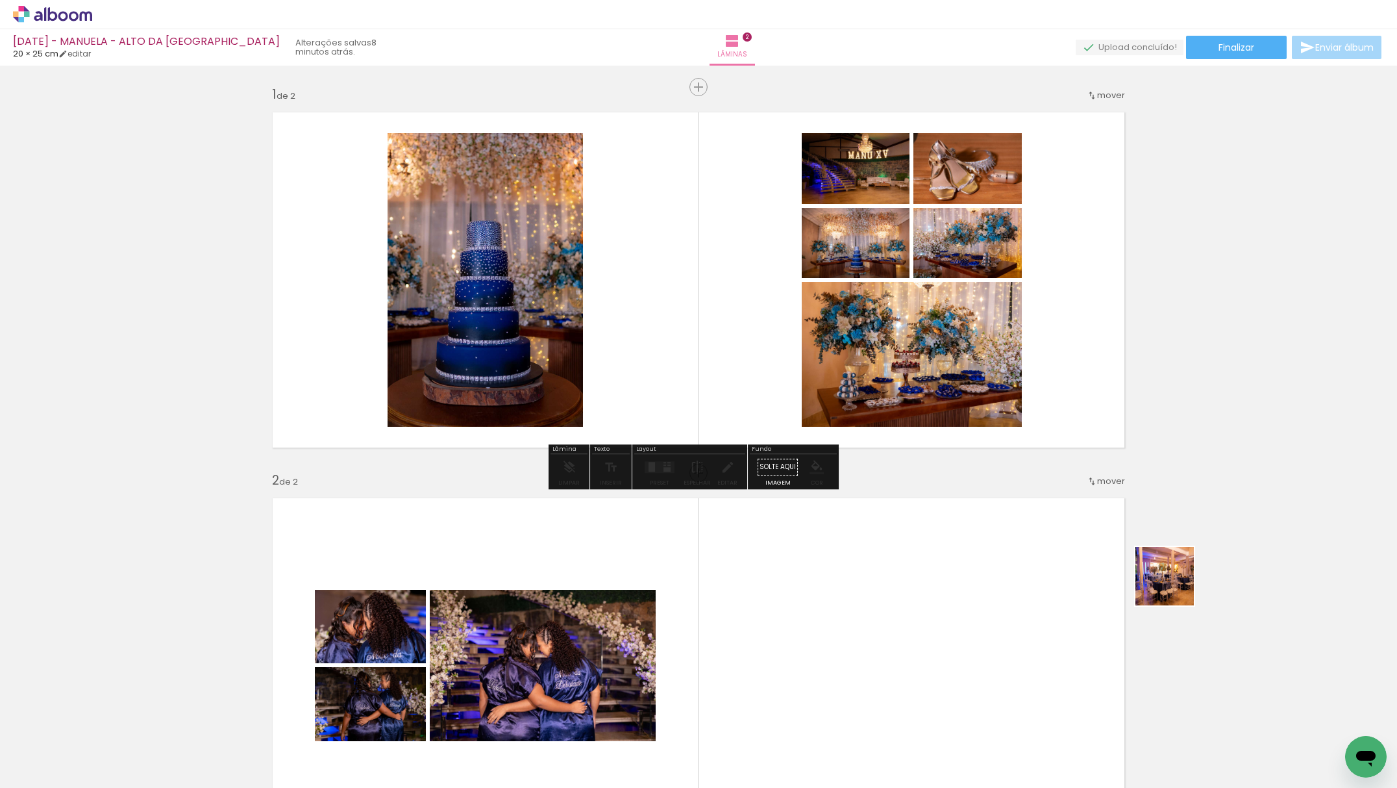
drag, startPoint x: 1270, startPoint y: 725, endPoint x: 487, endPoint y: 590, distance: 794.8
click at [800, 193] on quentale-workspace at bounding box center [698, 394] width 1397 height 788
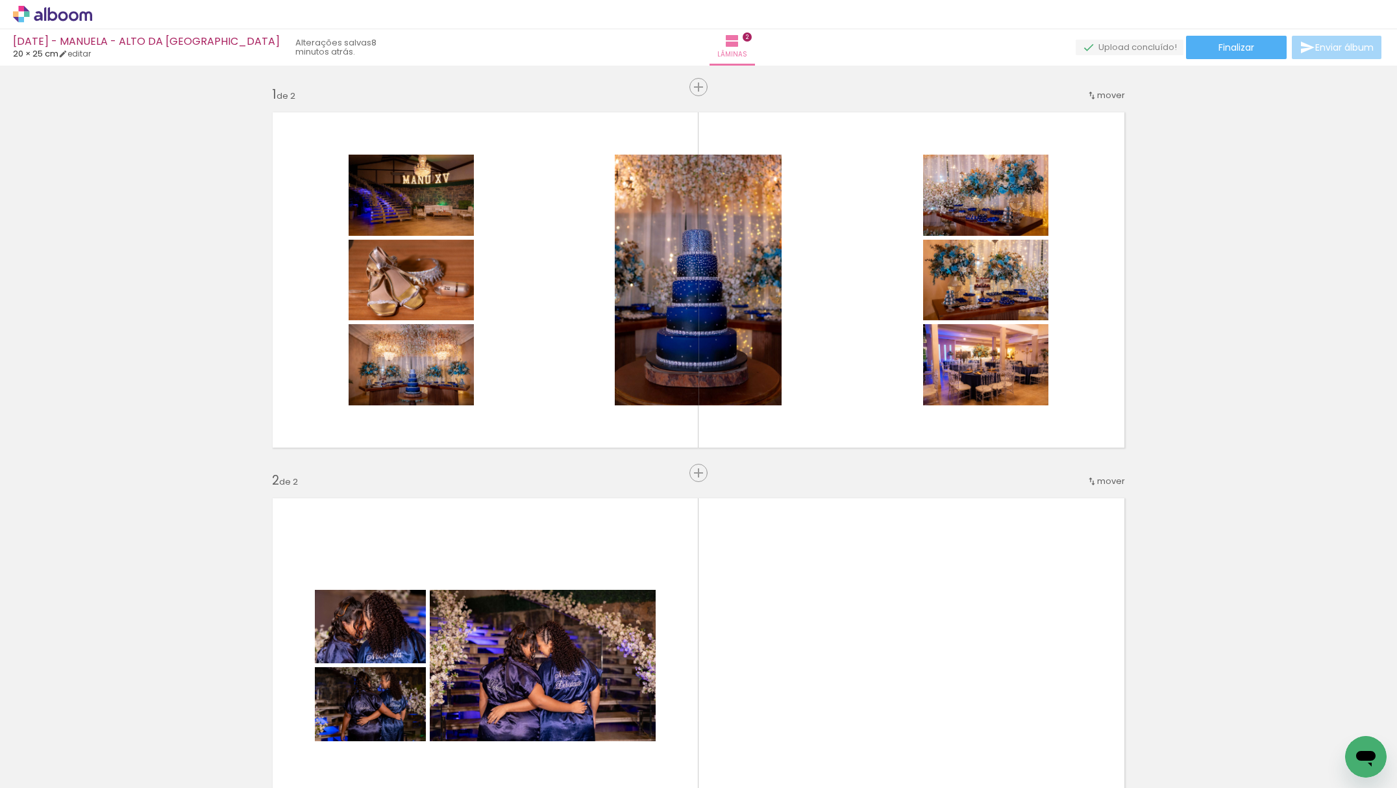
click at [32, 744] on div "Biblioteca 94 fotos Todas as fotos Não utilizadas Adicionar Fotos" at bounding box center [40, 747] width 81 height 64
click at [35, 749] on input "Todas as fotos" at bounding box center [36, 748] width 49 height 11
click at [0, 0] on slot "Não utilizadas" at bounding box center [0, 0] width 0 height 0
type input "Não utilizadas"
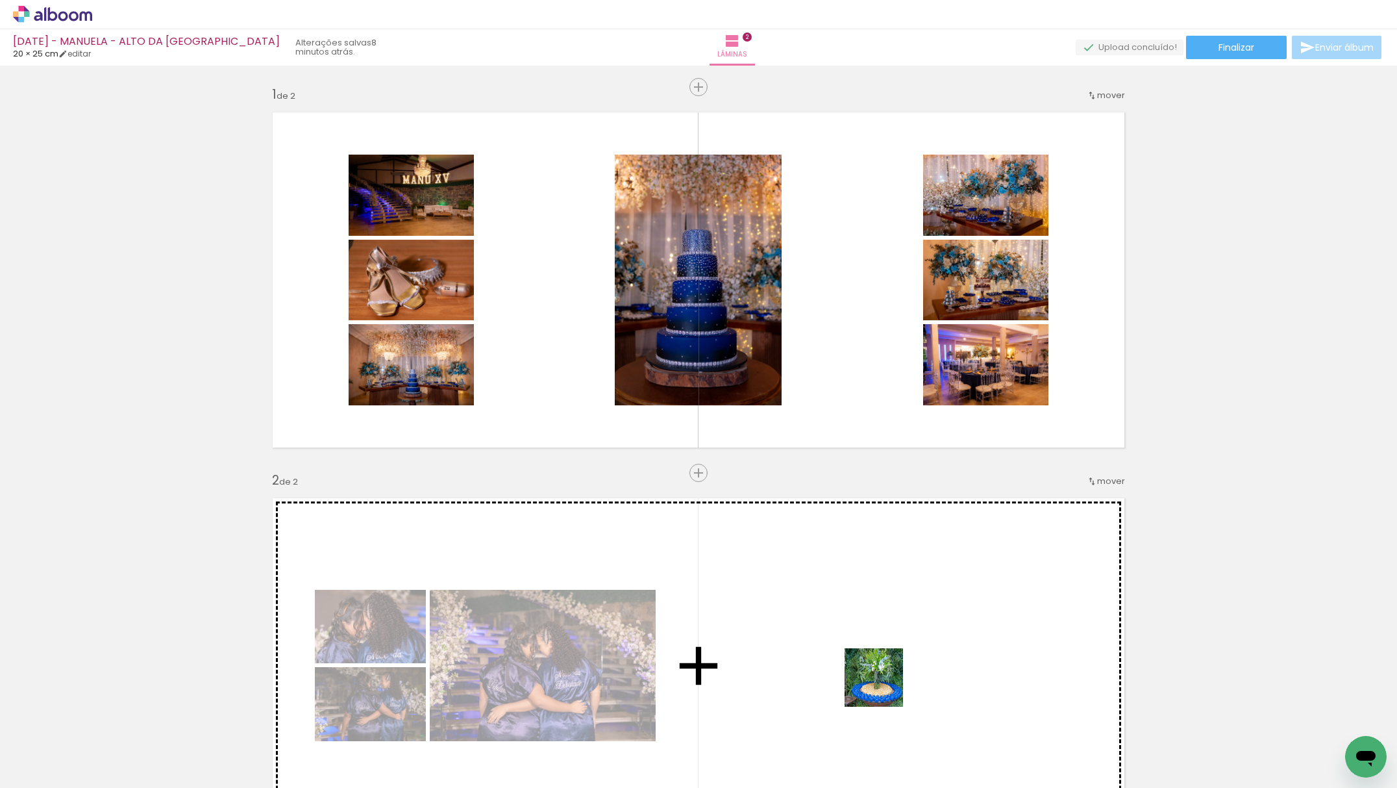
drag, startPoint x: 860, startPoint y: 744, endPoint x: 888, endPoint y: 301, distance: 443.1
click at [894, 225] on quentale-workspace at bounding box center [698, 394] width 1397 height 788
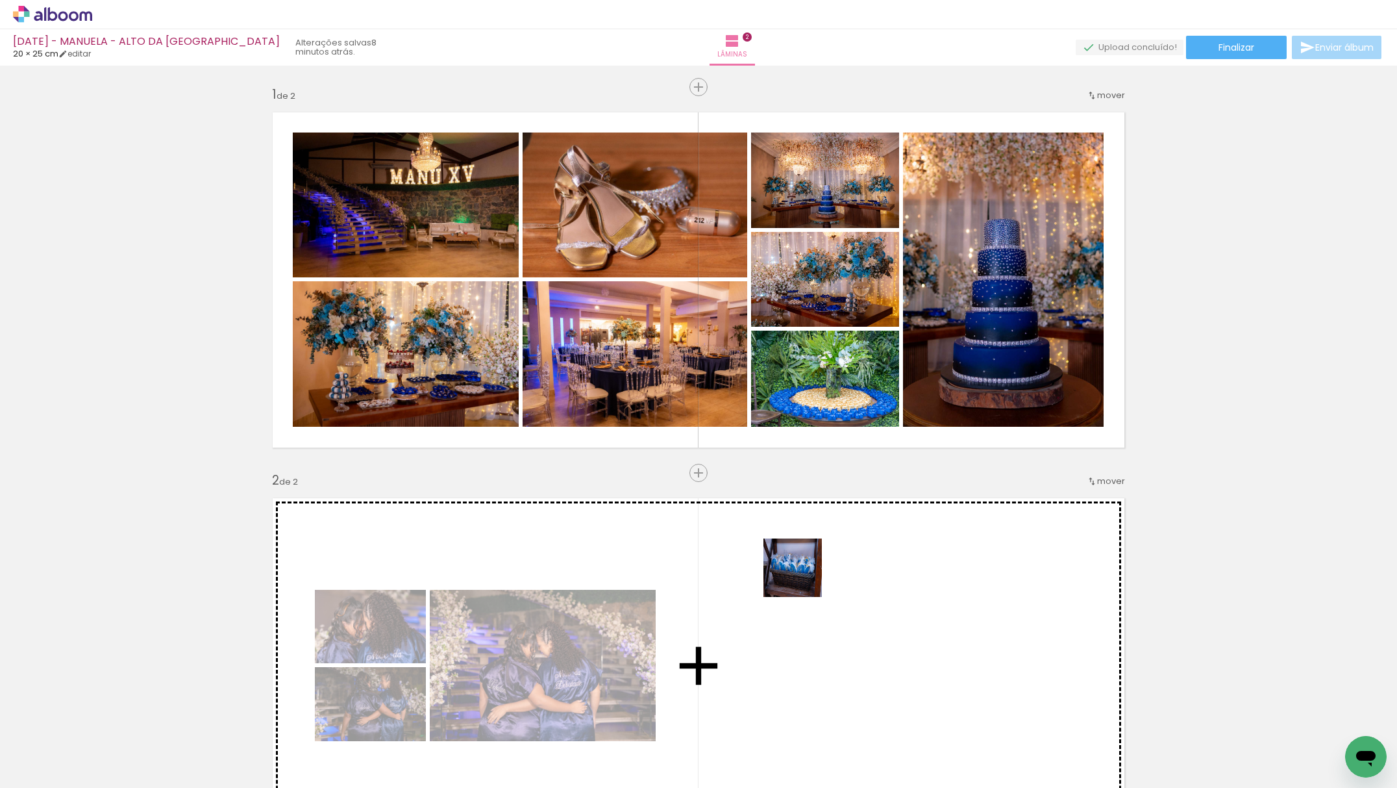
drag, startPoint x: 814, startPoint y: 710, endPoint x: 660, endPoint y: 505, distance: 256.5
click at [712, 261] on quentale-workspace at bounding box center [698, 394] width 1397 height 788
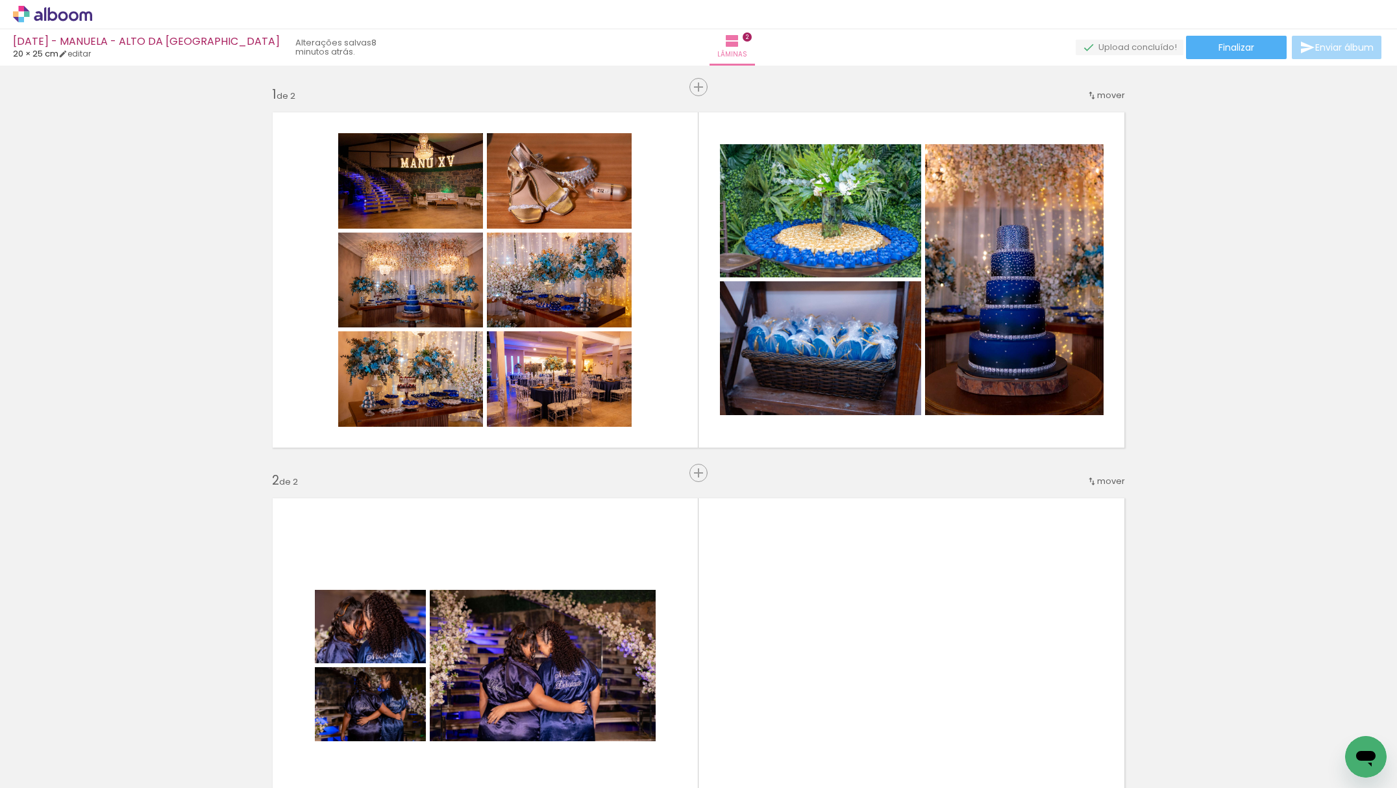
scroll to position [0, 4122]
drag, startPoint x: 985, startPoint y: 577, endPoint x: 1025, endPoint y: 531, distance: 61.3
click at [985, 577] on quentale-layouter at bounding box center [699, 665] width 870 height 353
click at [1323, 103] on div "Inserir lâmina 1 de 2 Inserir lâmina 2 de 2" at bounding box center [698, 649] width 1397 height 1158
click at [869, 571] on quentale-layouter at bounding box center [699, 665] width 870 height 353
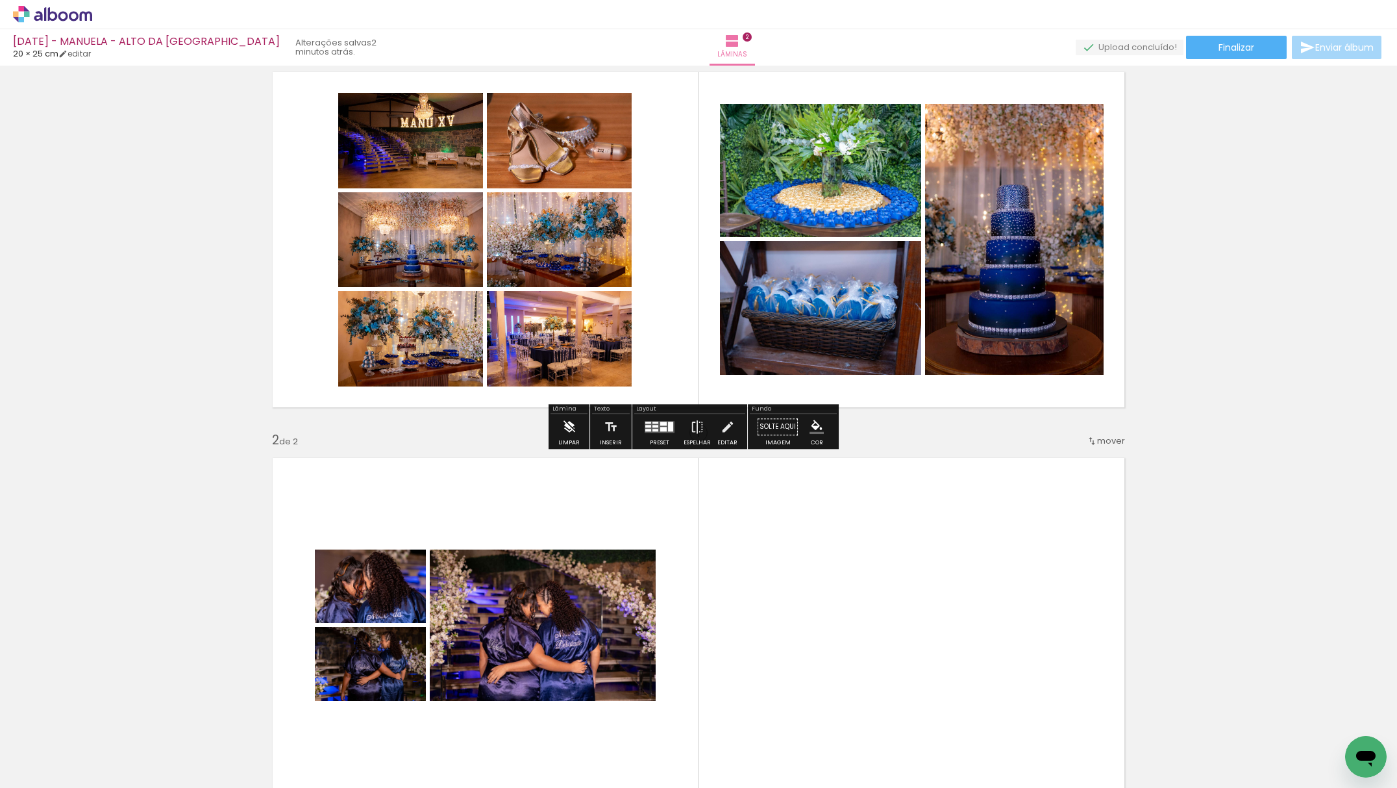
scroll to position [86, 0]
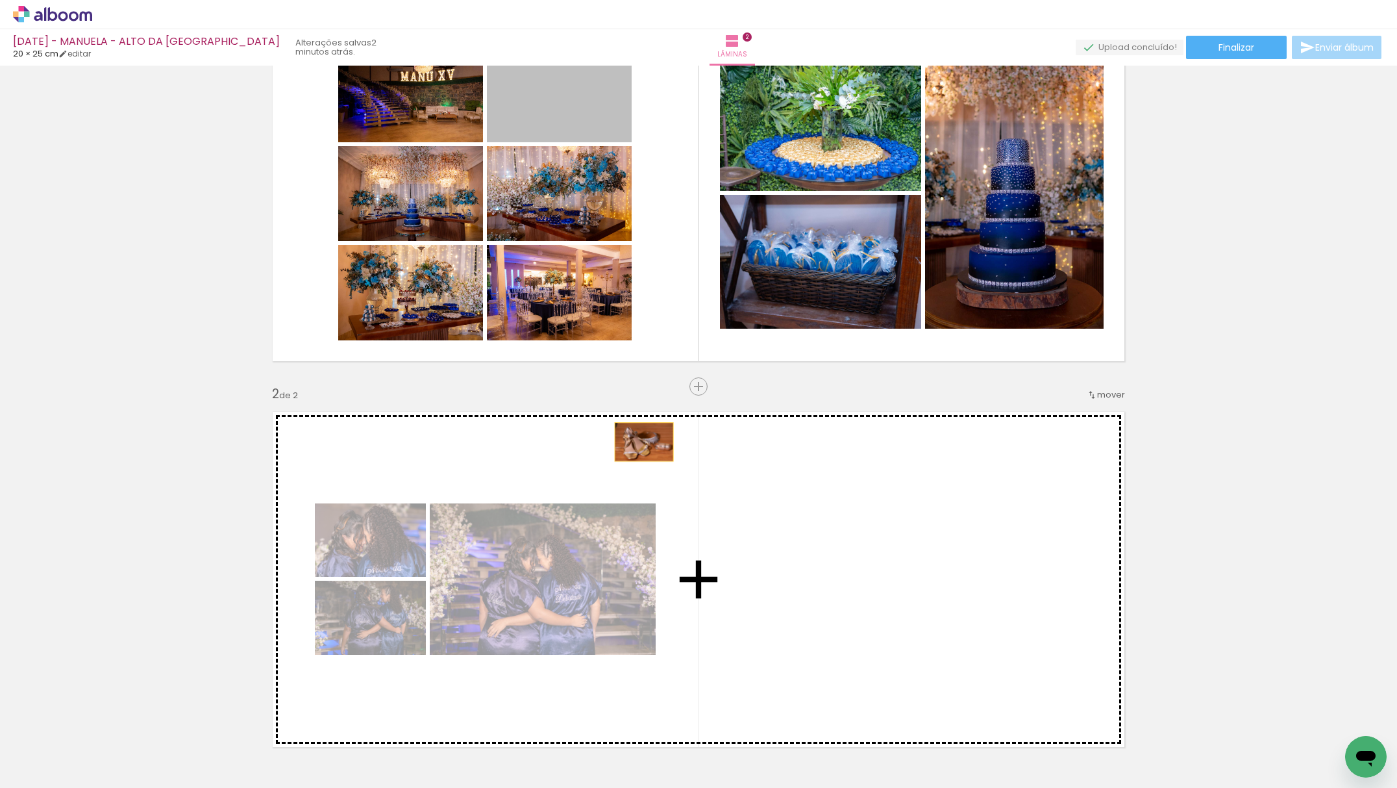
drag, startPoint x: 577, startPoint y: 120, endPoint x: 631, endPoint y: 448, distance: 332.4
click at [635, 451] on div "Inserir lâmina 1 de 2 Inserir lâmina 2 de 2" at bounding box center [698, 563] width 1397 height 1158
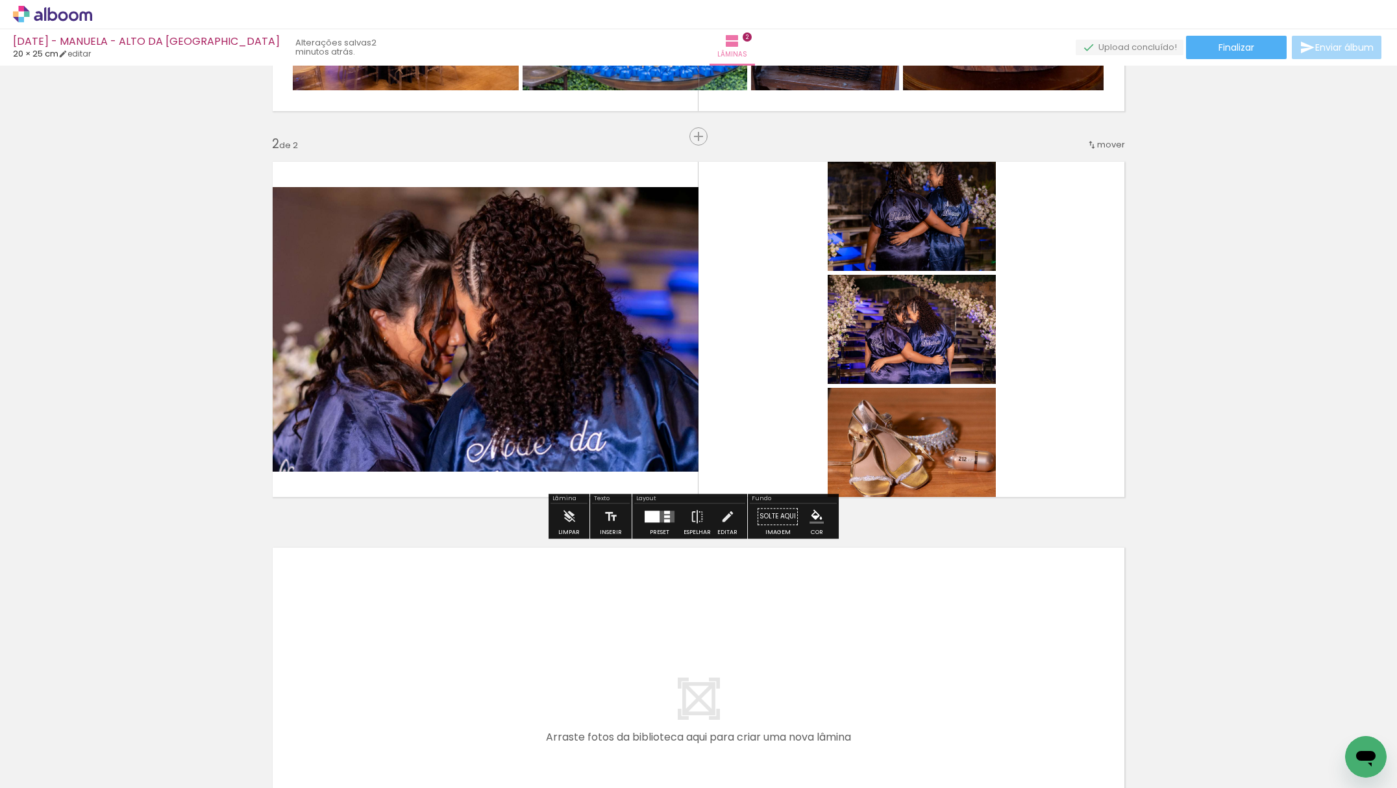
scroll to position [346, 0]
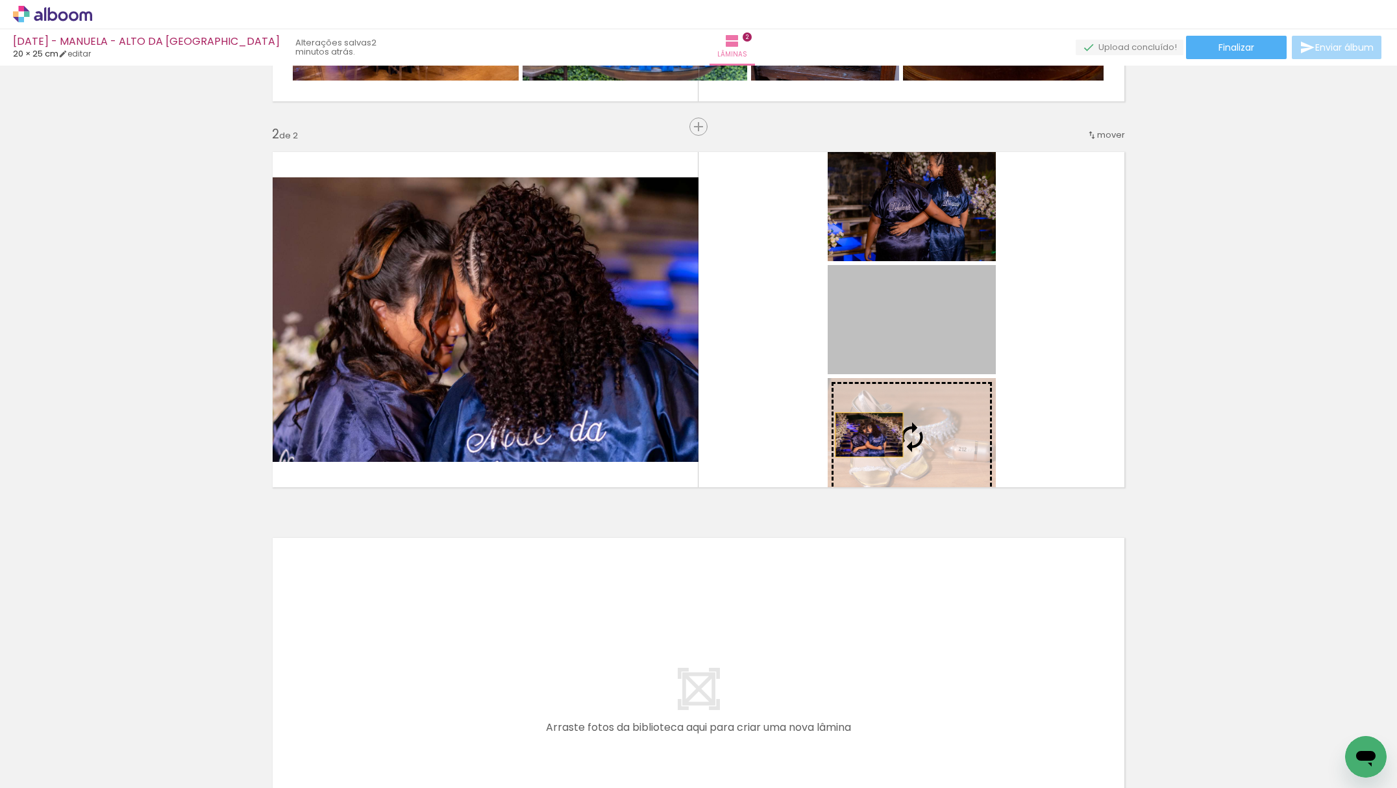
drag, startPoint x: 920, startPoint y: 330, endPoint x: 519, endPoint y: 670, distance: 525.7
click at [519, 670] on div "Inserir lâmina 1 de 2 Inserir lâmina 2 de 2" at bounding box center [698, 303] width 1397 height 1158
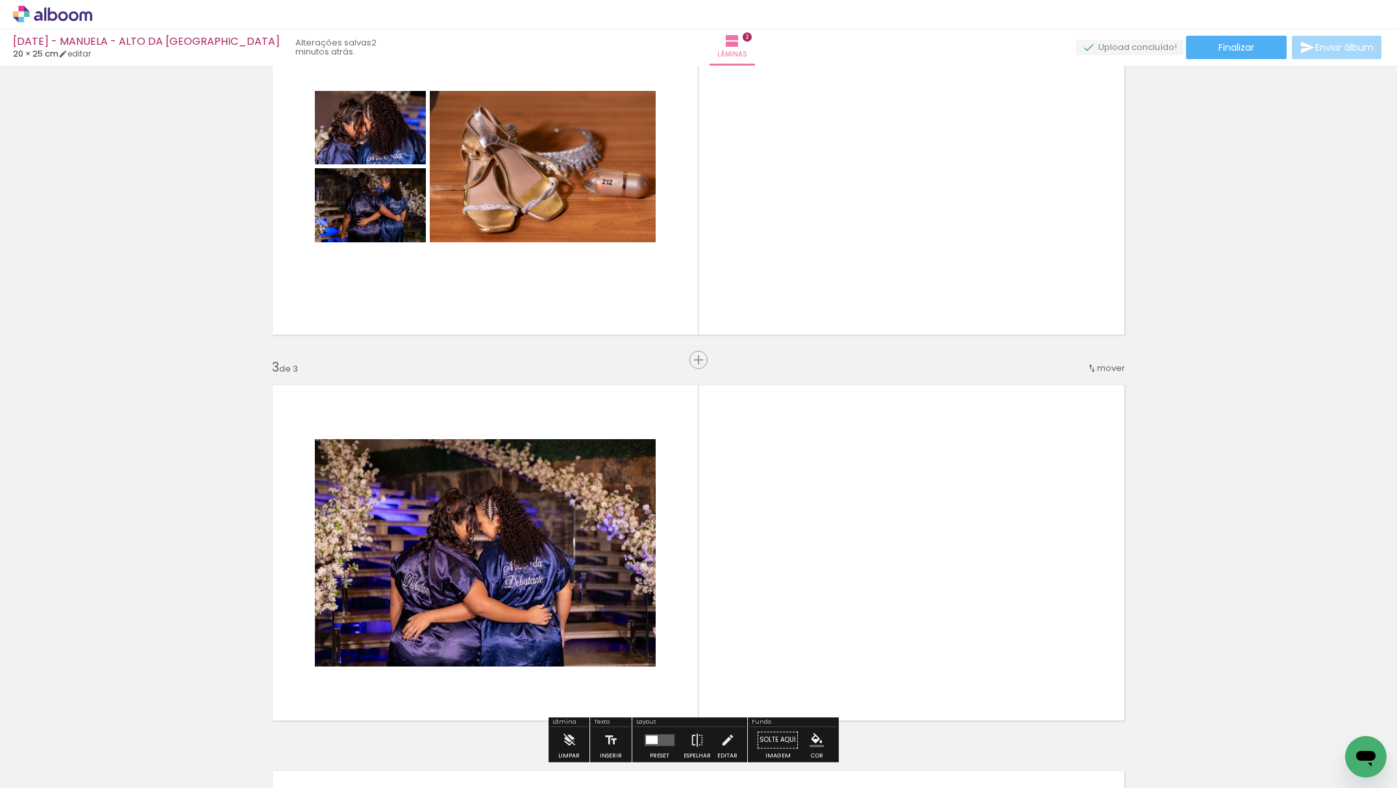
scroll to position [492, 0]
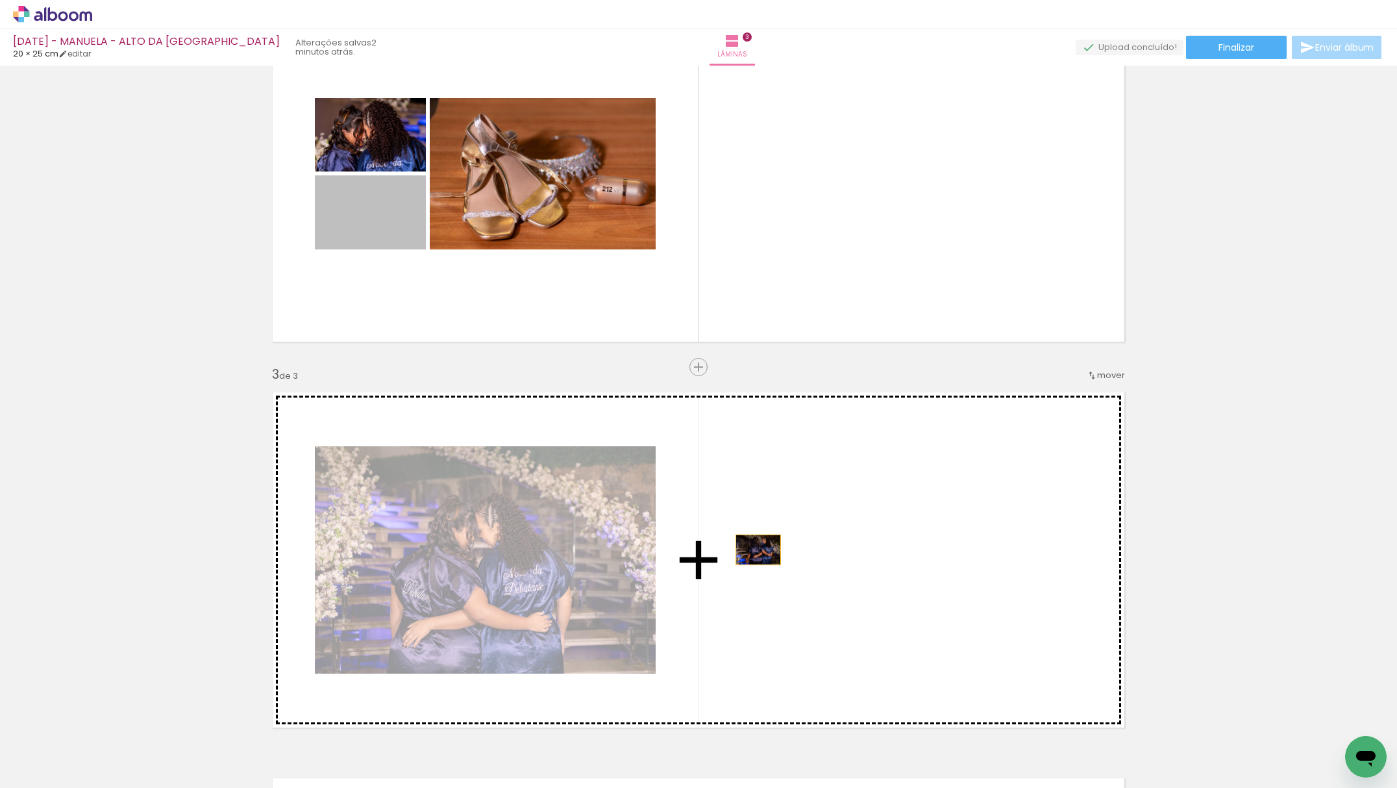
click at [783, 560] on div "Inserir lâmina 1 de 3 Inserir lâmina 2 de 3 Inserir lâmina 3 de 3" at bounding box center [698, 351] width 1397 height 1544
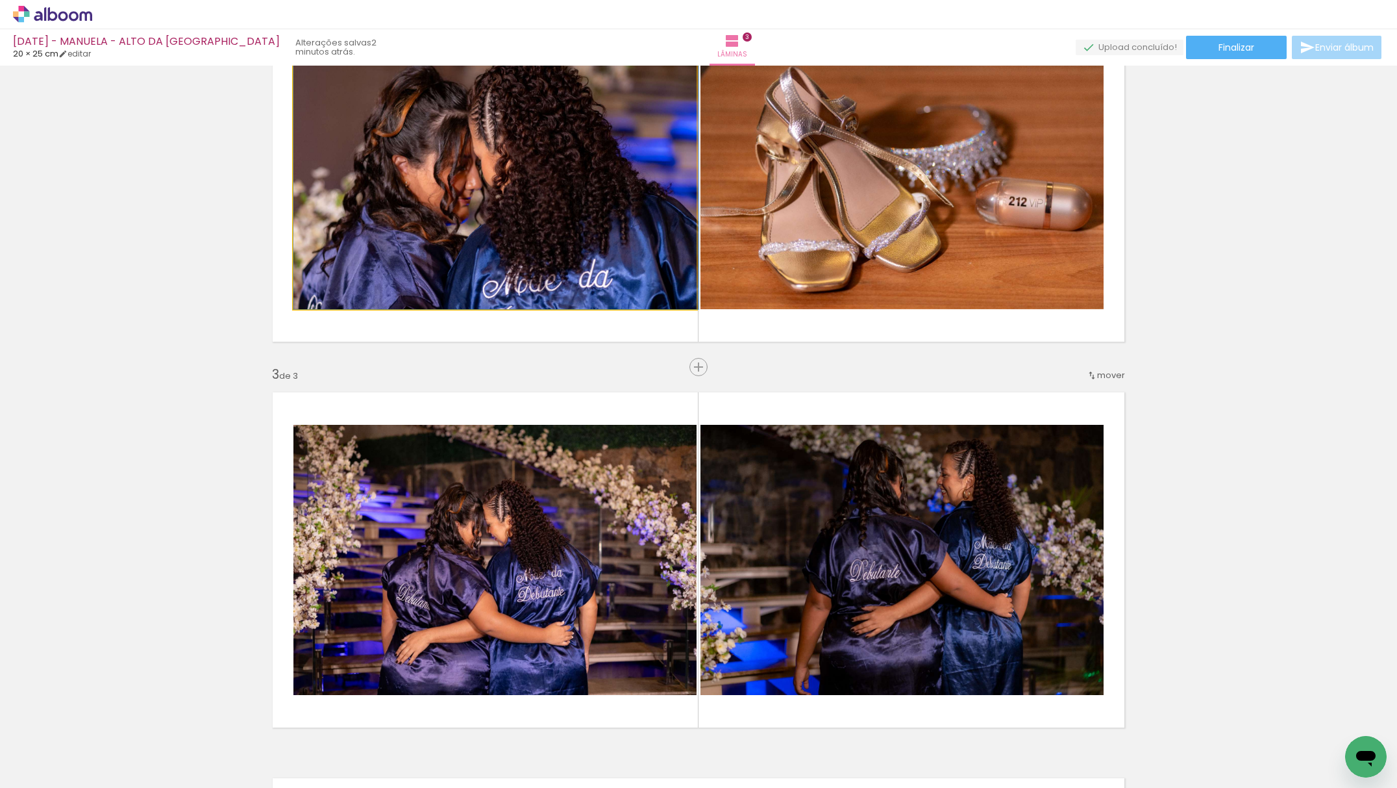
drag, startPoint x: 386, startPoint y: 205, endPoint x: 502, endPoint y: 507, distance: 323.0
click at [503, 510] on div "Inserir lâmina 1 de 3 Inserir lâmina 2 de 3 Inserir lâmina 3 de 3" at bounding box center [698, 351] width 1397 height 1544
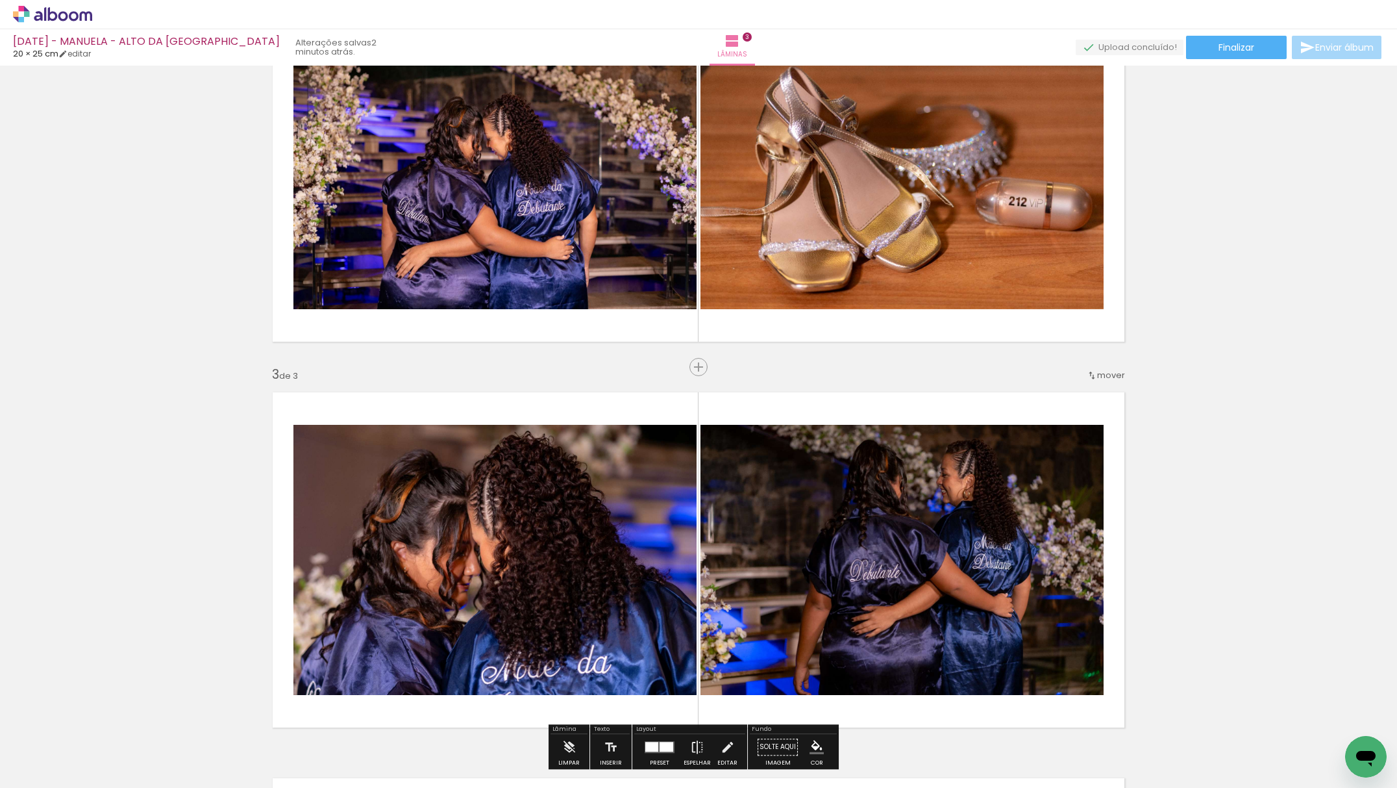
drag, startPoint x: 520, startPoint y: 336, endPoint x: 629, endPoint y: 487, distance: 186.2
click at [629, 487] on div "Inserir lâmina 1 de 3 Inserir lâmina 2 de 3 Inserir lâmina 3 de 3" at bounding box center [698, 351] width 1397 height 1544
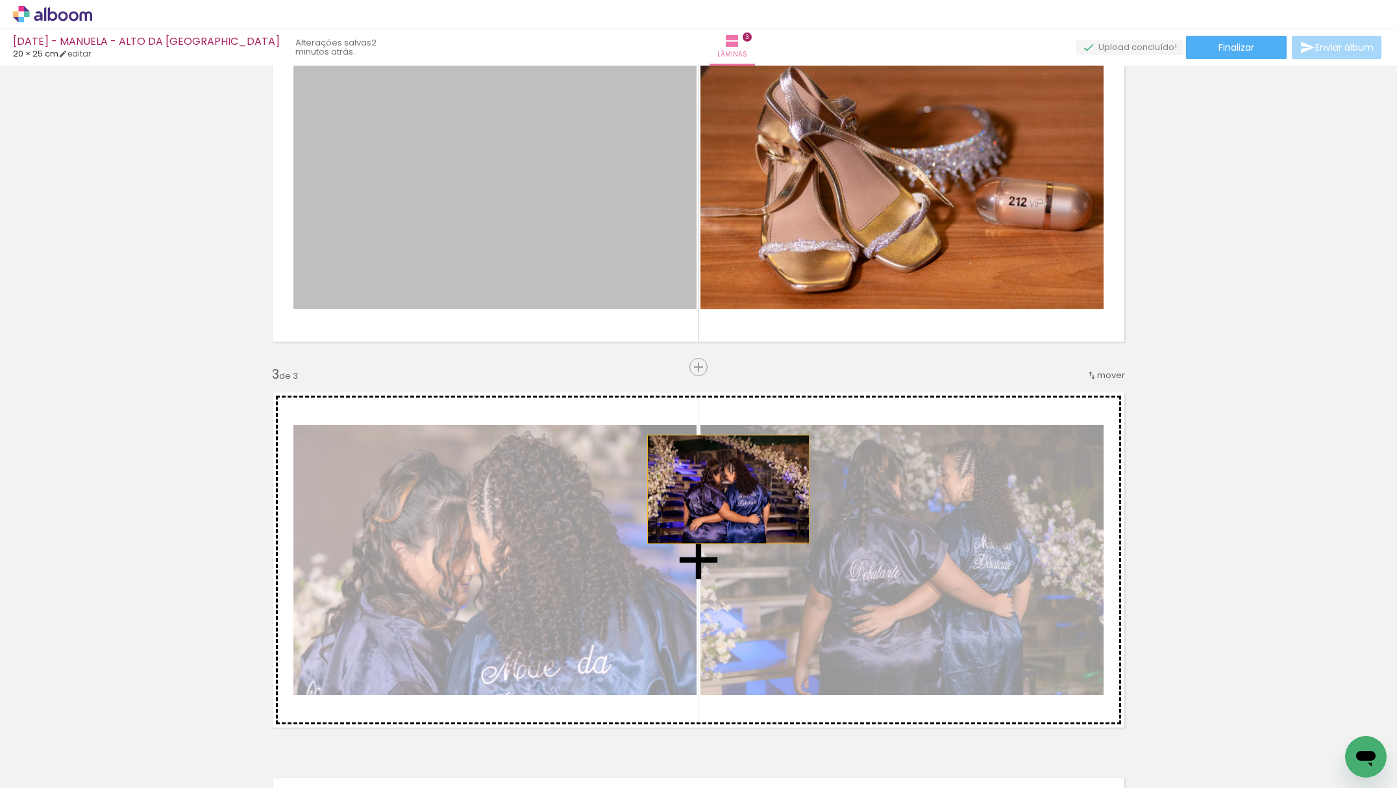
drag, startPoint x: 548, startPoint y: 201, endPoint x: 709, endPoint y: 479, distance: 321.2
click at [722, 492] on div "Inserir lâmina 1 de 3 Inserir lâmina 2 de 3 Inserir lâmina 3 de 3" at bounding box center [698, 351] width 1397 height 1544
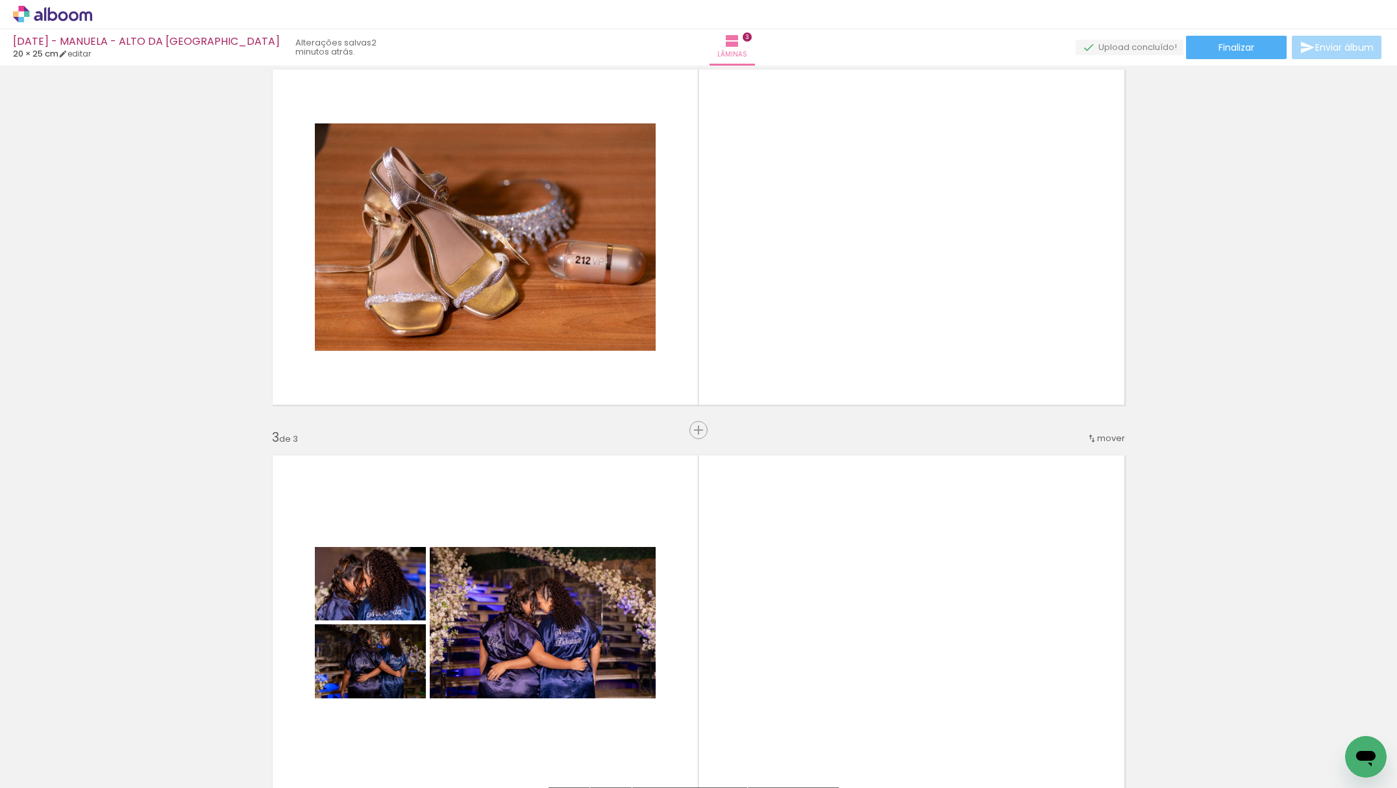
scroll to position [318, 0]
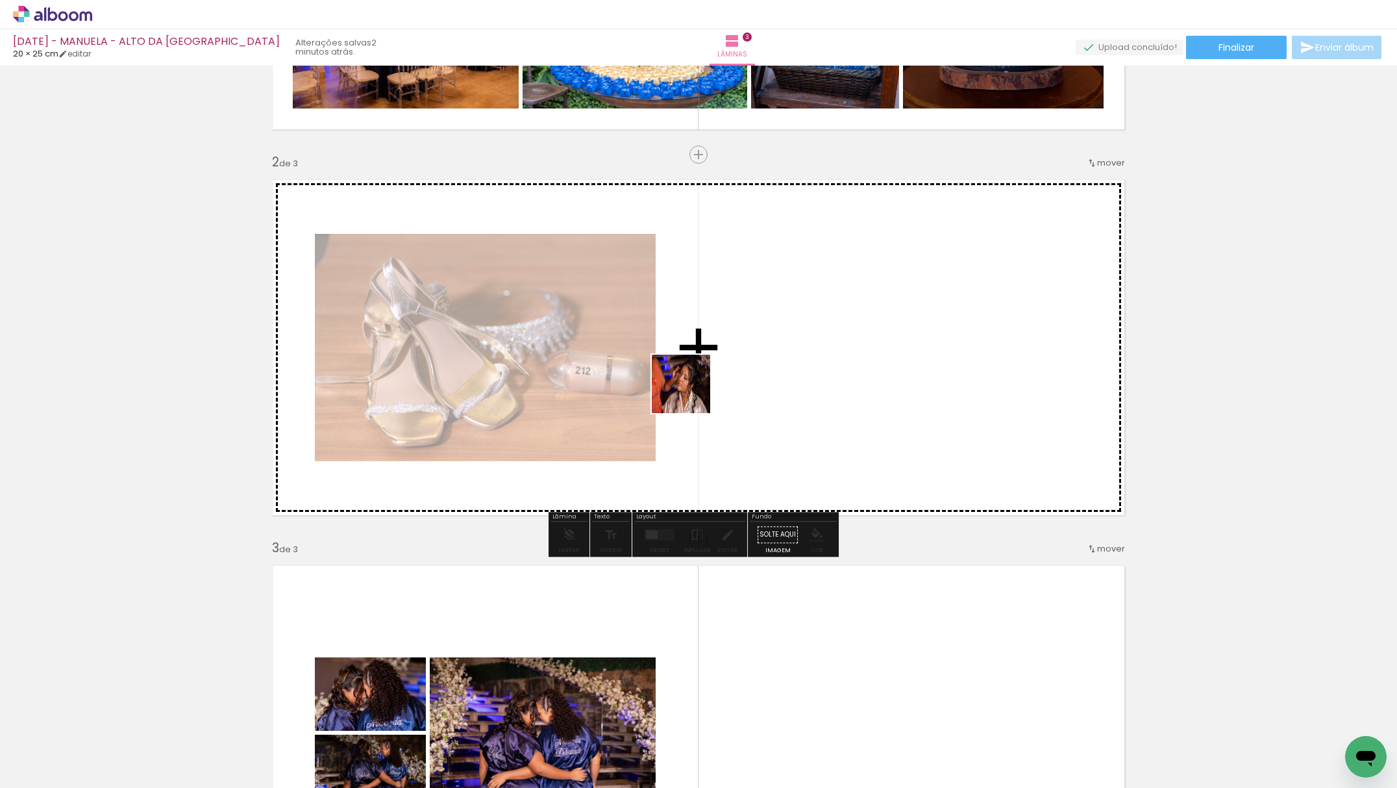
drag, startPoint x: 142, startPoint y: 747, endPoint x: 460, endPoint y: 614, distance: 345.5
click at [720, 368] on quentale-workspace at bounding box center [698, 394] width 1397 height 788
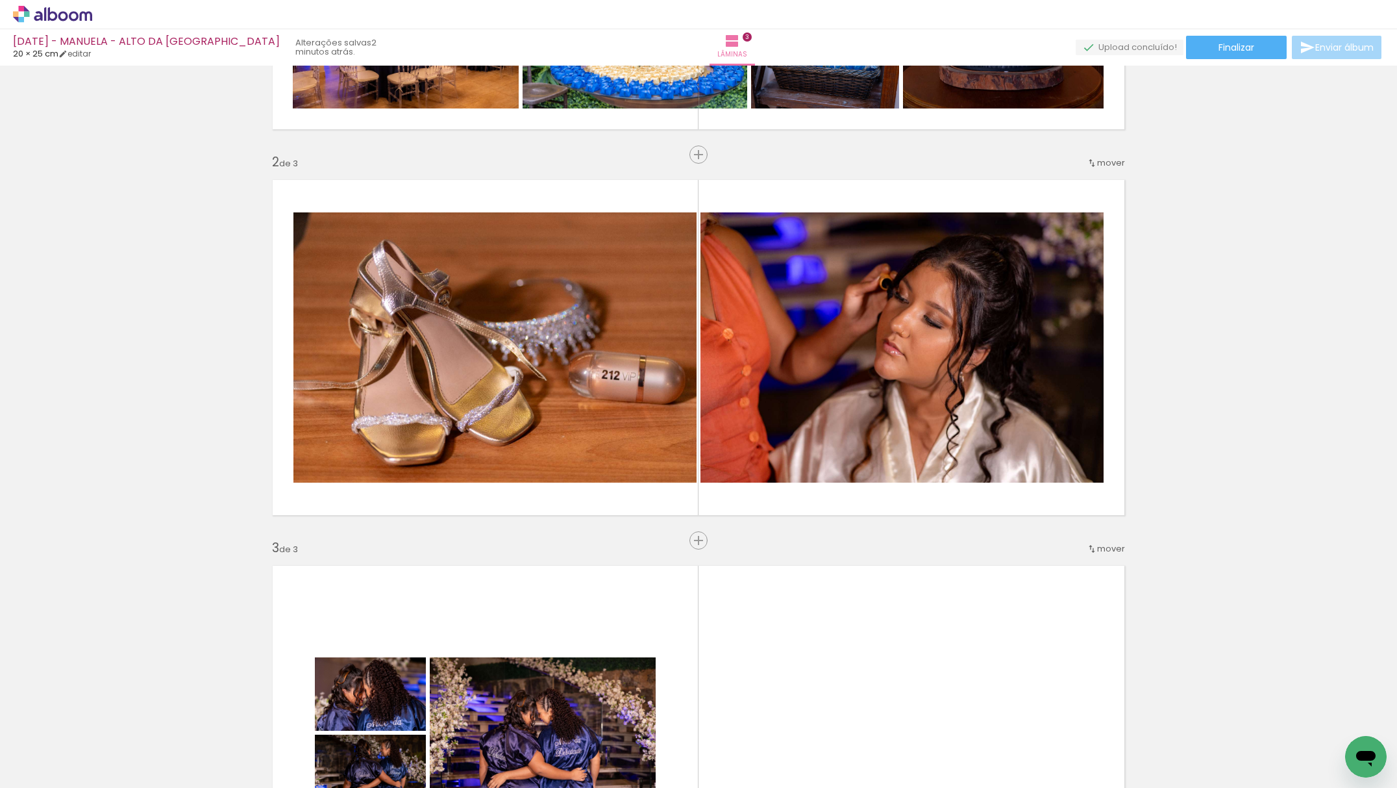
drag, startPoint x: 136, startPoint y: 739, endPoint x: 352, endPoint y: 577, distance: 270.4
click at [531, 286] on quentale-workspace at bounding box center [698, 394] width 1397 height 788
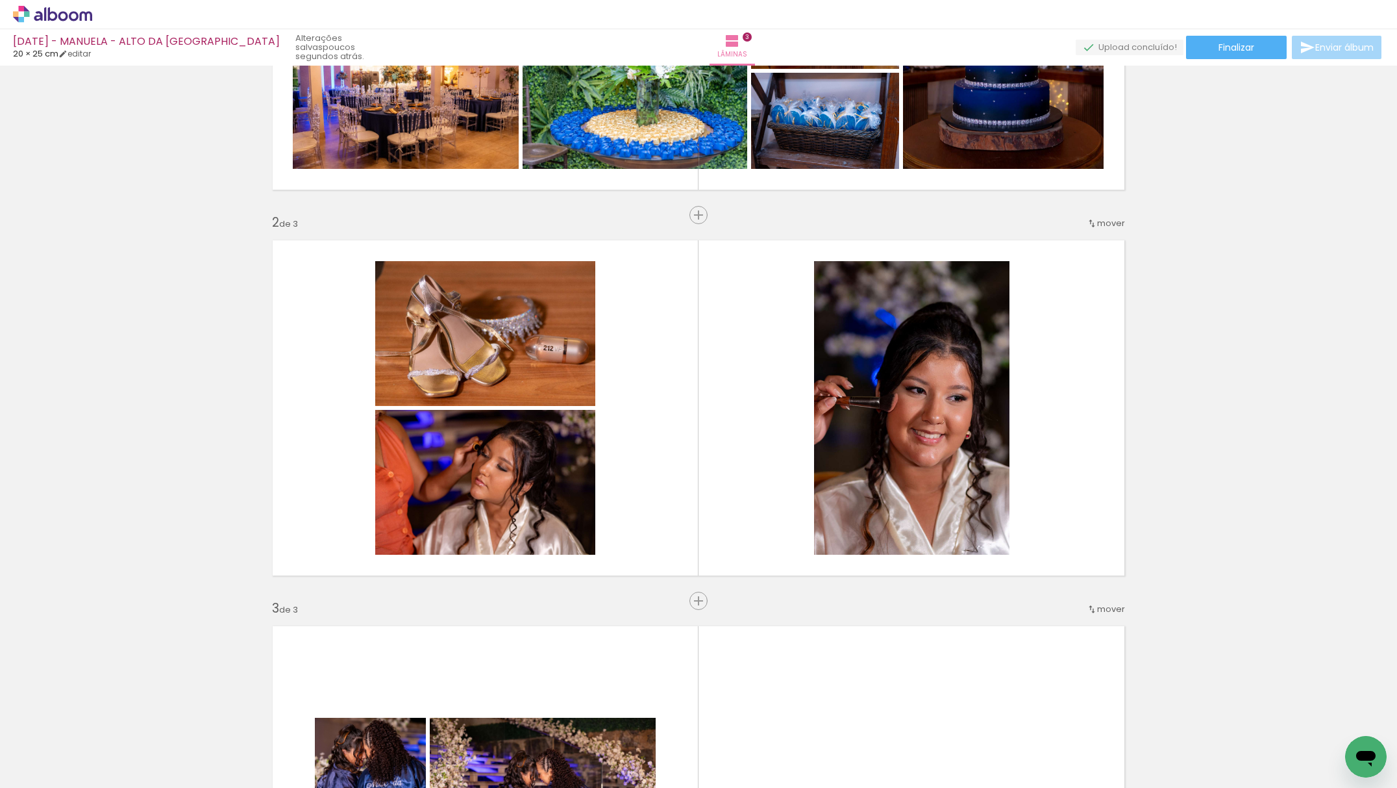
scroll to position [232, 0]
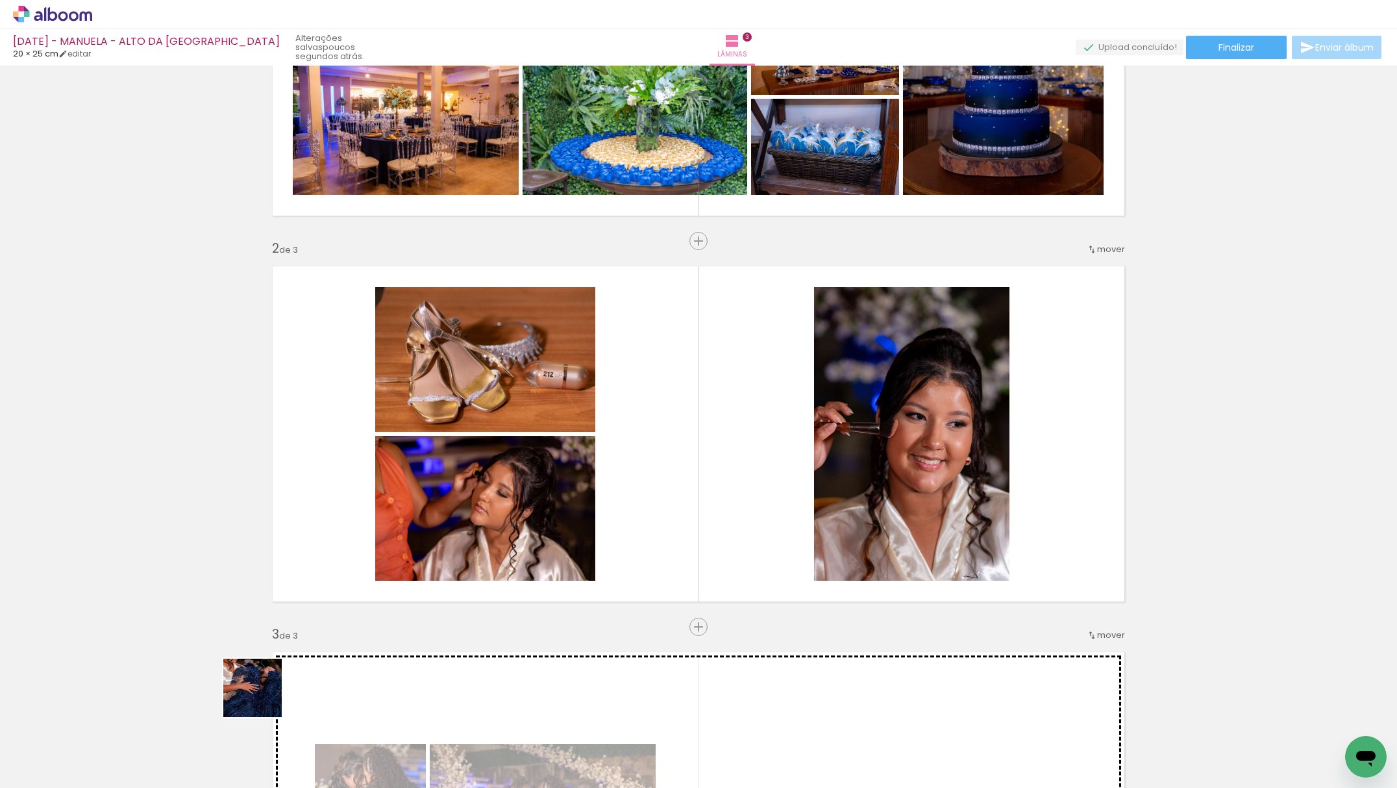
drag, startPoint x: 237, startPoint y: 726, endPoint x: 309, endPoint y: 671, distance: 90.4
click at [538, 435] on quentale-workspace at bounding box center [698, 394] width 1397 height 788
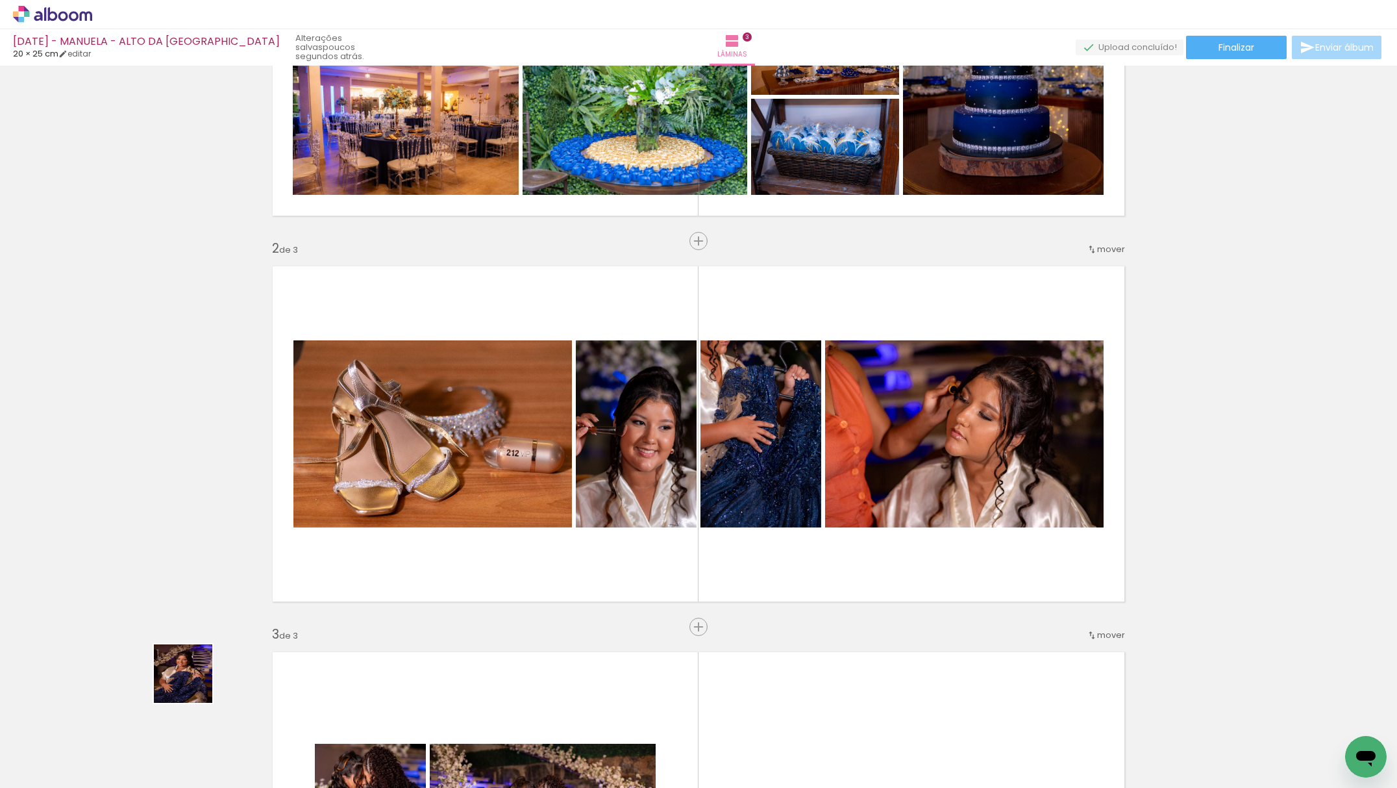
drag, startPoint x: 193, startPoint y: 683, endPoint x: 440, endPoint y: 473, distance: 324.4
click at [432, 478] on quentale-workspace at bounding box center [698, 394] width 1397 height 788
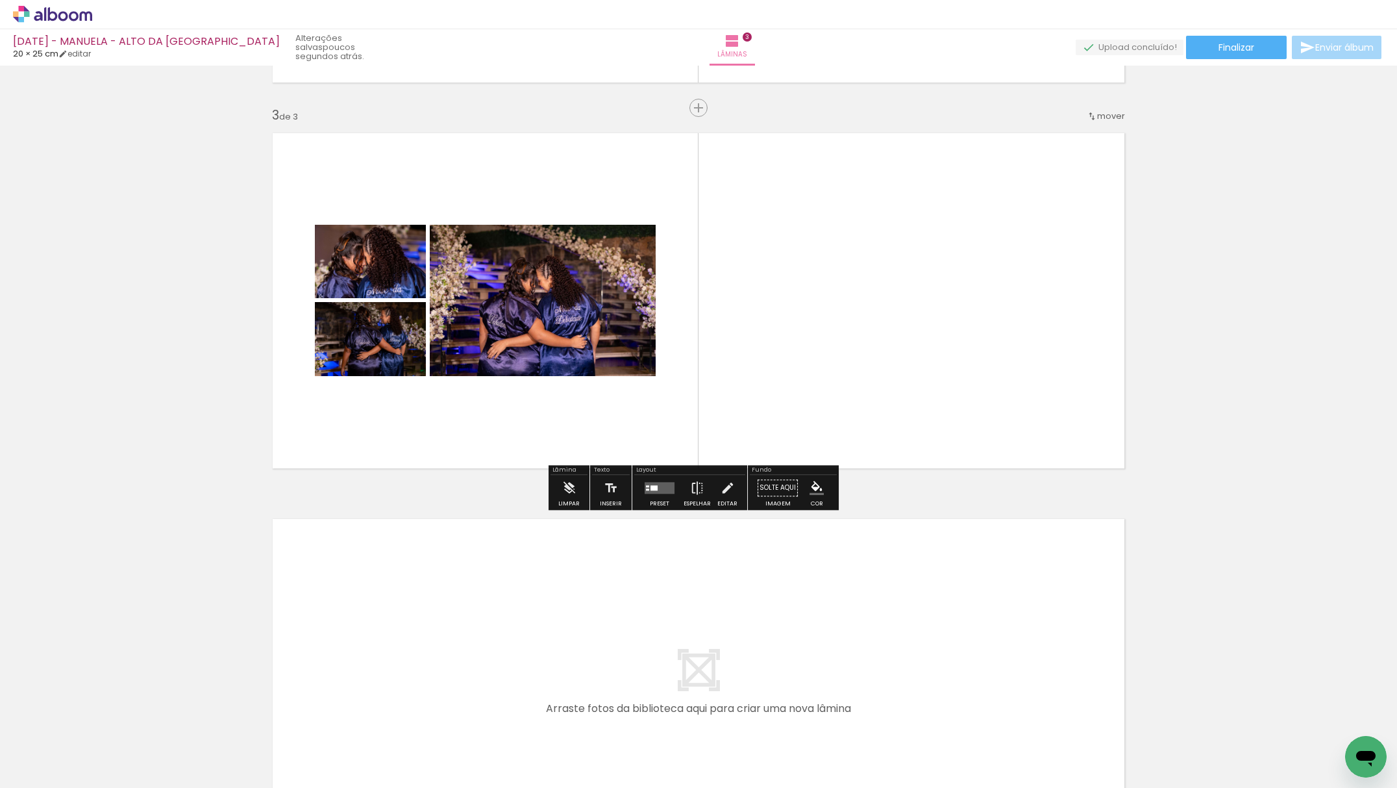
scroll to position [751, 0]
drag, startPoint x: 129, startPoint y: 733, endPoint x: 335, endPoint y: 582, distance: 255.6
click at [335, 582] on quentale-workspace at bounding box center [698, 394] width 1397 height 788
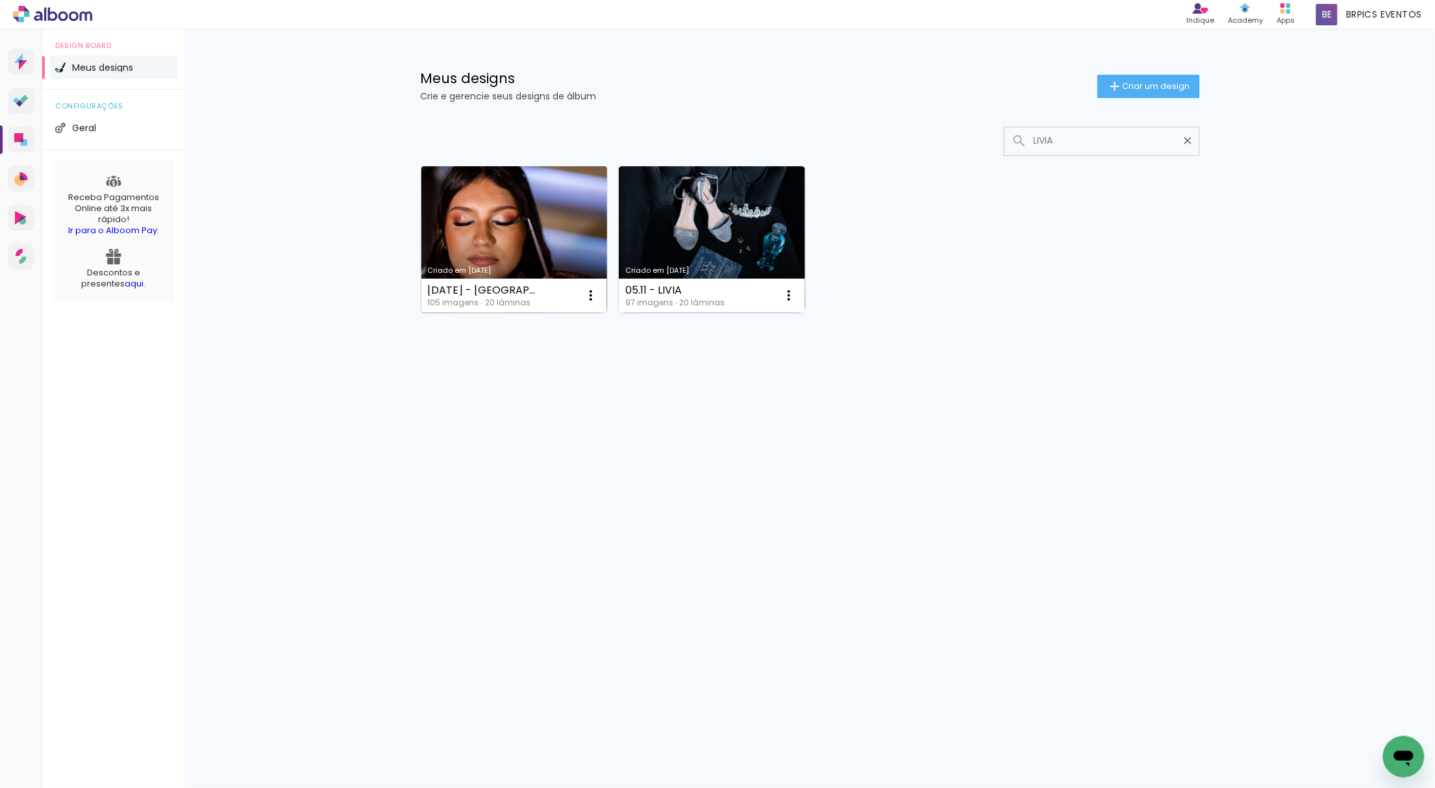
type input "LIVIA"
type paper-input "LIVIA"
click at [448, 216] on link "Criado em [DATE]" at bounding box center [514, 239] width 186 height 147
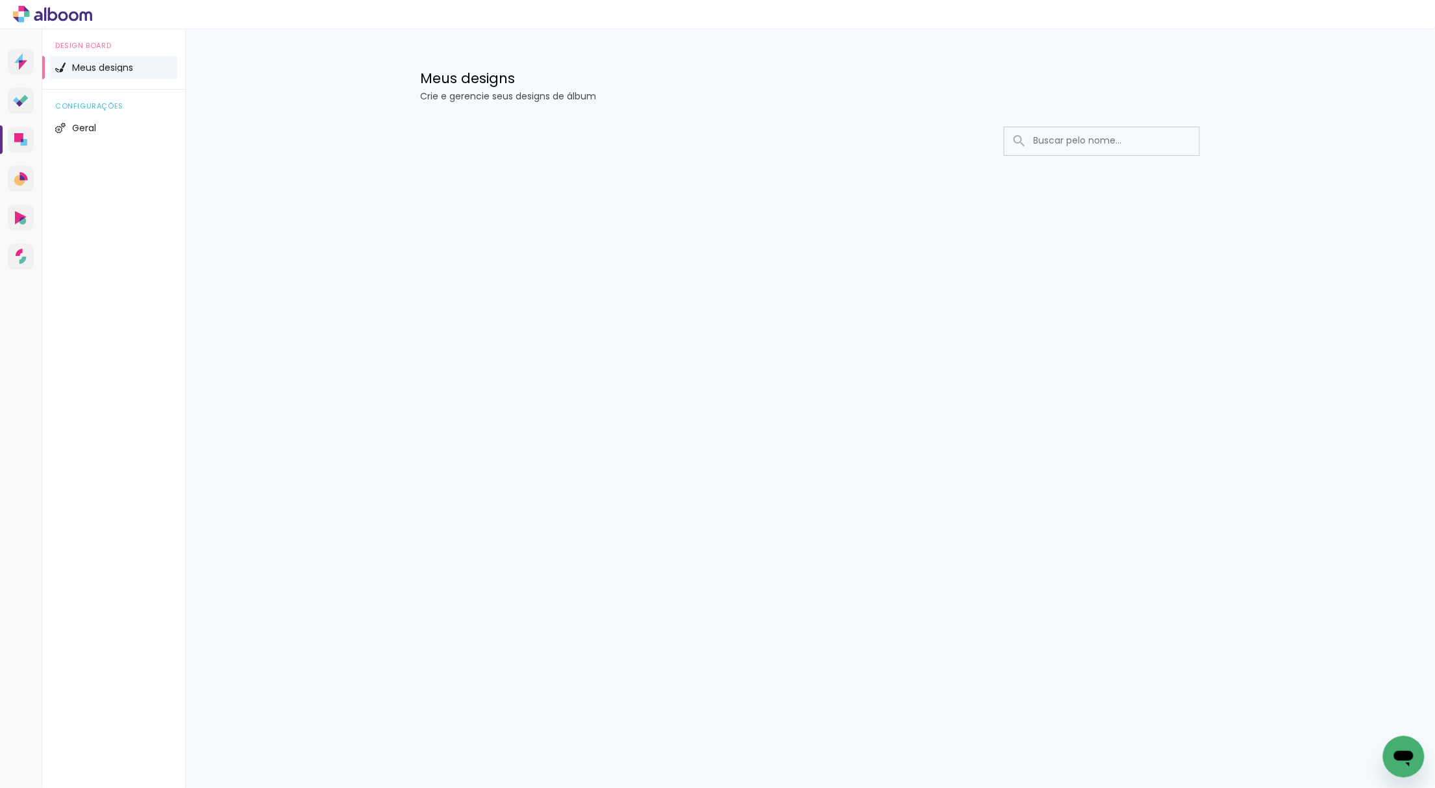
click at [1086, 151] on input at bounding box center [1119, 140] width 185 height 27
type input "MANUELLA"
type paper-input "MANUELLA"
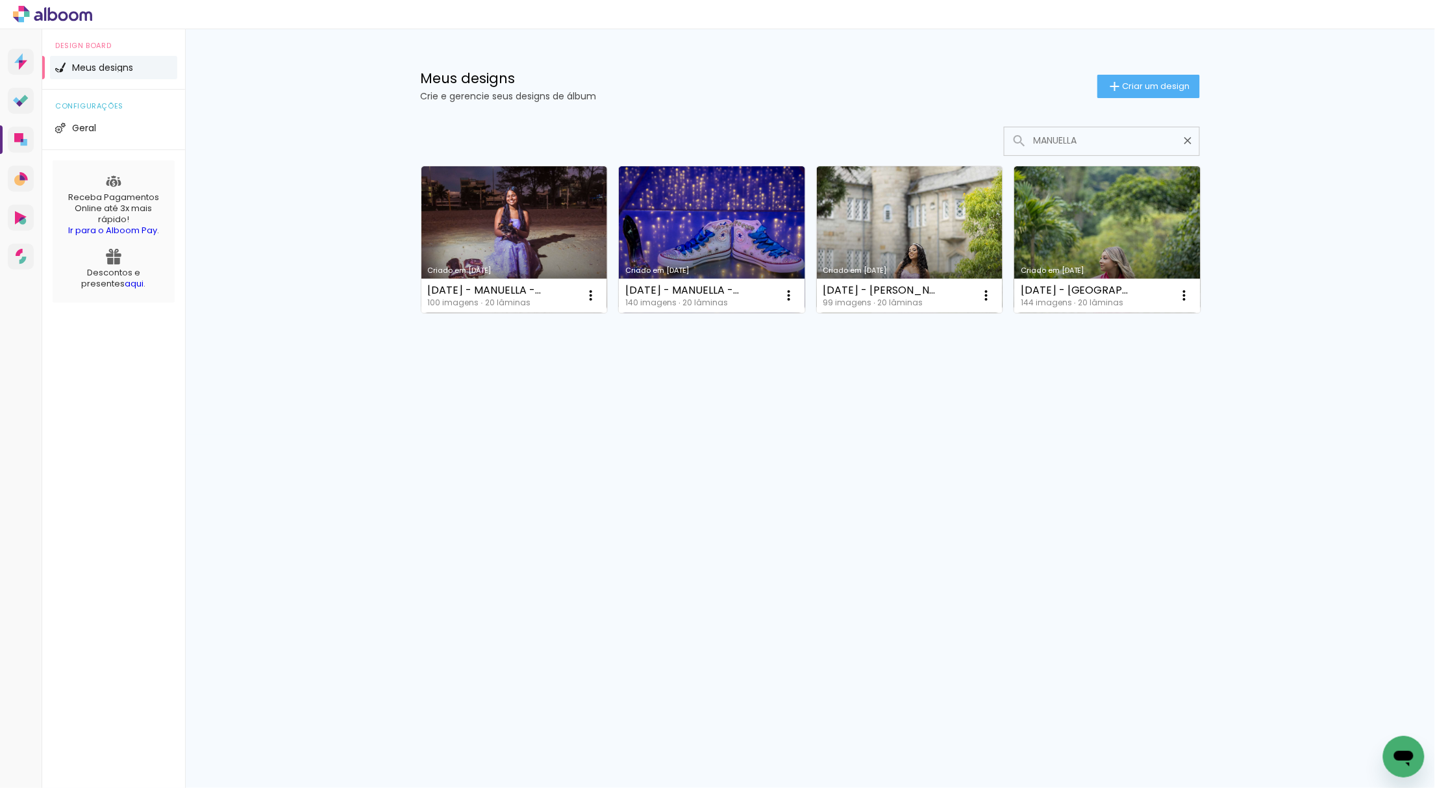
click at [694, 227] on link "Criado em [DATE]" at bounding box center [712, 239] width 186 height 147
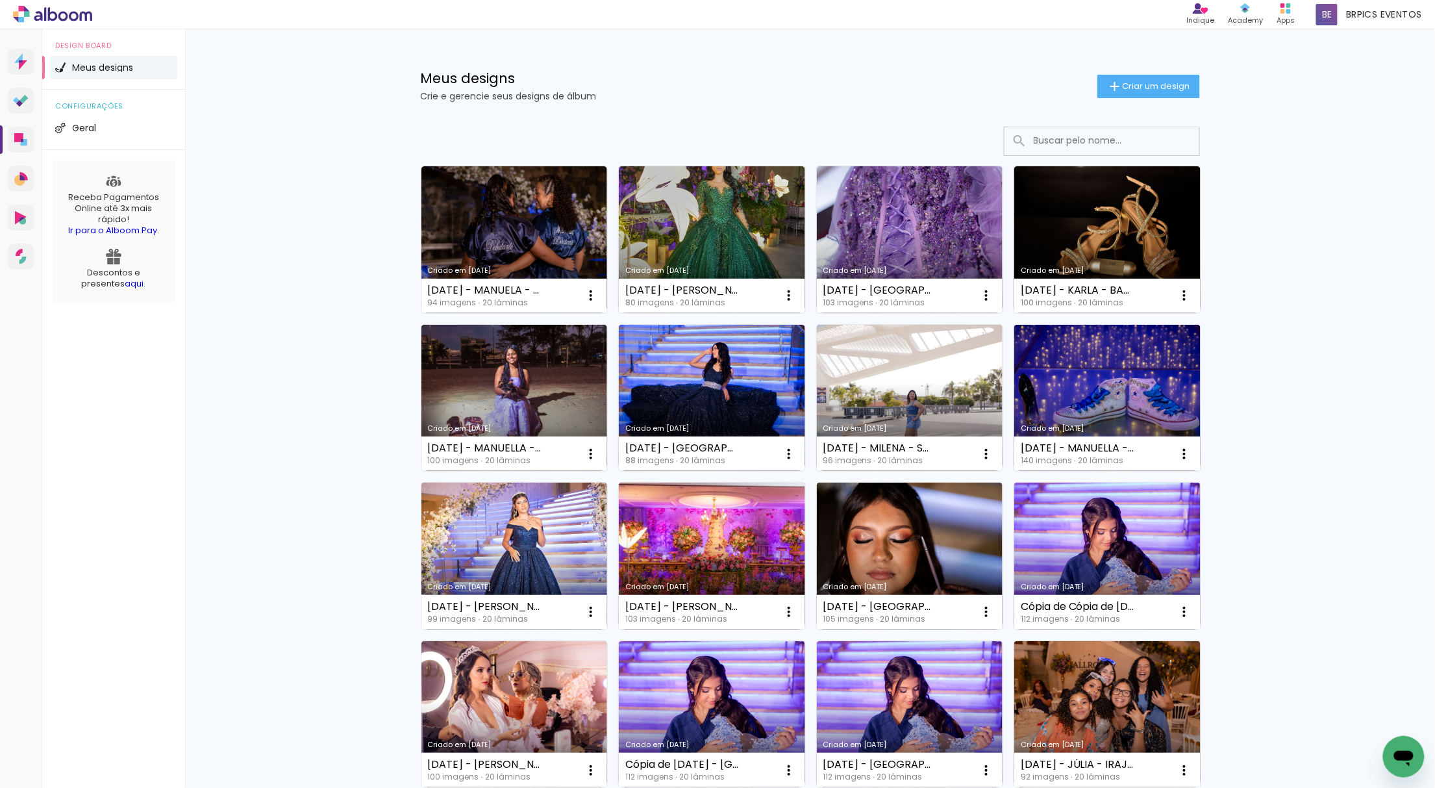
click at [312, 684] on div "Meus designs Crie e gerencie seus designs de álbum Criar um design Criado em [D…" at bounding box center [810, 719] width 1250 height 1381
click at [1102, 375] on link "Criado em [DATE]" at bounding box center [1107, 398] width 186 height 147
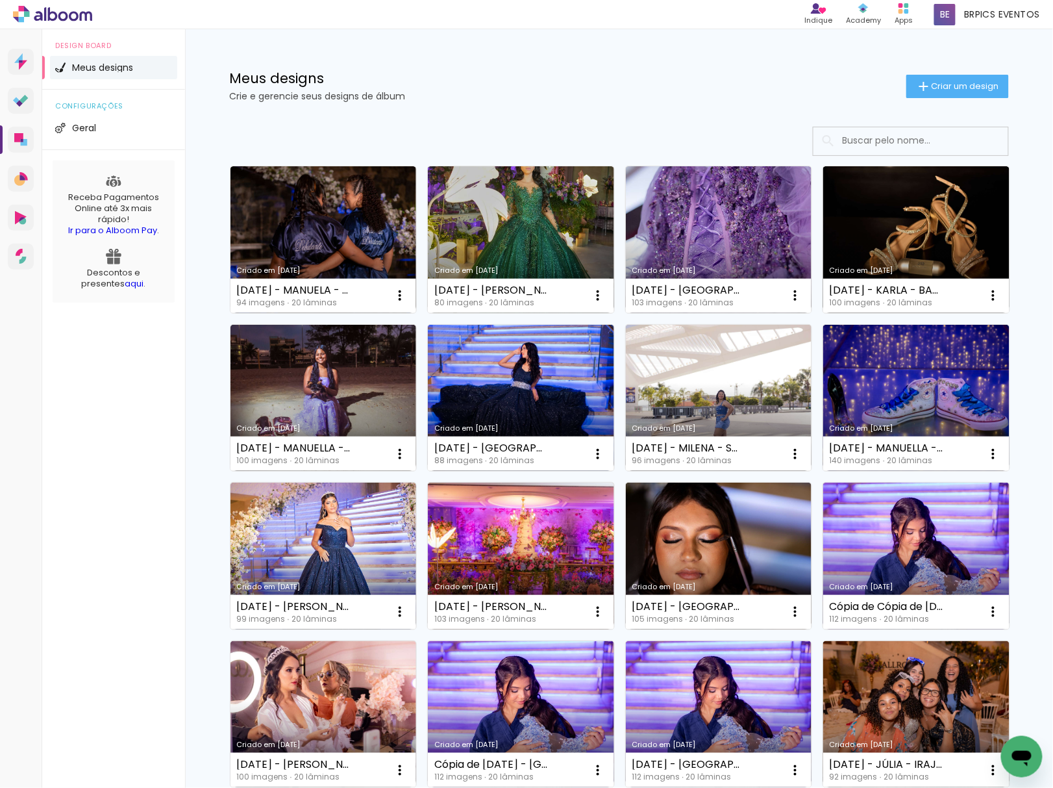
click at [879, 144] on input at bounding box center [928, 140] width 185 height 27
paste input "28.06.2025 - CATHARINA - VALQUEIRE"
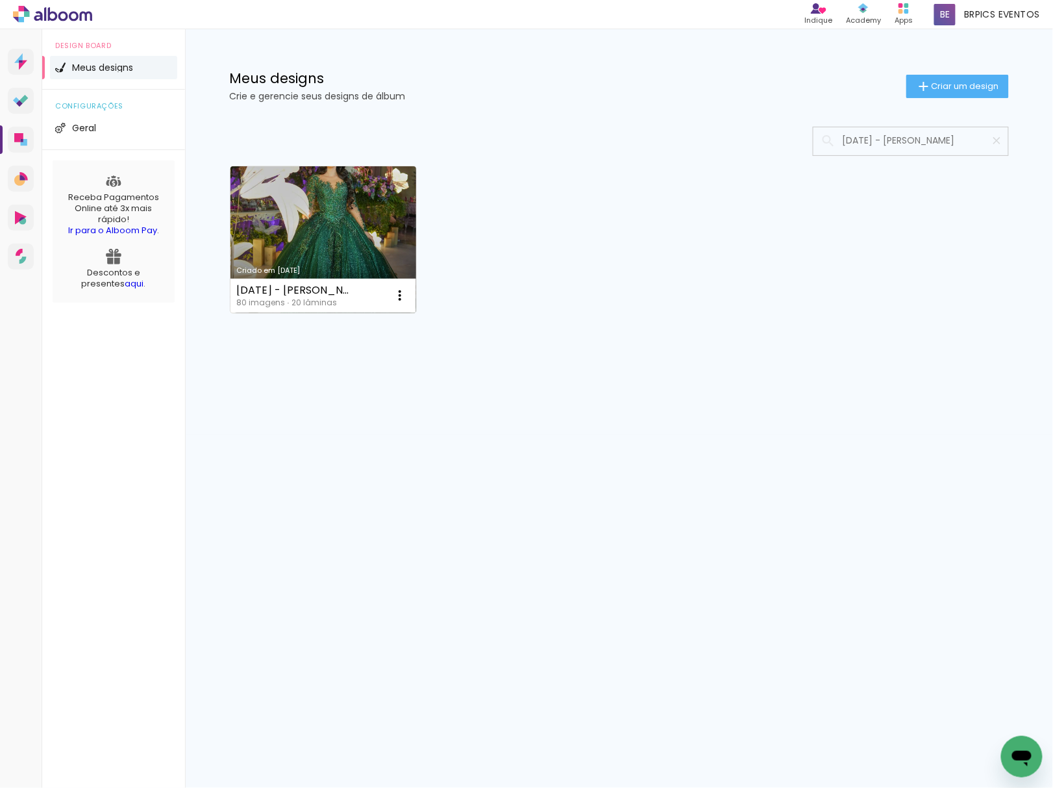
type input "28.06.2025 - CATHARINA - VALQUEIRE"
type paper-input "28.06.2025 - CATHARINA - VALQUEIRE"
click at [329, 236] on link "Criado em 30/09/25" at bounding box center [324, 239] width 186 height 147
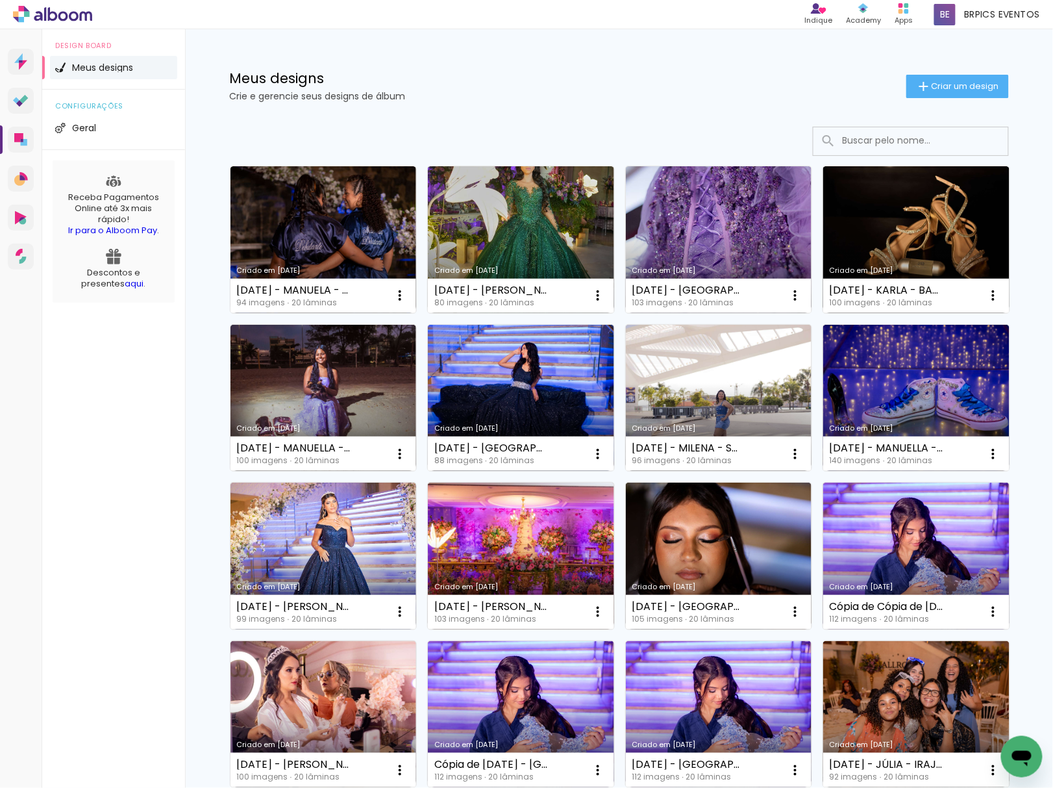
click at [882, 141] on input at bounding box center [928, 140] width 185 height 27
paste paper-input "[DATE] - MANUELA - ALTO DA [GEOGRAPHIC_DATA]"
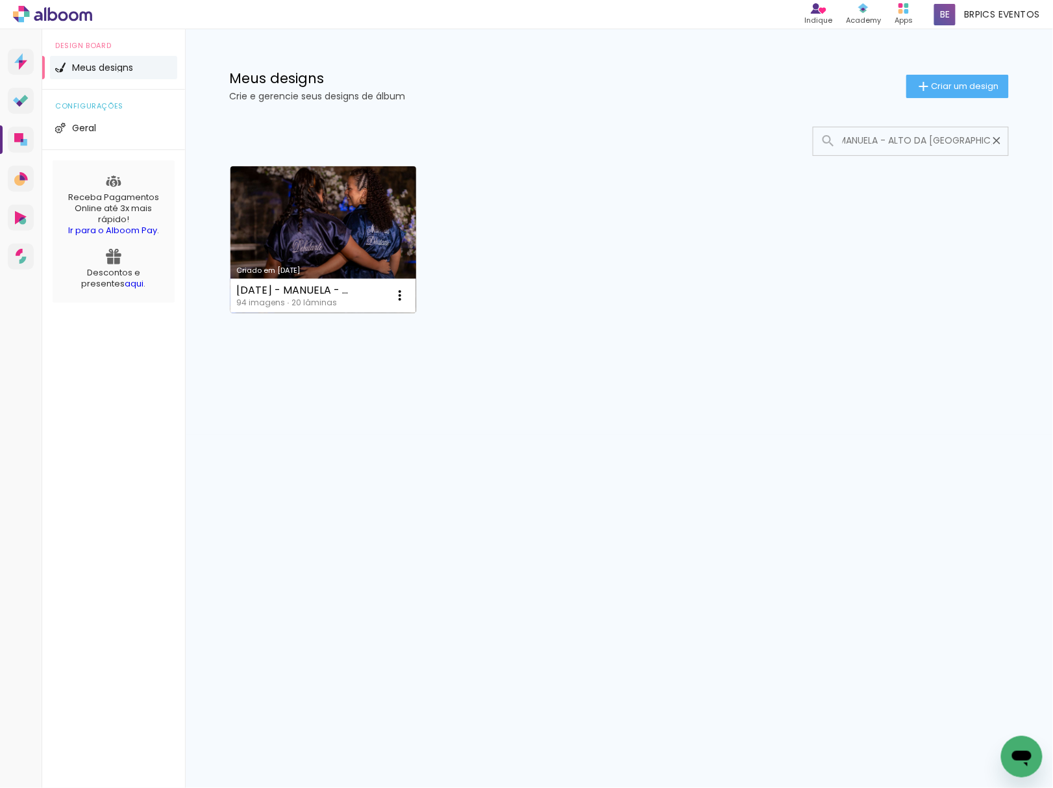
type input "[DATE] - MANUELA - ALTO DA [GEOGRAPHIC_DATA]"
type paper-input "[DATE] - MANUELA - ALTO DA [GEOGRAPHIC_DATA]"
click at [383, 247] on link "Criado em [DATE]" at bounding box center [324, 239] width 186 height 147
